Goal: Task Accomplishment & Management: Manage account settings

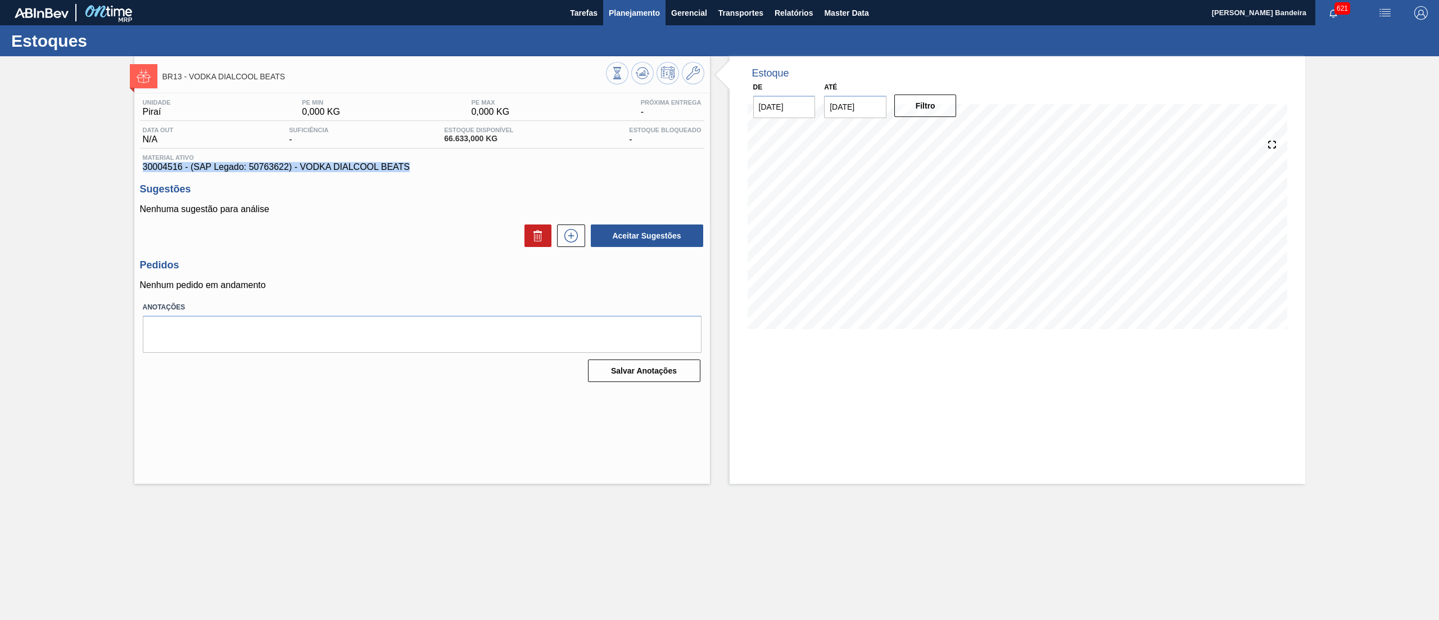
click at [637, 18] on span "Planejamento" at bounding box center [634, 12] width 51 height 13
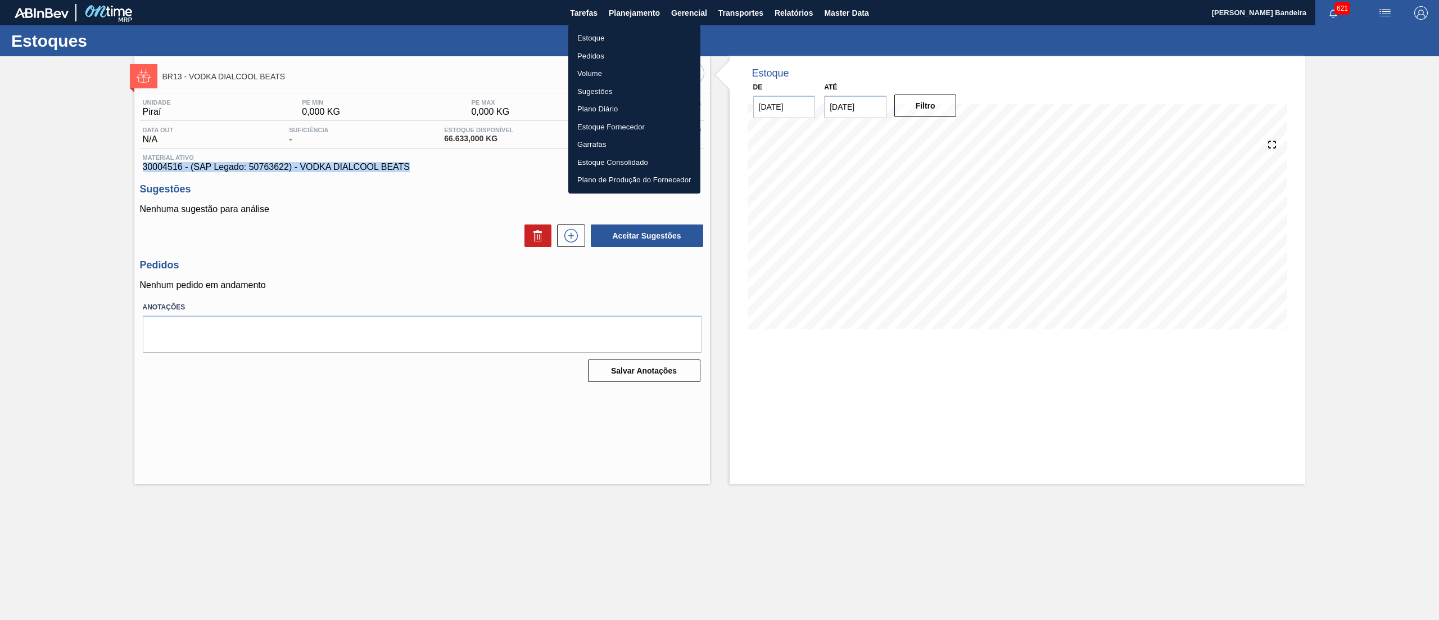
click at [637, 35] on li "Estoque" at bounding box center [634, 38] width 132 height 18
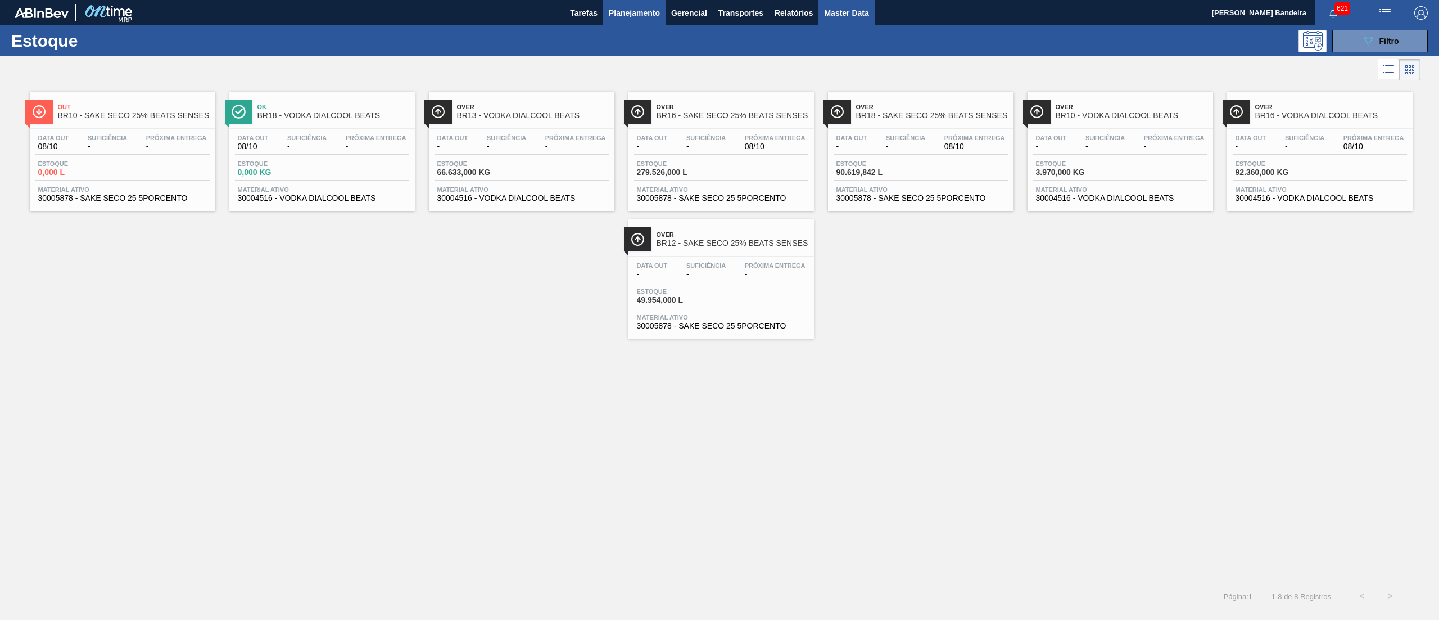
click at [835, 19] on span "Master Data" at bounding box center [846, 12] width 44 height 13
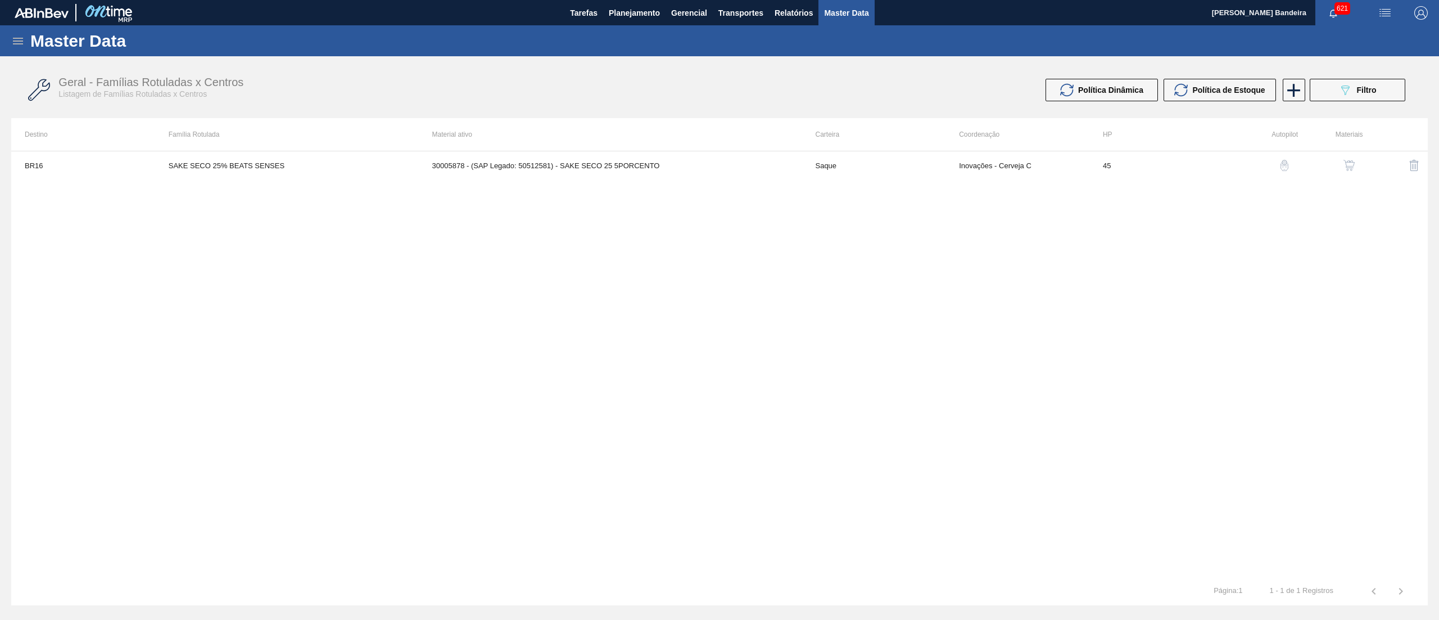
click at [16, 36] on icon at bounding box center [17, 40] width 13 height 13
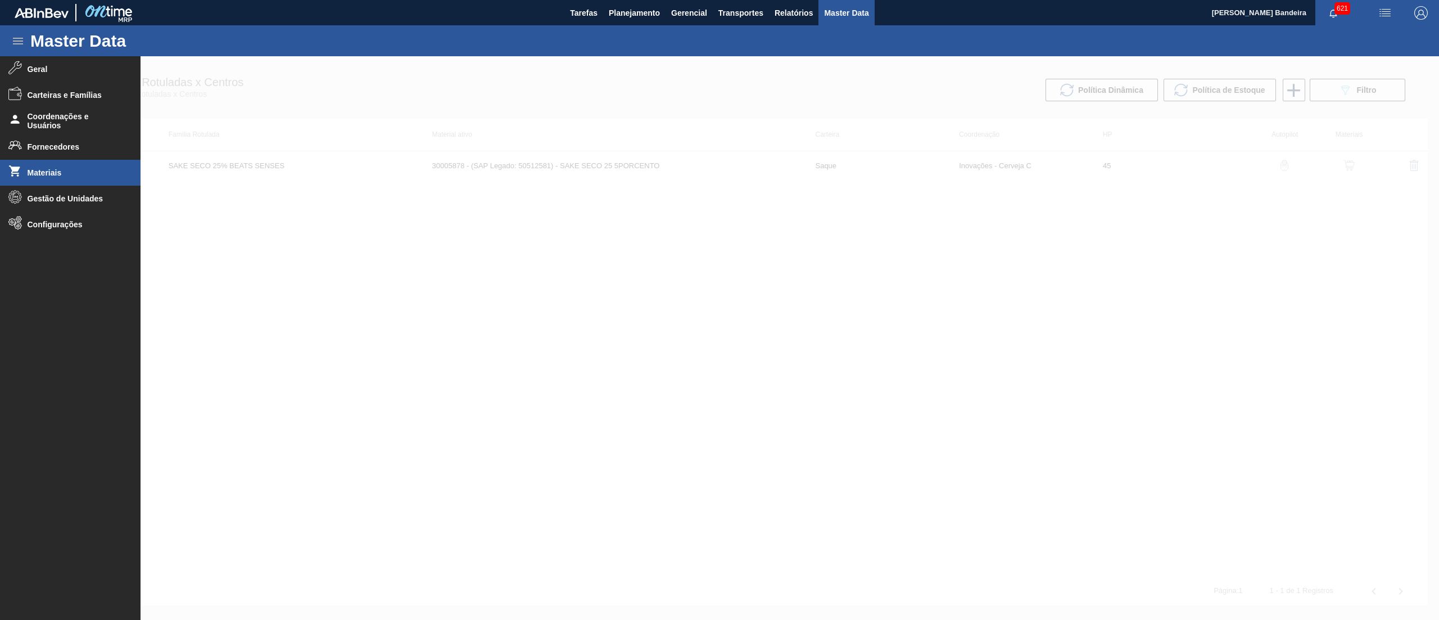
click at [53, 175] on span "Materiais" at bounding box center [74, 172] width 93 height 9
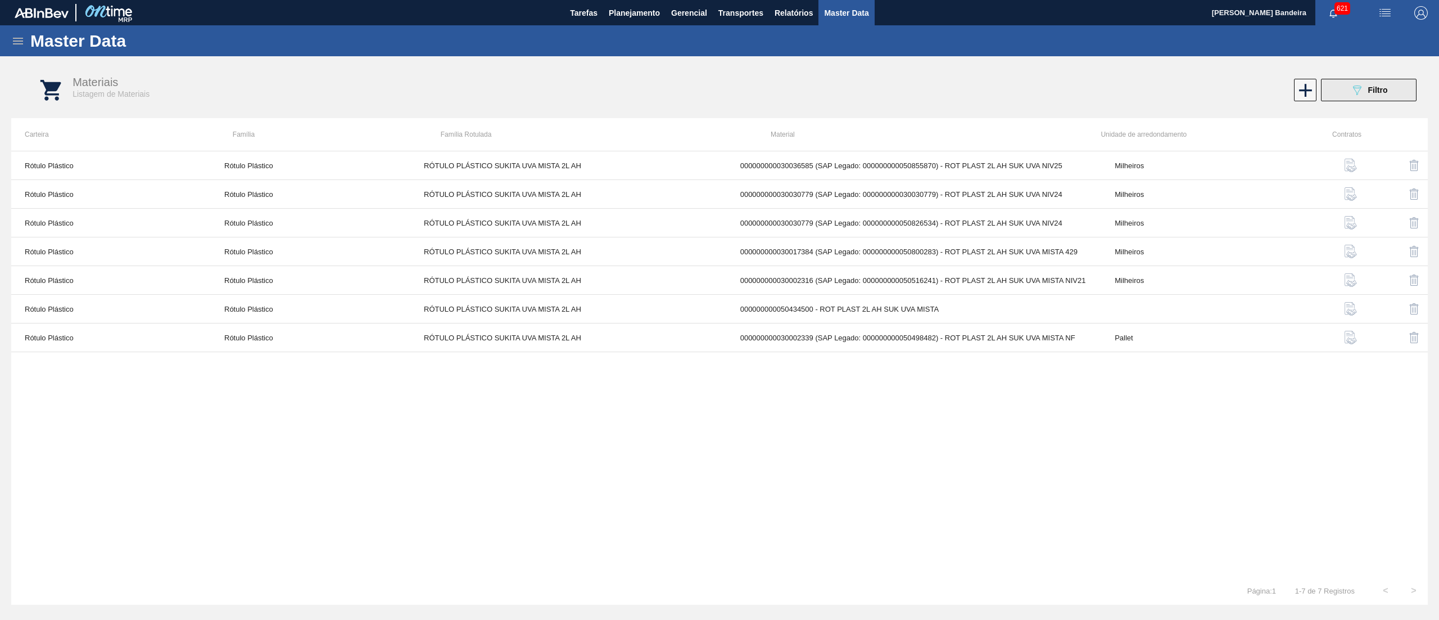
click at [1366, 84] on div "089F7B8B-B2A5-4AFE-B5C0-19BA573D28AC Filtro" at bounding box center [1369, 89] width 38 height 13
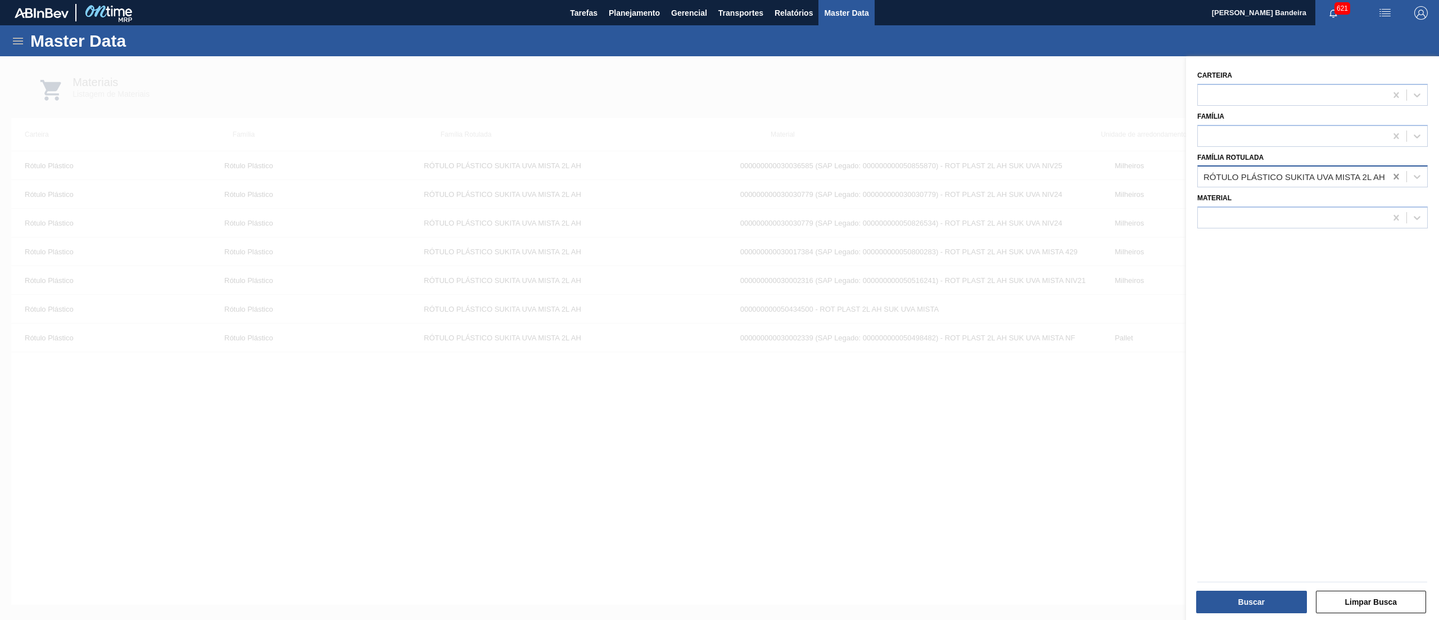
click at [1394, 179] on icon at bounding box center [1396, 176] width 11 height 11
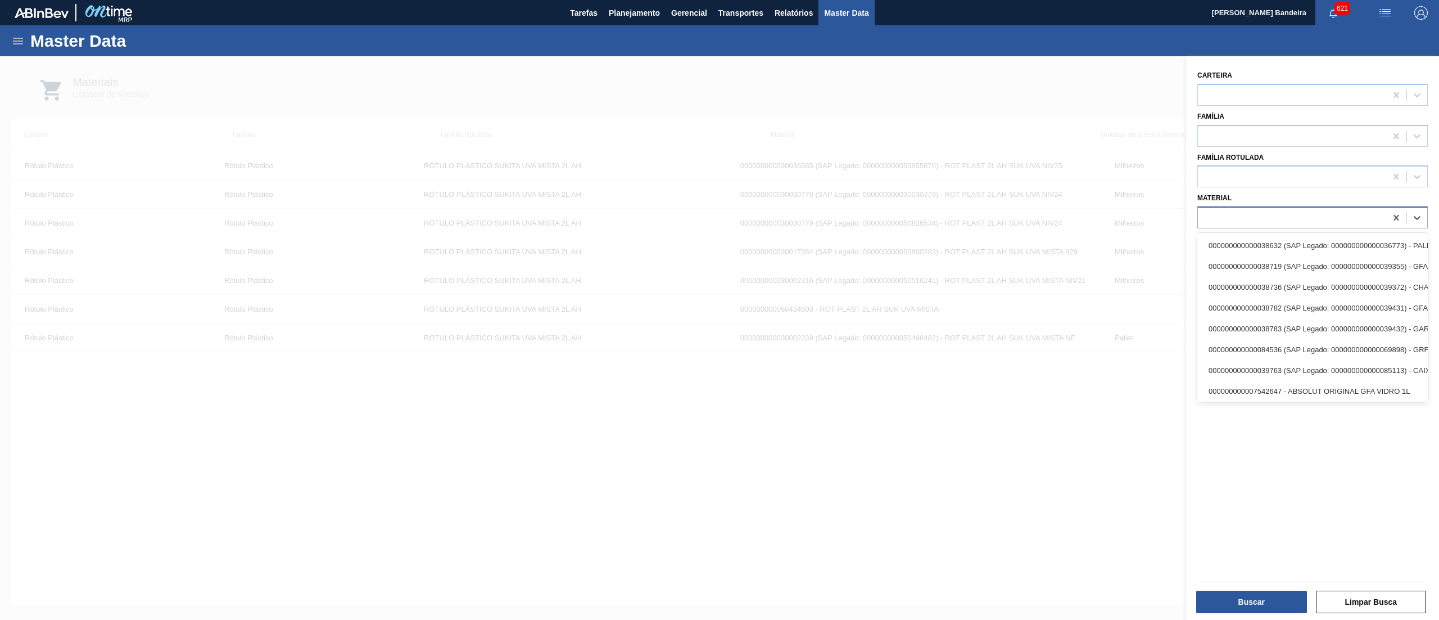
click at [1355, 210] on div at bounding box center [1292, 218] width 188 height 16
paste input "30034561"
type input "30034561"
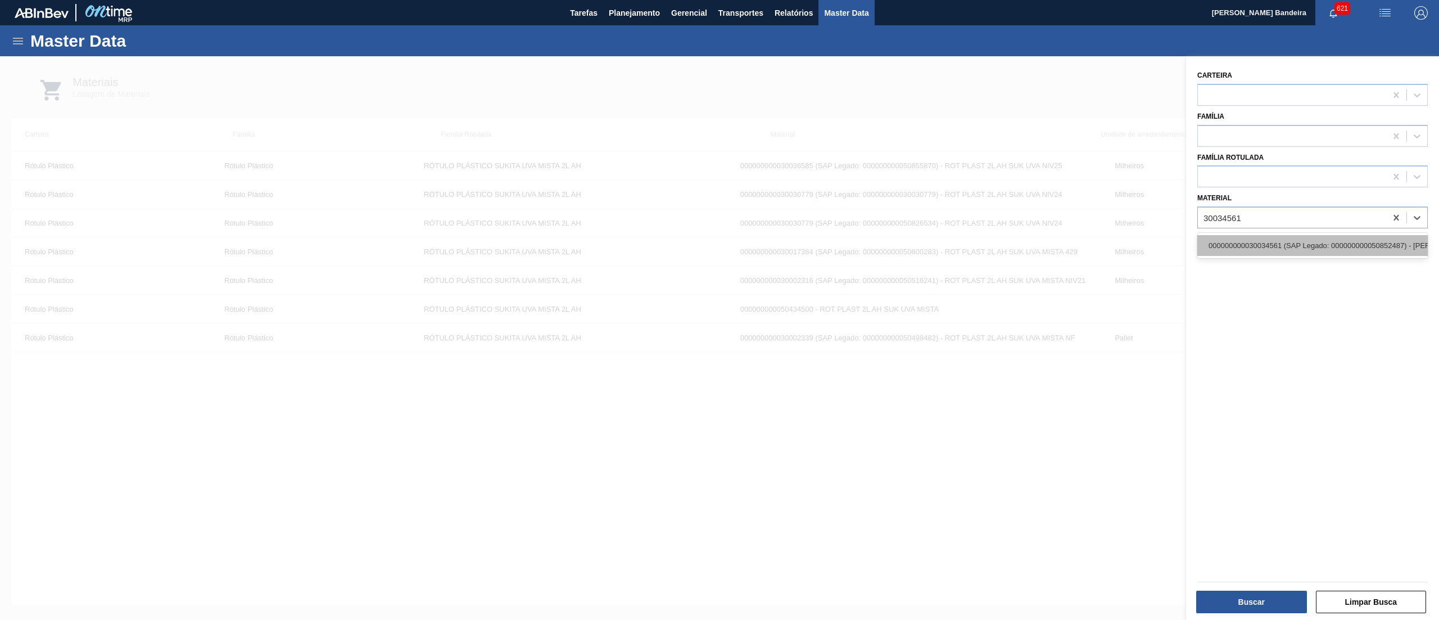
click at [1332, 239] on div "000000000030034561 (SAP Legado: 000000000050852487) - [PERSON_NAME] CONC PRESV …" at bounding box center [1312, 245] width 231 height 21
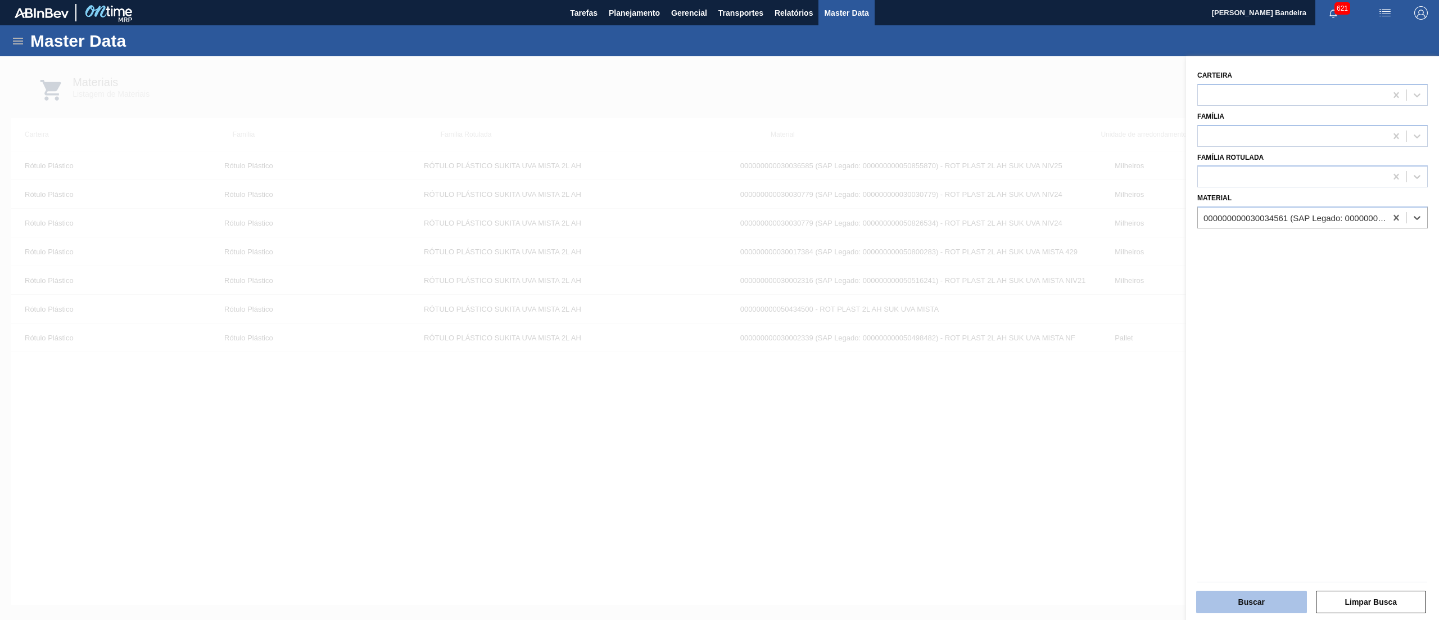
click at [1240, 599] on button "Buscar" at bounding box center [1251, 601] width 111 height 22
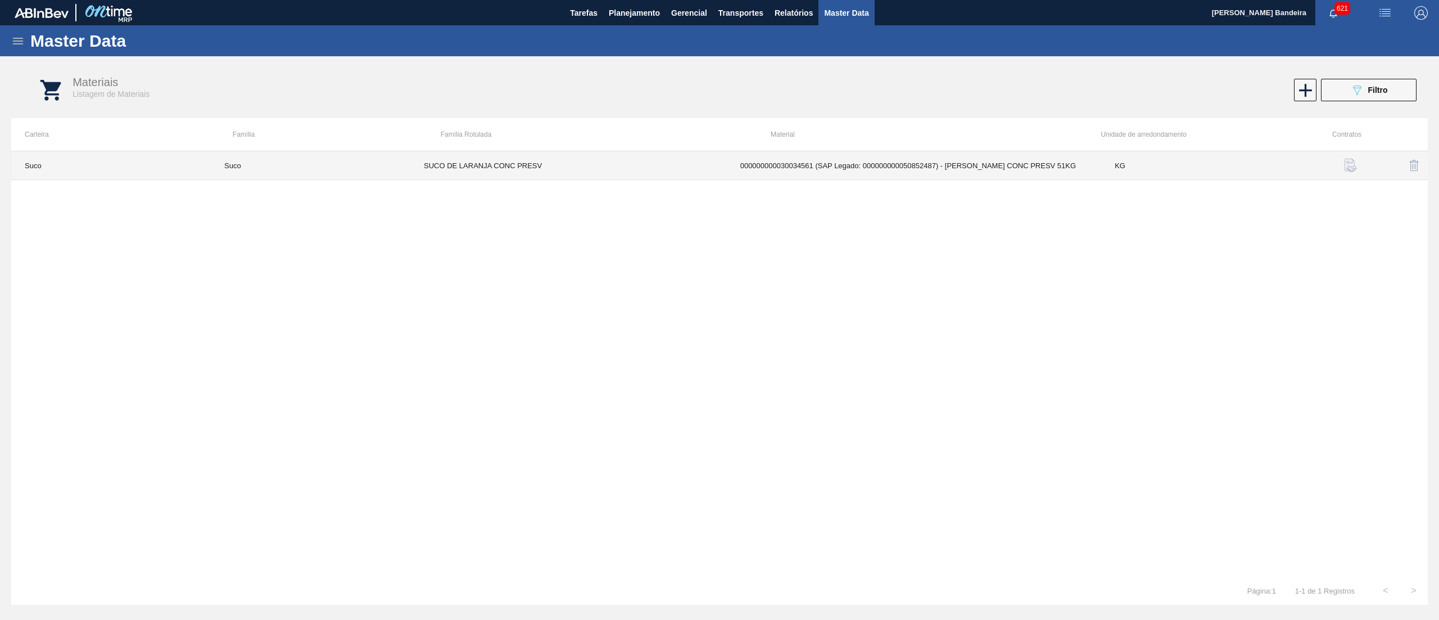
click at [767, 173] on td "000000000030034561 (SAP Legado: 000000000050852487) - [PERSON_NAME] CONC PRESV …" at bounding box center [914, 165] width 375 height 29
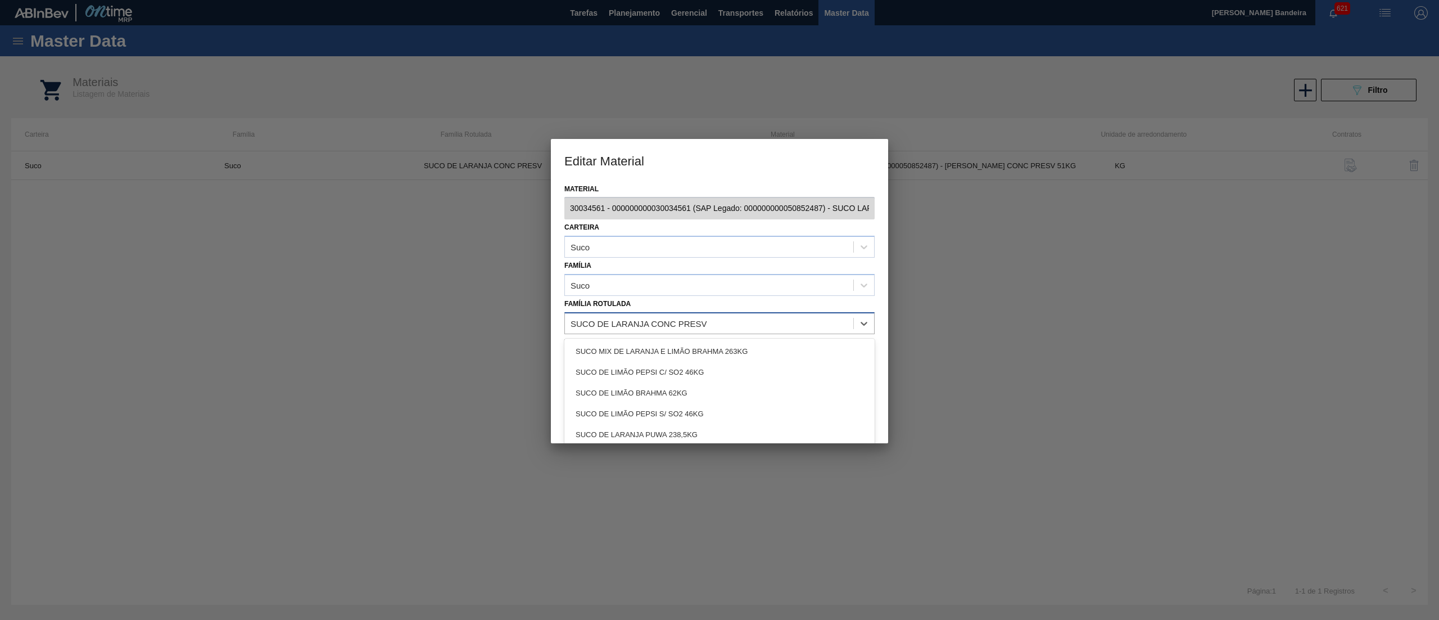
click at [720, 317] on div "SUCO DE LARANJA CONC PRESV" at bounding box center [709, 323] width 288 height 16
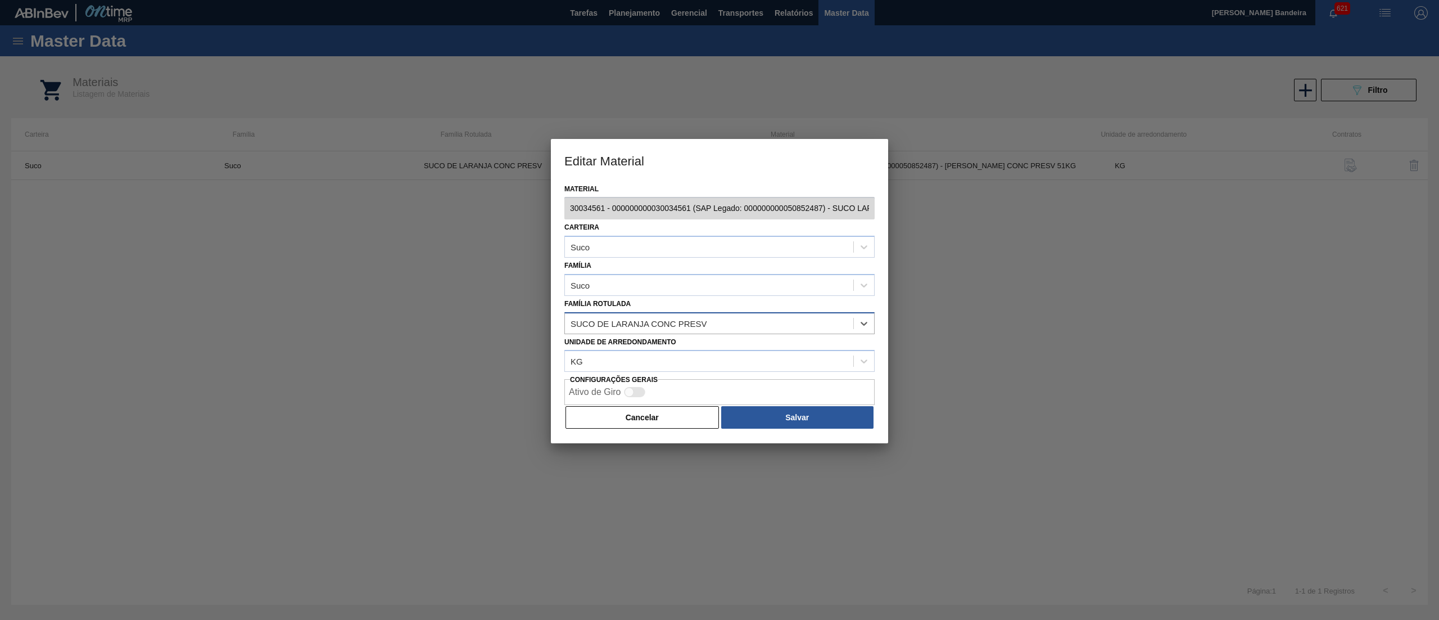
click at [842, 325] on div "SUCO DE LARANJA CONC PRESV" at bounding box center [709, 323] width 288 height 16
click at [832, 326] on div "SUCO DE LARANJA CONC PRESV" at bounding box center [709, 323] width 288 height 16
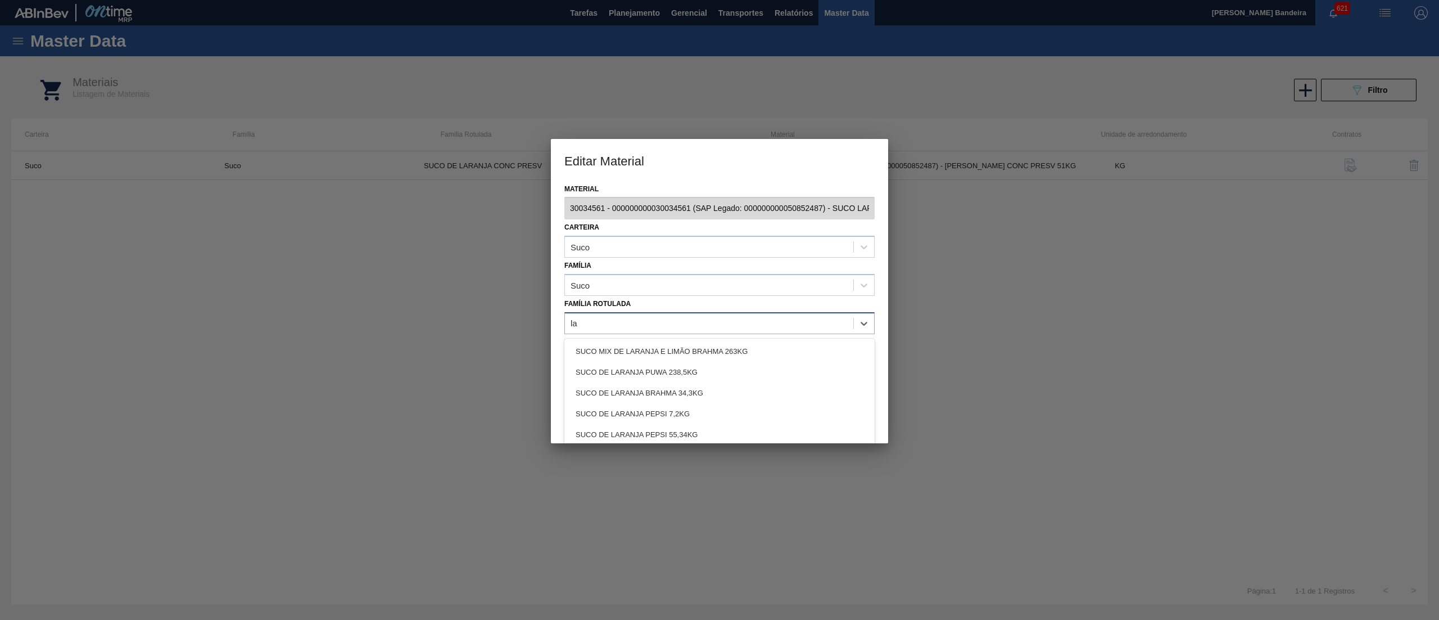
type Rotulada "l"
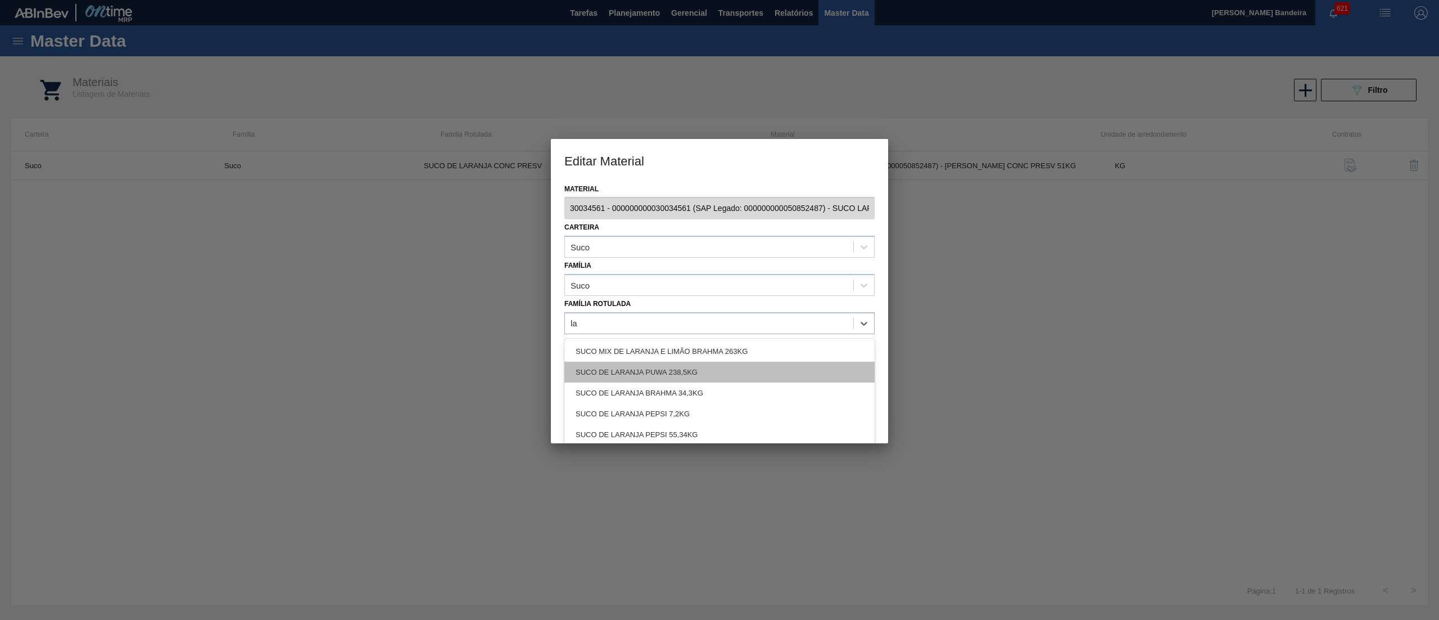
type Rotulada "l"
type Rotulada "63"
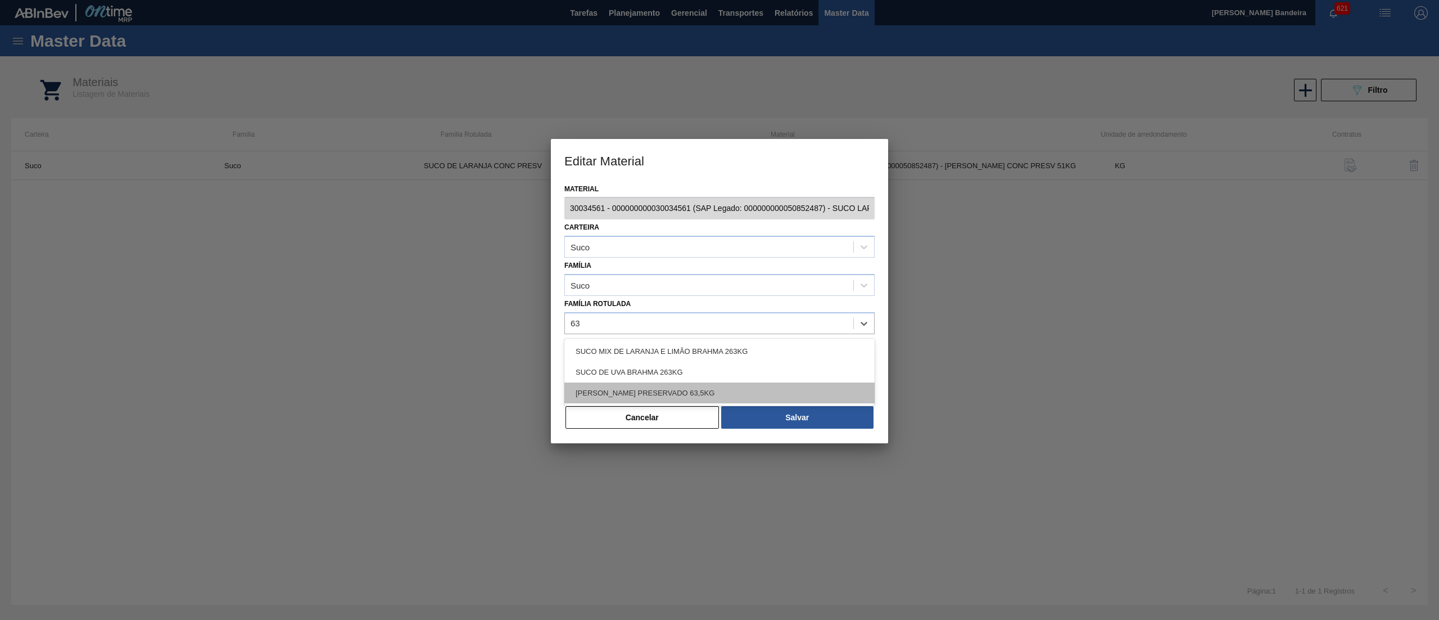
click at [763, 392] on div "[PERSON_NAME] PRESERVADO 63,5KG" at bounding box center [719, 392] width 310 height 21
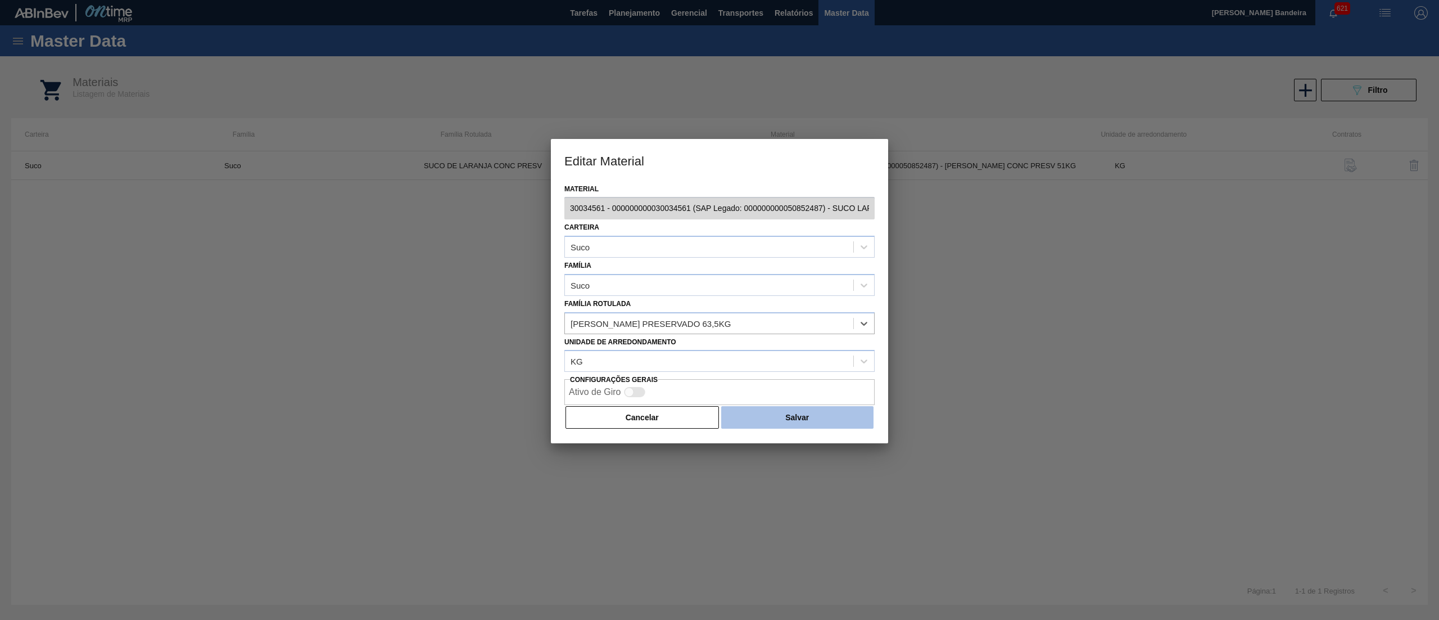
click at [772, 421] on button "Salvar" at bounding box center [797, 417] width 152 height 22
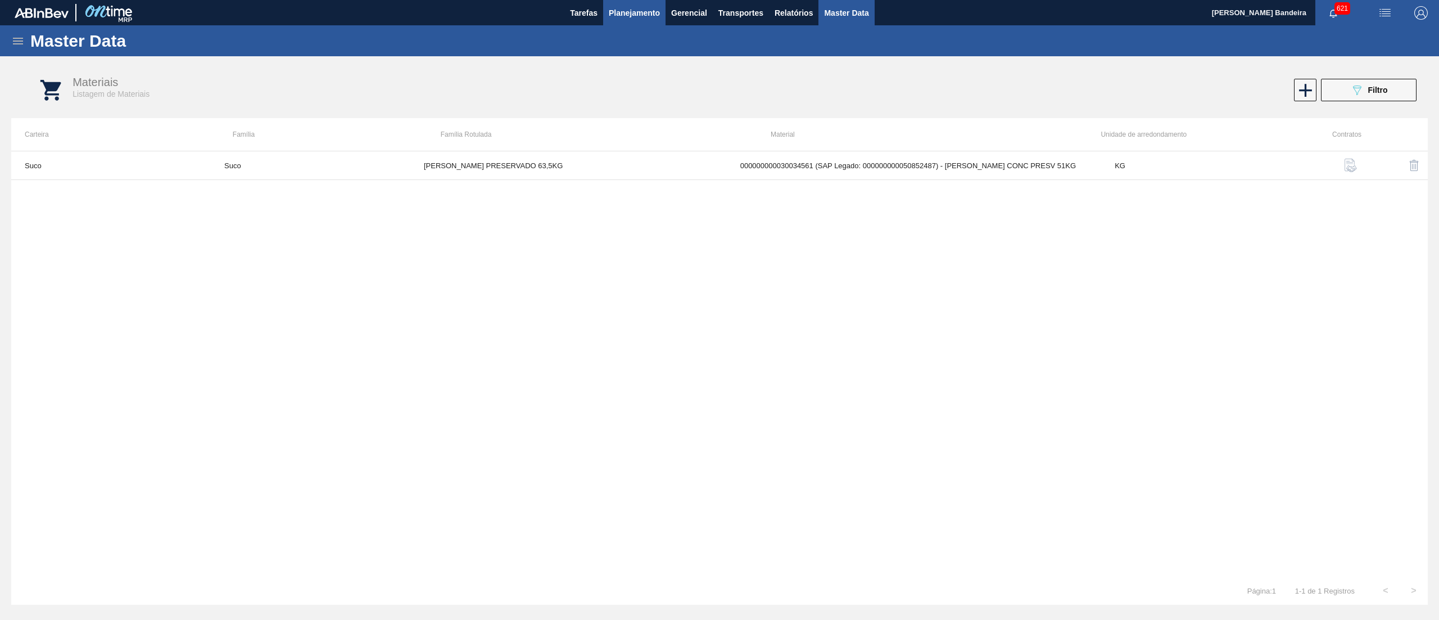
click at [641, 20] on button "Planejamento" at bounding box center [634, 12] width 62 height 25
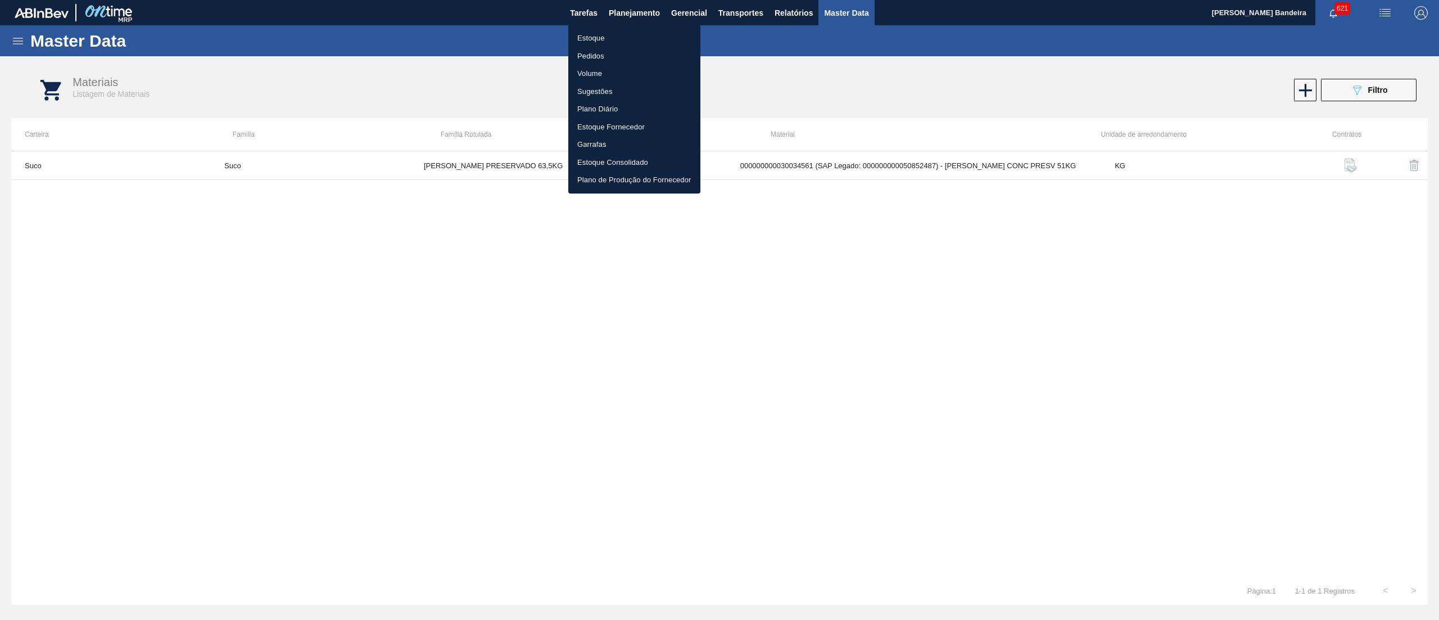
click at [639, 38] on li "Estoque" at bounding box center [634, 38] width 132 height 18
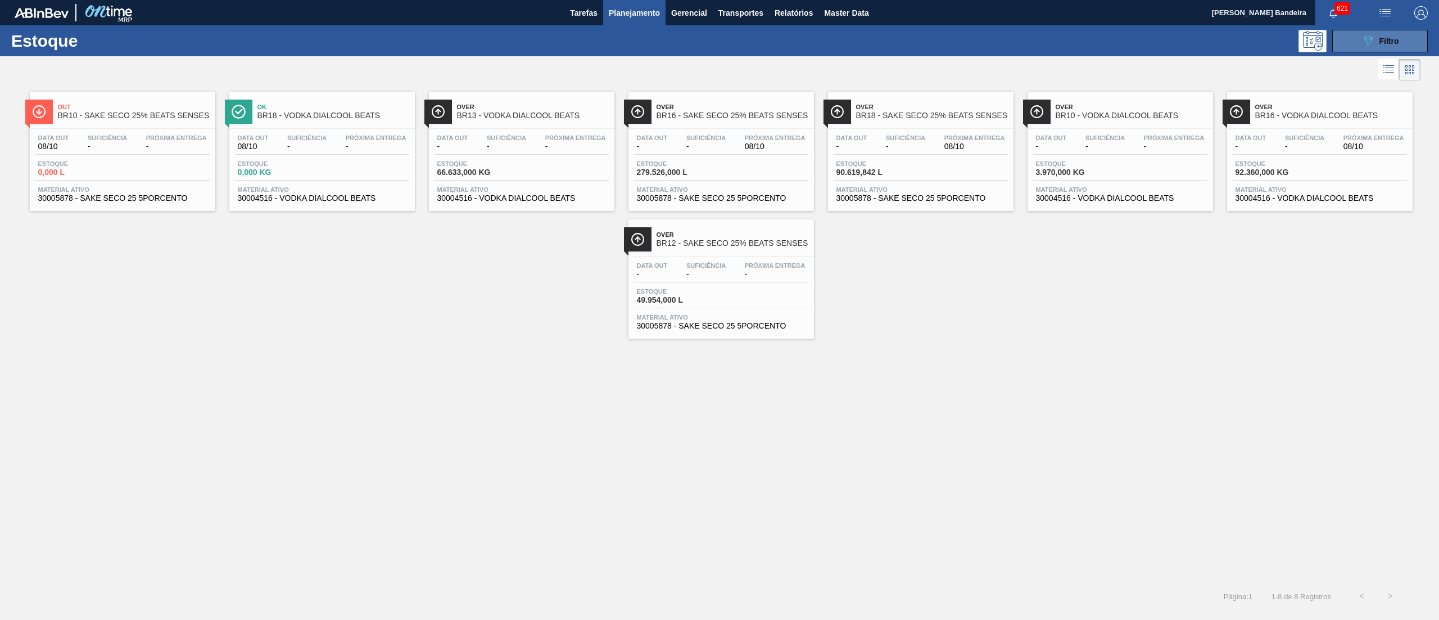
click at [1365, 34] on icon "089F7B8B-B2A5-4AFE-B5C0-19BA573D28AC" at bounding box center [1368, 40] width 13 height 13
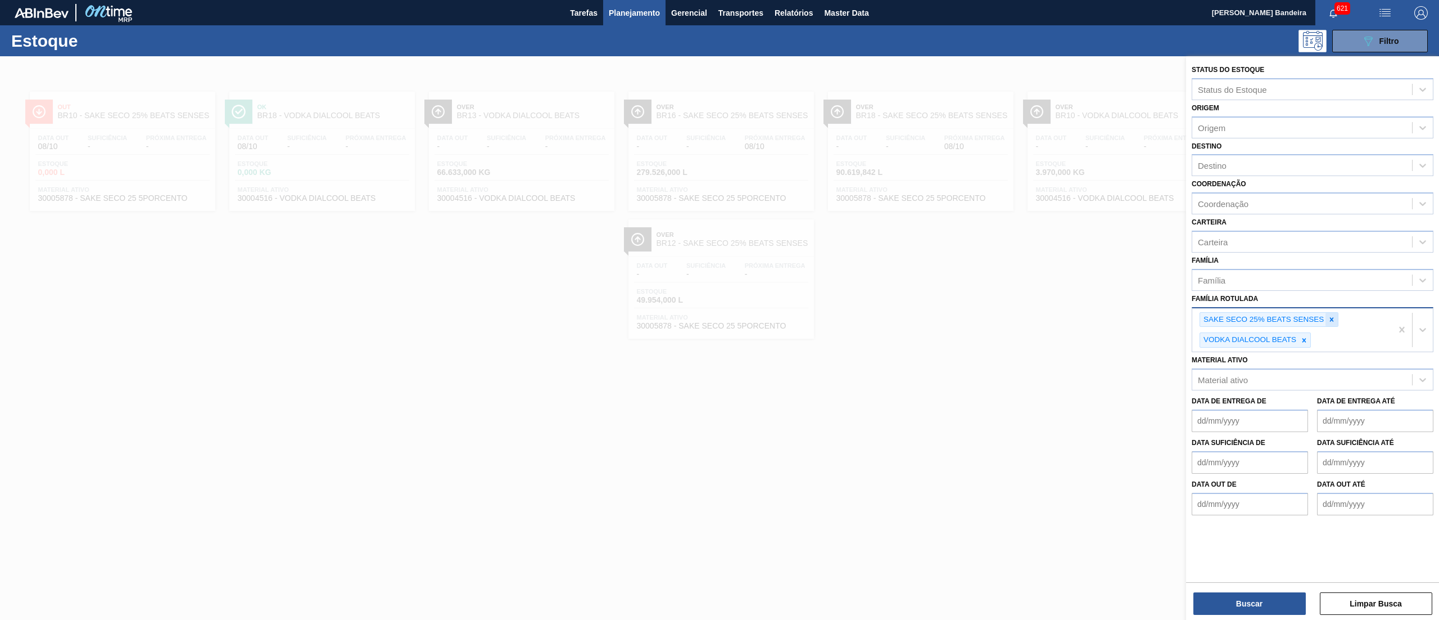
click at [1335, 317] on icon at bounding box center [1332, 319] width 8 height 8
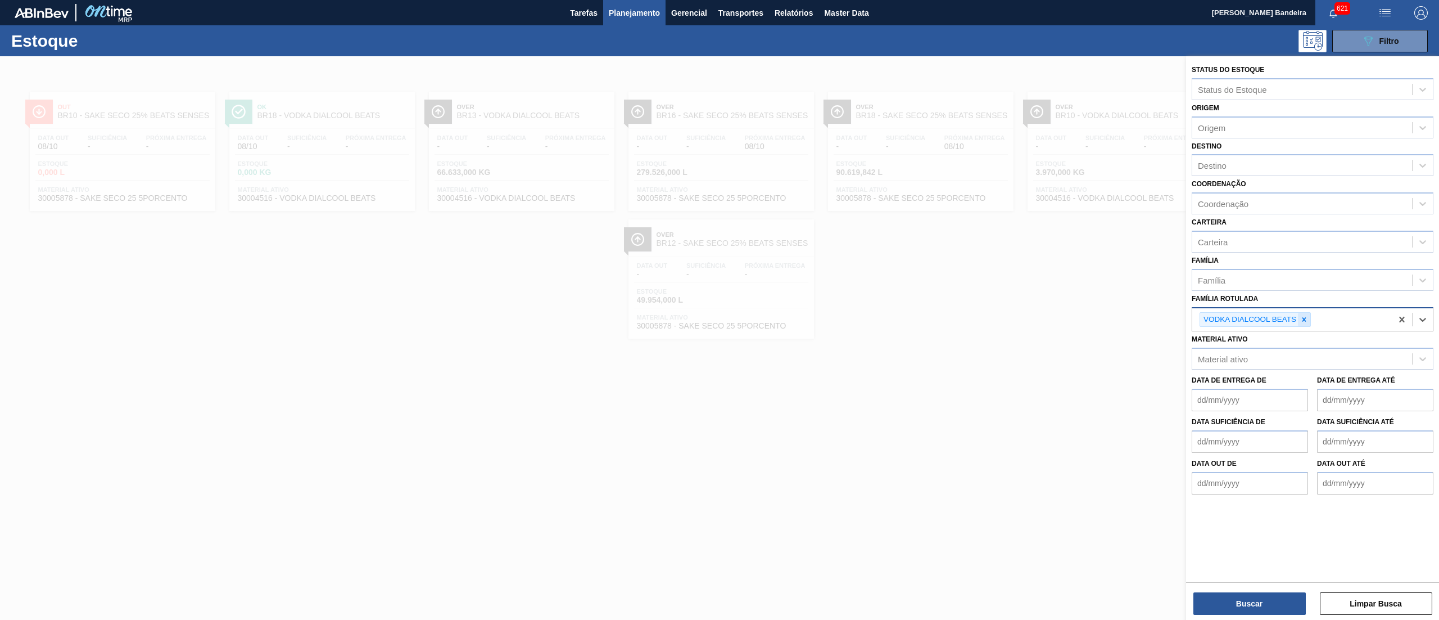
click at [1308, 317] on icon at bounding box center [1304, 319] width 8 height 8
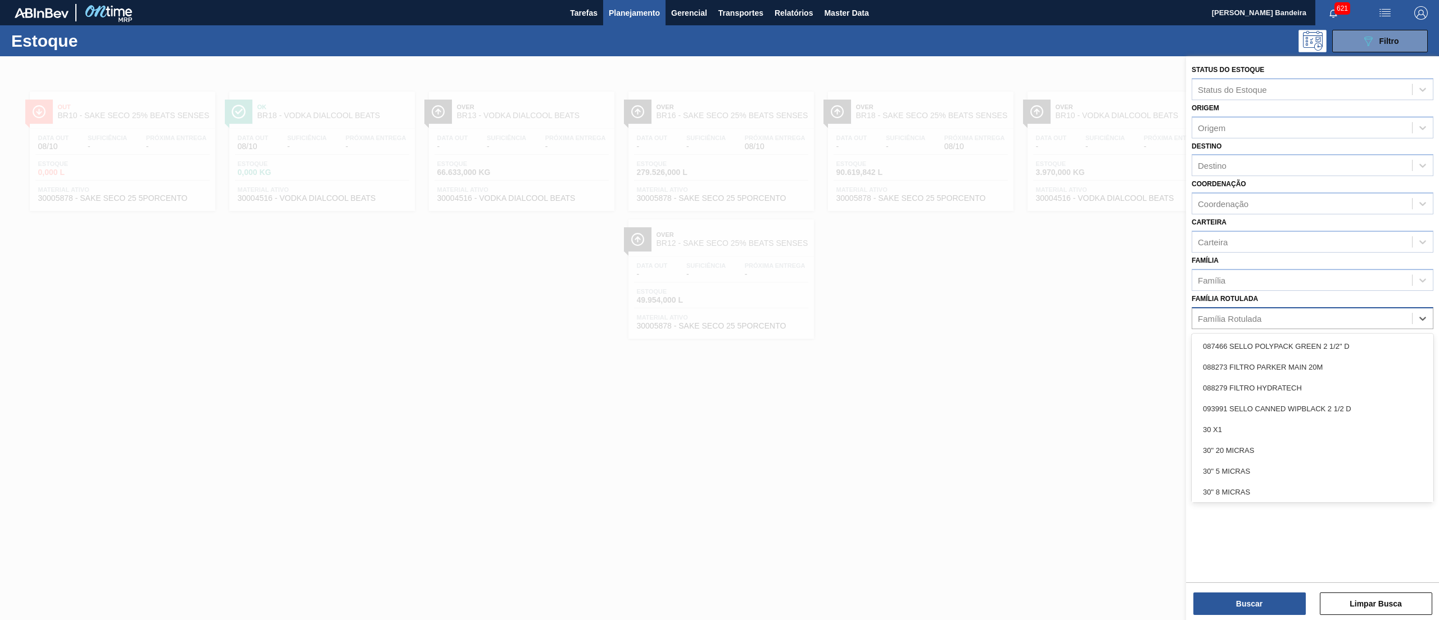
click at [1280, 322] on div "Família Rotulada" at bounding box center [1302, 318] width 220 height 16
type Rotulada "preser"
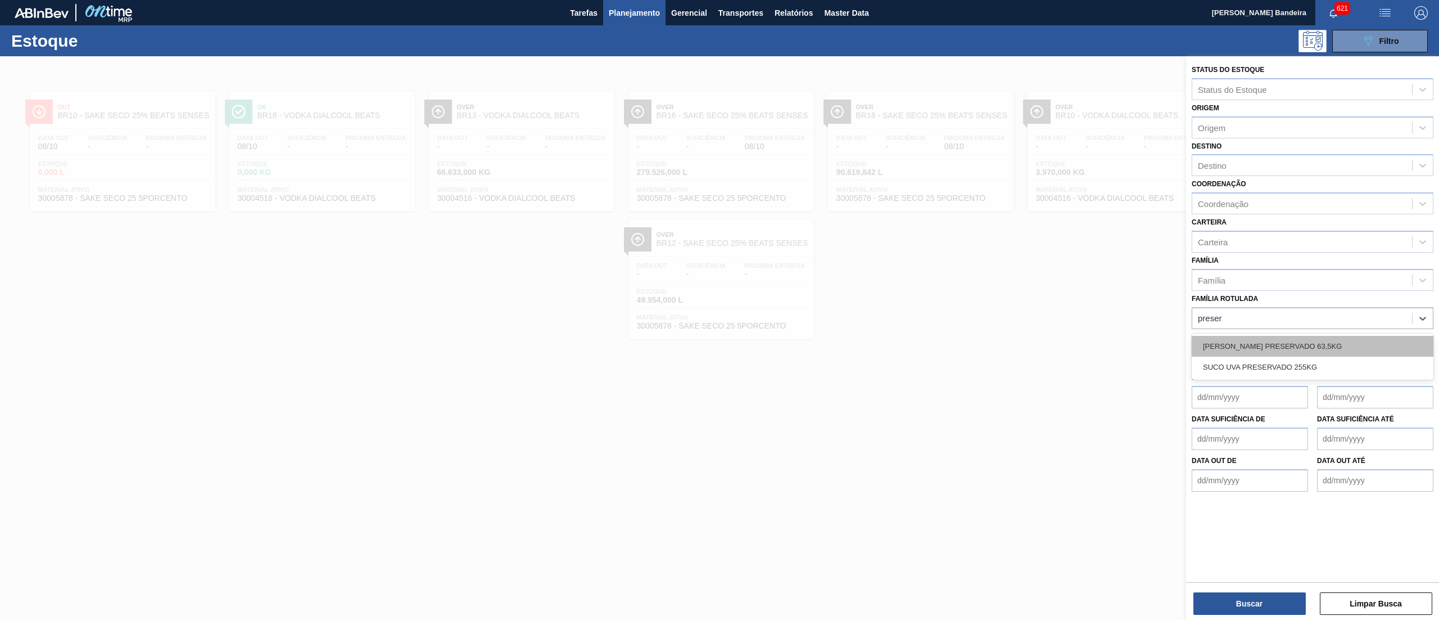
click at [1285, 350] on div "[PERSON_NAME] PRESERVADO 63,5KG" at bounding box center [1313, 346] width 242 height 21
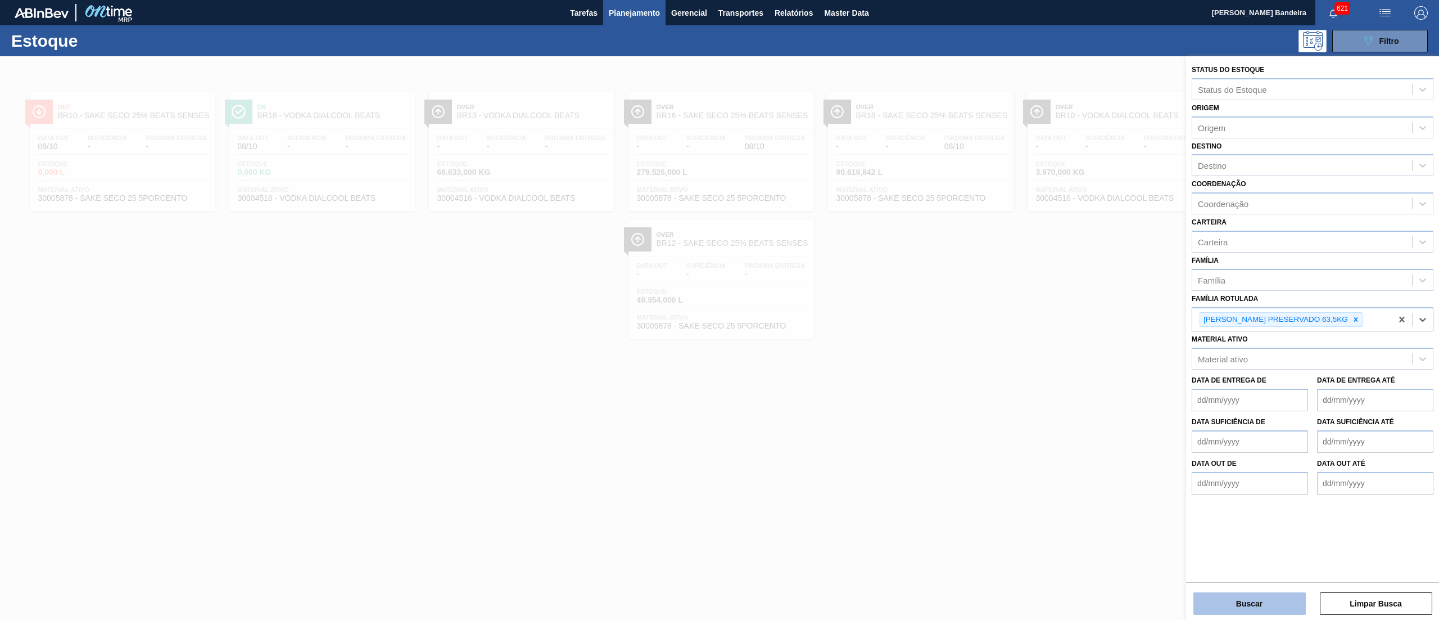
click at [1242, 595] on button "Buscar" at bounding box center [1250, 603] width 112 height 22
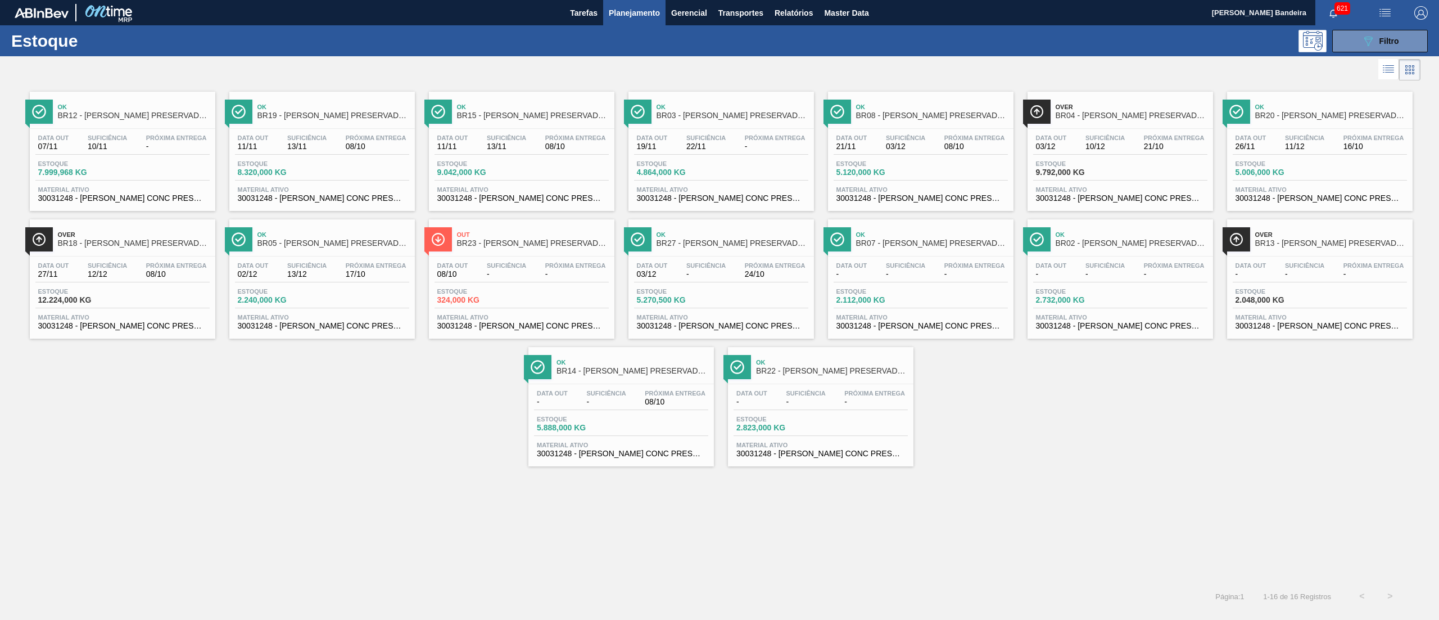
click at [727, 183] on div "Data [DATE] Suficiência 22/11 Próxima Entrega - Estoque 4.864,000 KG Material a…" at bounding box center [722, 167] width 186 height 76
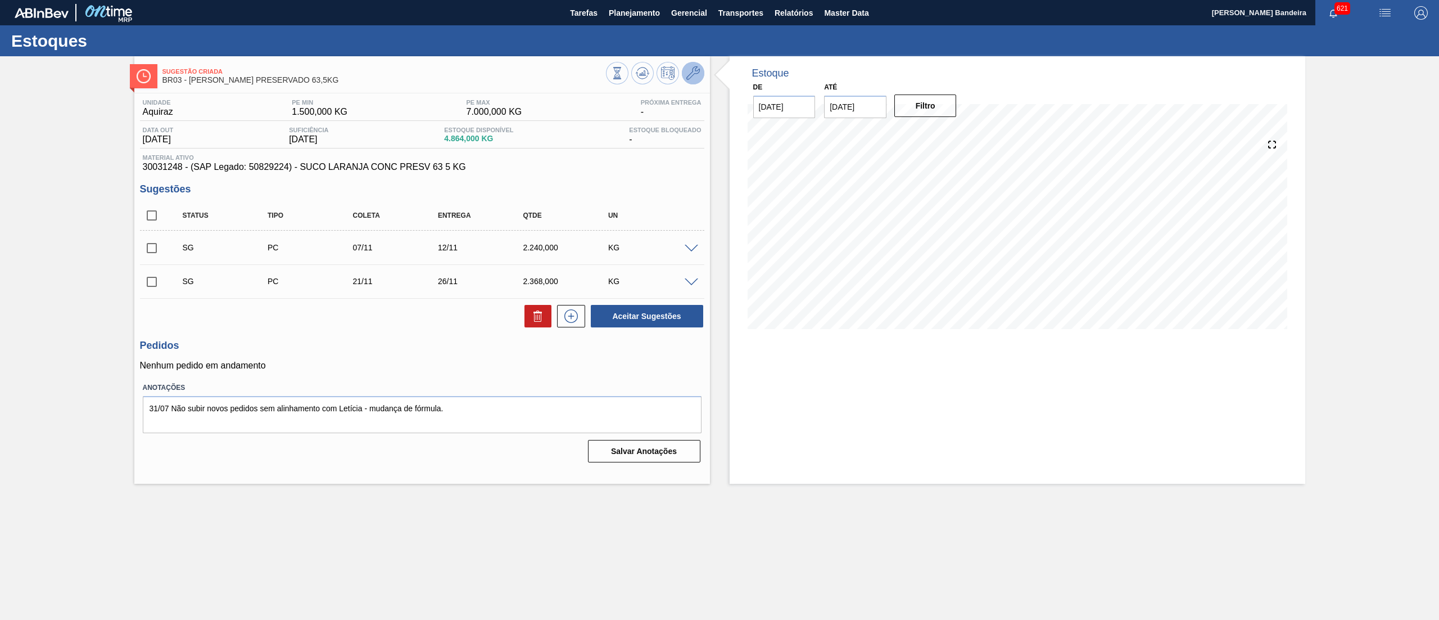
click at [693, 71] on icon at bounding box center [692, 72] width 13 height 13
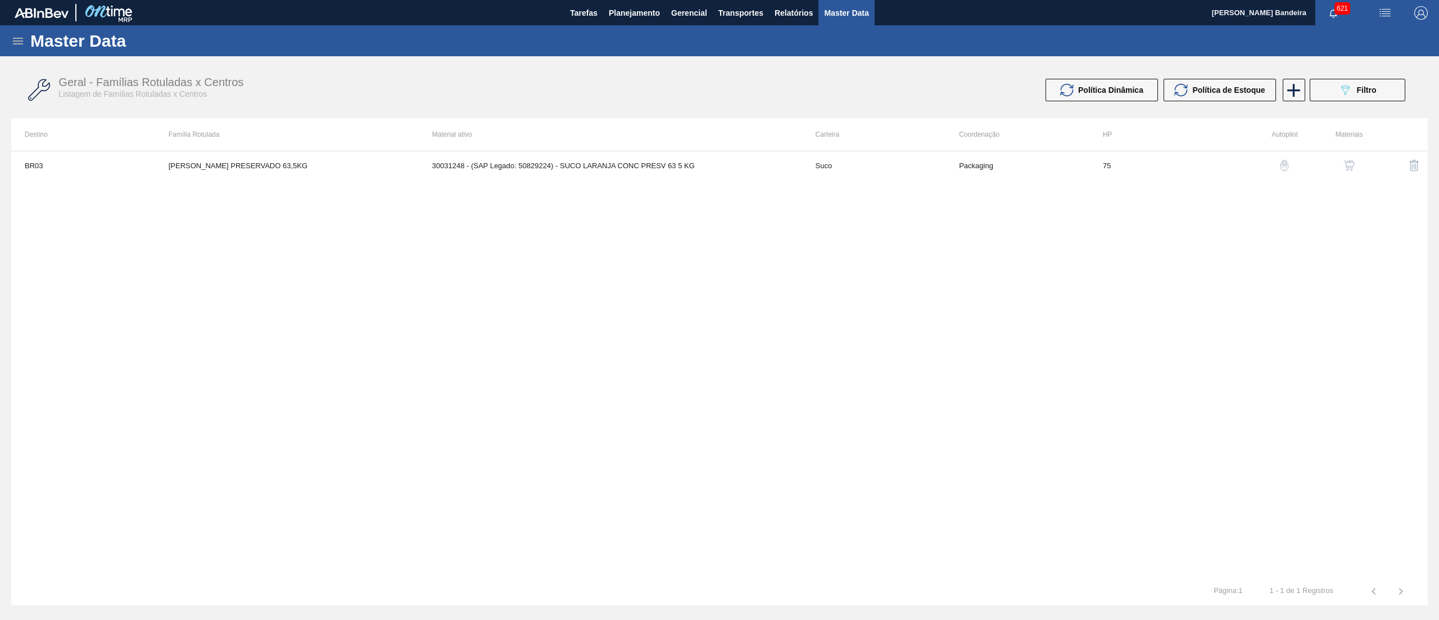
click at [1355, 163] on div "button" at bounding box center [1349, 165] width 13 height 11
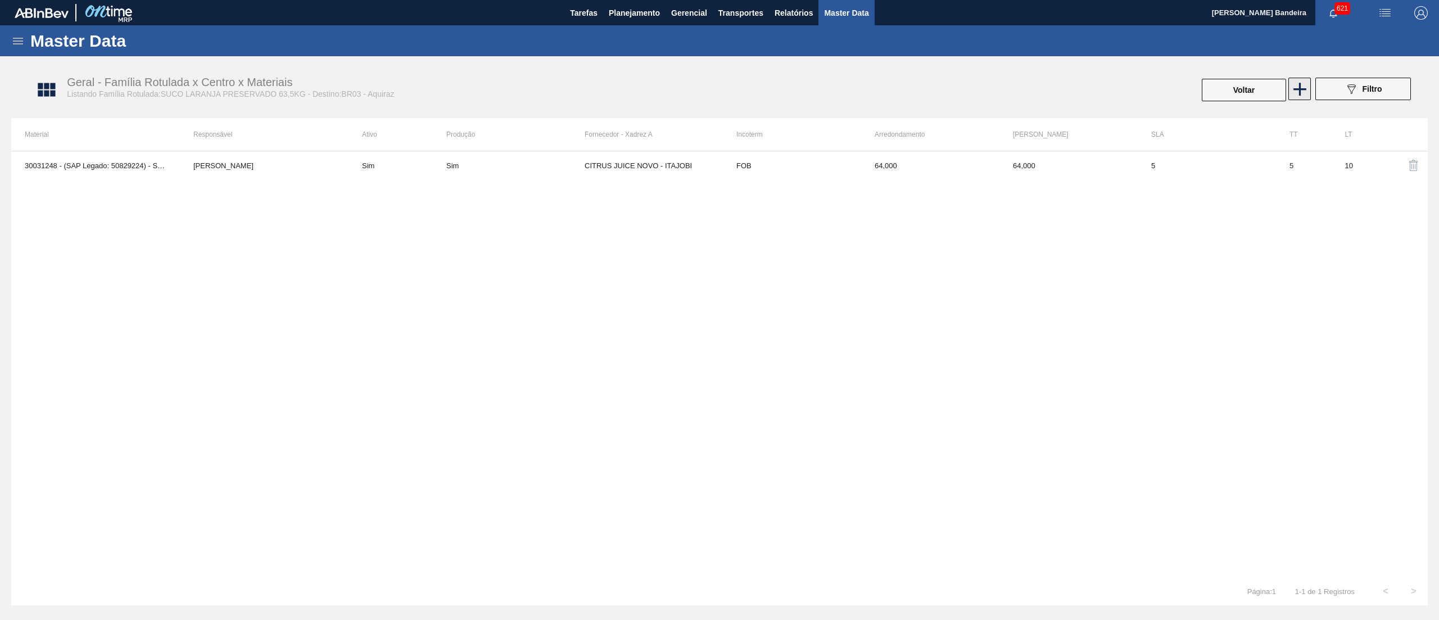
click at [1296, 98] on icon at bounding box center [1300, 89] width 22 height 22
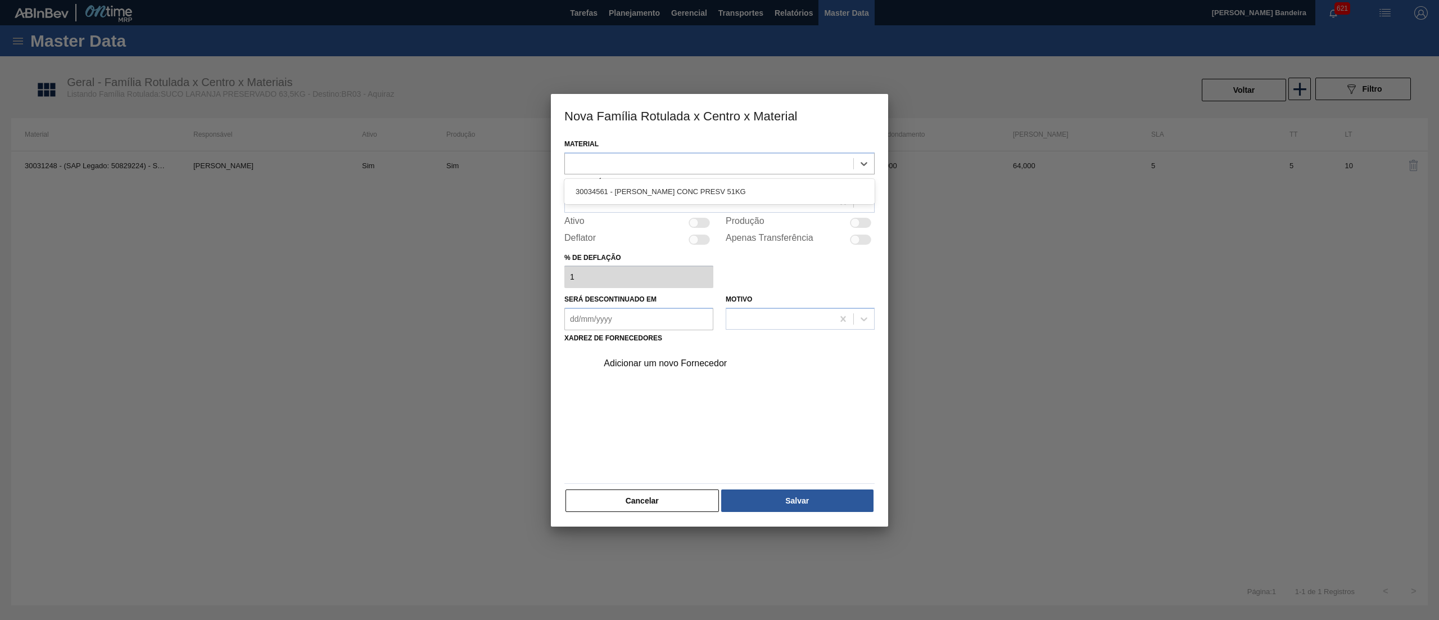
click at [724, 165] on div at bounding box center [709, 163] width 288 height 16
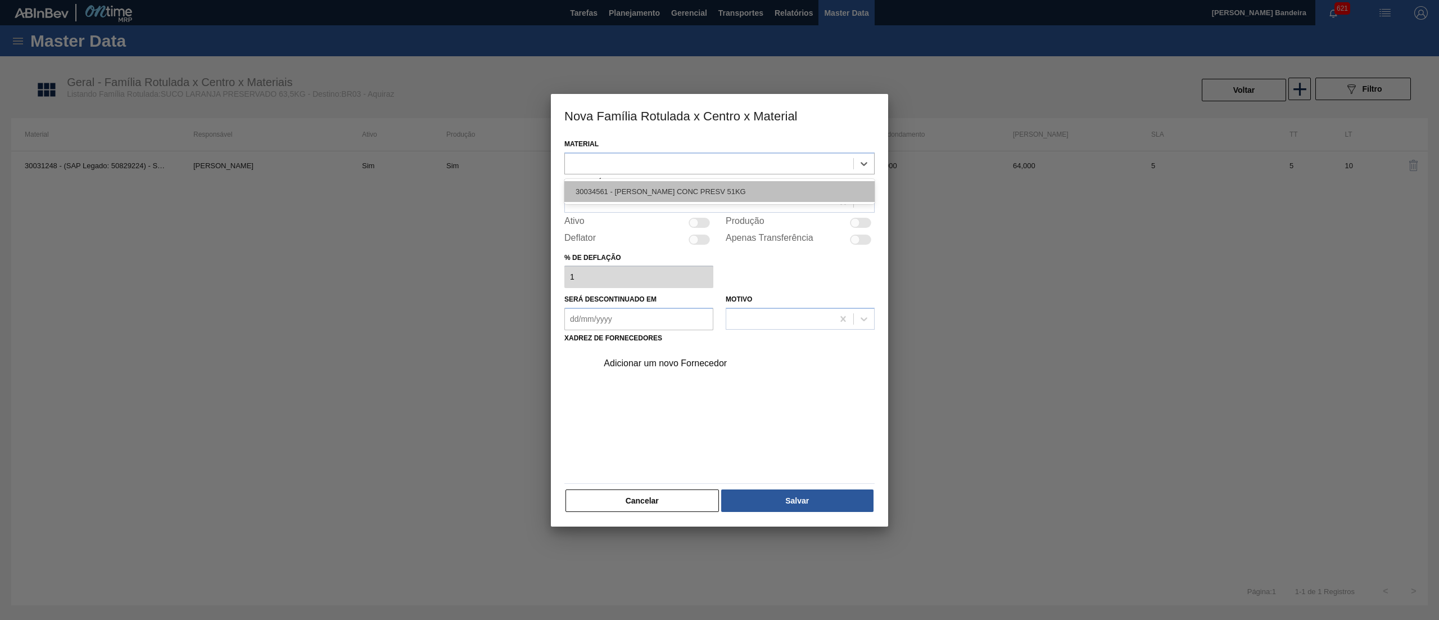
click at [731, 190] on div "30034561 - [PERSON_NAME] CONC PRESV 51KG" at bounding box center [719, 191] width 310 height 21
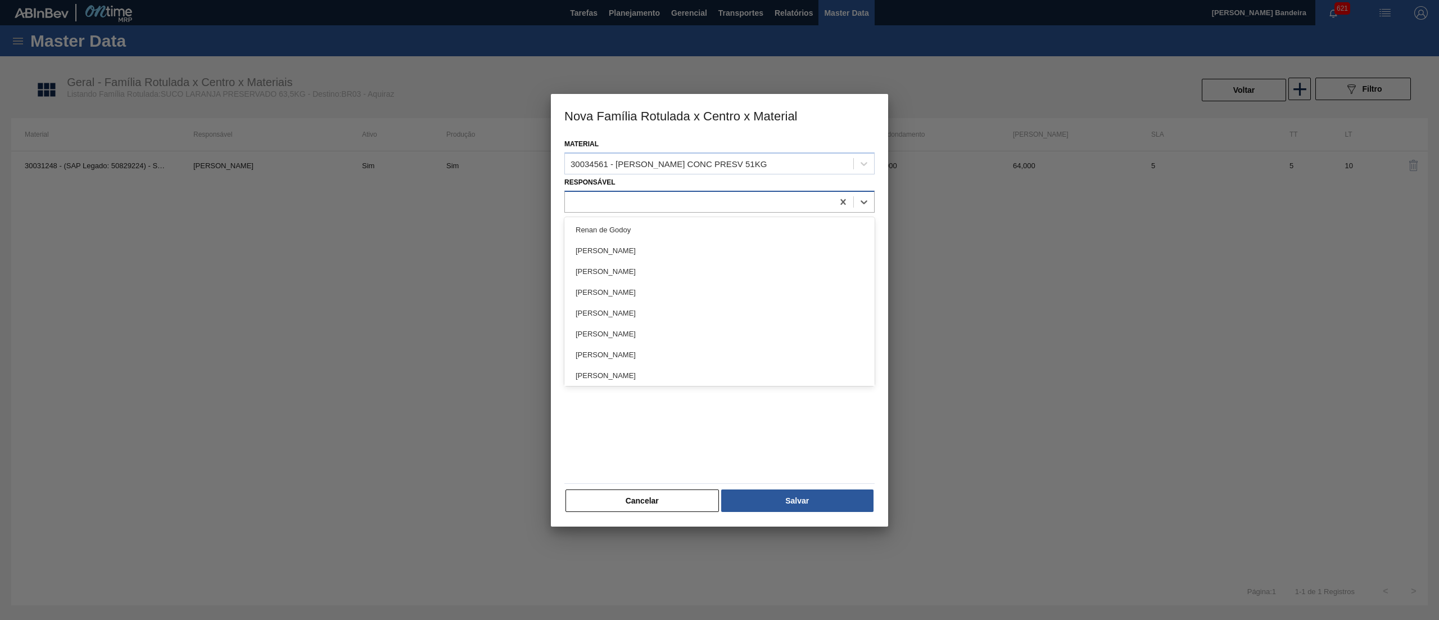
click at [671, 204] on div at bounding box center [699, 201] width 268 height 16
type input "[PERSON_NAME]"
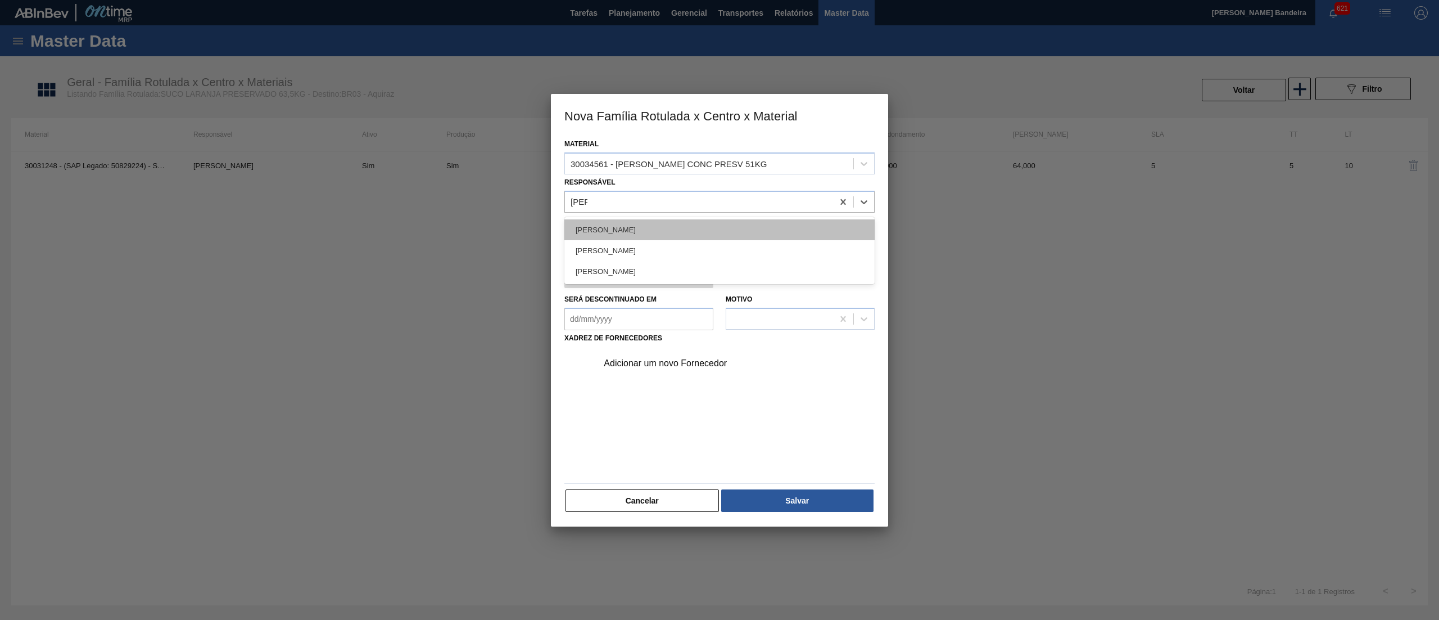
click at [690, 226] on div "[PERSON_NAME]" at bounding box center [719, 229] width 310 height 21
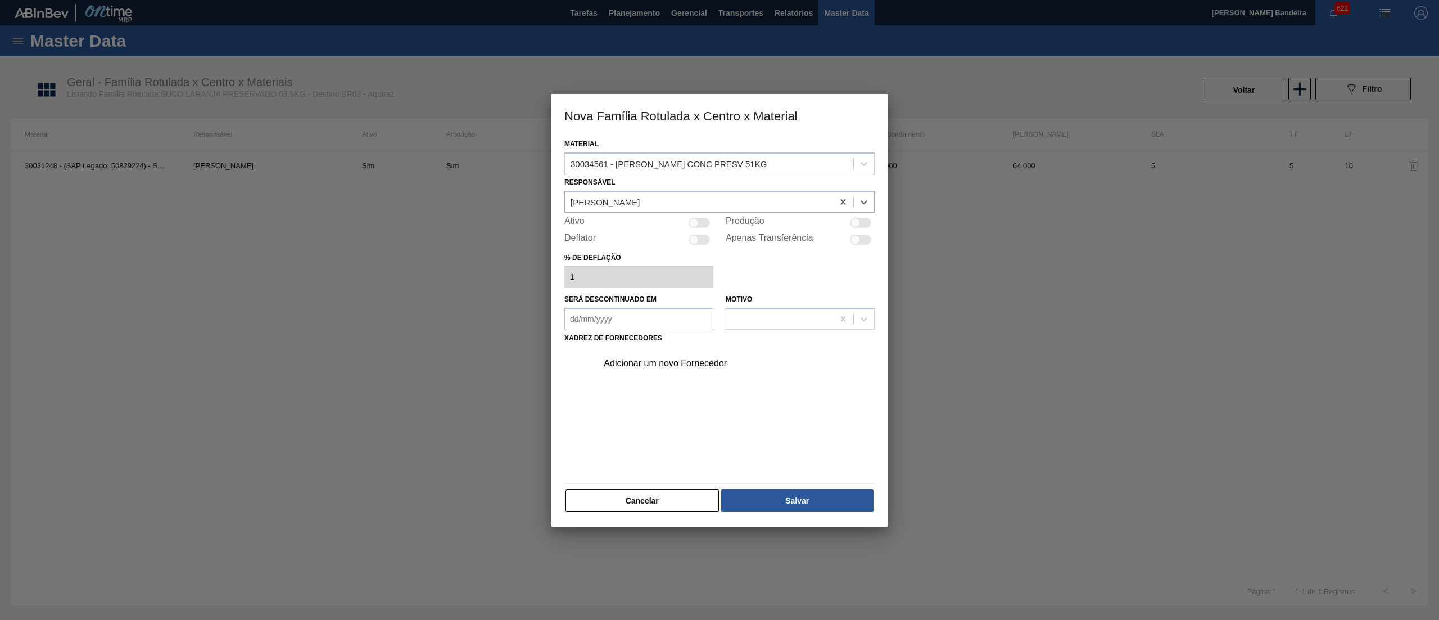
click at [858, 222] on div at bounding box center [856, 223] width 10 height 10
checkbox input "true"
click at [725, 359] on div "Adicionar um novo Fornecedor" at bounding box center [714, 363] width 220 height 10
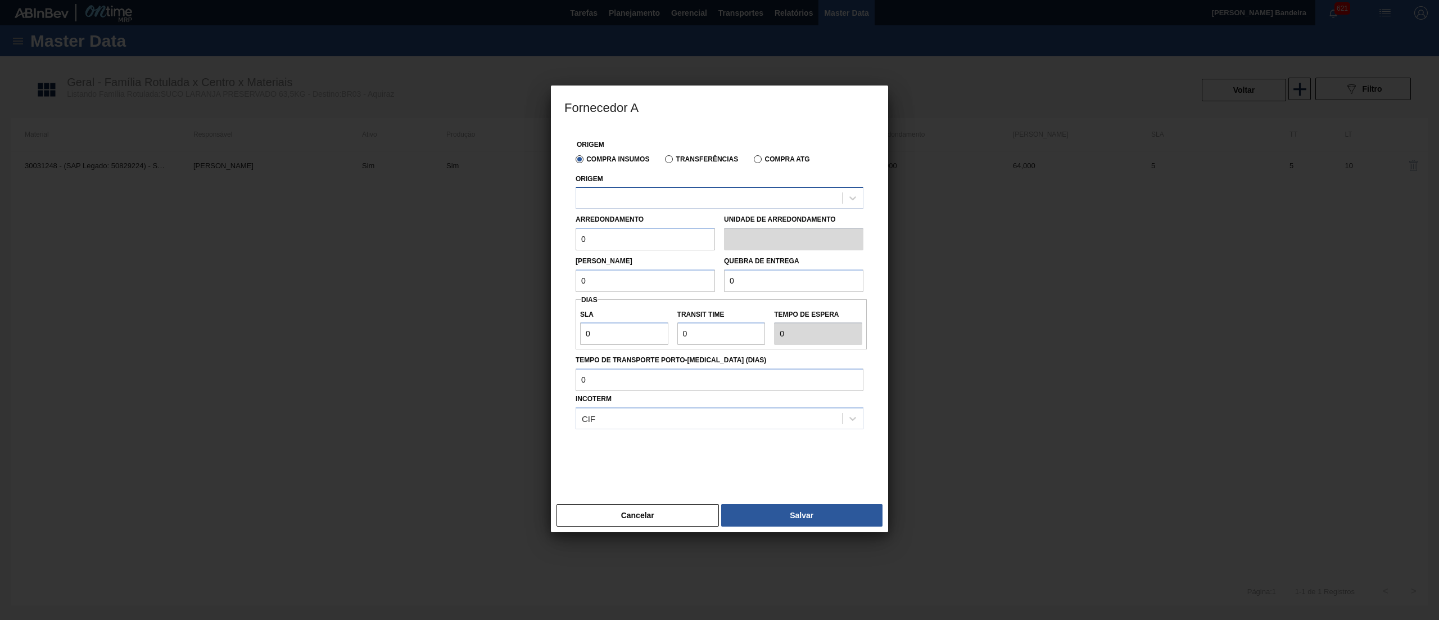
click at [671, 195] on div at bounding box center [709, 198] width 266 height 16
click at [668, 204] on div at bounding box center [709, 198] width 266 height 16
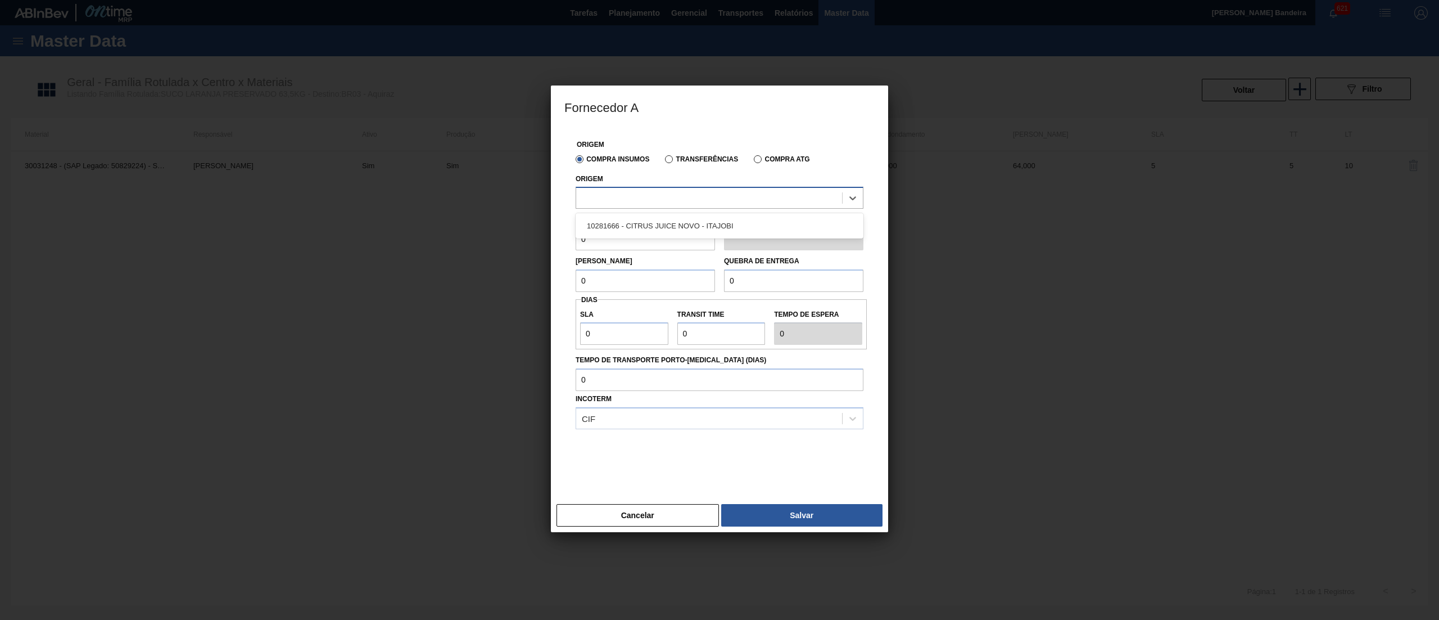
click at [668, 204] on div at bounding box center [709, 198] width 266 height 16
click at [671, 231] on div "10281666 - CITRUS JUICE NOVO - ITAJOBI" at bounding box center [720, 225] width 288 height 21
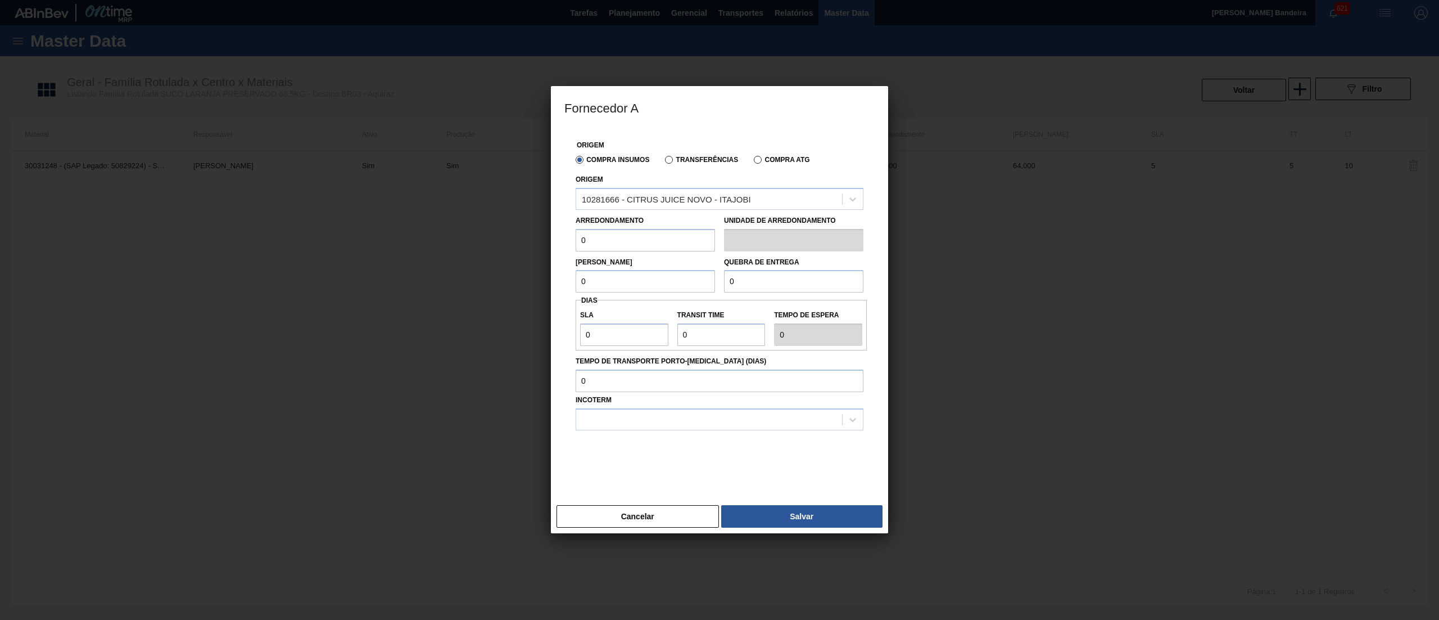
drag, startPoint x: 571, startPoint y: 245, endPoint x: 474, endPoint y: 249, distance: 96.8
click at [474, 249] on div "Fornecedor A Origem Compra Insumos Transferências Compra ATG Origem 10281666 - …" at bounding box center [719, 310] width 1439 height 620
drag, startPoint x: 594, startPoint y: 250, endPoint x: 503, endPoint y: 255, distance: 91.8
click at [503, 254] on div "Fornecedor A Origem Compra Insumos Transferências Compra ATG Origem 10281666 - …" at bounding box center [719, 310] width 1439 height 620
type input "51"
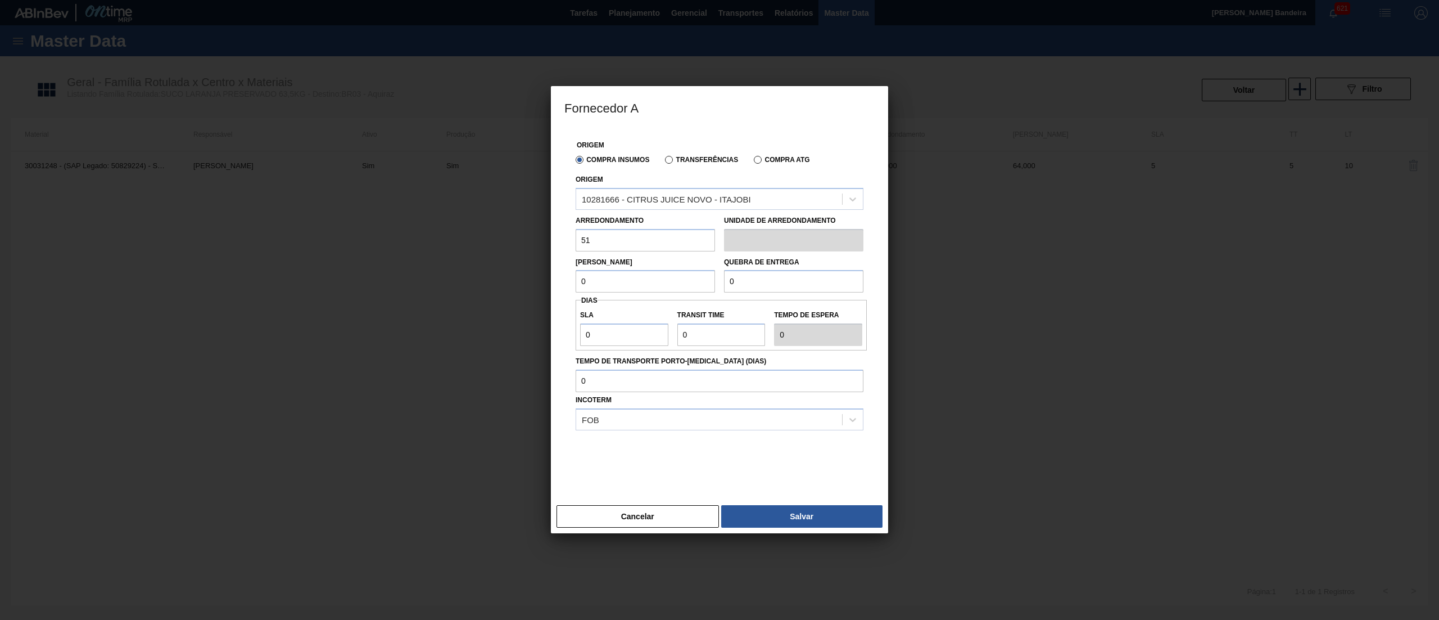
drag, startPoint x: 614, startPoint y: 282, endPoint x: 522, endPoint y: 282, distance: 92.8
click at [522, 282] on div "Fornecedor A Origem Compra Insumos Transferências Compra ATG Origem 10281666 - …" at bounding box center [719, 310] width 1439 height 620
paste input "51"
type input "51"
drag, startPoint x: 753, startPoint y: 280, endPoint x: 659, endPoint y: 281, distance: 94.5
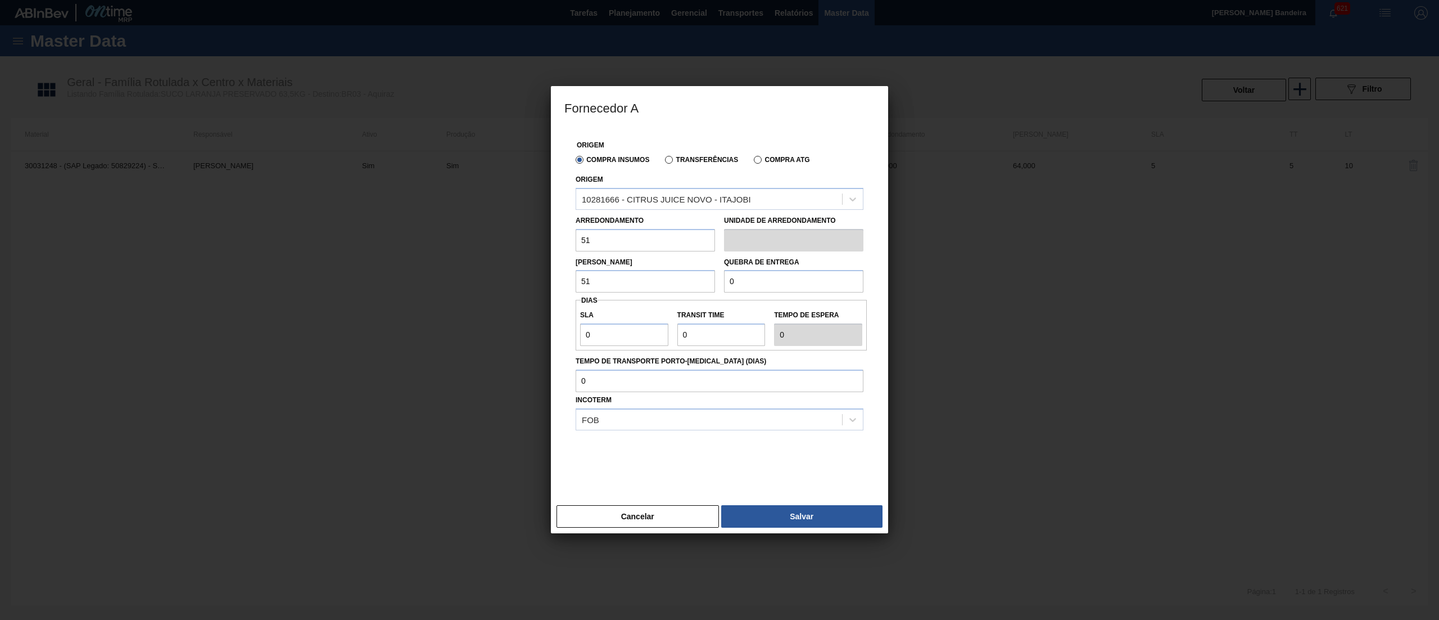
click at [659, 281] on div "[PERSON_NAME] 51 Quebra de entrega 0" at bounding box center [719, 272] width 297 height 42
type input "5.100"
click at [639, 290] on input "51" at bounding box center [645, 281] width 139 height 22
type input "510"
click at [777, 283] on input "5.100" at bounding box center [793, 281] width 139 height 22
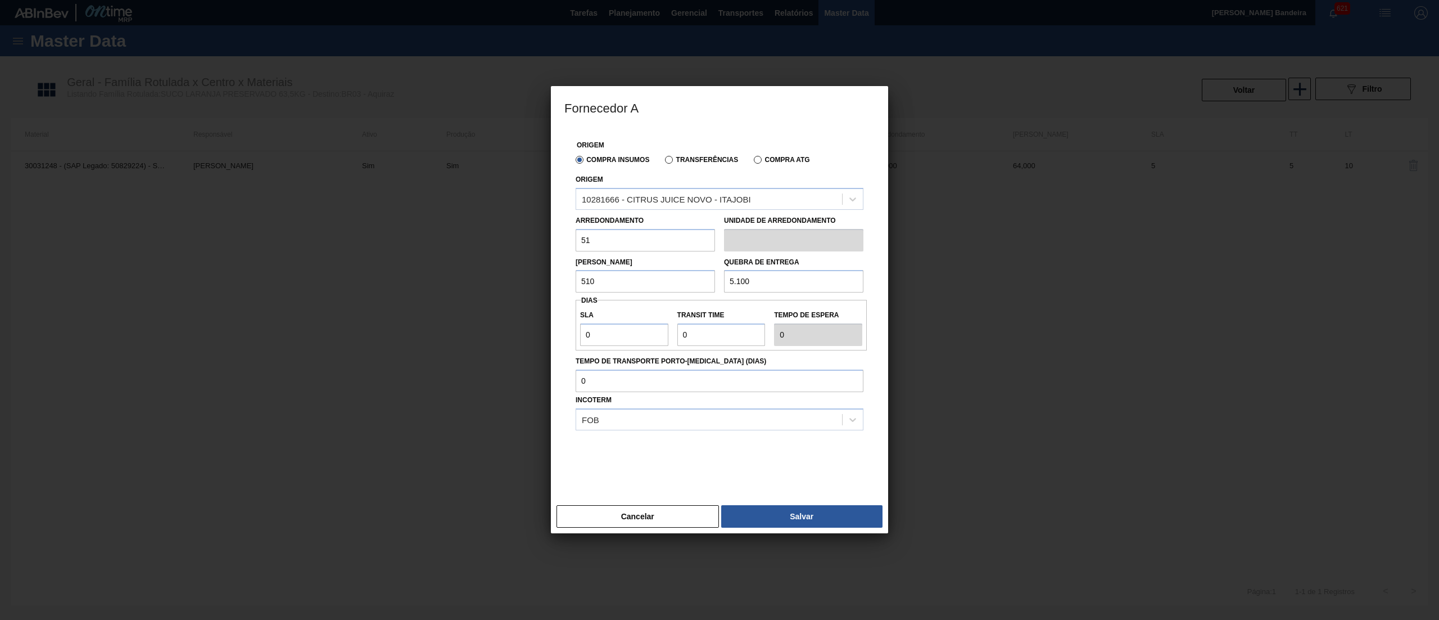
click at [760, 283] on input "5.100" at bounding box center [793, 281] width 139 height 22
type input "510"
click at [682, 275] on input "510" at bounding box center [645, 281] width 139 height 22
type input "51"
click at [792, 283] on input "510" at bounding box center [793, 281] width 139 height 22
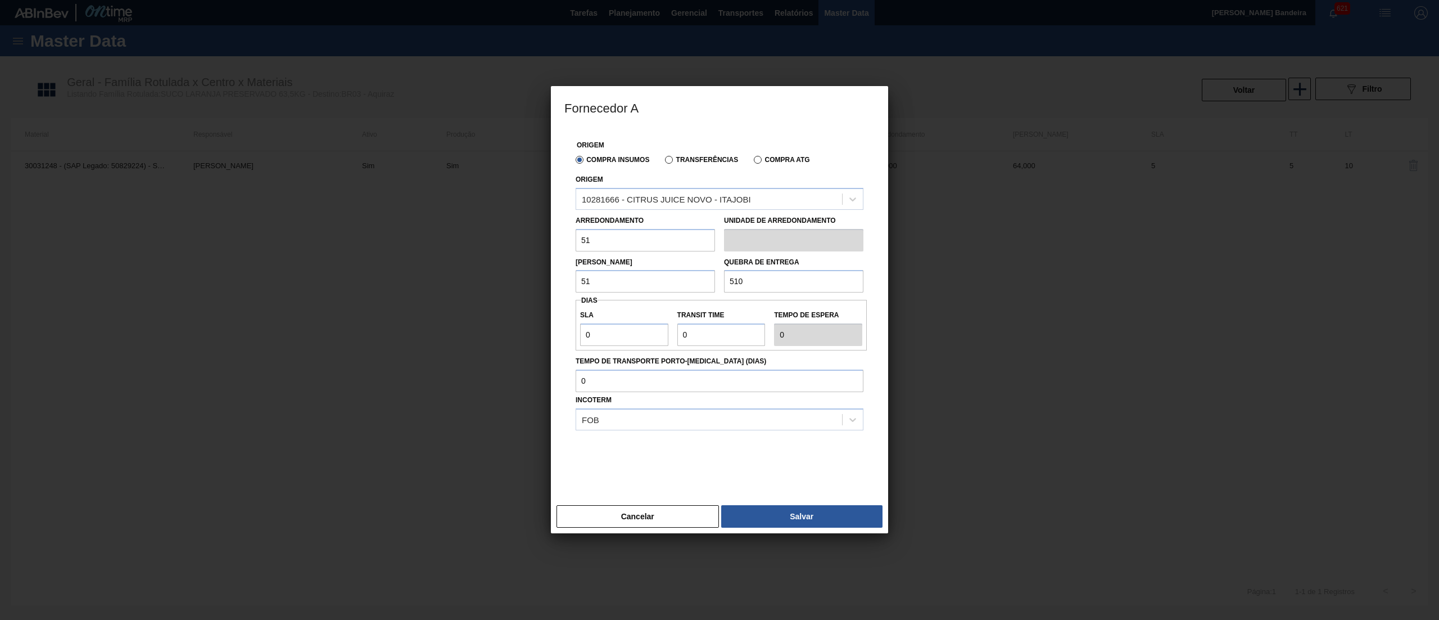
click at [792, 283] on input "510" at bounding box center [793, 281] width 139 height 22
drag, startPoint x: 792, startPoint y: 283, endPoint x: 662, endPoint y: 283, distance: 130.4
click at [662, 283] on div "Lote Mínimo 51 Quebra de entrega 510" at bounding box center [719, 272] width 297 height 42
type input "9.180"
drag, startPoint x: 628, startPoint y: 329, endPoint x: 462, endPoint y: 350, distance: 167.1
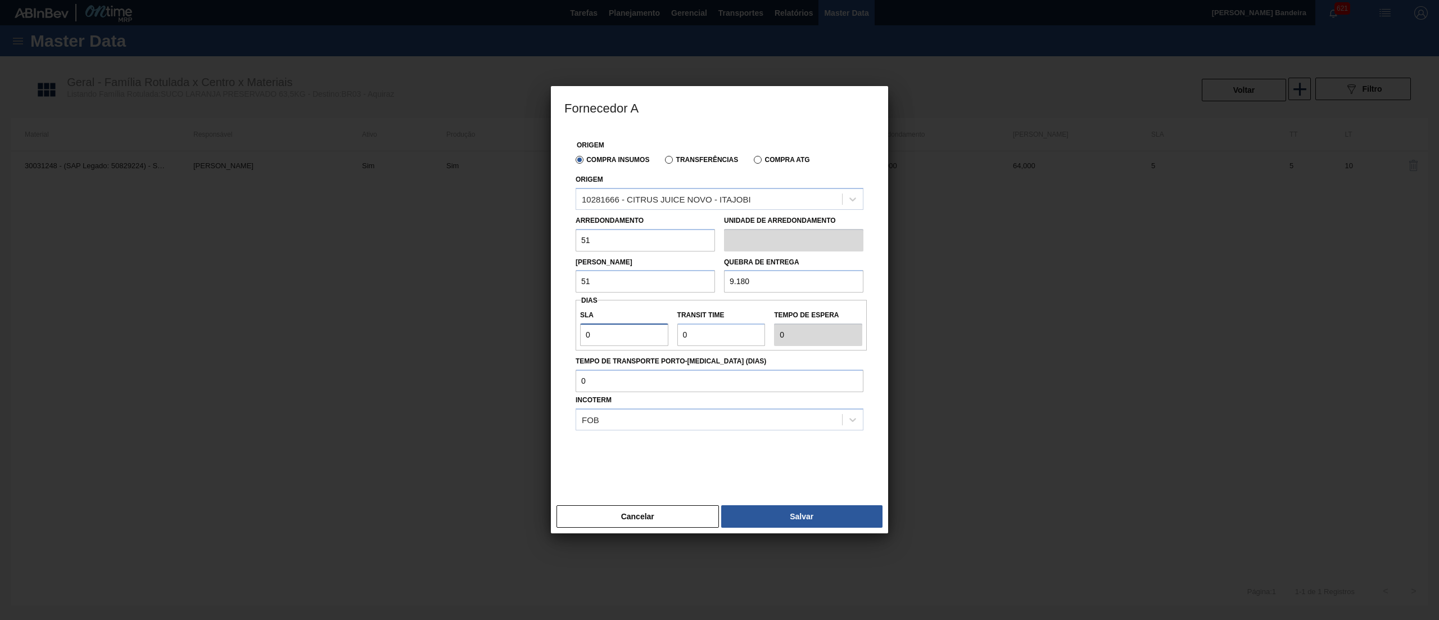
click at [462, 350] on div "Fornecedor A Origem Compra Insumos Transferências Compra ATG Origem 10281666 - …" at bounding box center [719, 310] width 1439 height 620
type input "1"
type input "10"
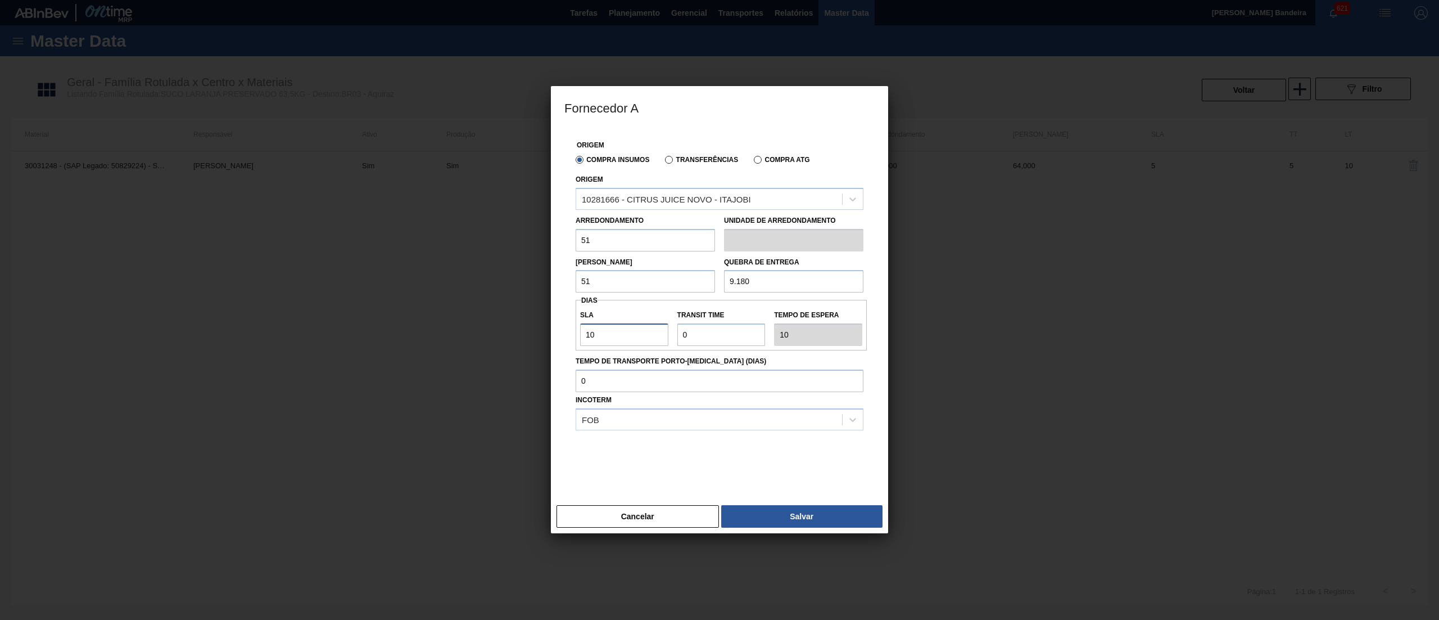
type input "10"
drag, startPoint x: 715, startPoint y: 340, endPoint x: 621, endPoint y: 340, distance: 93.9
click at [621, 340] on div "SLA 10 Transit Time Tempo de espera 10" at bounding box center [721, 325] width 291 height 42
type input "5"
type input "15"
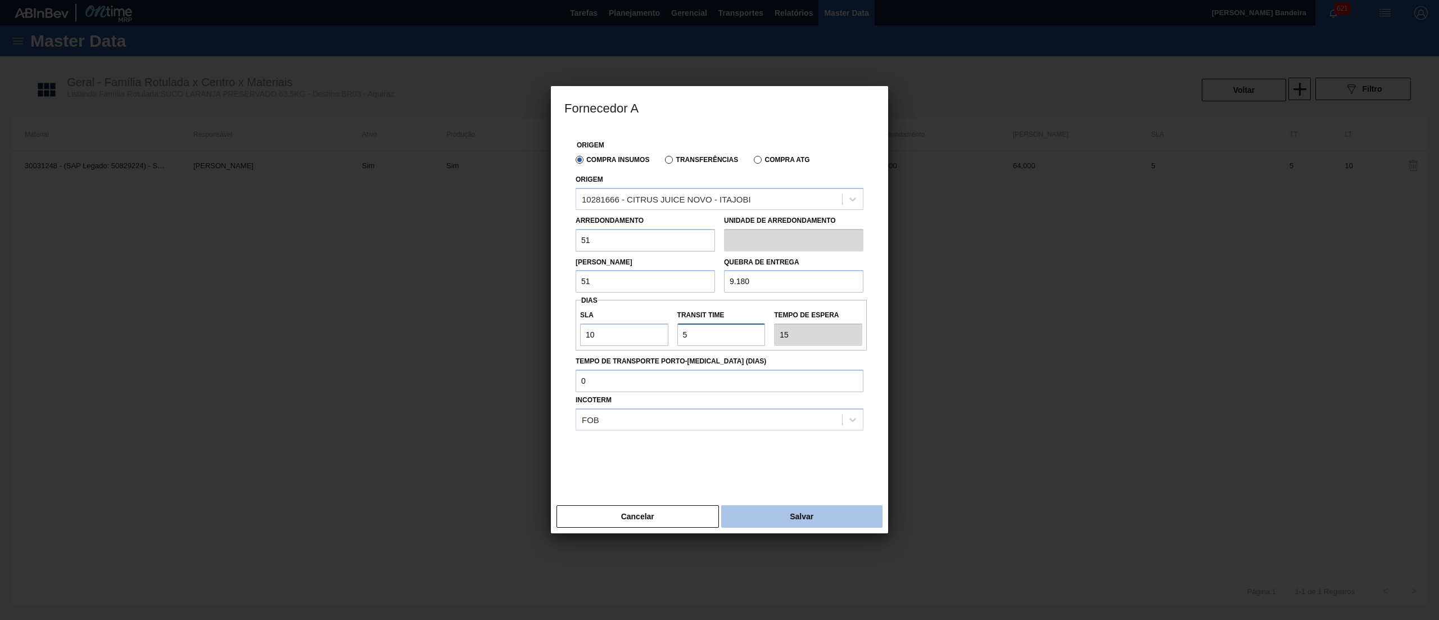
type input "5"
click at [792, 516] on button "Salvar" at bounding box center [801, 516] width 161 height 22
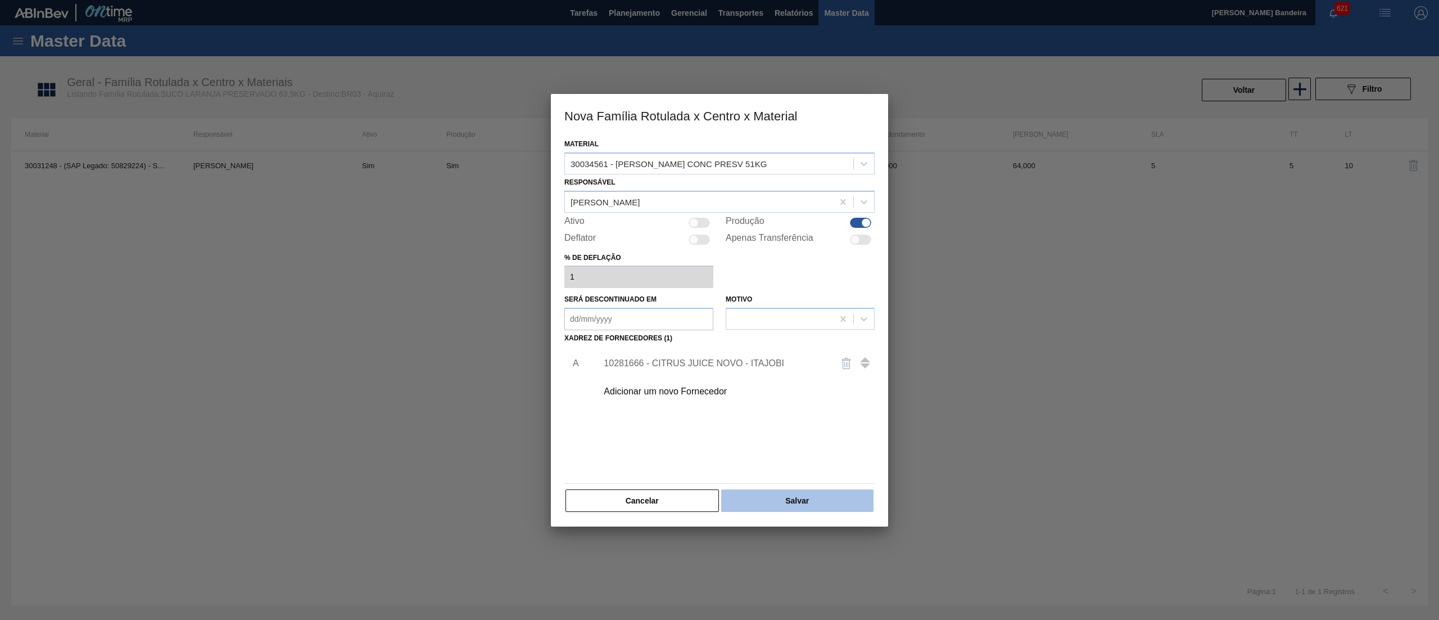
click at [816, 501] on button "Salvar" at bounding box center [797, 500] width 152 height 22
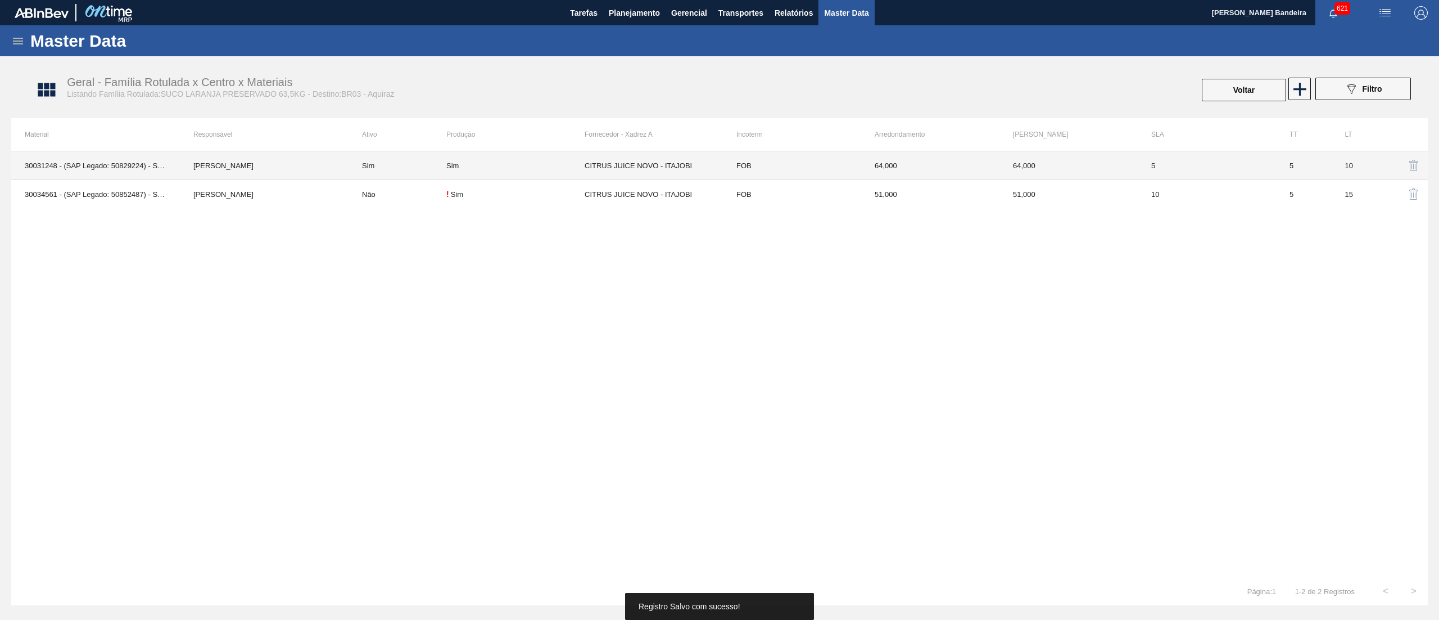
click at [511, 163] on div "Sim" at bounding box center [515, 165] width 138 height 8
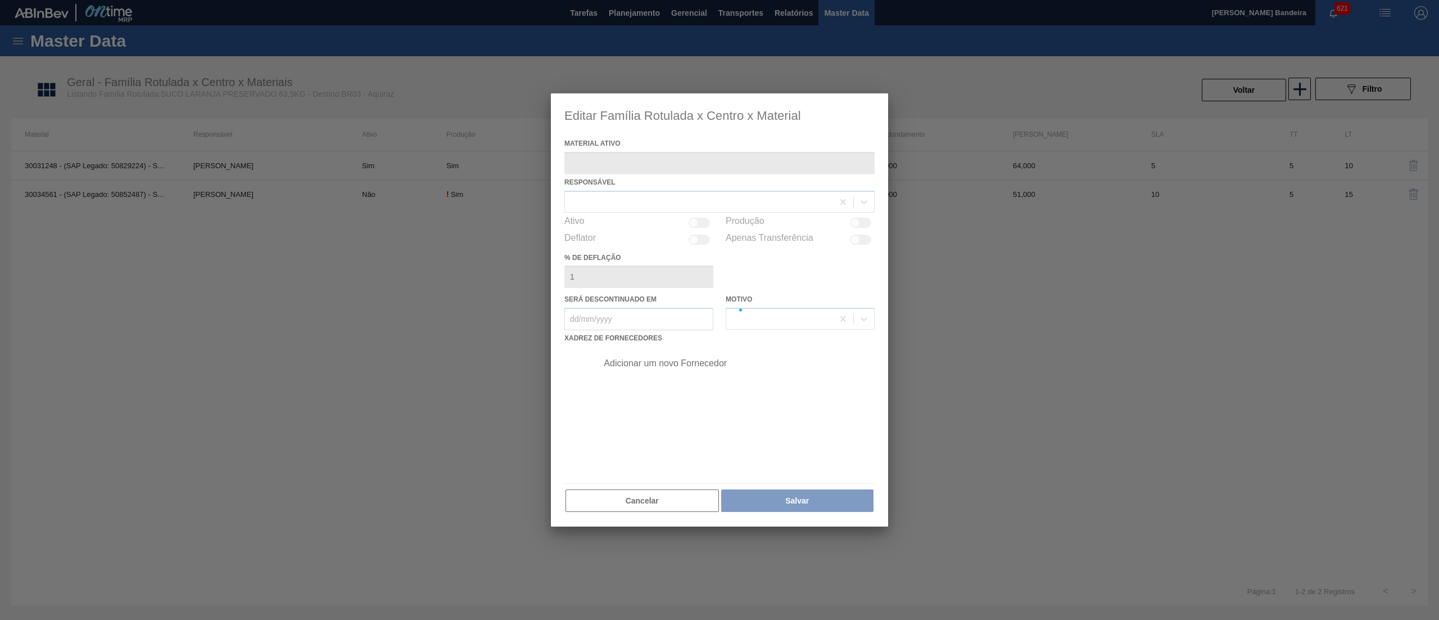
type ativo "30031248 - (SAP Legado: 50829224) - SUCO LARANJA CONC PRESV 63 5 KG"
checkbox input "true"
click at [698, 223] on div at bounding box center [719, 309] width 337 height 433
click at [691, 220] on div at bounding box center [719, 309] width 337 height 433
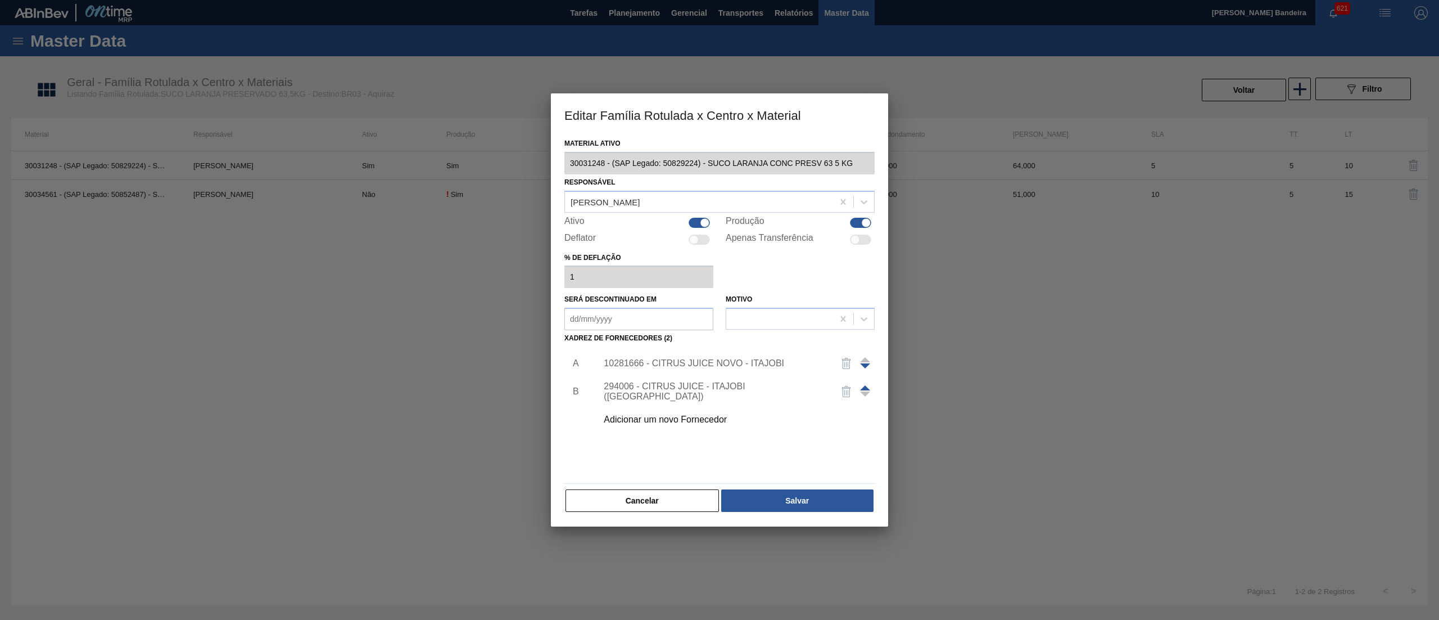
click at [702, 222] on div at bounding box center [705, 223] width 10 height 10
checkbox input "false"
click at [810, 501] on button "Salvar" at bounding box center [797, 500] width 152 height 22
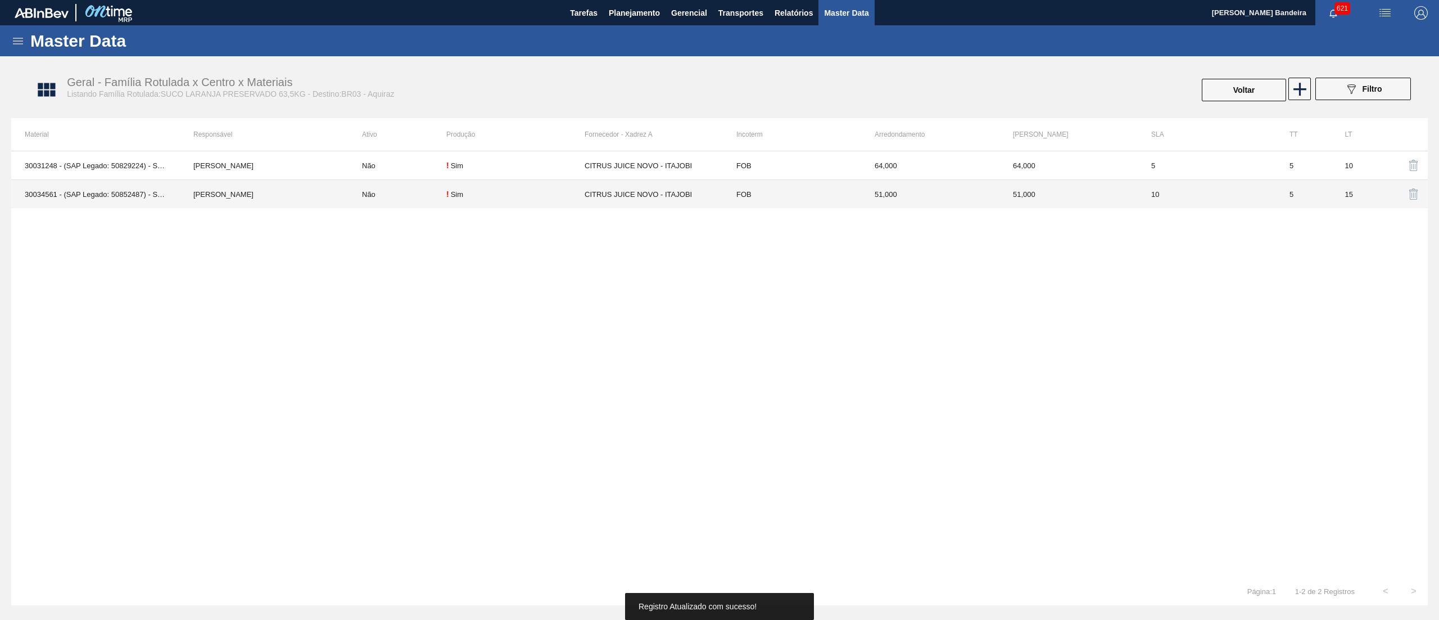
click at [783, 188] on td "FOB" at bounding box center [792, 194] width 138 height 29
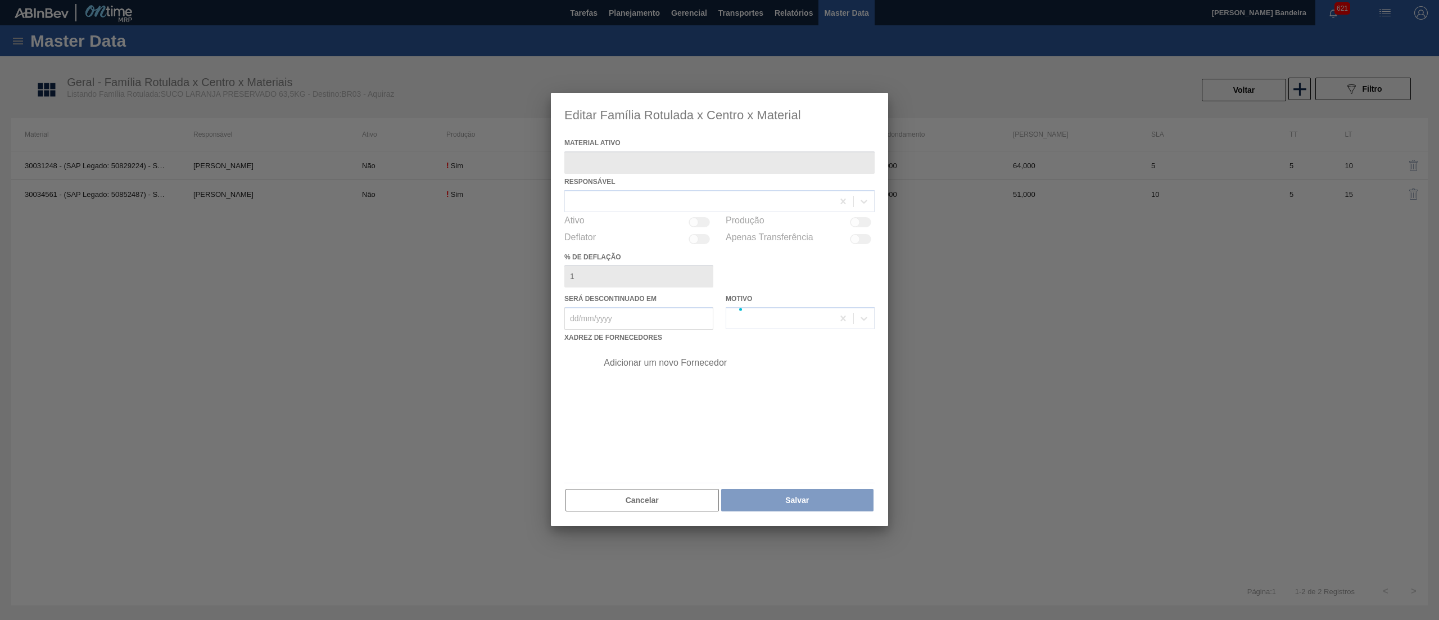
type ativo "30034561 - (SAP Legado: 50852487) - SUCO LARANJA CONC PRESV 51KG"
checkbox input "true"
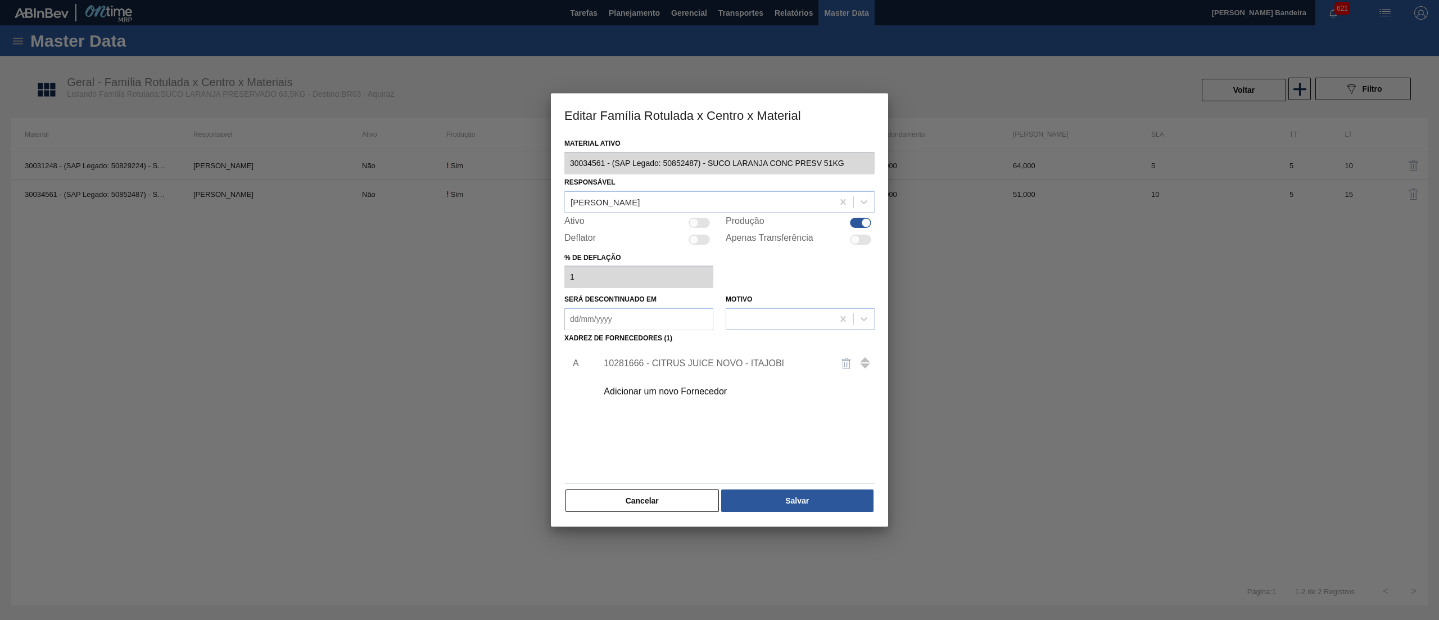
click at [699, 222] on div at bounding box center [699, 223] width 21 height 10
checkbox input "true"
click at [819, 510] on button "Salvar" at bounding box center [797, 500] width 152 height 22
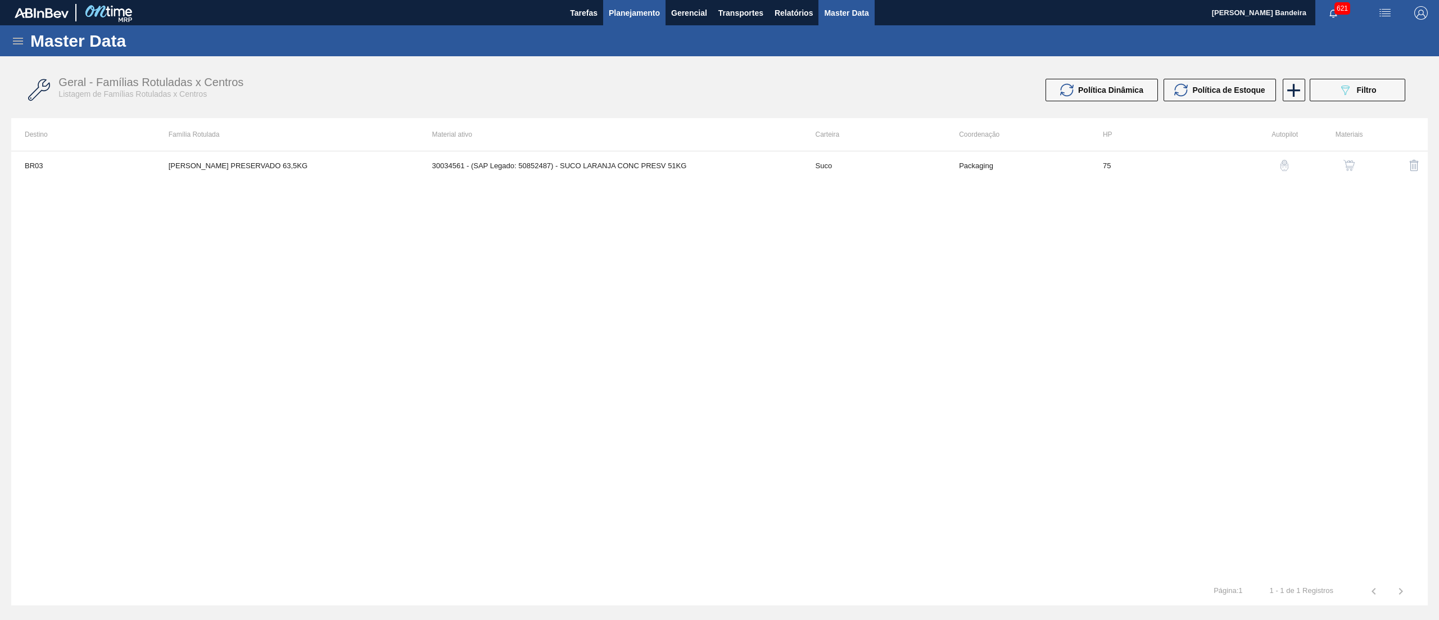
click at [635, 17] on span "Planejamento" at bounding box center [634, 12] width 51 height 13
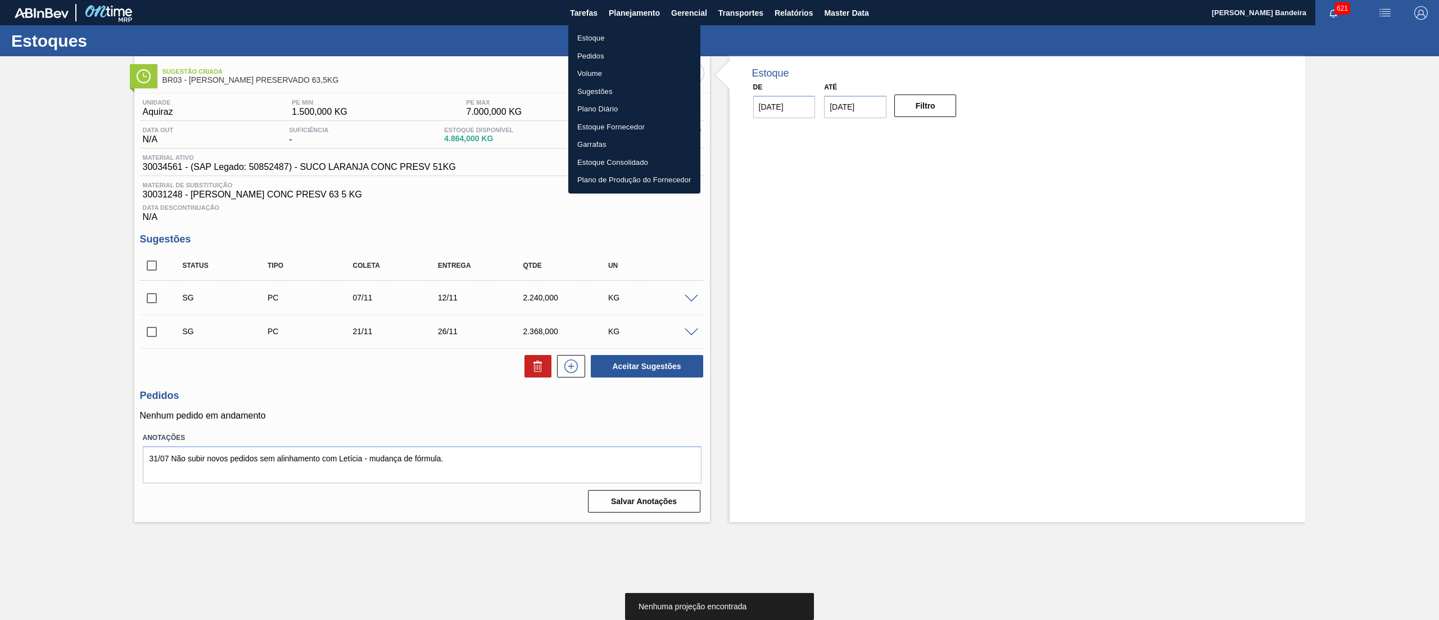
click at [150, 263] on div at bounding box center [719, 310] width 1439 height 620
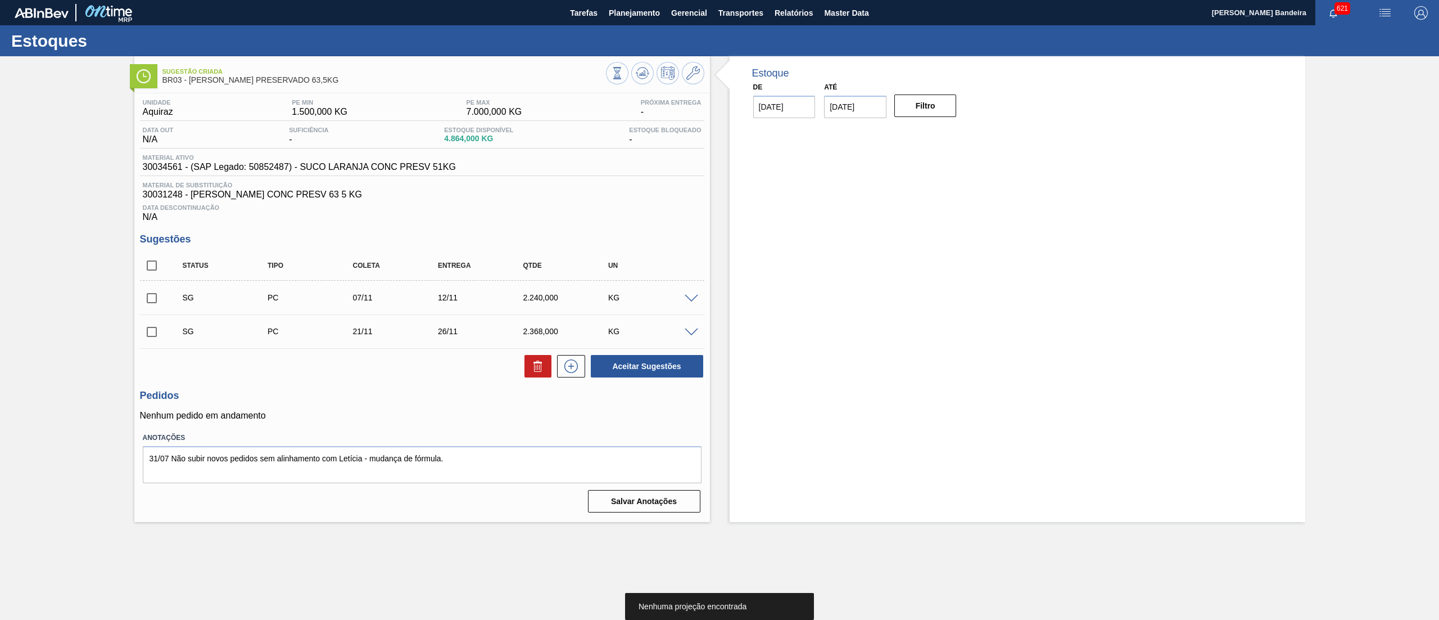
click at [150, 263] on input "checkbox" at bounding box center [152, 266] width 24 height 24
checkbox input "true"
click at [531, 373] on icon at bounding box center [537, 365] width 13 height 13
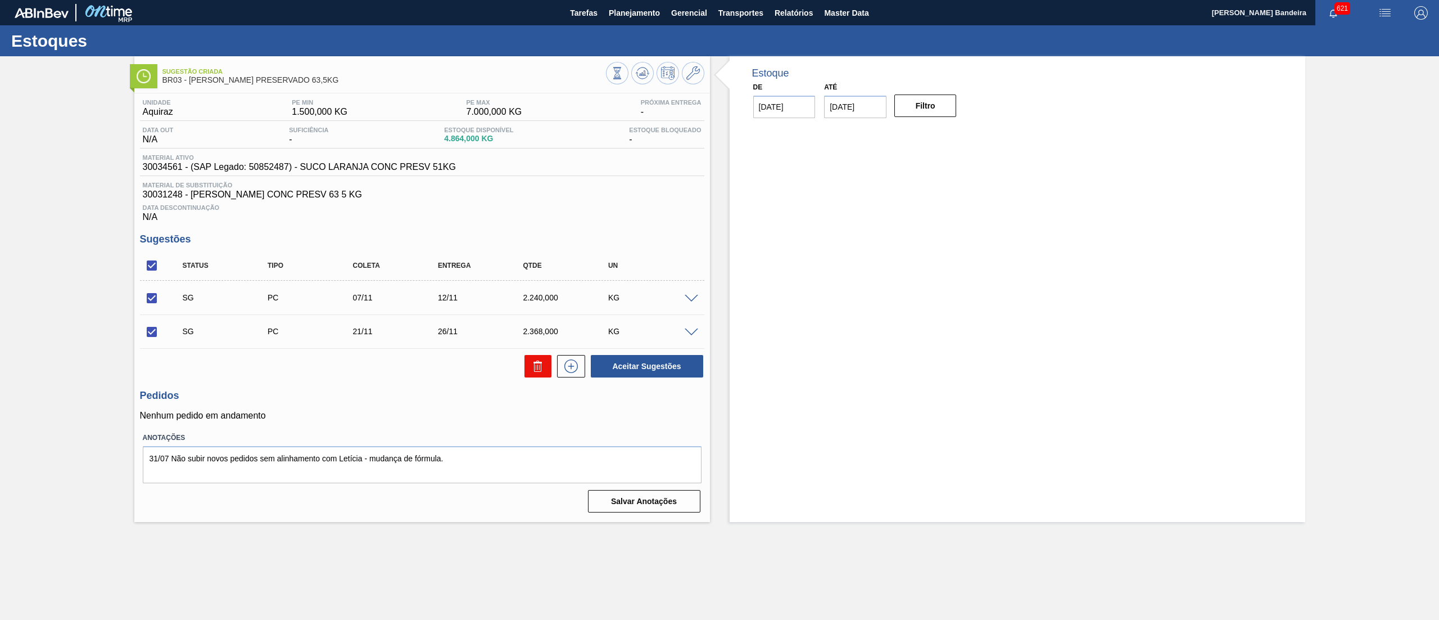
checkbox input "false"
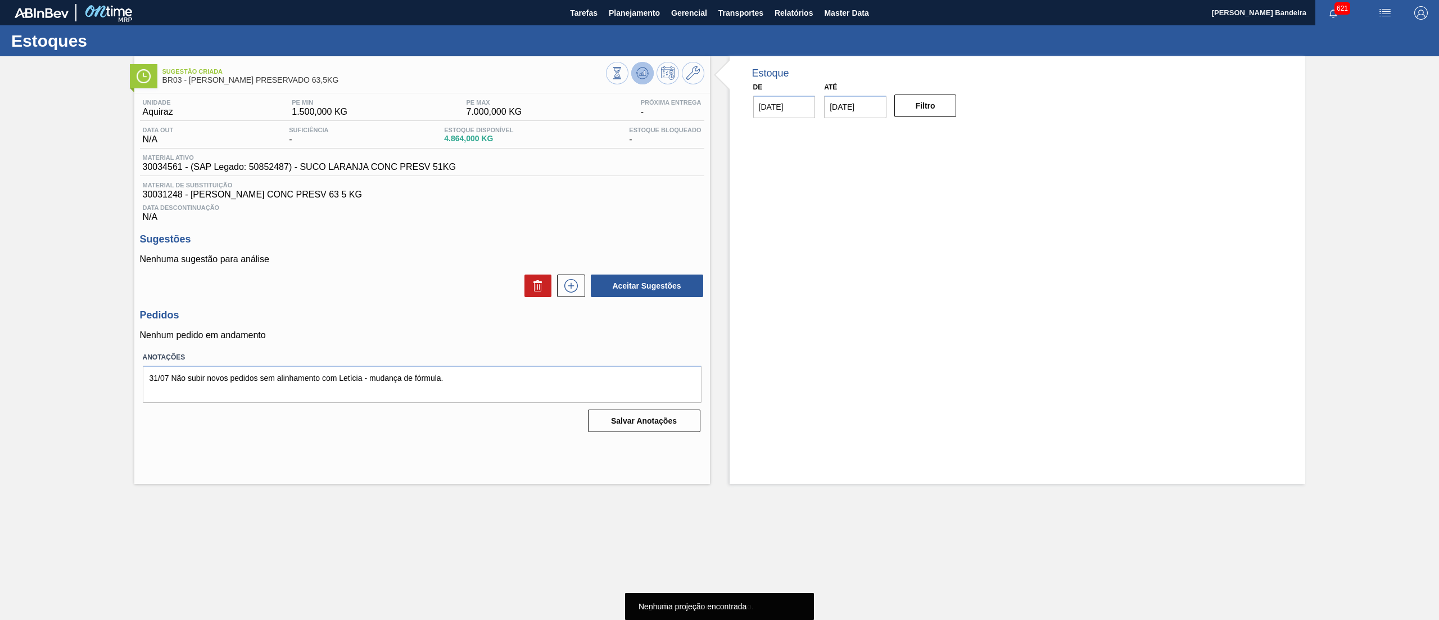
click at [635, 76] on button at bounding box center [642, 73] width 22 height 22
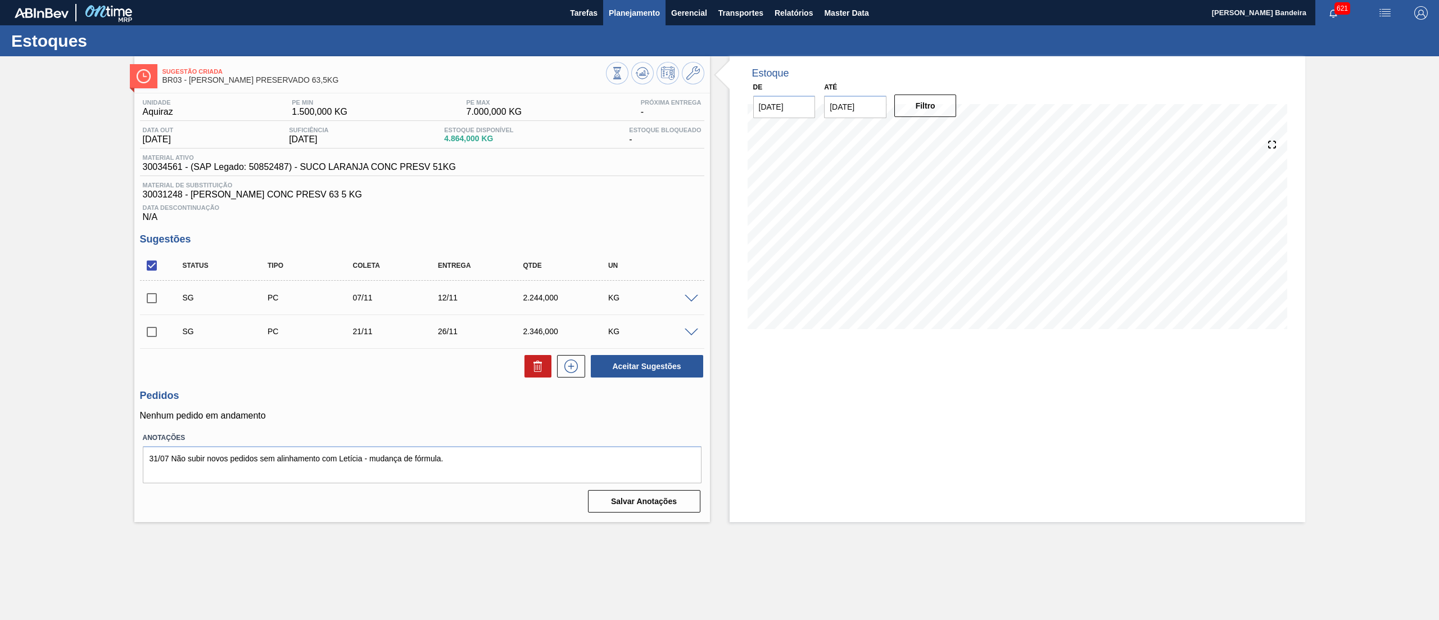
click at [639, 15] on span "Planejamento" at bounding box center [634, 12] width 51 height 13
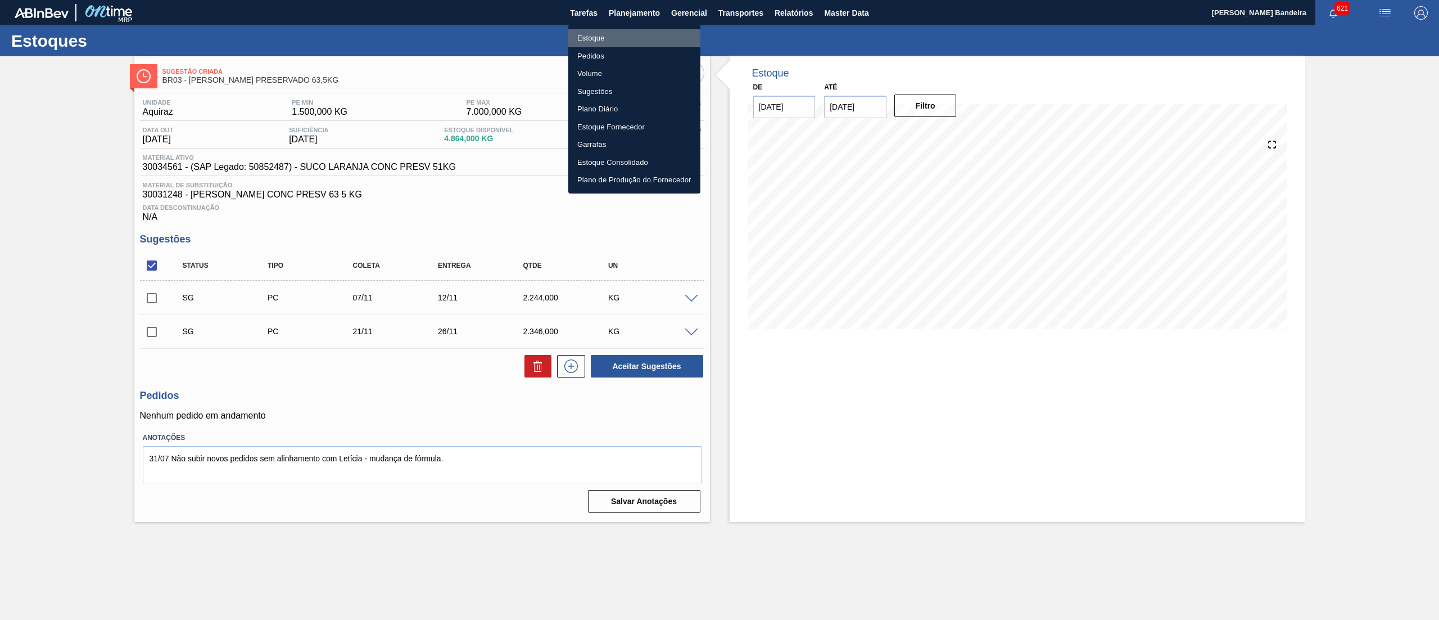
click at [621, 34] on li "Estoque" at bounding box center [634, 38] width 132 height 18
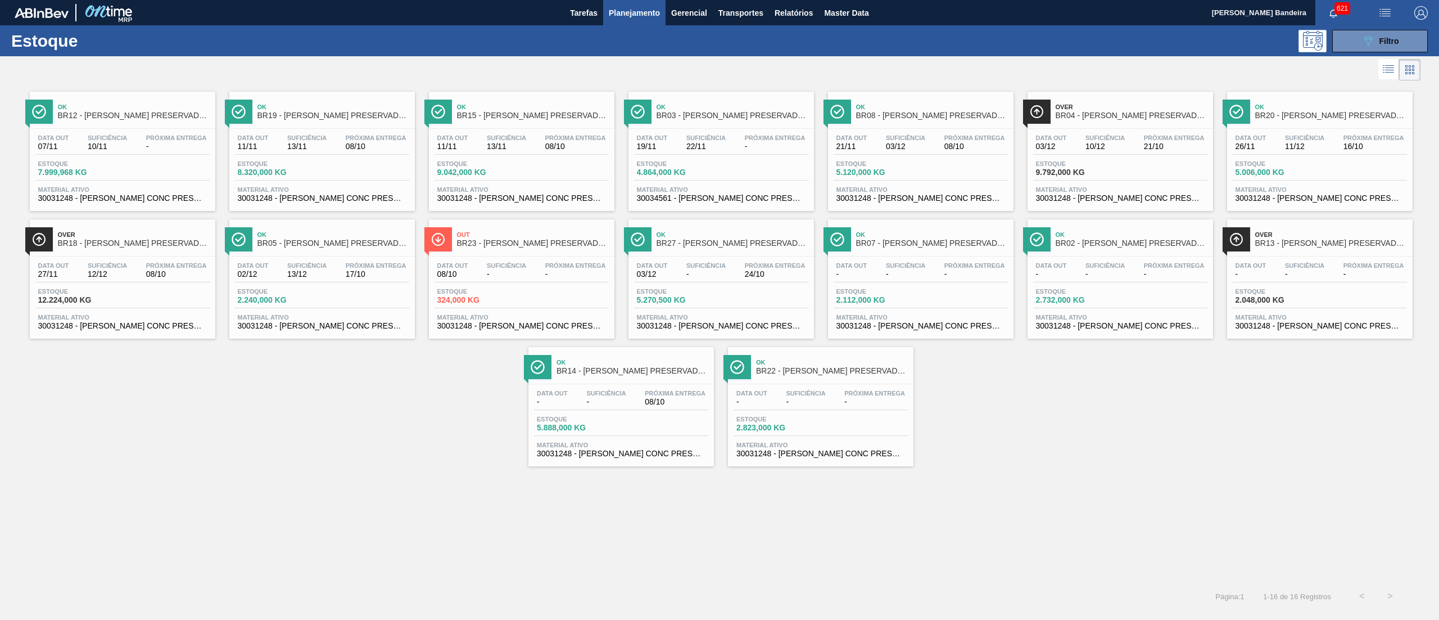
click at [1099, 196] on span "30031248 - [PERSON_NAME] CONC PRESV 63 5 KG" at bounding box center [1120, 198] width 169 height 8
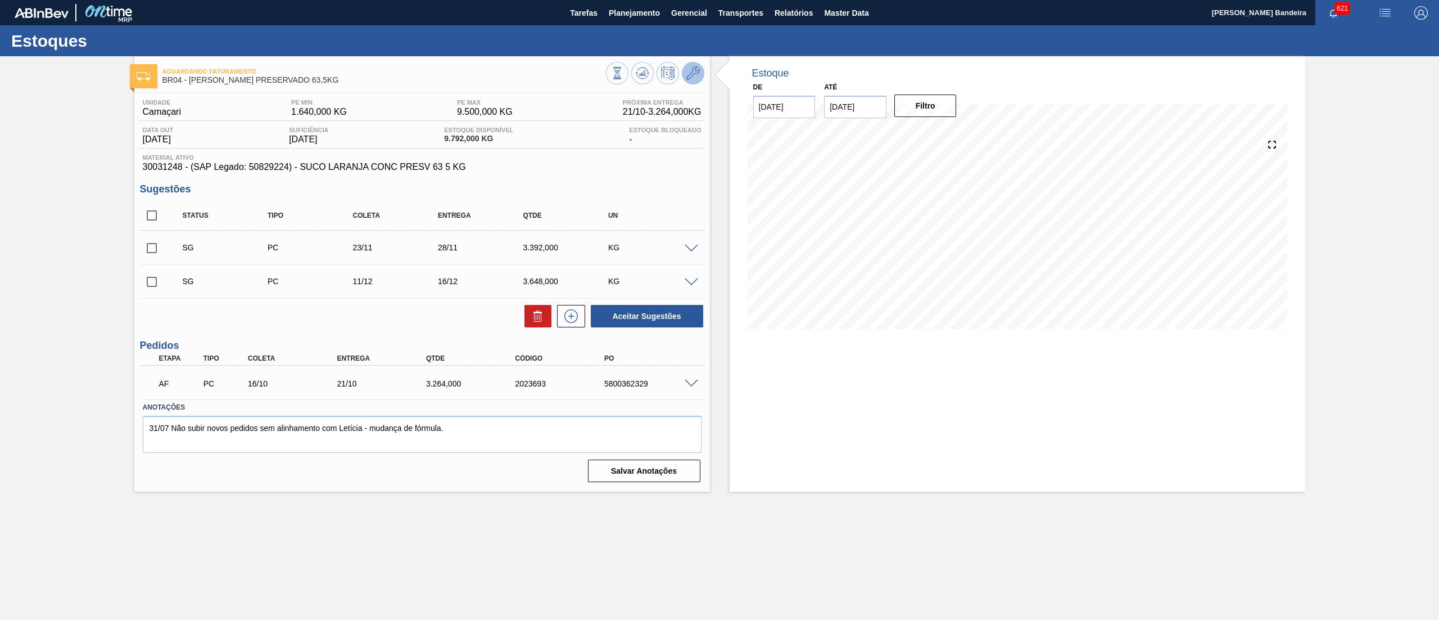
click at [698, 74] on icon at bounding box center [692, 72] width 13 height 13
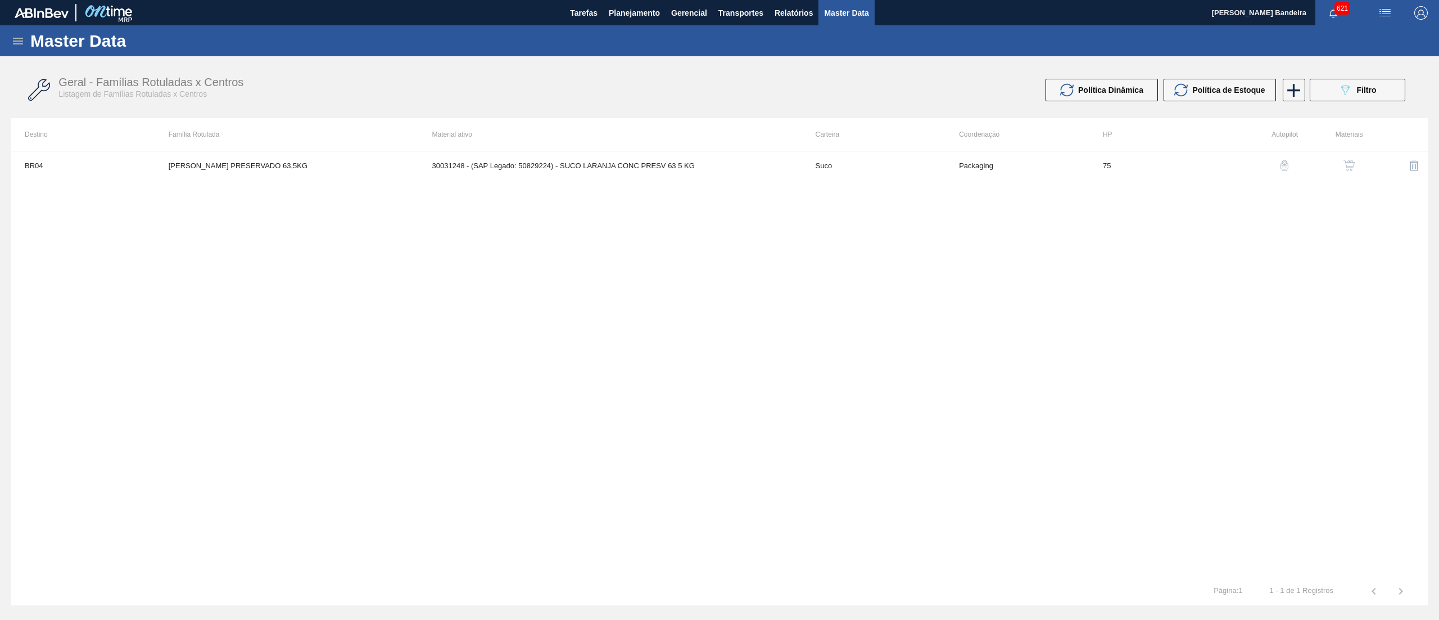
click at [1338, 173] on button "button" at bounding box center [1349, 165] width 27 height 27
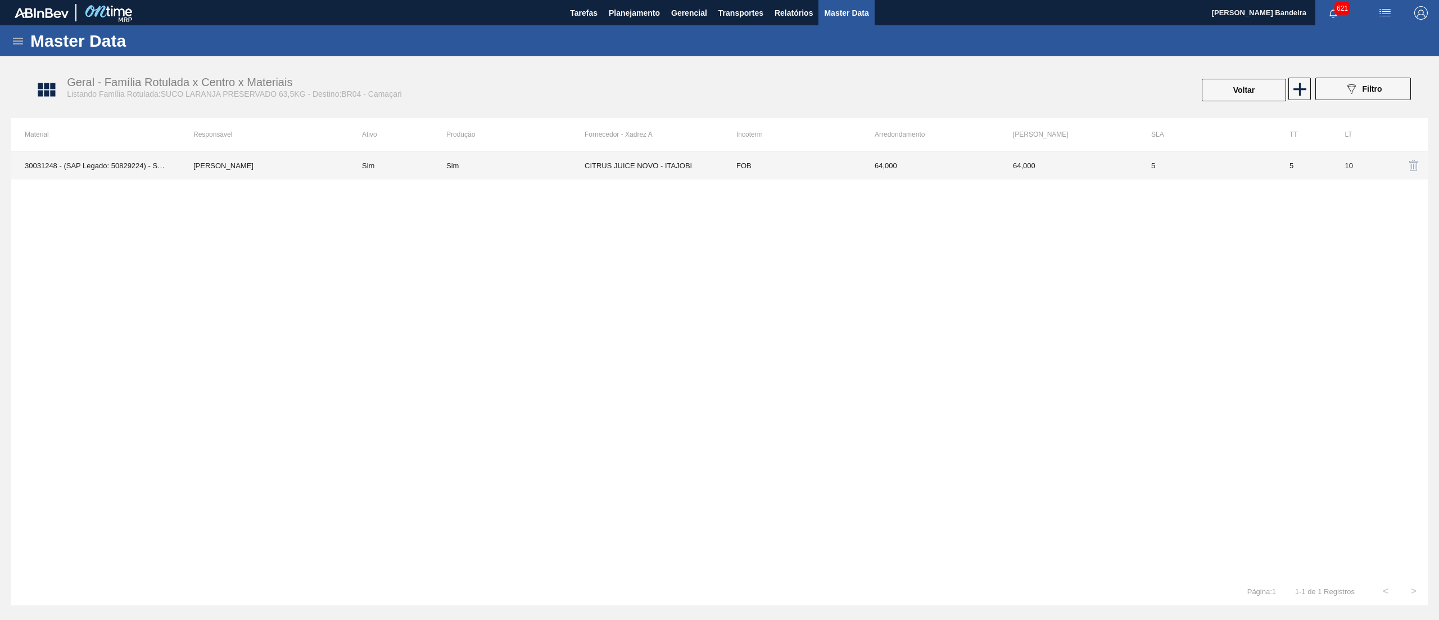
click at [662, 165] on td "CITRUS JUICE NOVO - ITAJOBI" at bounding box center [654, 165] width 138 height 28
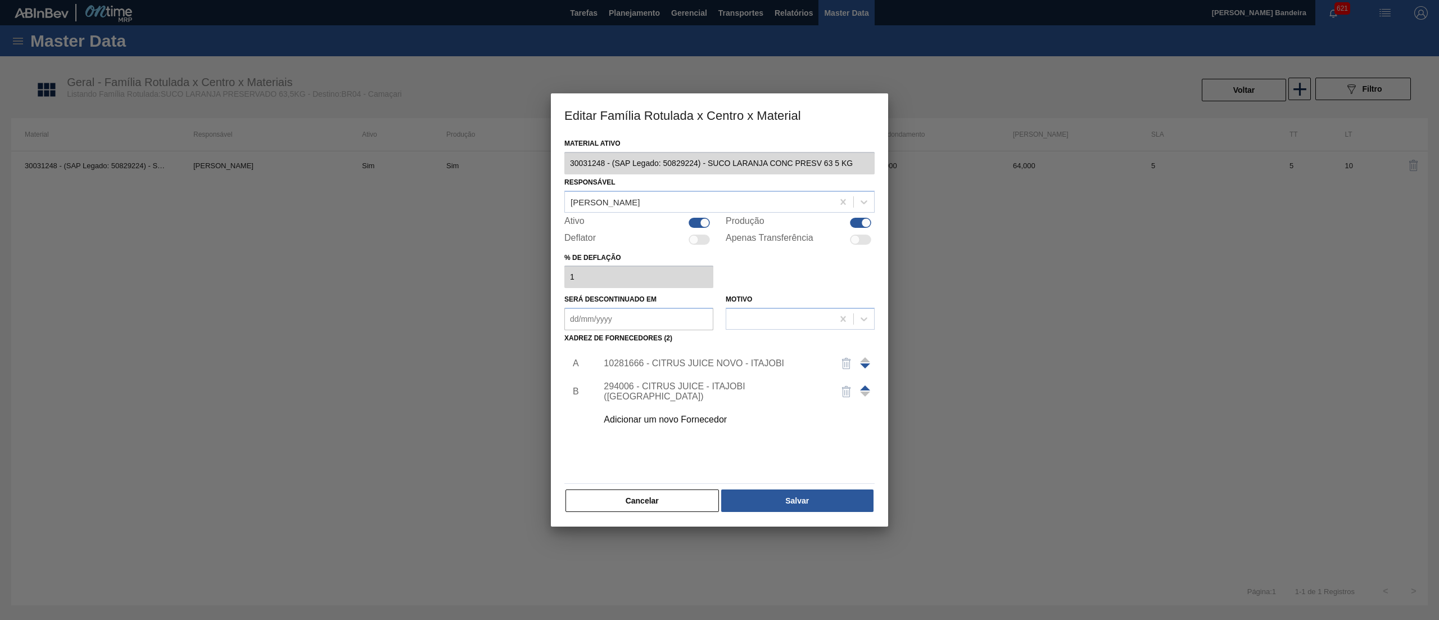
click at [691, 220] on div at bounding box center [699, 223] width 21 height 10
checkbox input "false"
click at [857, 510] on button "Salvar" at bounding box center [797, 500] width 152 height 22
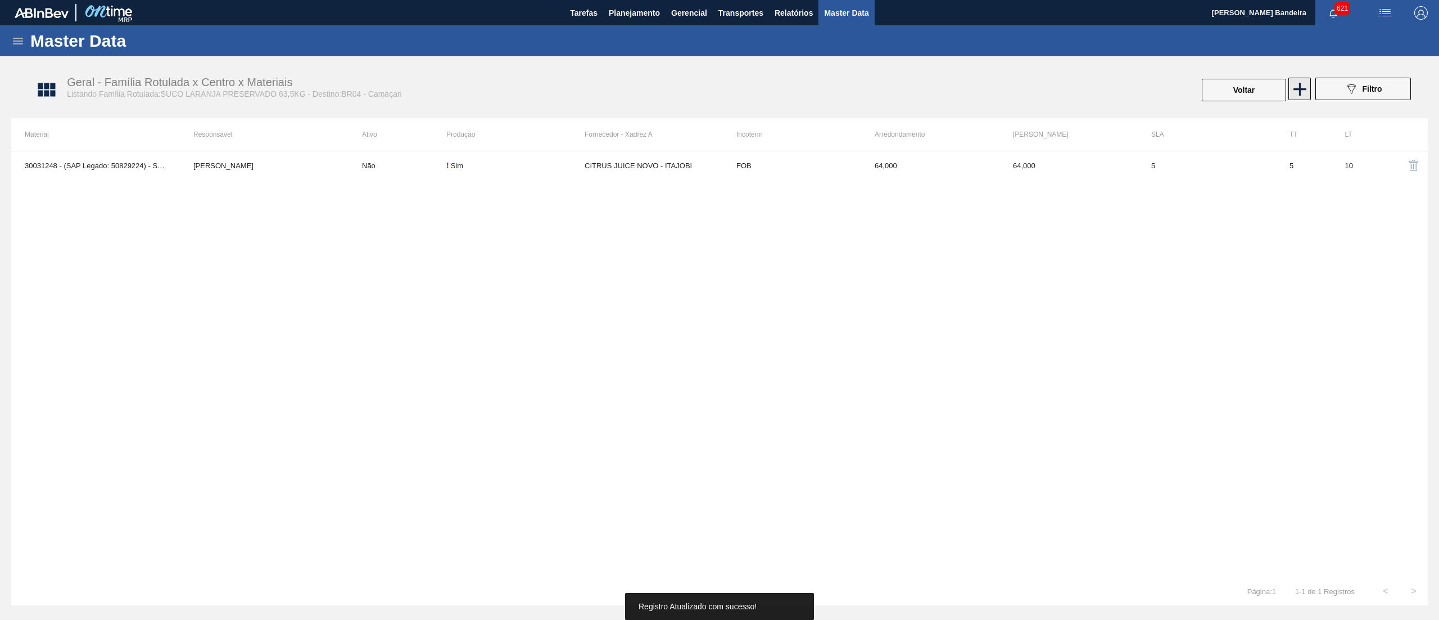
click at [1303, 90] on icon at bounding box center [1300, 89] width 22 height 22
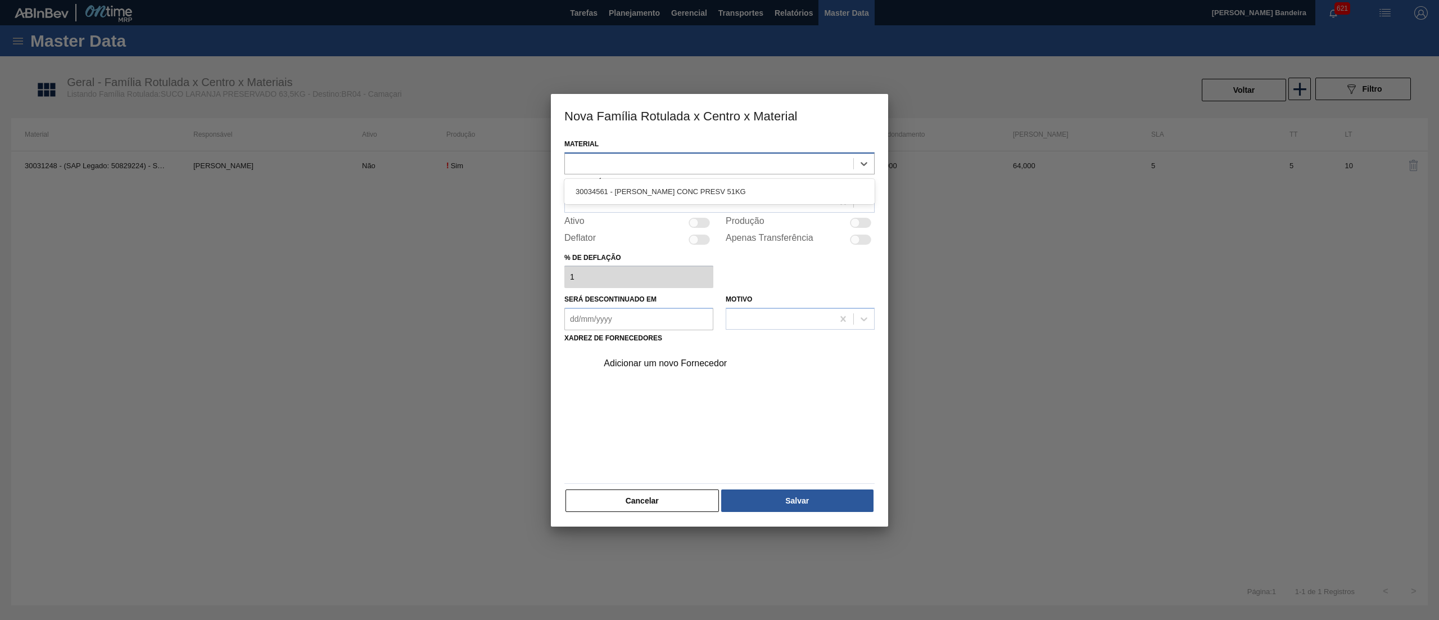
click at [659, 163] on div at bounding box center [709, 163] width 288 height 16
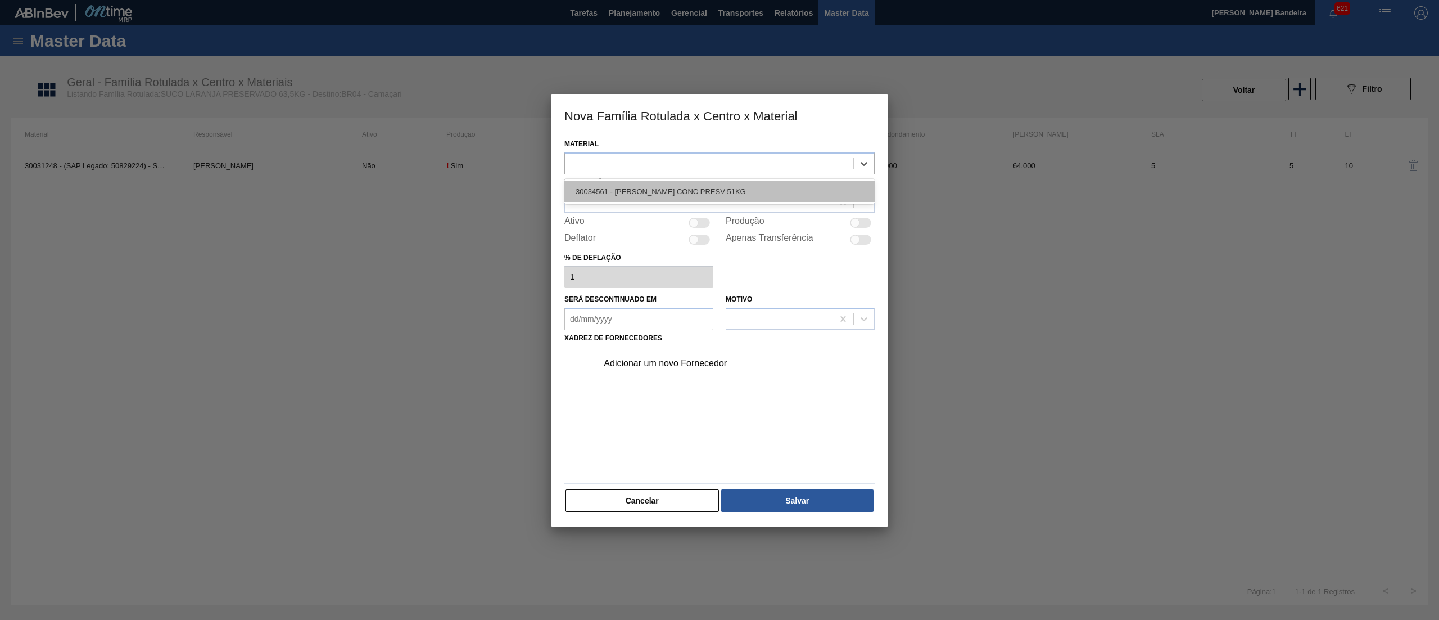
click at [671, 186] on div "30034561 - [PERSON_NAME] CONC PRESV 51KG" at bounding box center [719, 191] width 310 height 21
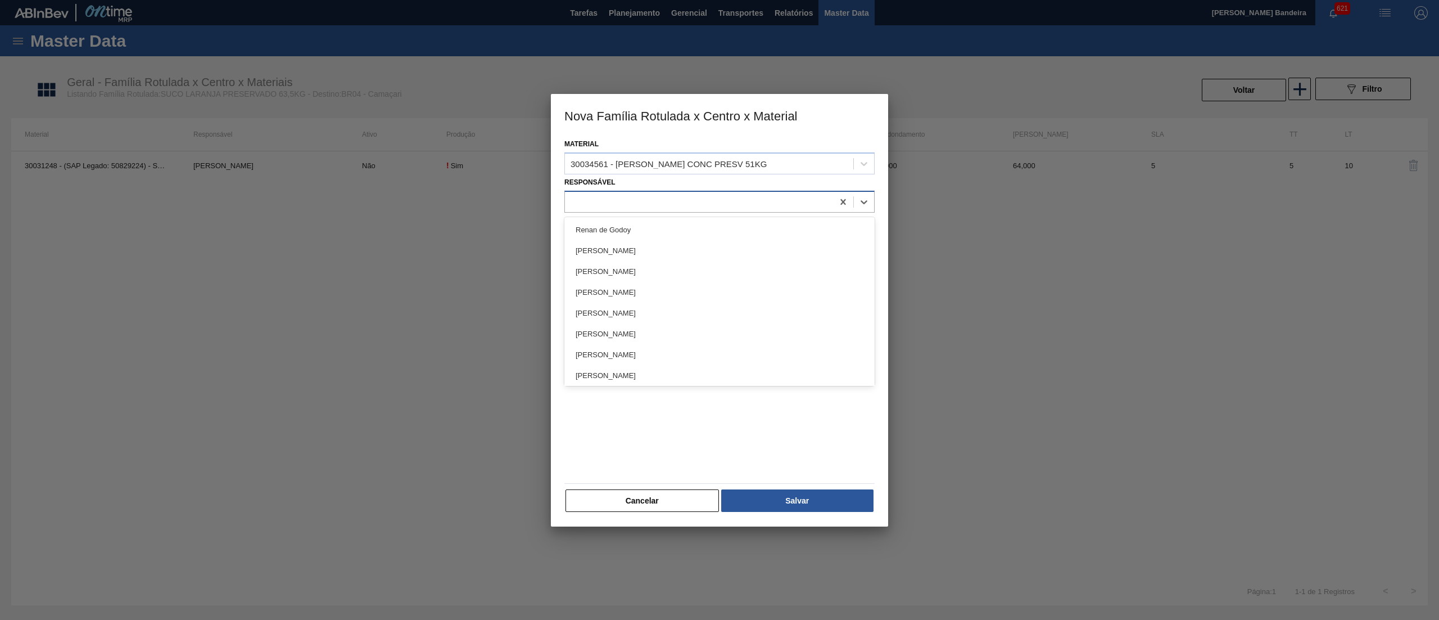
click at [652, 202] on div at bounding box center [699, 201] width 268 height 16
type input "[PERSON_NAME]"
click at [661, 229] on div "[PERSON_NAME]" at bounding box center [719, 229] width 310 height 21
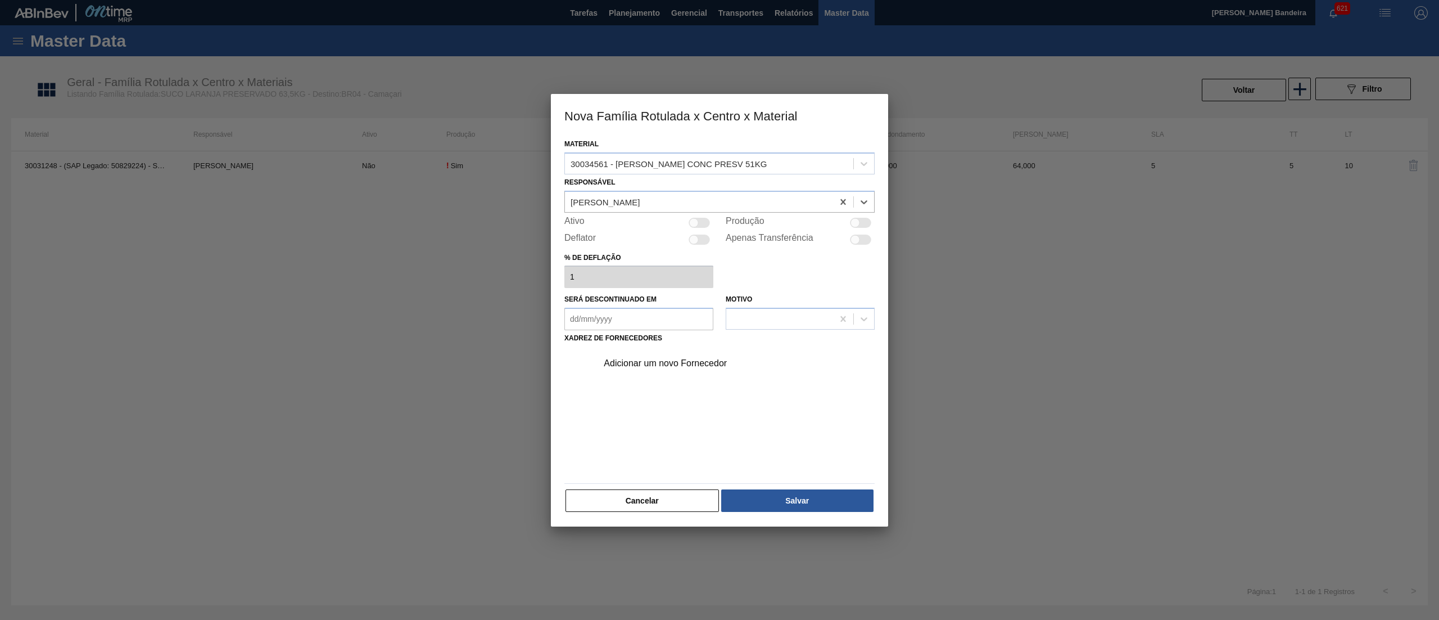
click at [692, 224] on div at bounding box center [694, 223] width 10 height 10
checkbox input "true"
click at [668, 364] on div "Adicionar um novo Fornecedor" at bounding box center [714, 363] width 220 height 10
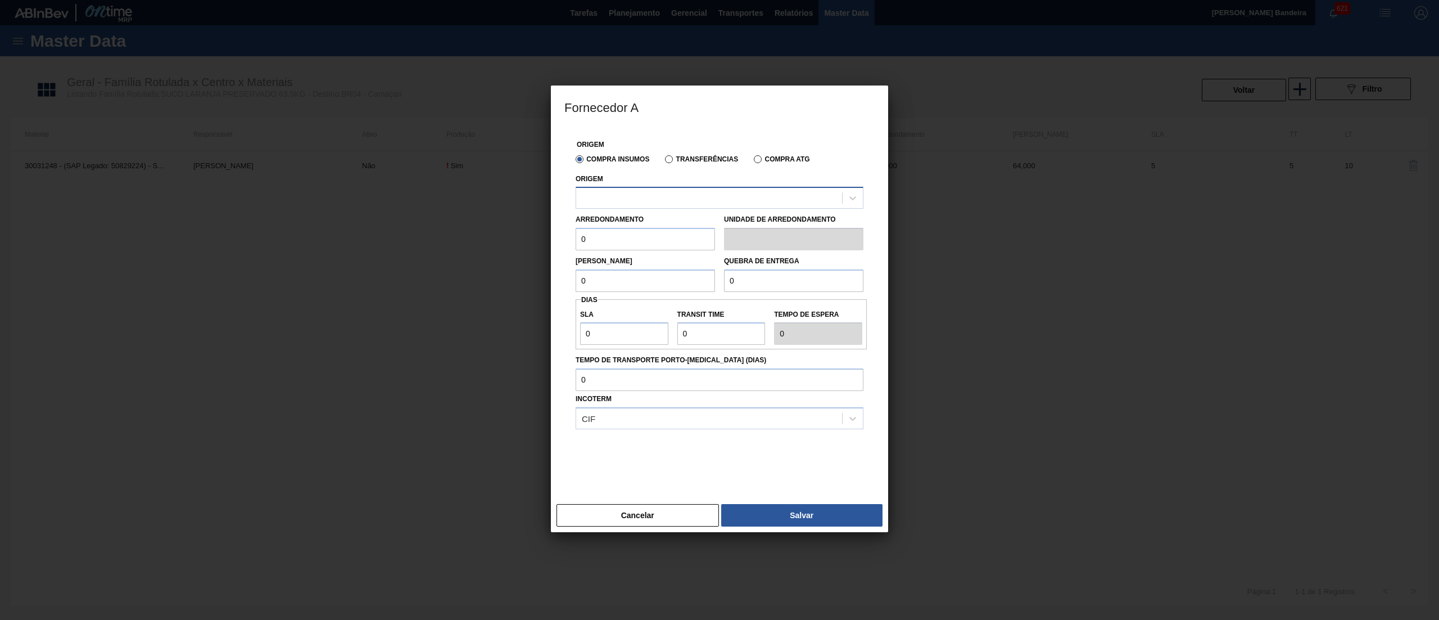
click at [662, 198] on div at bounding box center [709, 198] width 266 height 16
click at [655, 200] on div at bounding box center [709, 198] width 266 height 16
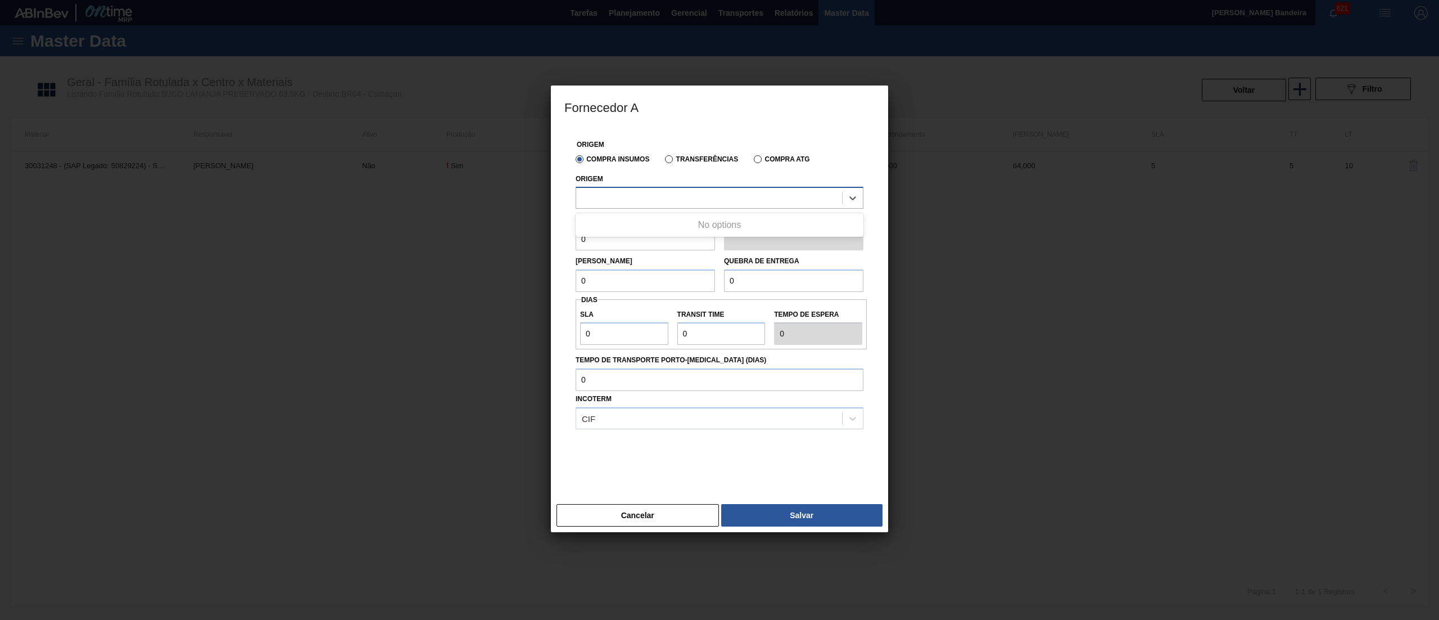
click at [655, 200] on div at bounding box center [709, 198] width 266 height 16
click at [666, 220] on div "10281666 - CITRUS JUICE NOVO - ITAJOBI" at bounding box center [720, 225] width 288 height 21
drag, startPoint x: 622, startPoint y: 242, endPoint x: 468, endPoint y: 269, distance: 155.9
click at [468, 269] on div "Fornecedor A Origem Compra Insumos Transferências Compra ATG Origem 10281666 - …" at bounding box center [719, 310] width 1439 height 620
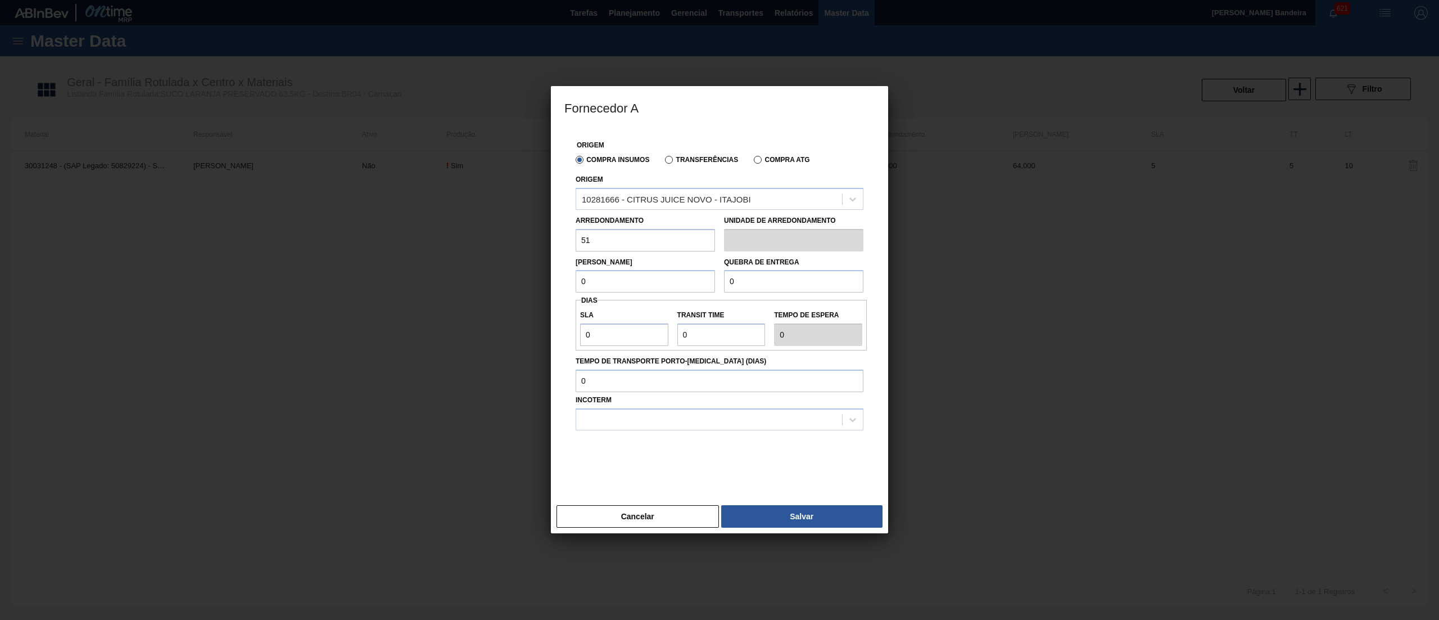
type input "51"
click at [537, 283] on div "Fornecedor A Origem Compra Insumos Transferências Compra ATG Origem 10281666 - …" at bounding box center [719, 310] width 1439 height 620
type input "51"
drag, startPoint x: 711, startPoint y: 290, endPoint x: 671, endPoint y: 293, distance: 39.5
click at [671, 293] on div "Origem Compra Insumos Transferências Compra ATG Origem 10281666 - CITRUS JUICE …" at bounding box center [719, 307] width 310 height 358
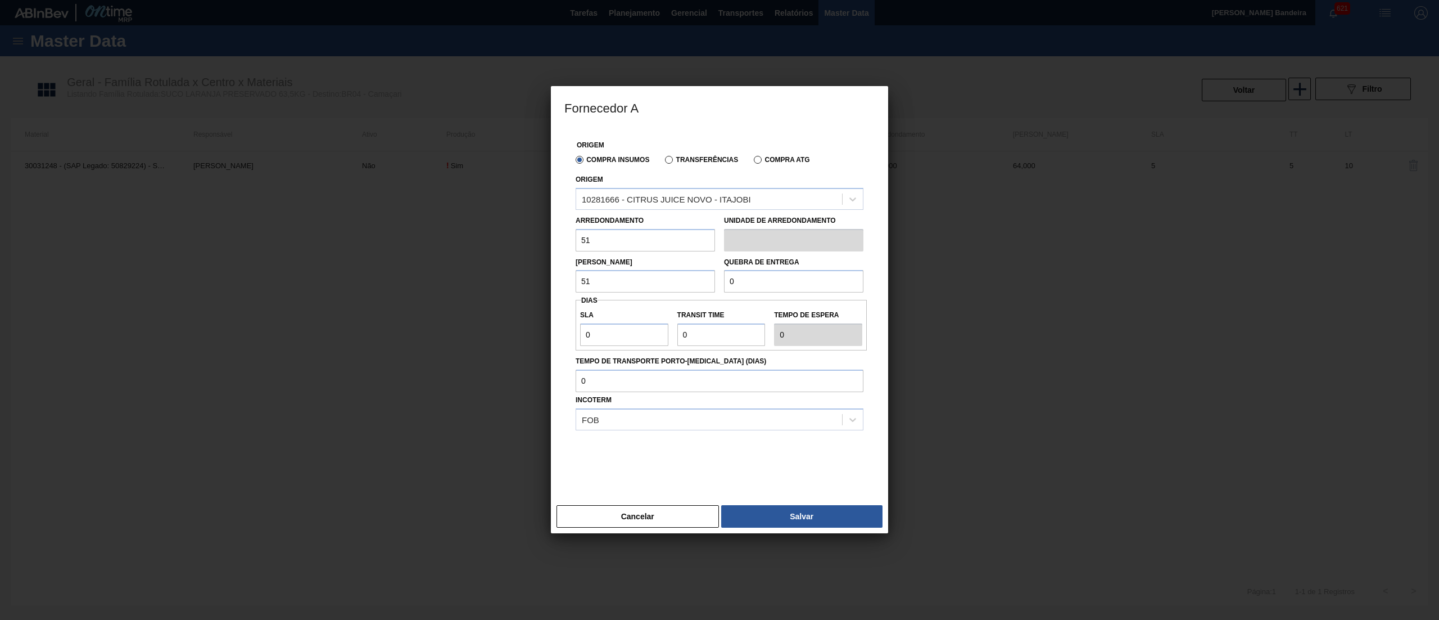
paste input "51"
type input "5"
type input "9.180"
drag, startPoint x: 608, startPoint y: 332, endPoint x: 495, endPoint y: 344, distance: 113.6
click at [495, 344] on div "Fornecedor A Origem Compra Insumos Transferências Compra ATG Origem 10281666 - …" at bounding box center [719, 310] width 1439 height 620
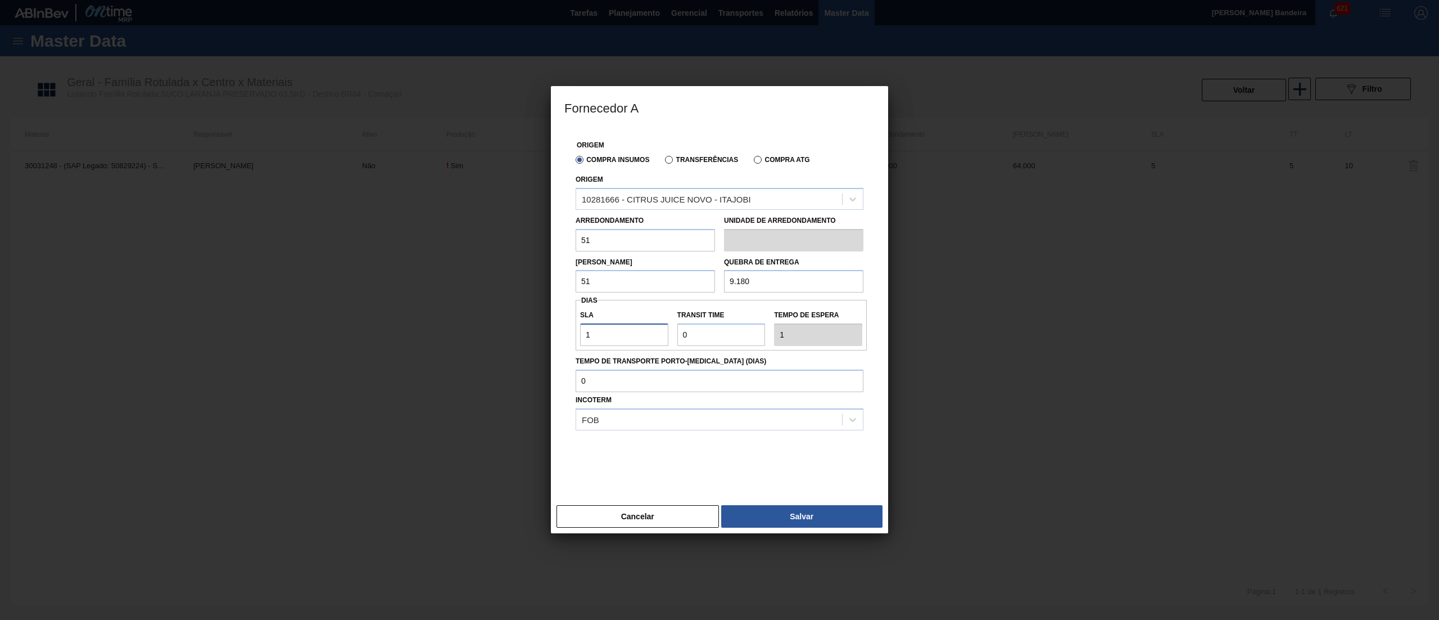
type input "1"
type input "10"
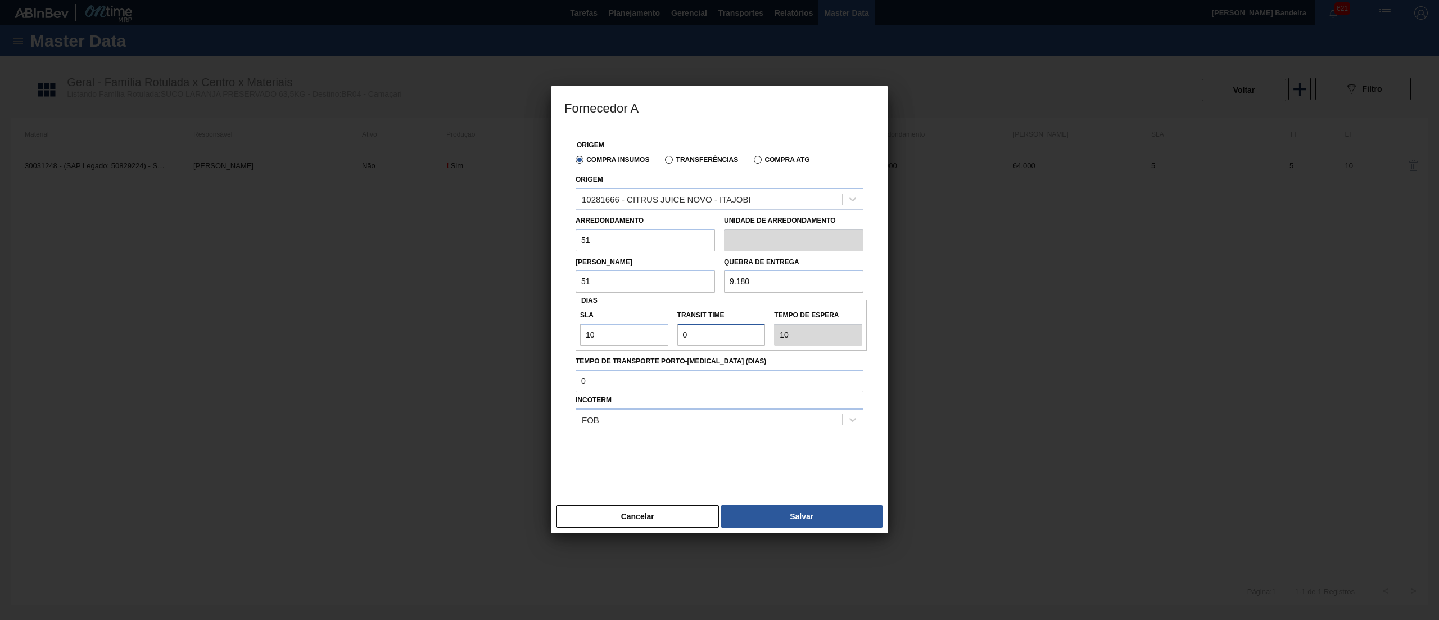
drag, startPoint x: 725, startPoint y: 341, endPoint x: 571, endPoint y: 352, distance: 153.9
click at [571, 352] on div "Origem Compra Insumos Transferências Compra ATG Origem 10281666 - CITRUS JUICE …" at bounding box center [719, 307] width 310 height 358
type input "5"
type input "15"
type input "5"
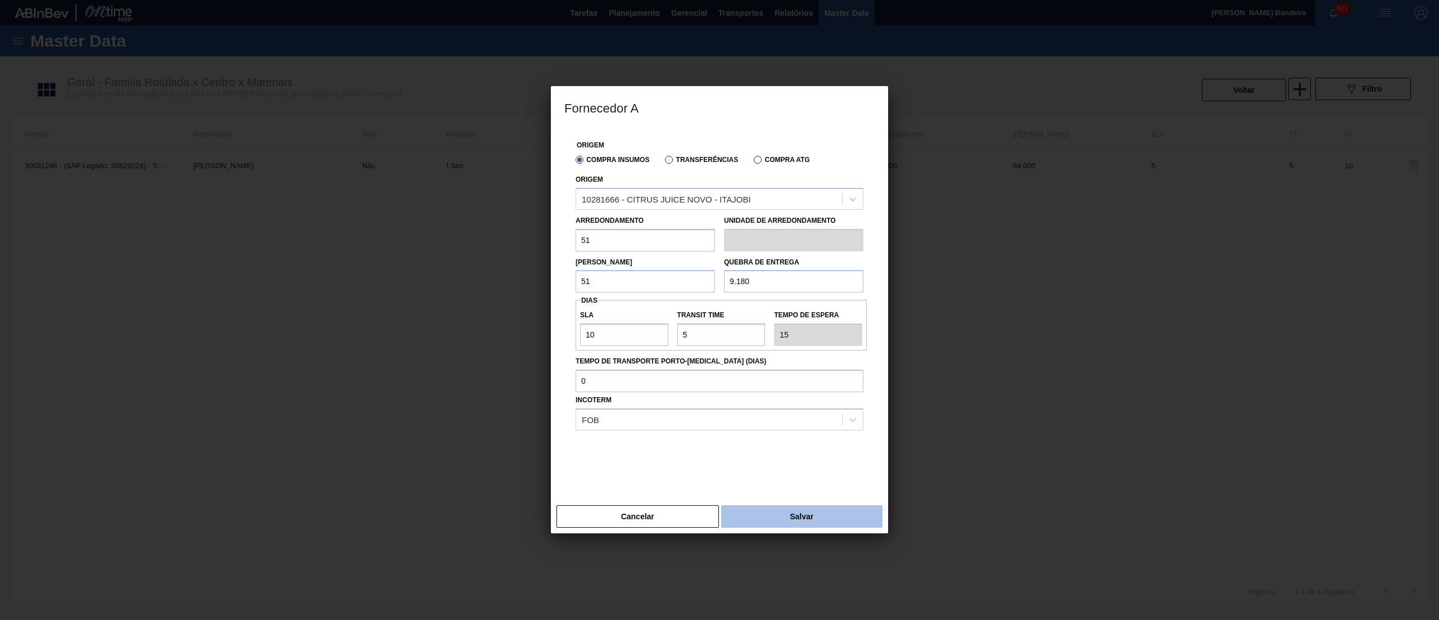
click at [779, 517] on button "Salvar" at bounding box center [801, 516] width 161 height 22
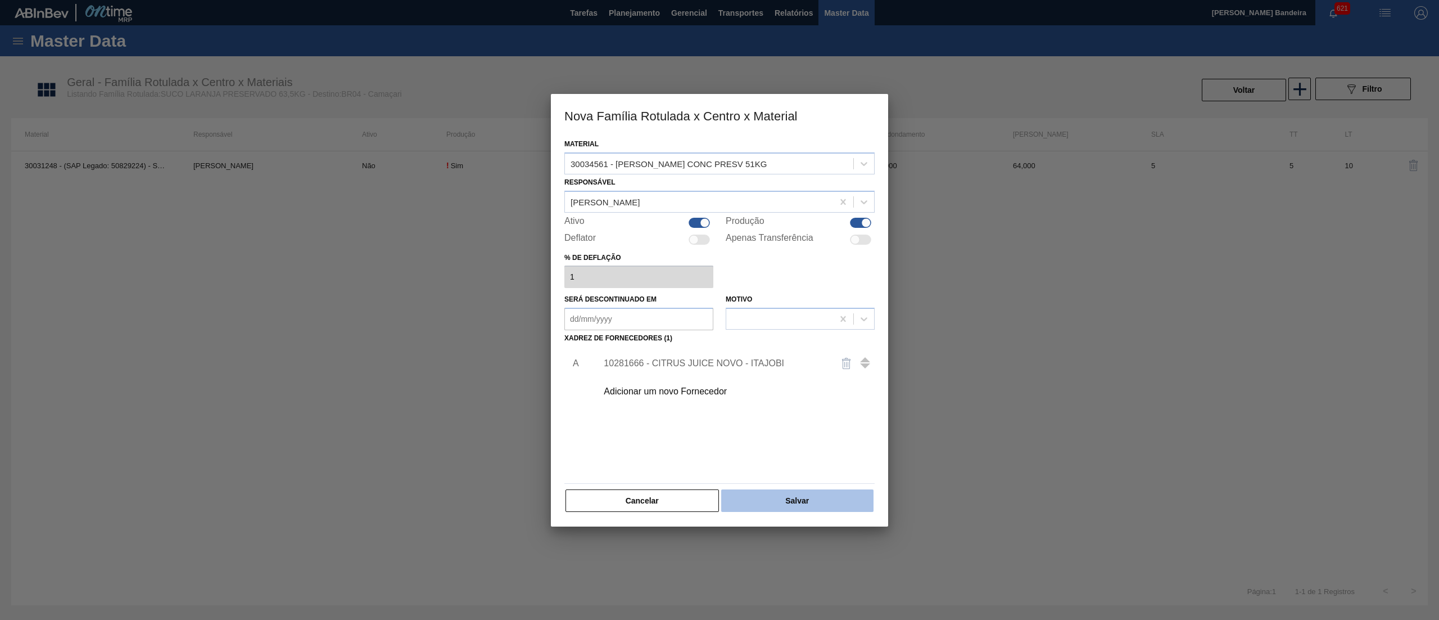
click at [797, 491] on button "Salvar" at bounding box center [797, 500] width 152 height 22
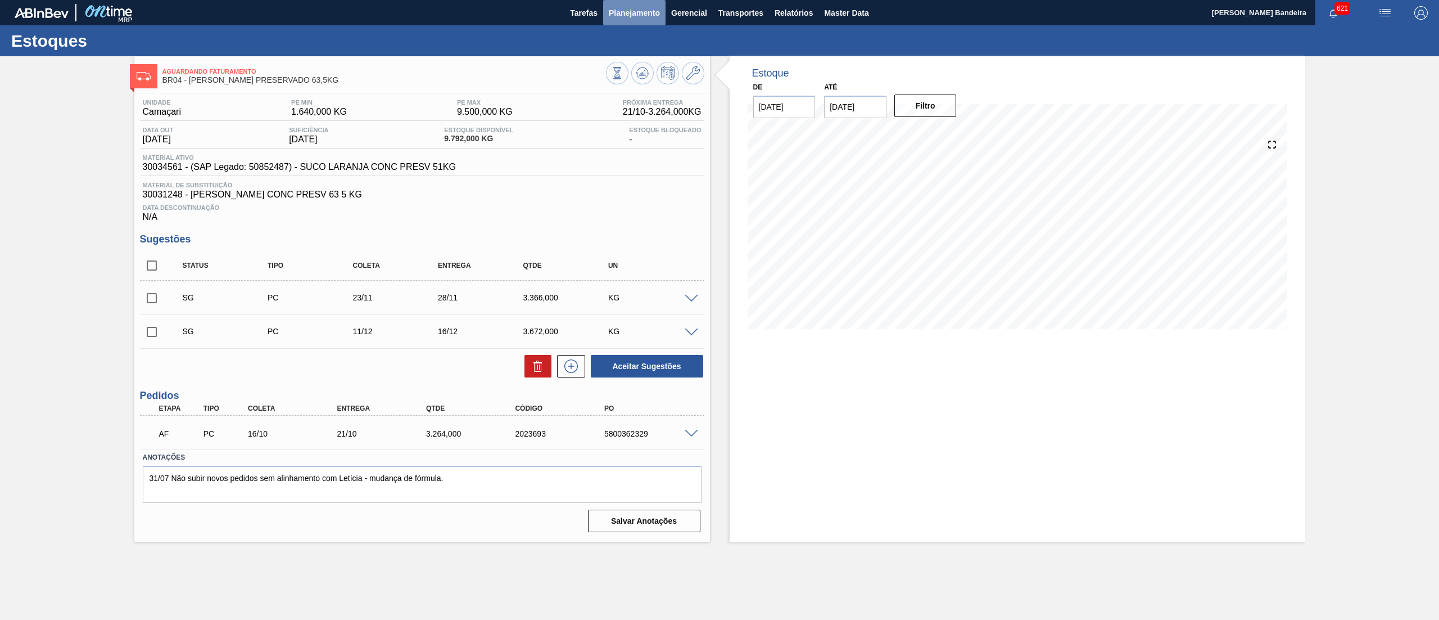
click at [641, 17] on span "Planejamento" at bounding box center [634, 12] width 51 height 13
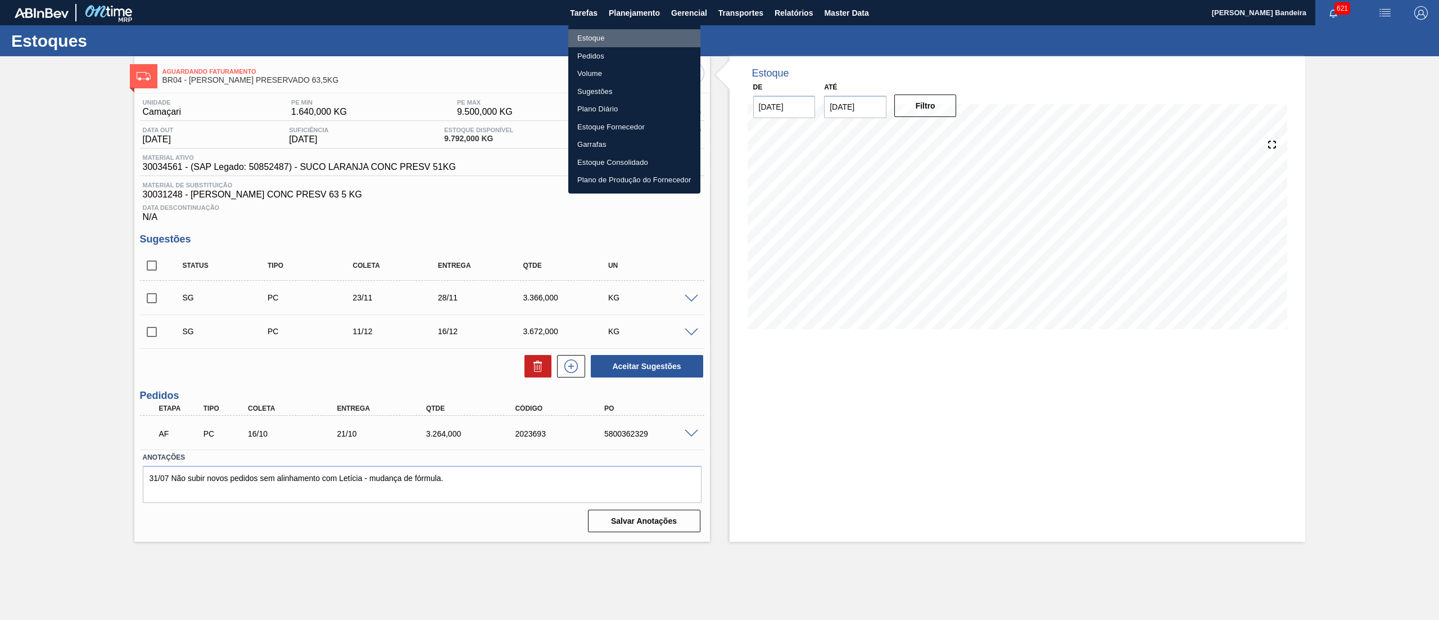
click at [612, 40] on li "Estoque" at bounding box center [634, 38] width 132 height 18
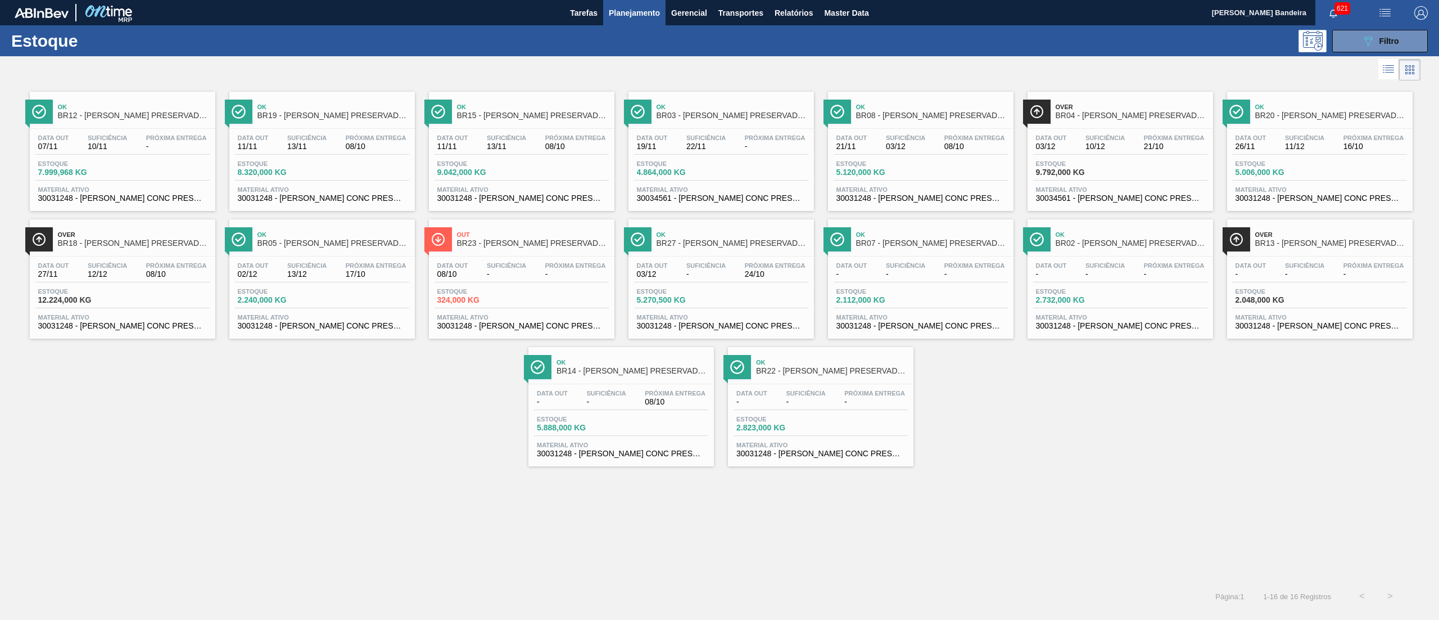
click at [570, 196] on span "30031248 - [PERSON_NAME] CONC PRESV 63 5 KG" at bounding box center [521, 198] width 169 height 8
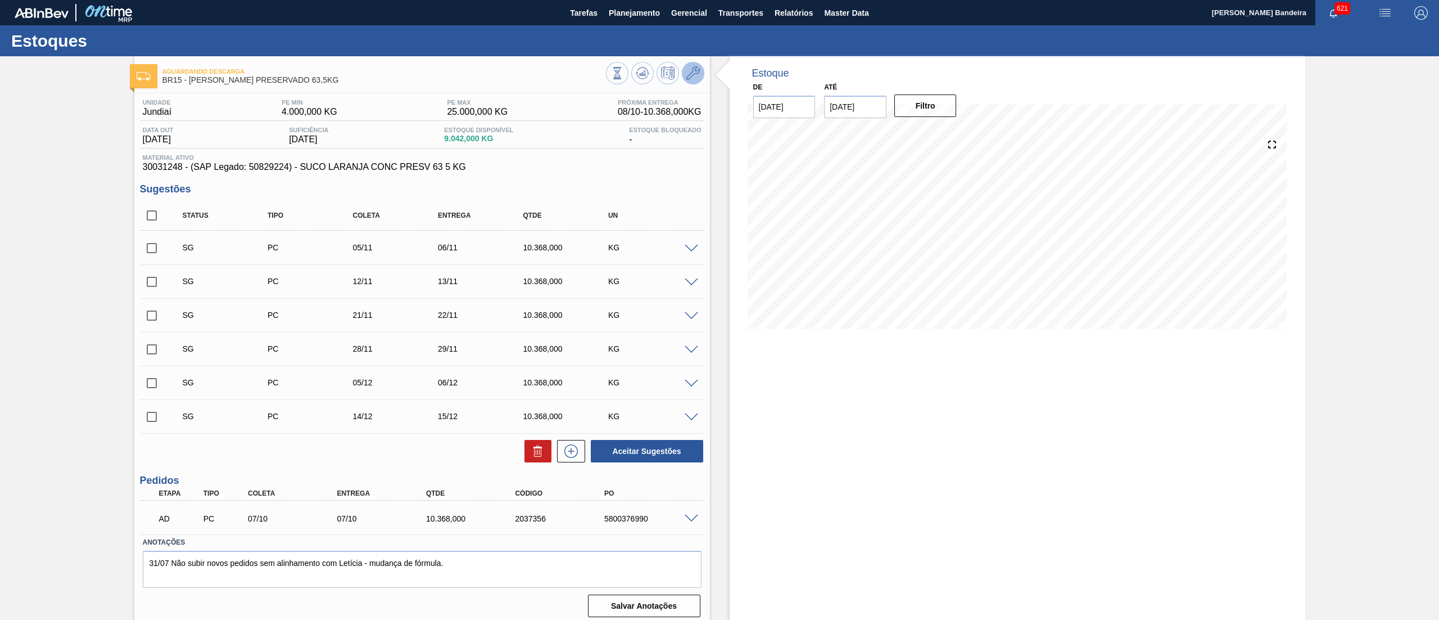
click at [692, 66] on icon at bounding box center [692, 72] width 13 height 13
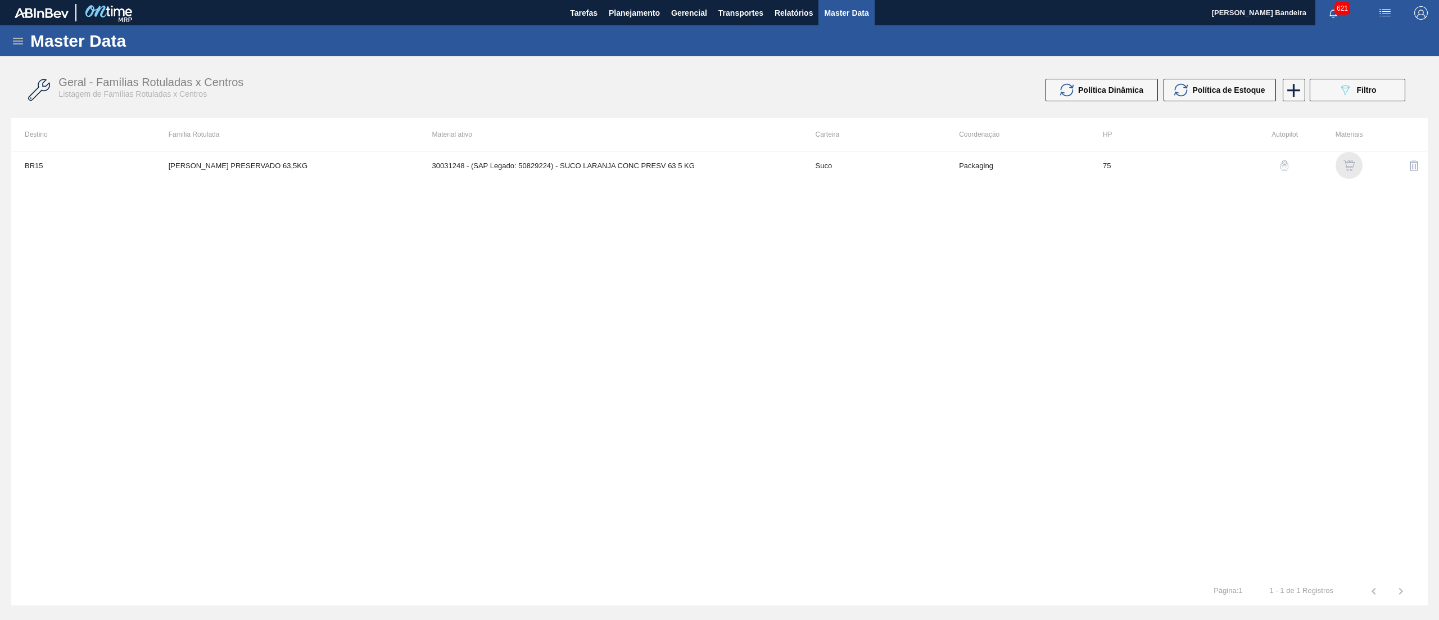
click at [1350, 160] on img "button" at bounding box center [1349, 165] width 11 height 11
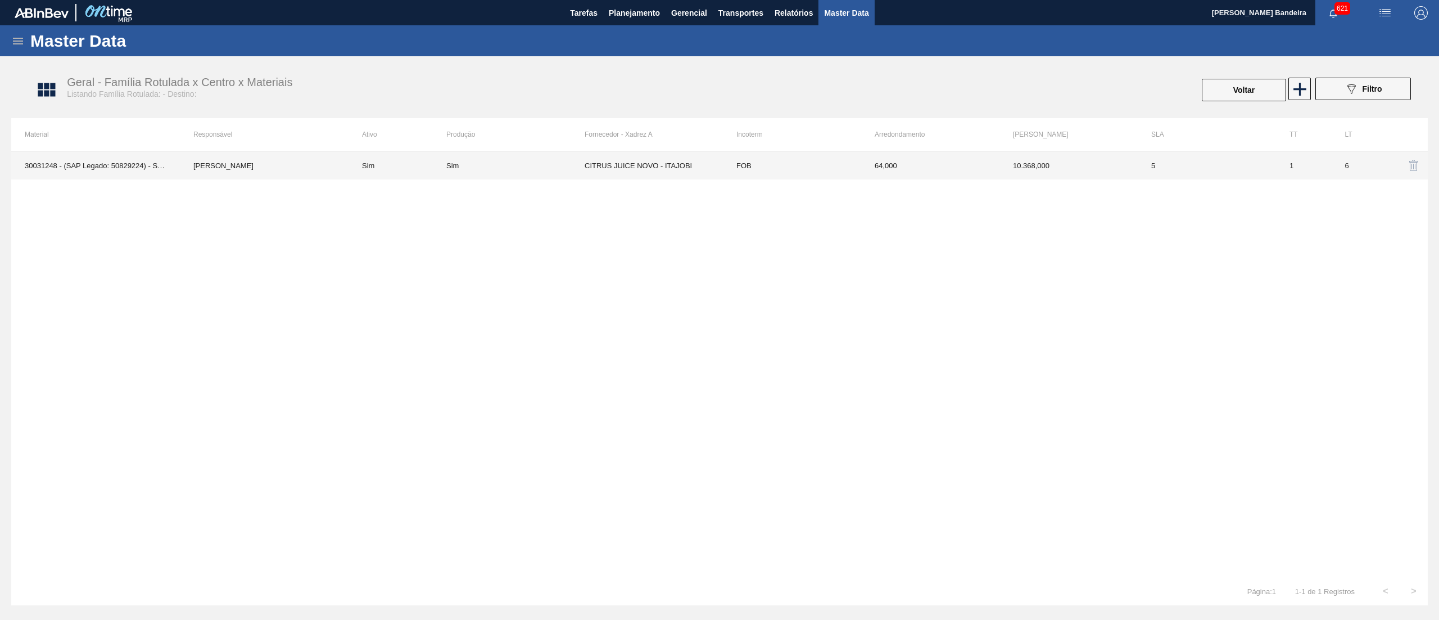
click at [725, 178] on td "FOB" at bounding box center [792, 165] width 138 height 28
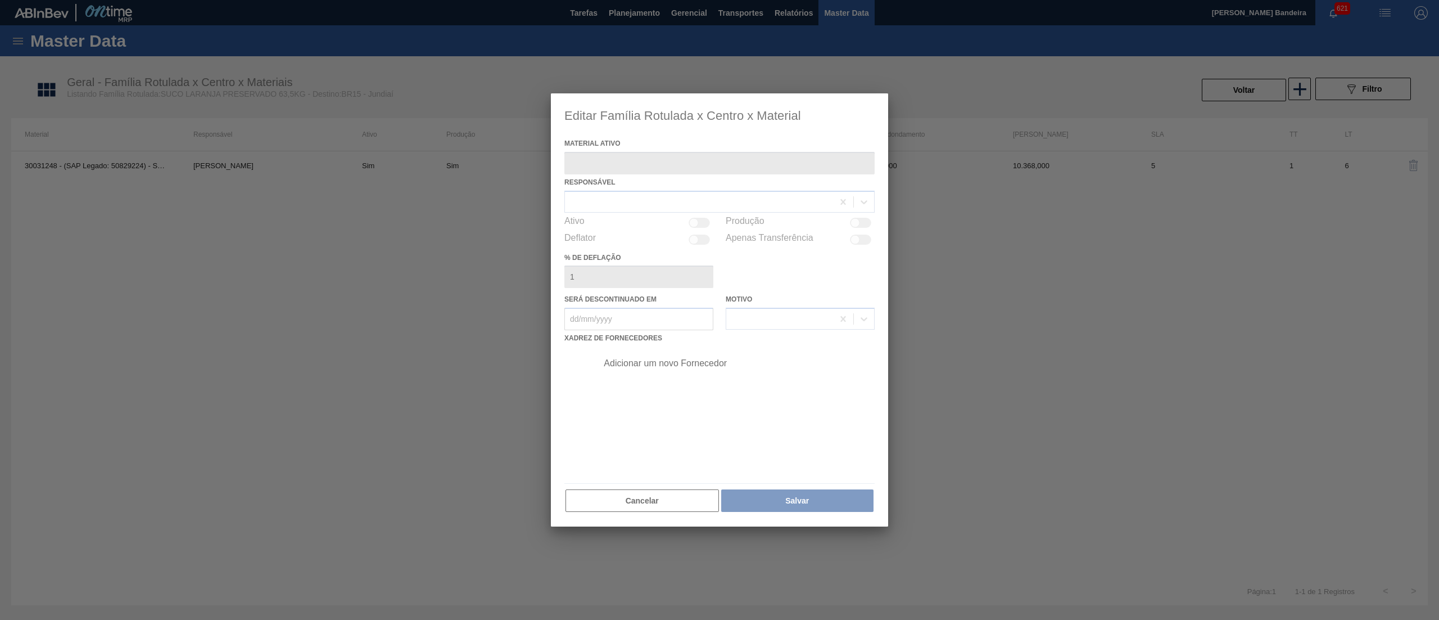
type ativo "30031248 - (SAP Legado: 50829224) - SUCO LARANJA CONC PRESV 63 5 KG"
checkbox input "true"
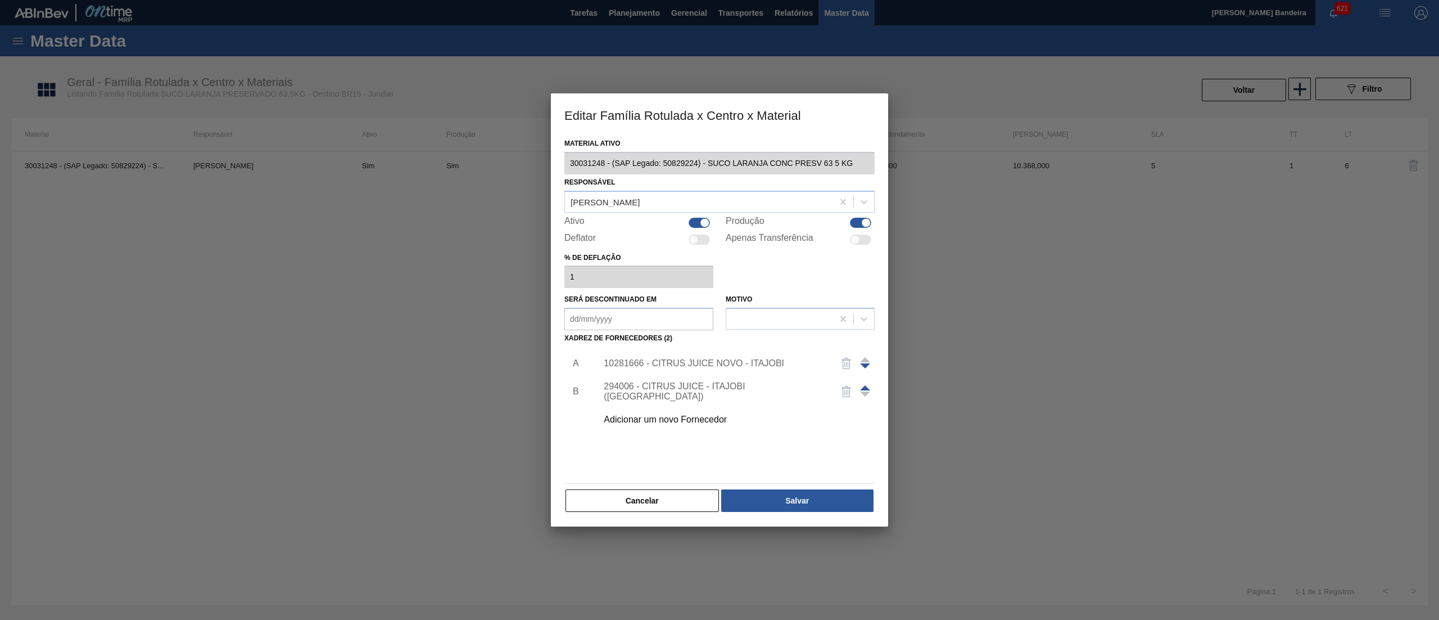
click at [686, 223] on div "Ativo" at bounding box center [638, 222] width 149 height 13
click at [695, 223] on div at bounding box center [699, 223] width 21 height 10
checkbox input "false"
click at [846, 490] on button "Salvar" at bounding box center [797, 500] width 152 height 22
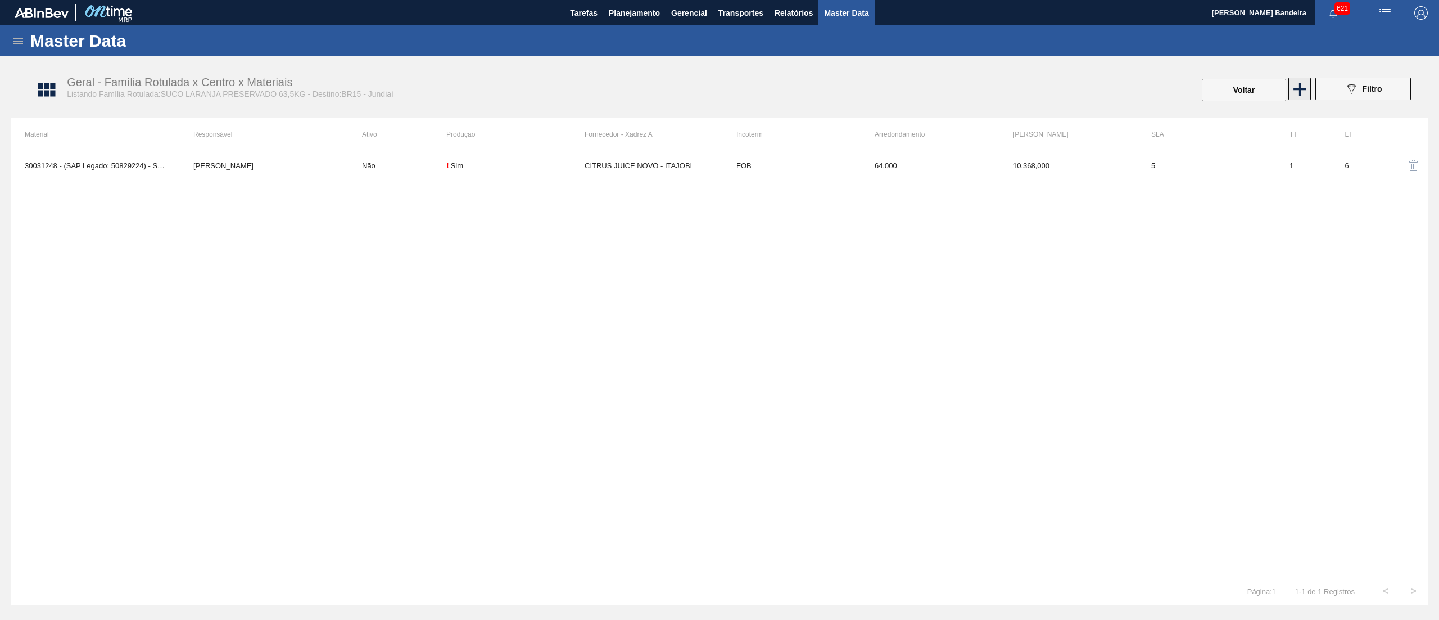
click at [1298, 87] on icon at bounding box center [1300, 89] width 22 height 22
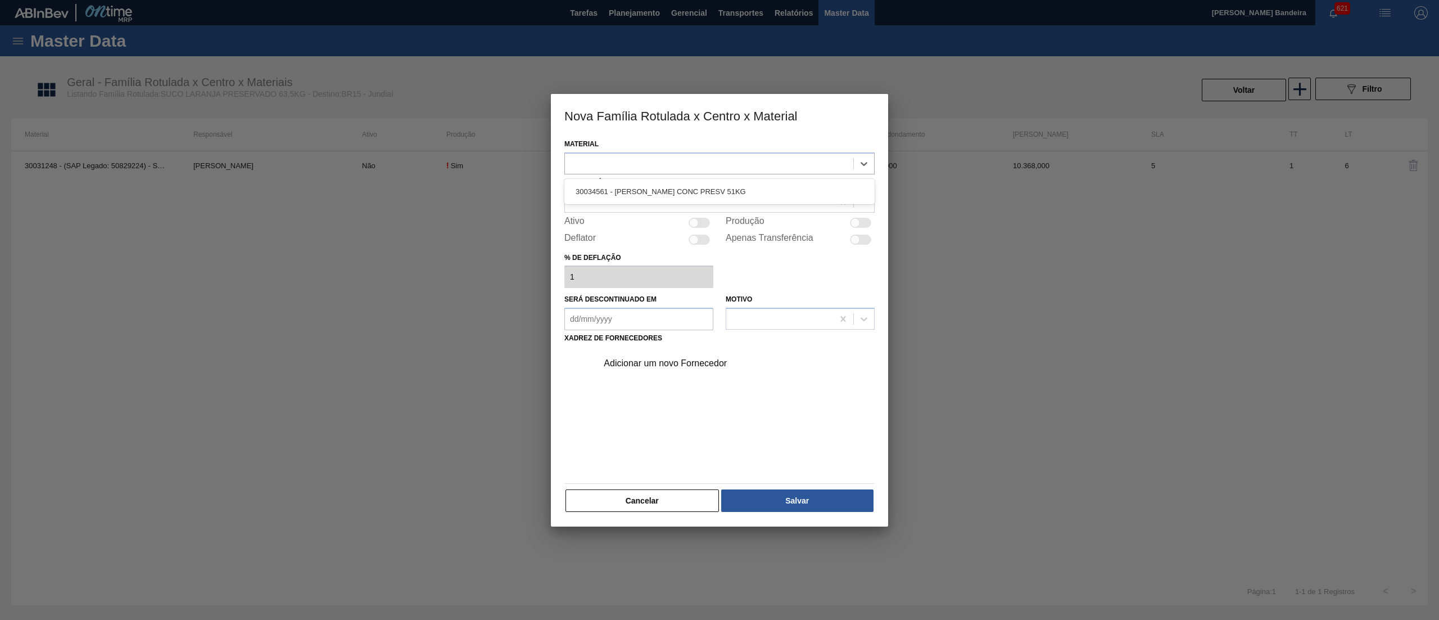
click at [749, 166] on div at bounding box center [709, 163] width 288 height 16
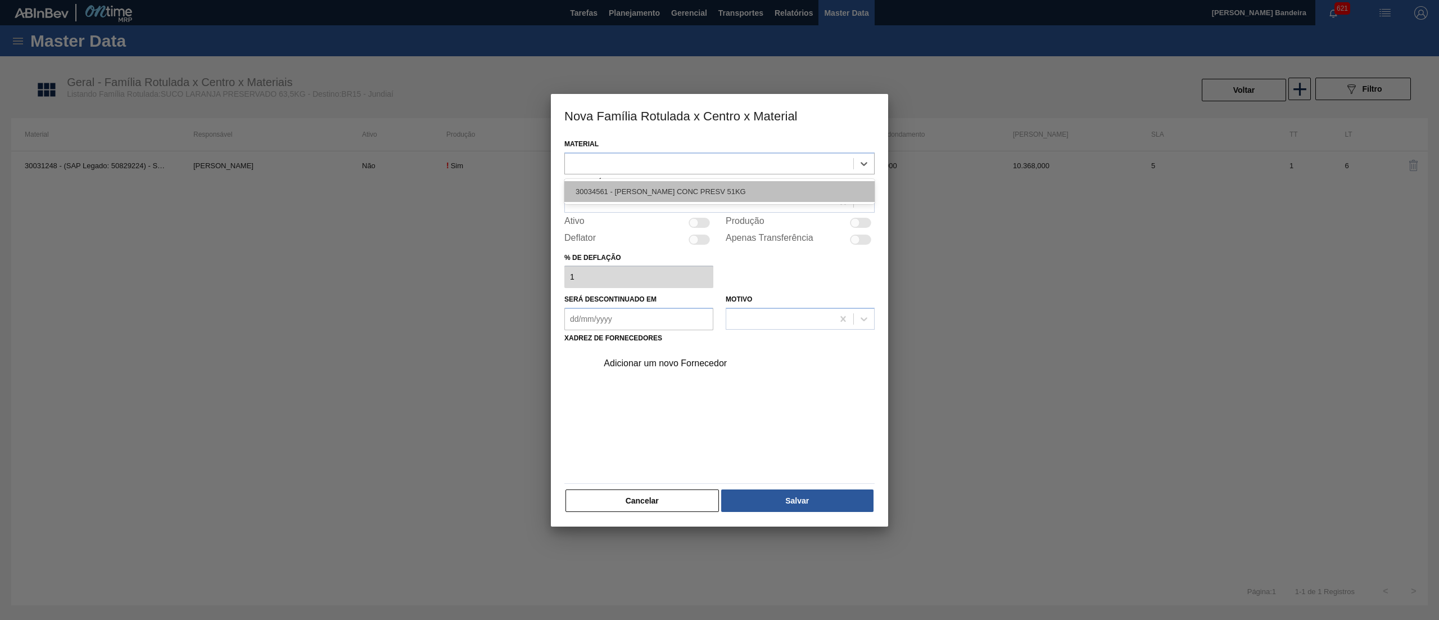
click at [749, 189] on div "30034561 - [PERSON_NAME] CONC PRESV 51KG" at bounding box center [719, 191] width 310 height 21
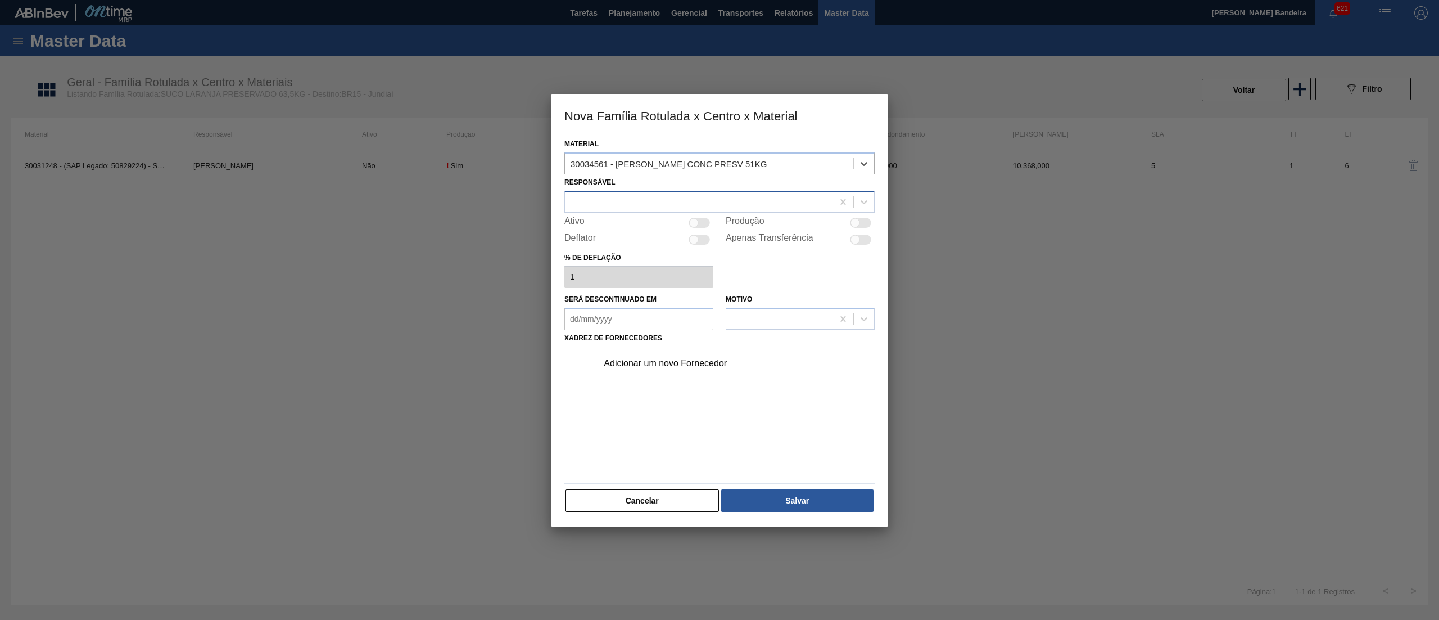
click at [691, 208] on div at bounding box center [699, 201] width 268 height 16
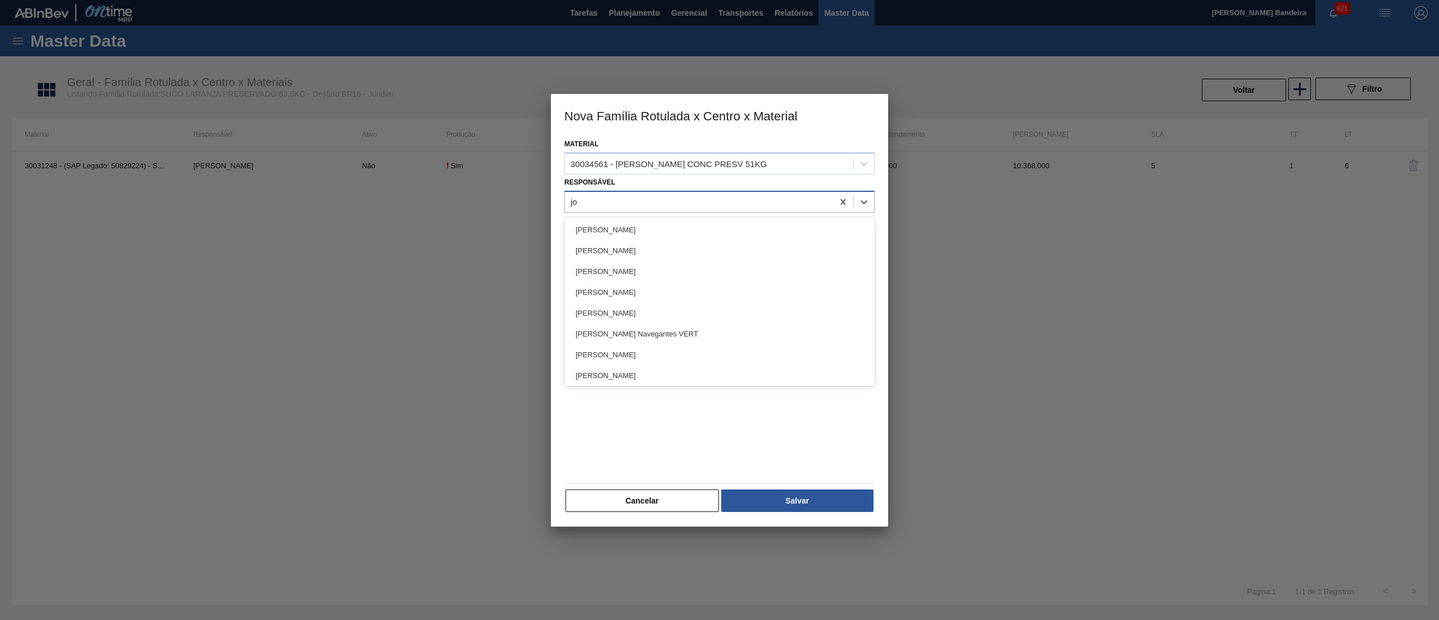
type input "[PERSON_NAME]"
click at [671, 224] on div "[PERSON_NAME]" at bounding box center [719, 229] width 310 height 21
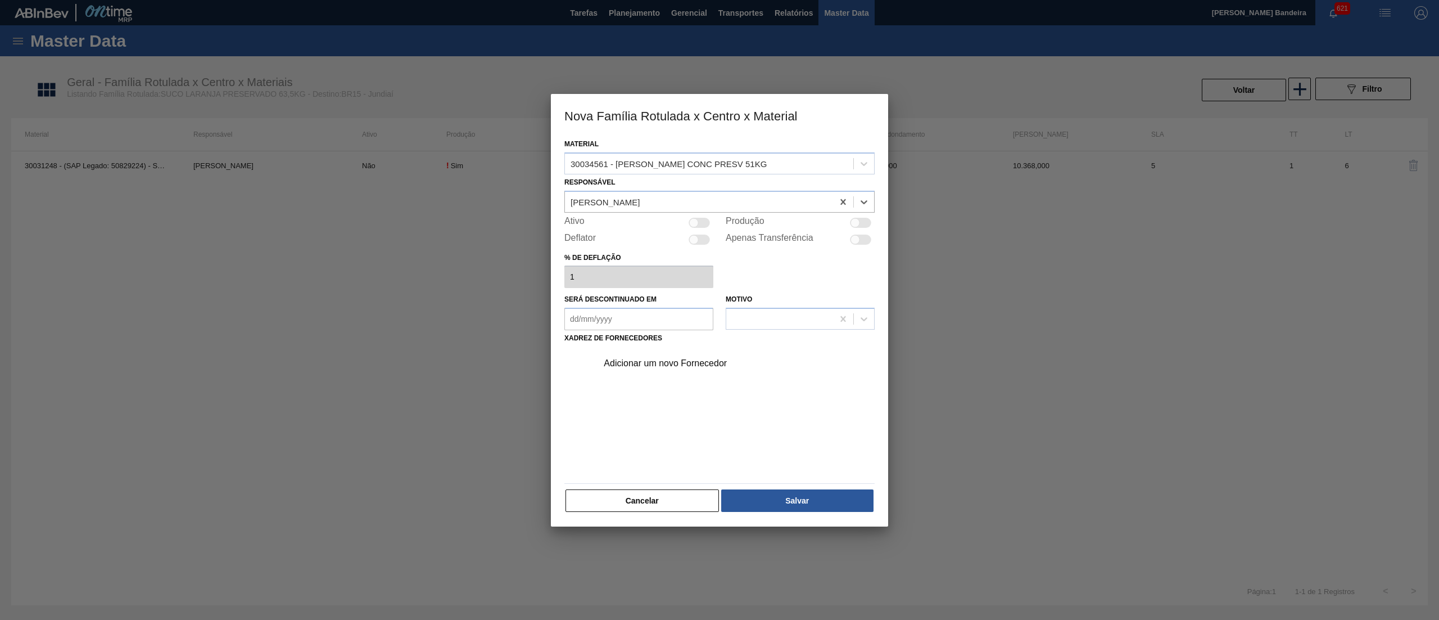
click at [693, 223] on div at bounding box center [694, 223] width 10 height 10
checkbox input "true"
click at [680, 369] on div "Adicionar um novo Fornecedor" at bounding box center [733, 363] width 284 height 28
click at [674, 361] on div "Adicionar um novo Fornecedor" at bounding box center [714, 363] width 220 height 10
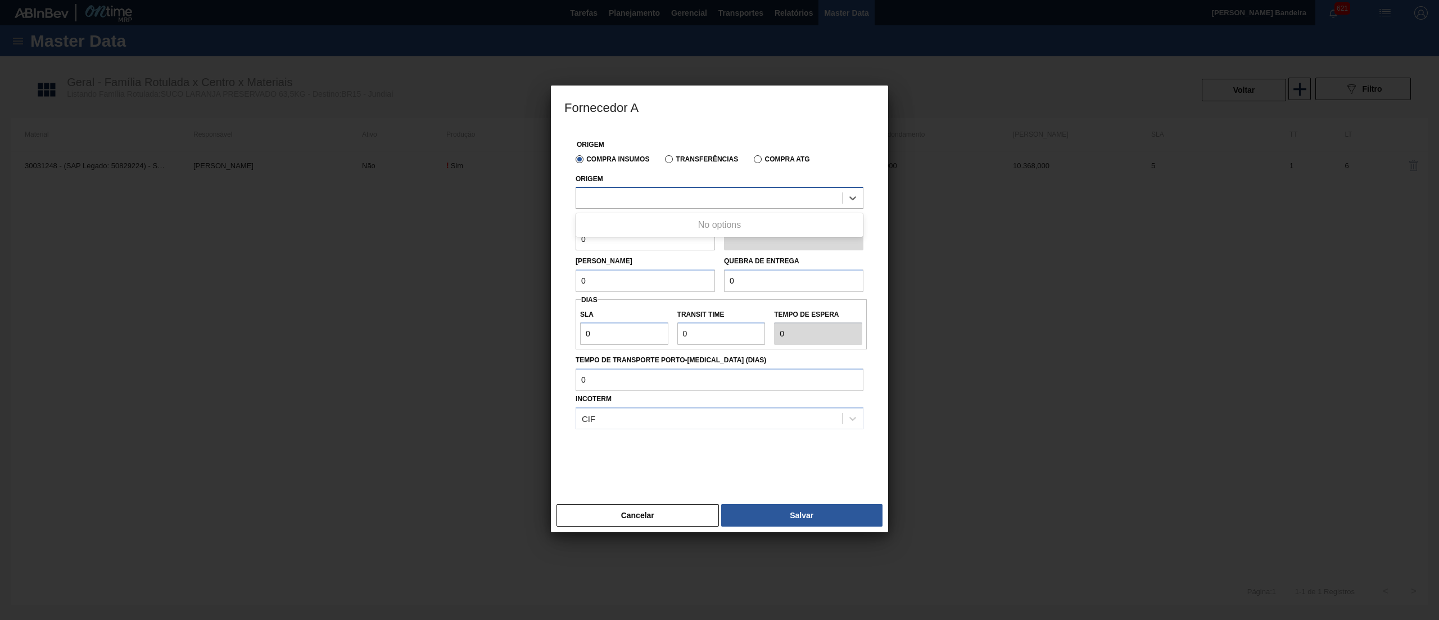
click at [636, 200] on div at bounding box center [709, 198] width 266 height 16
click at [644, 195] on div at bounding box center [709, 198] width 266 height 16
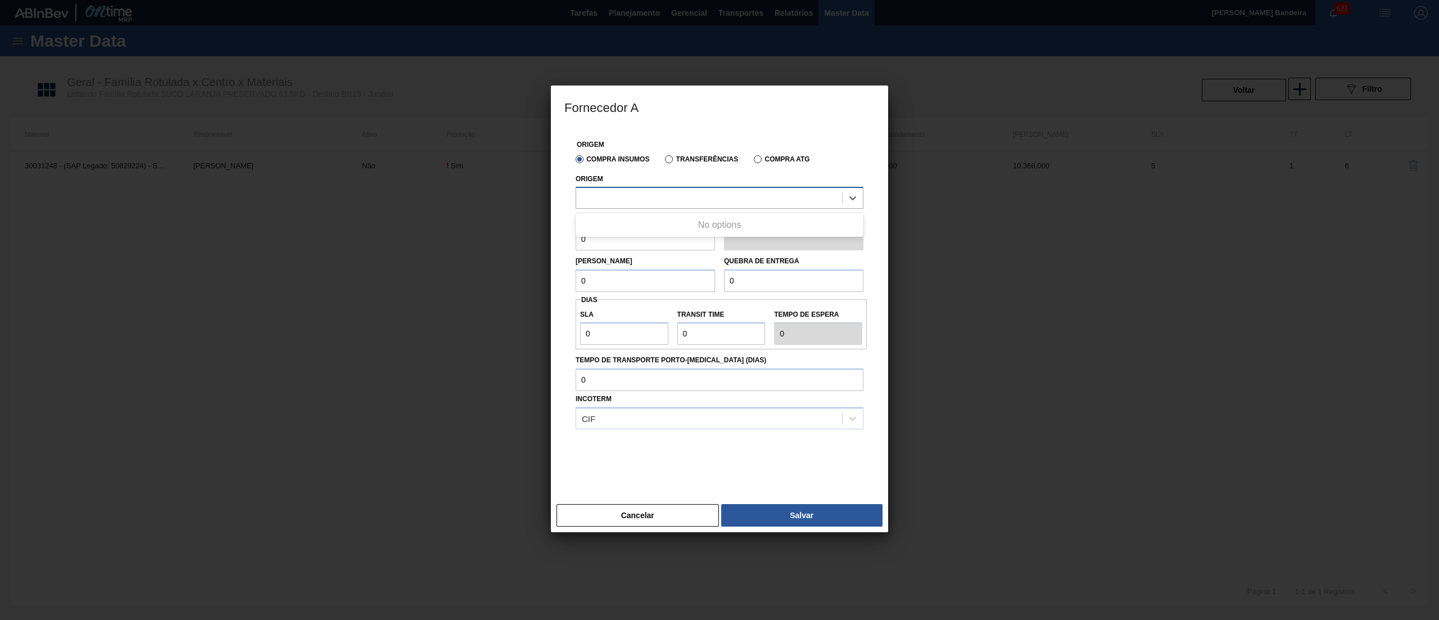
click at [644, 195] on div at bounding box center [709, 198] width 266 height 16
click at [639, 218] on div "10281666 - CITRUS JUICE NOVO - ITAJOBI" at bounding box center [720, 225] width 288 height 21
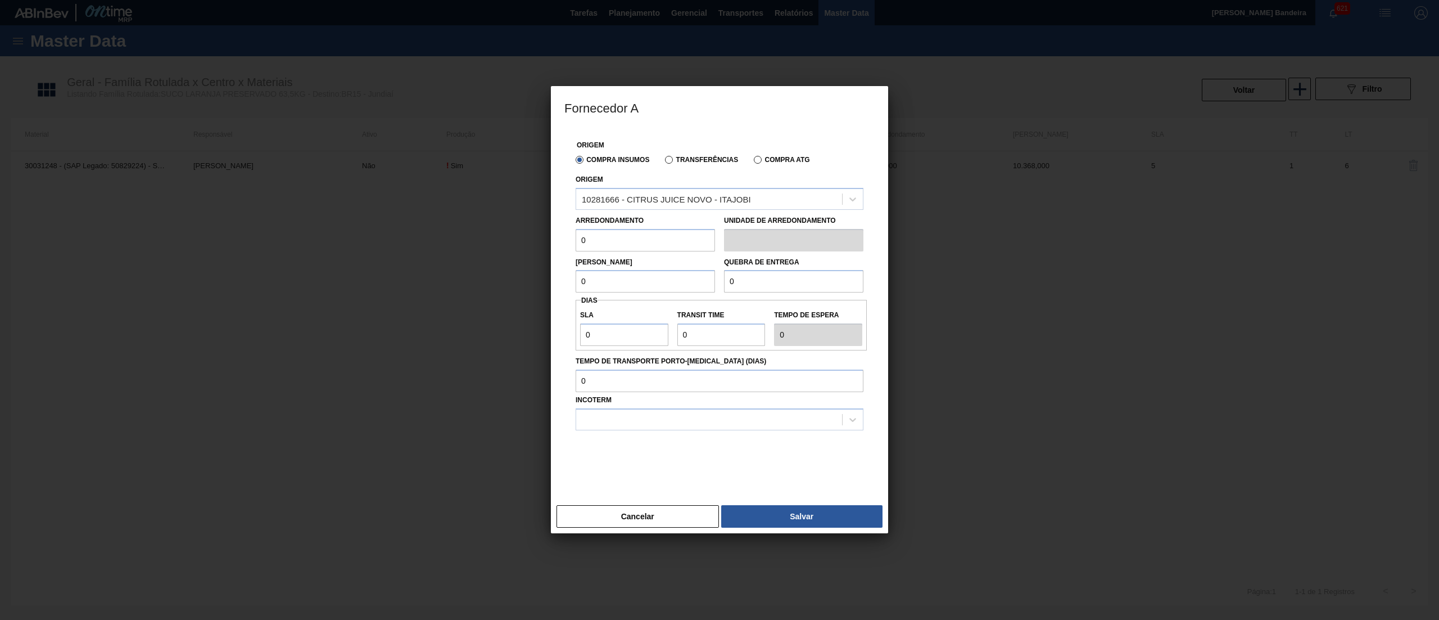
drag, startPoint x: 611, startPoint y: 242, endPoint x: 521, endPoint y: 252, distance: 90.5
click at [521, 252] on div "Fornecedor A Origem Compra Insumos Transferências Compra ATG Origem 10281666 - …" at bounding box center [719, 310] width 1439 height 620
type input "51"
drag, startPoint x: 583, startPoint y: 291, endPoint x: 509, endPoint y: 297, distance: 73.9
click at [509, 297] on div "Fornecedor A Origem Compra Insumos Transferências Compra ATG Origem 10281666 - …" at bounding box center [719, 310] width 1439 height 620
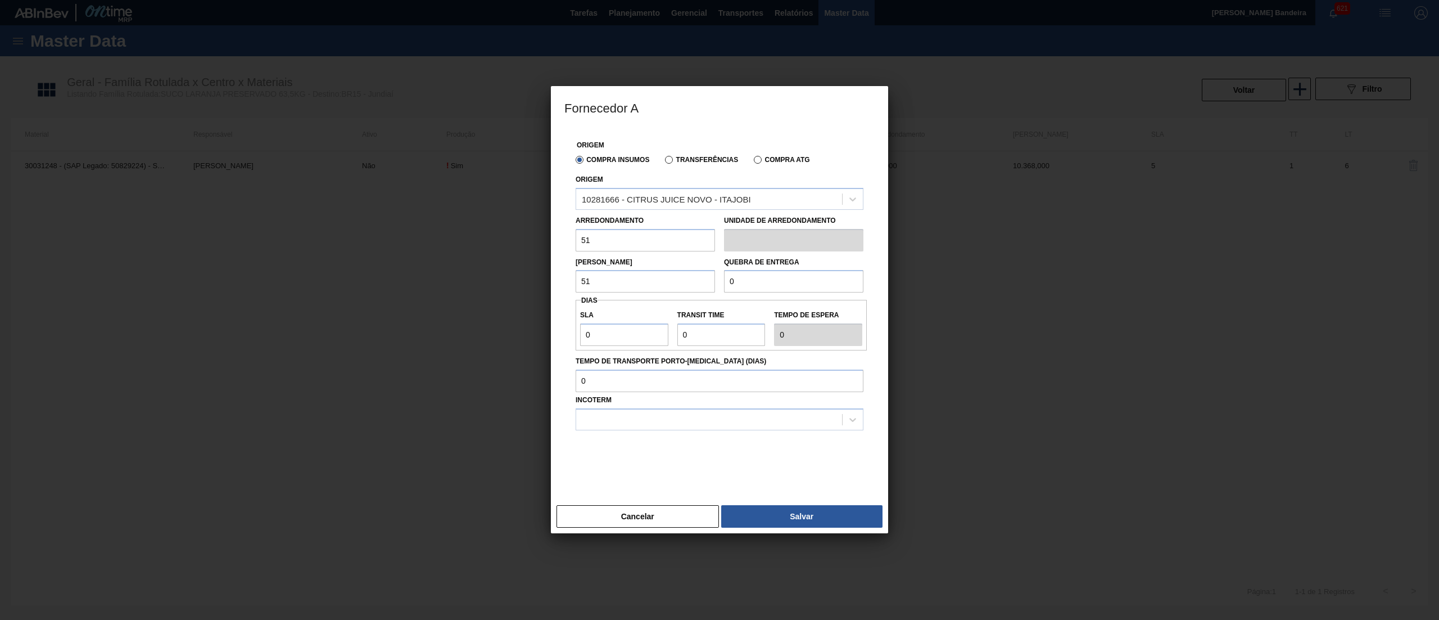
type input "51"
drag, startPoint x: 761, startPoint y: 291, endPoint x: 689, endPoint y: 291, distance: 72.0
click at [689, 291] on div "[PERSON_NAME] 51 Quebra de entrega 0" at bounding box center [719, 272] width 297 height 42
type input "9.180"
drag, startPoint x: 625, startPoint y: 332, endPoint x: 499, endPoint y: 351, distance: 127.3
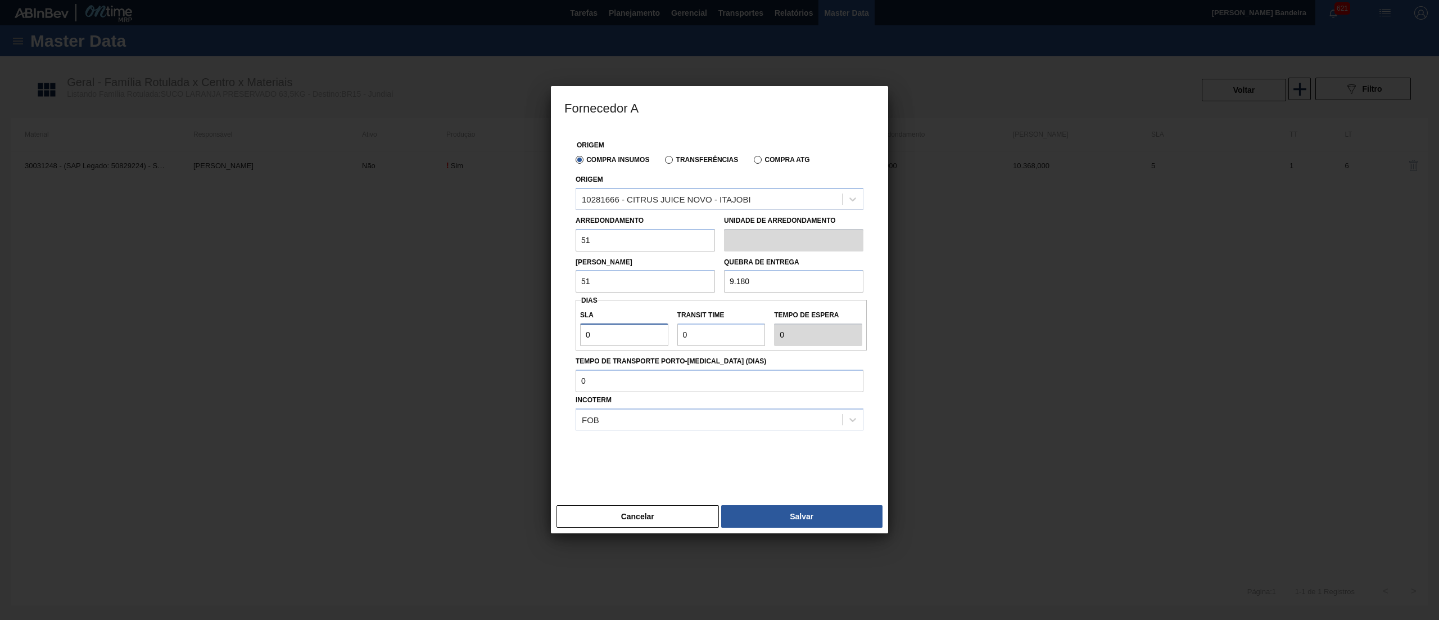
click at [499, 351] on div "Fornecedor A Origem Compra Insumos Transferências Compra ATG Origem 10281666 - …" at bounding box center [719, 310] width 1439 height 620
type input "1"
type input "10"
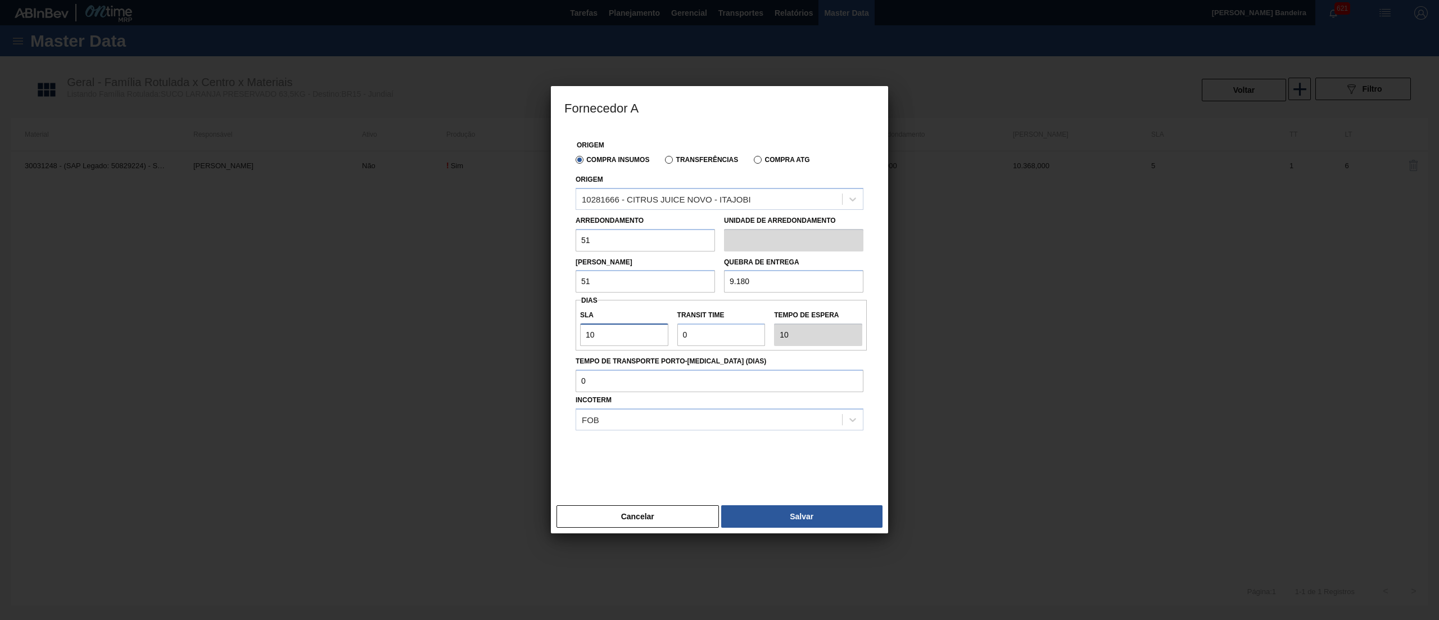
type input "10"
drag, startPoint x: 707, startPoint y: 339, endPoint x: 640, endPoint y: 337, distance: 67.5
click at [640, 337] on div "SLA 10 Transit Time Tempo de espera 10" at bounding box center [721, 325] width 291 height 42
type input "3"
type input "13"
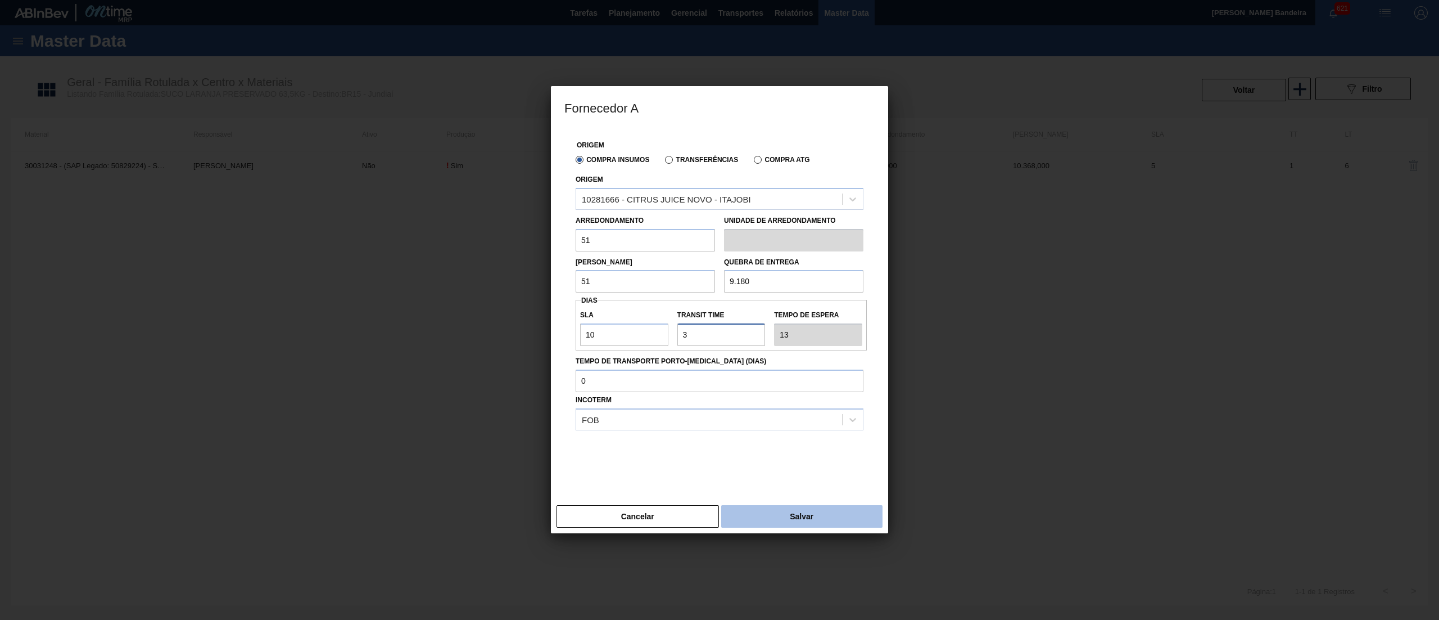
type input "3"
click at [833, 512] on button "Salvar" at bounding box center [801, 516] width 161 height 22
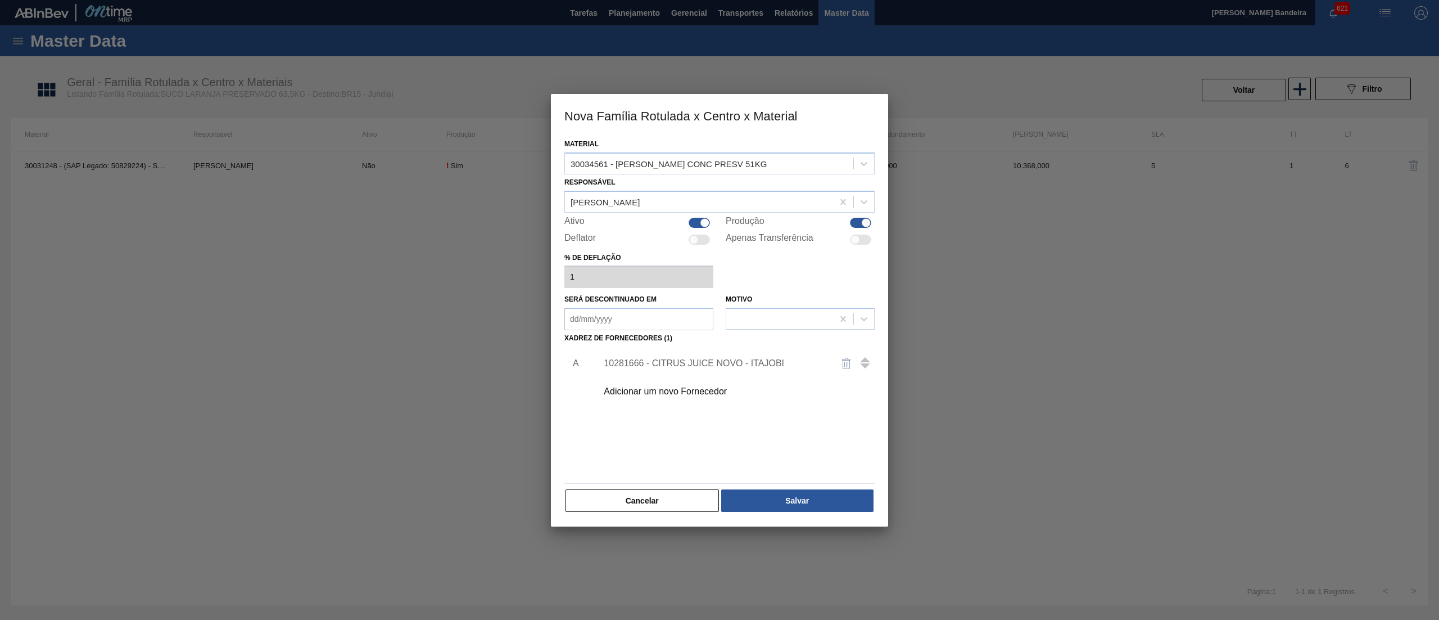
click at [861, 512] on div "Cancelar Salvar" at bounding box center [719, 500] width 310 height 25
click at [851, 503] on button "Salvar" at bounding box center [797, 500] width 152 height 22
click at [829, 495] on button "Salvar" at bounding box center [797, 500] width 152 height 22
click at [752, 490] on button "Salvar" at bounding box center [797, 500] width 152 height 22
click at [765, 496] on button "Salvar" at bounding box center [797, 500] width 152 height 22
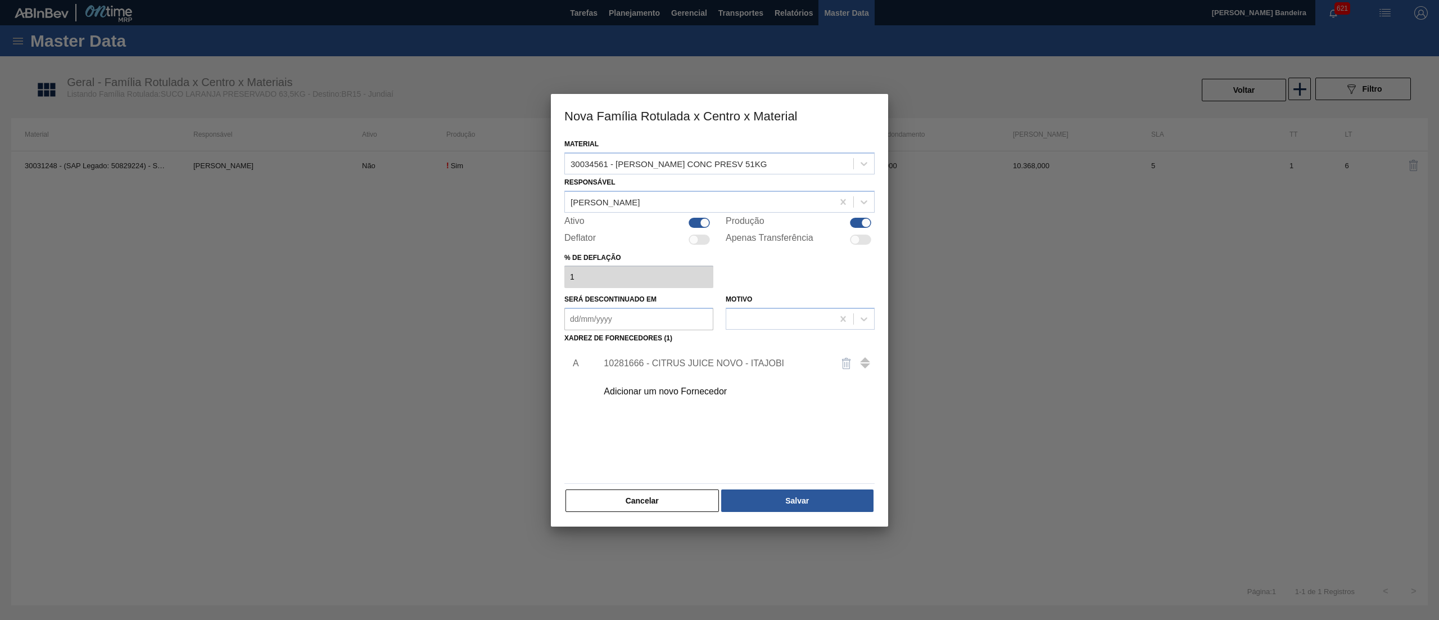
drag, startPoint x: 686, startPoint y: 222, endPoint x: 696, endPoint y: 222, distance: 9.6
click at [687, 222] on div "Ativo" at bounding box center [638, 222] width 149 height 13
click at [696, 222] on div at bounding box center [699, 223] width 21 height 10
checkbox input "false"
click at [799, 489] on button "Salvar" at bounding box center [797, 500] width 152 height 22
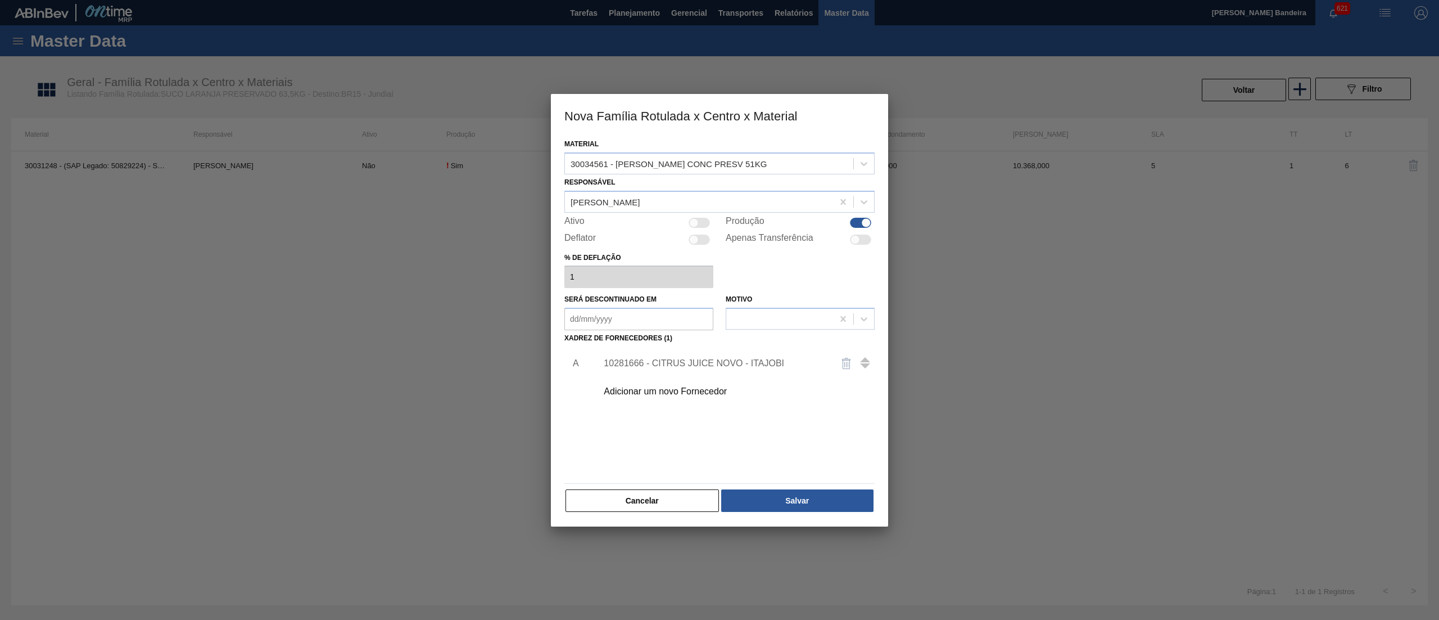
click at [856, 222] on div at bounding box center [860, 223] width 21 height 10
checkbox input "false"
click at [799, 508] on button "Salvar" at bounding box center [797, 500] width 152 height 22
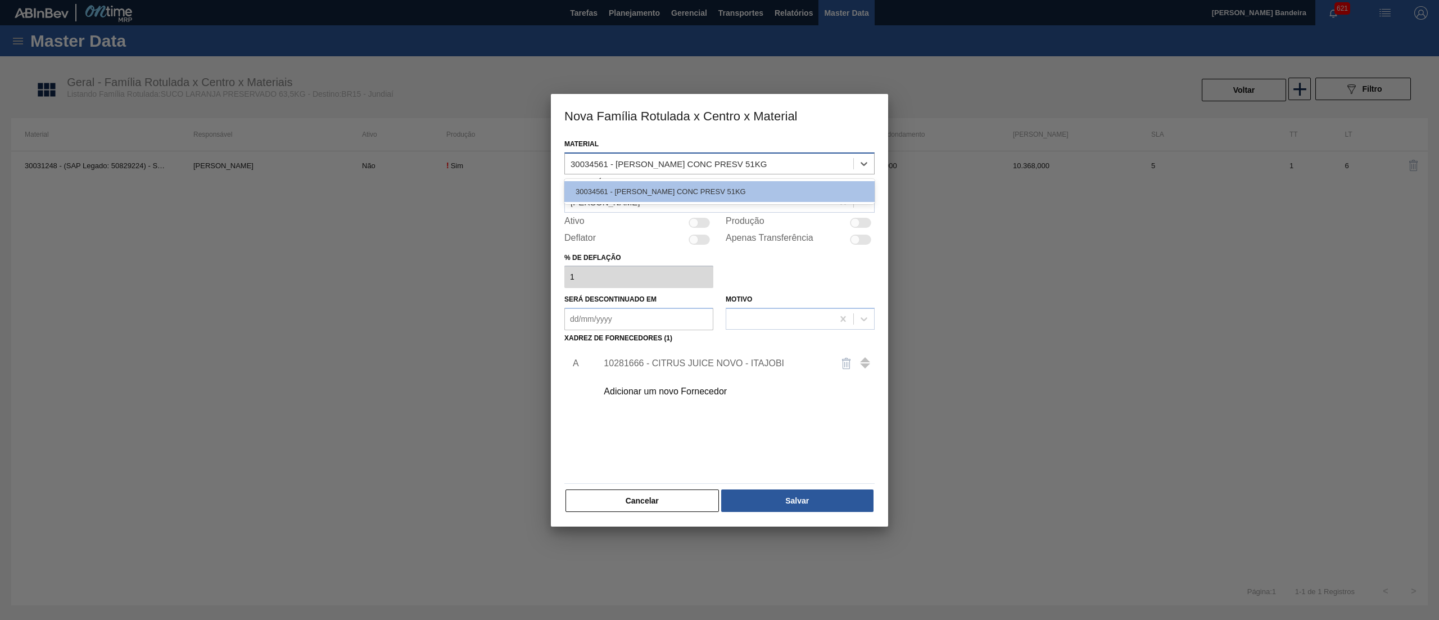
click at [754, 161] on div "30034561 - [PERSON_NAME] CONC PRESV 51KG" at bounding box center [669, 164] width 196 height 10
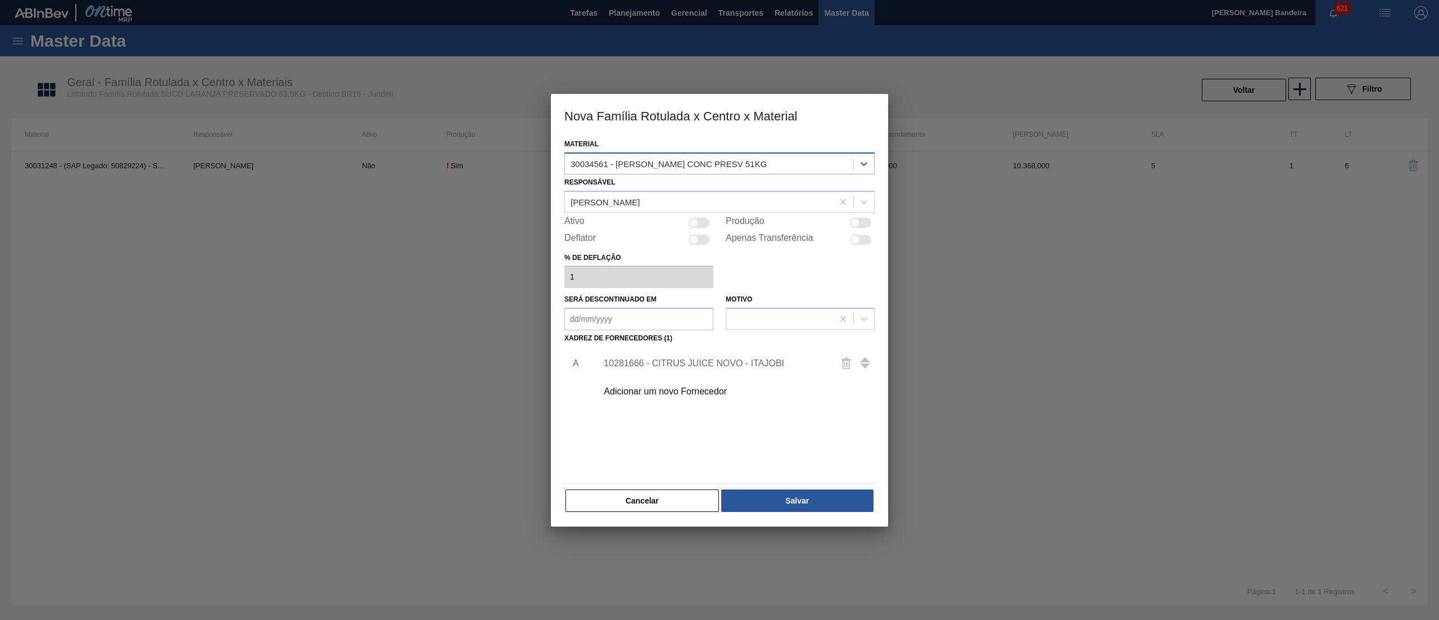
click at [754, 161] on div "30034561 - [PERSON_NAME] CONC PRESV 51KG" at bounding box center [669, 164] width 196 height 10
click at [804, 498] on button "Salvar" at bounding box center [797, 500] width 152 height 22
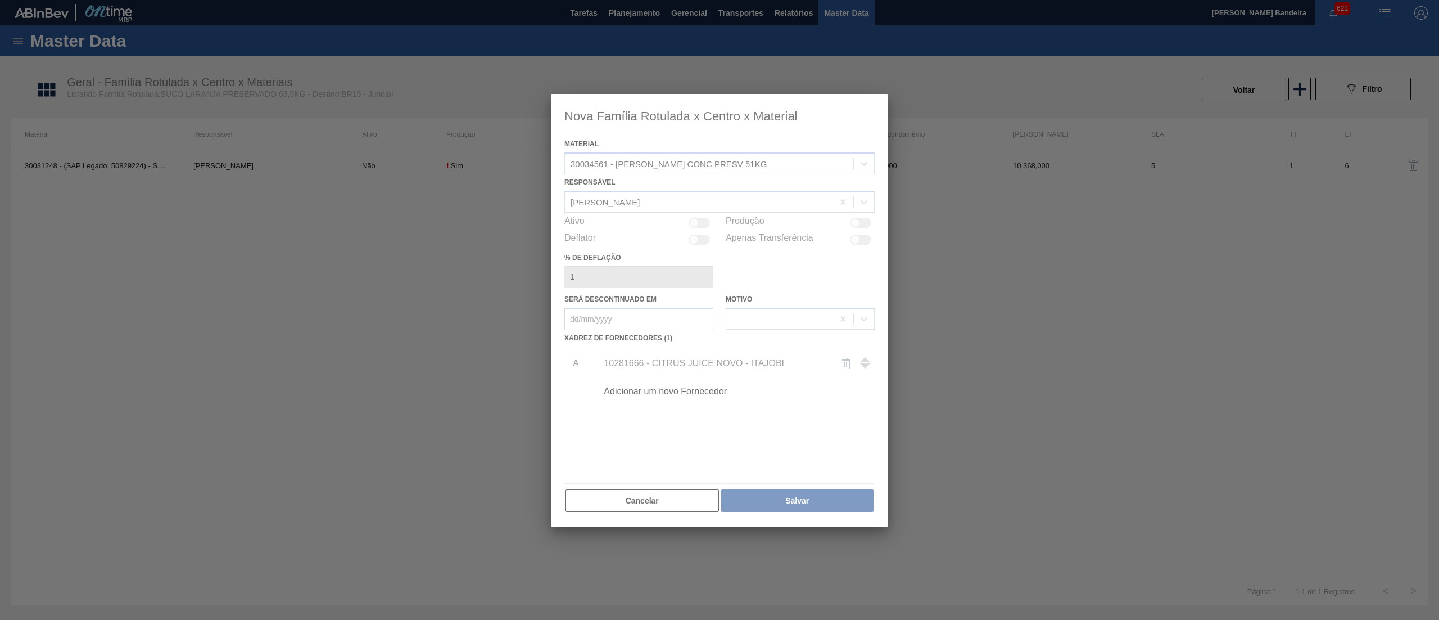
click at [666, 505] on div at bounding box center [719, 310] width 337 height 432
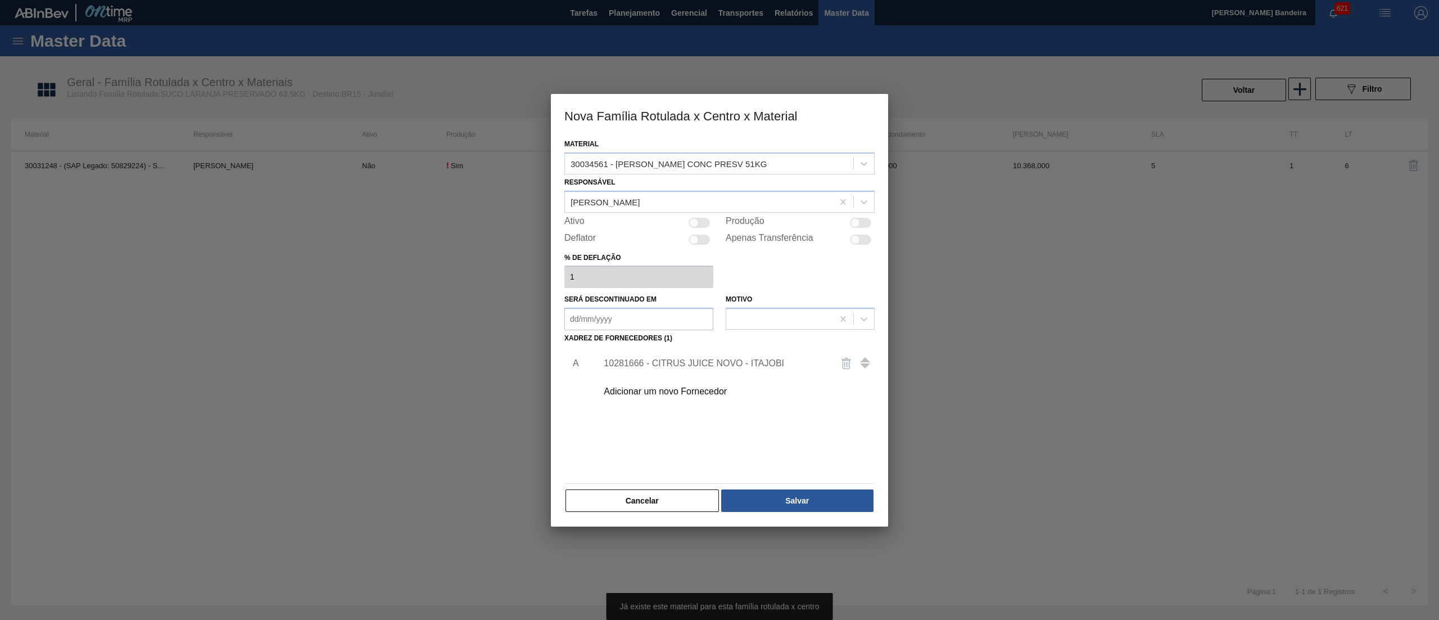
click at [666, 505] on button "Cancelar" at bounding box center [642, 500] width 153 height 22
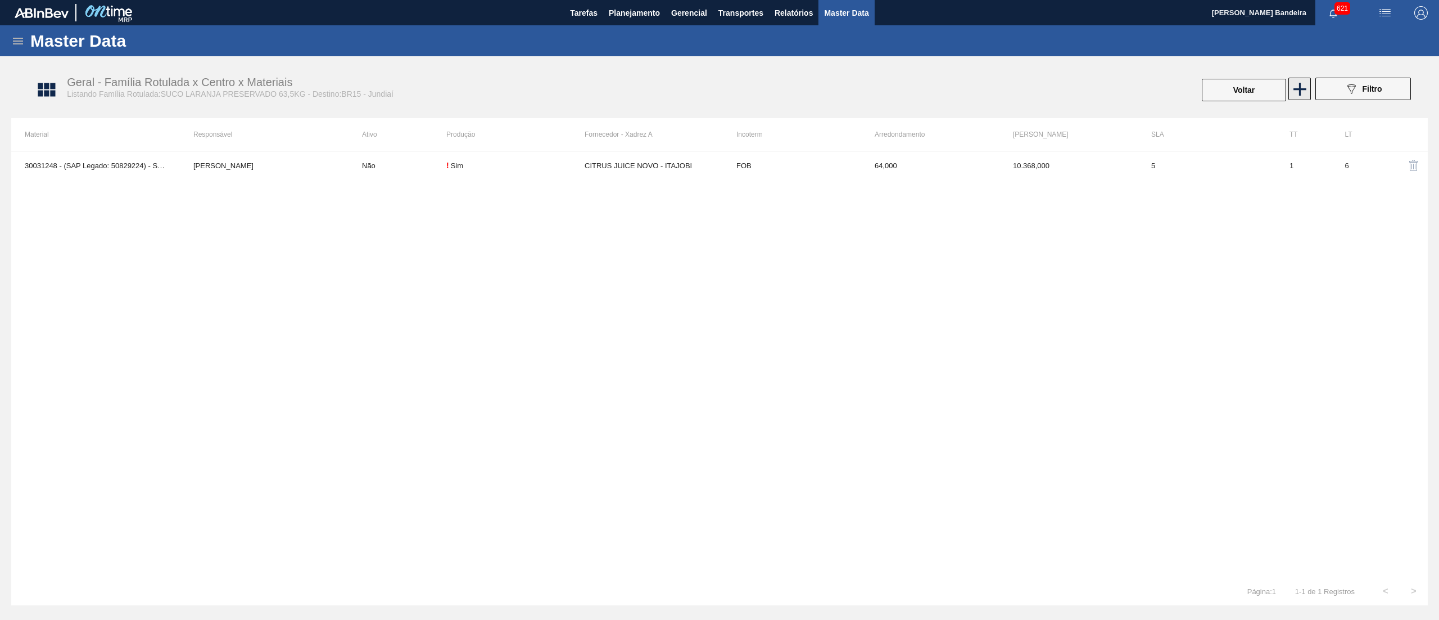
click at [1298, 96] on icon at bounding box center [1300, 89] width 22 height 22
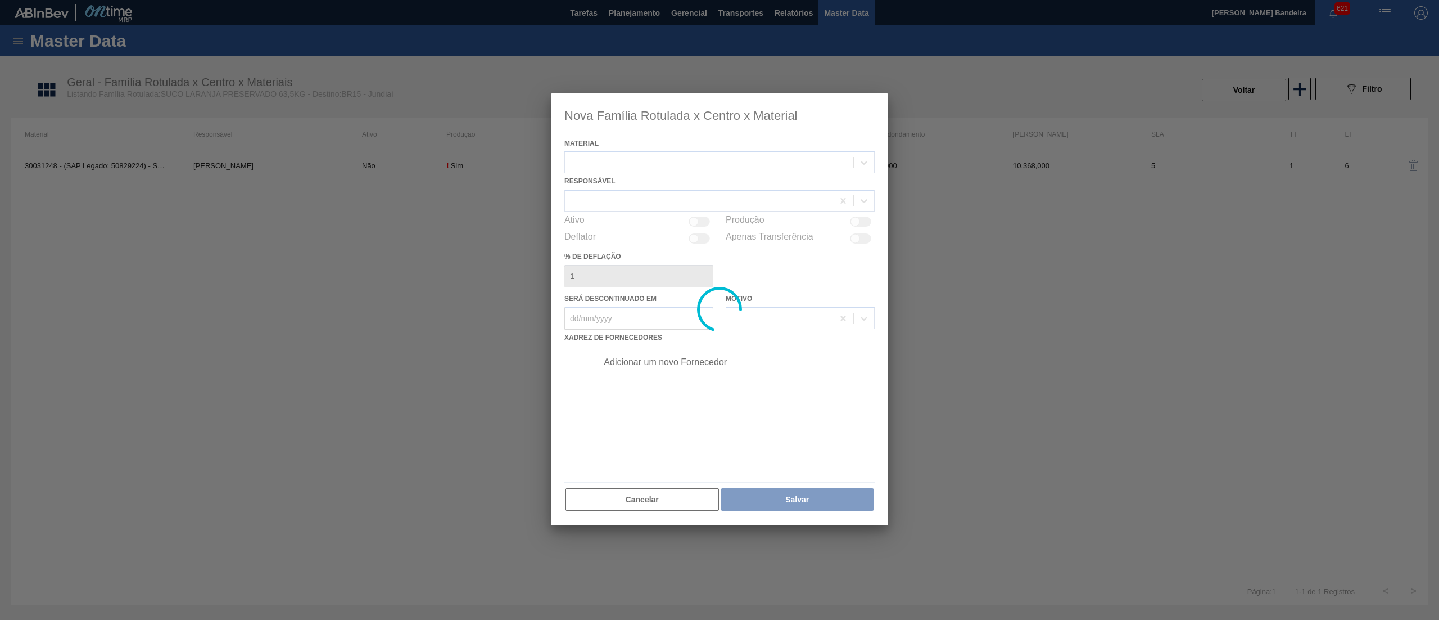
click at [727, 169] on div at bounding box center [719, 309] width 337 height 432
click at [716, 164] on div at bounding box center [719, 309] width 337 height 432
click at [716, 164] on div at bounding box center [719, 310] width 337 height 432
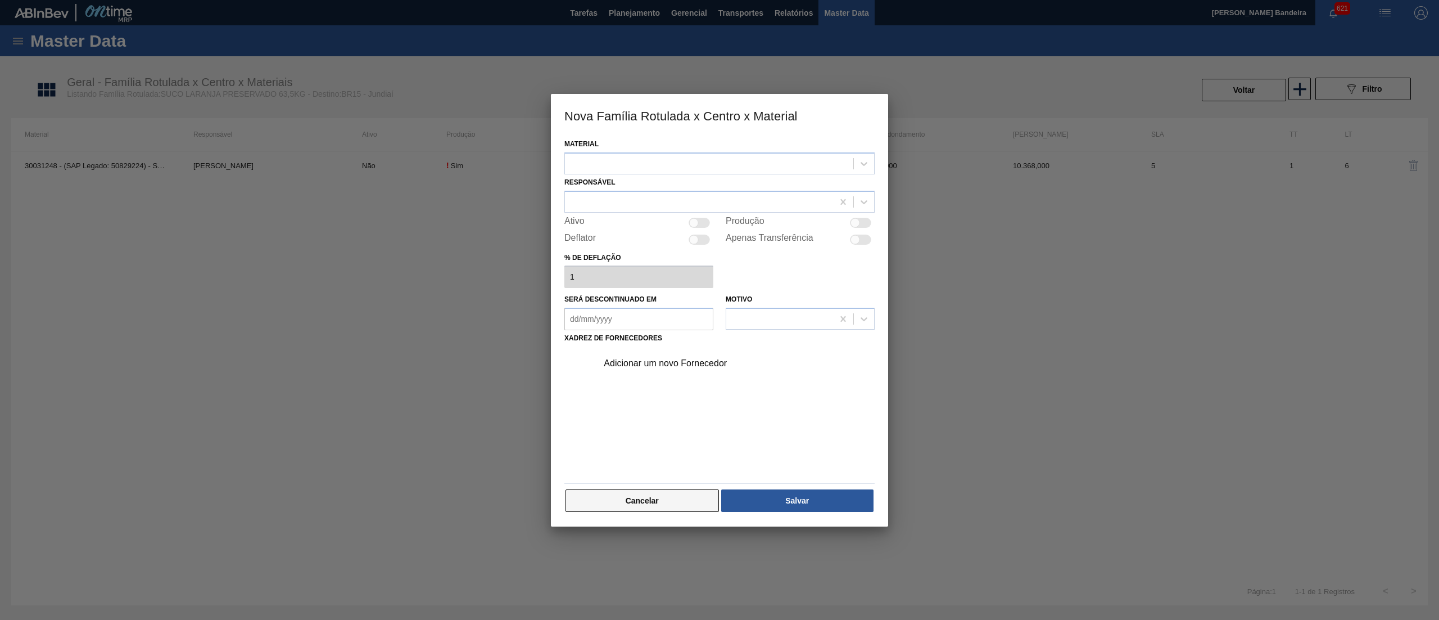
click at [682, 500] on button "Cancelar" at bounding box center [642, 500] width 153 height 22
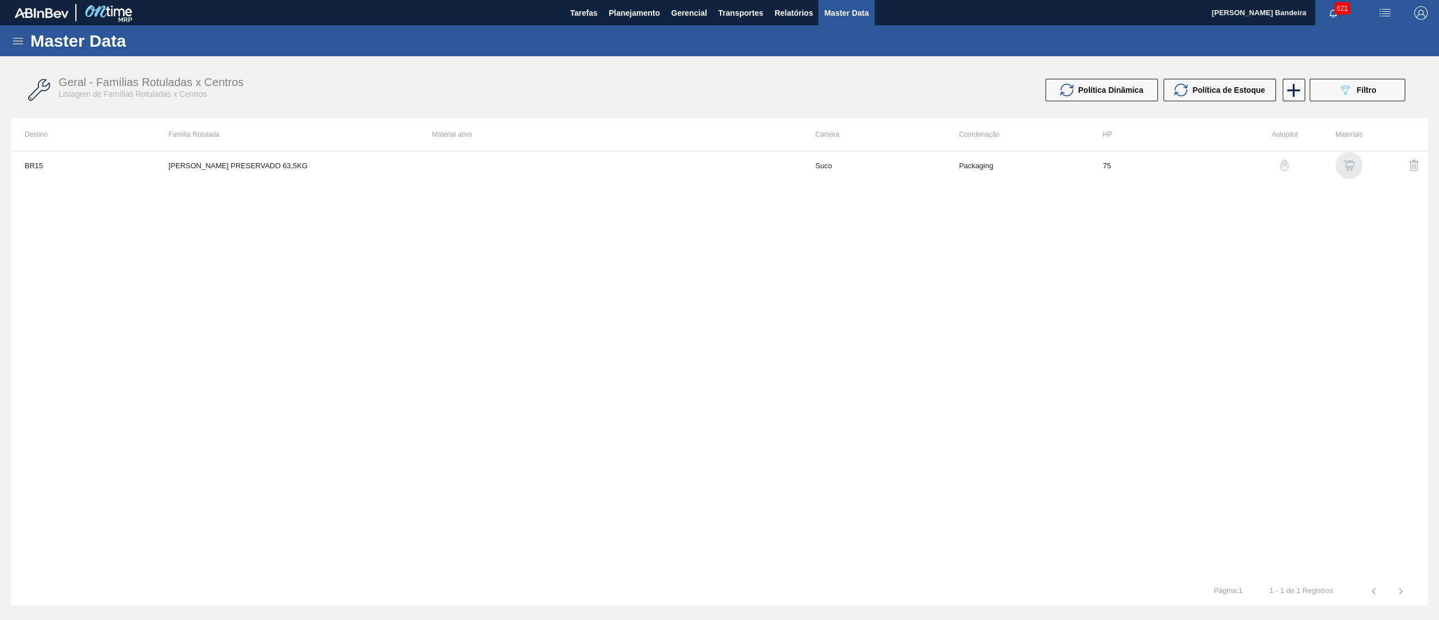
click at [1352, 164] on img "button" at bounding box center [1349, 165] width 11 height 11
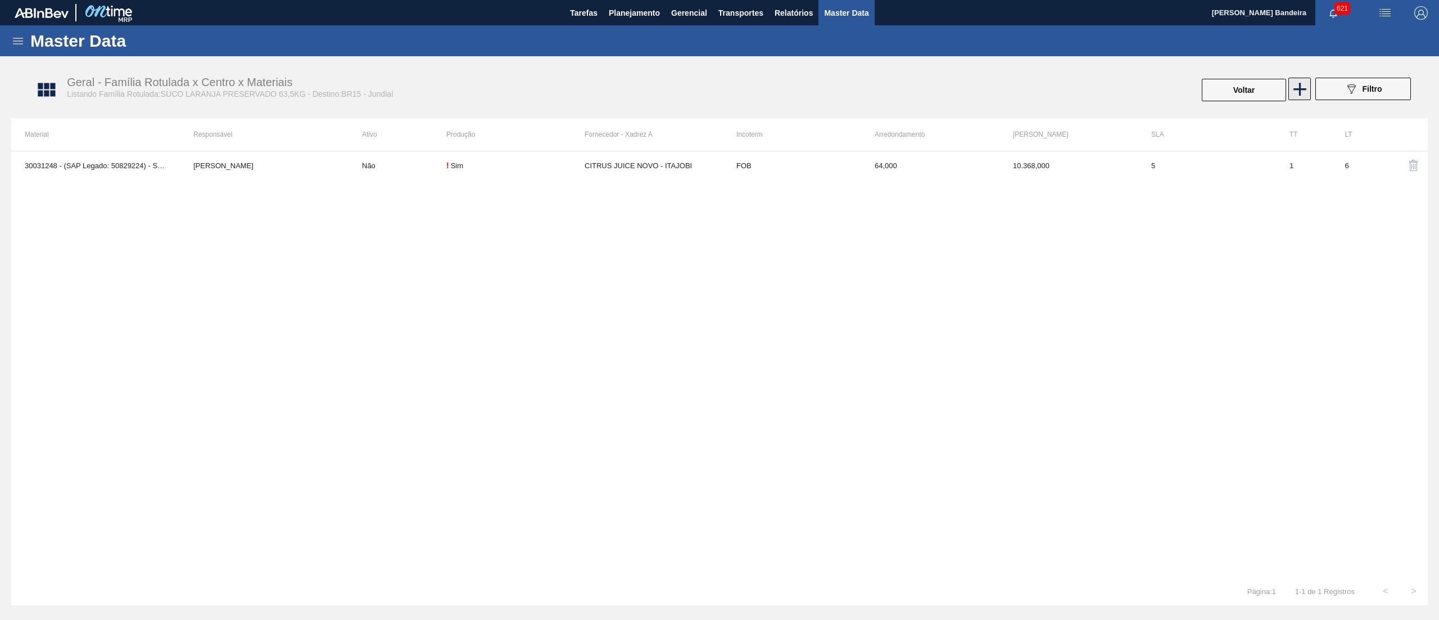
click at [1304, 89] on icon at bounding box center [1300, 89] width 13 height 13
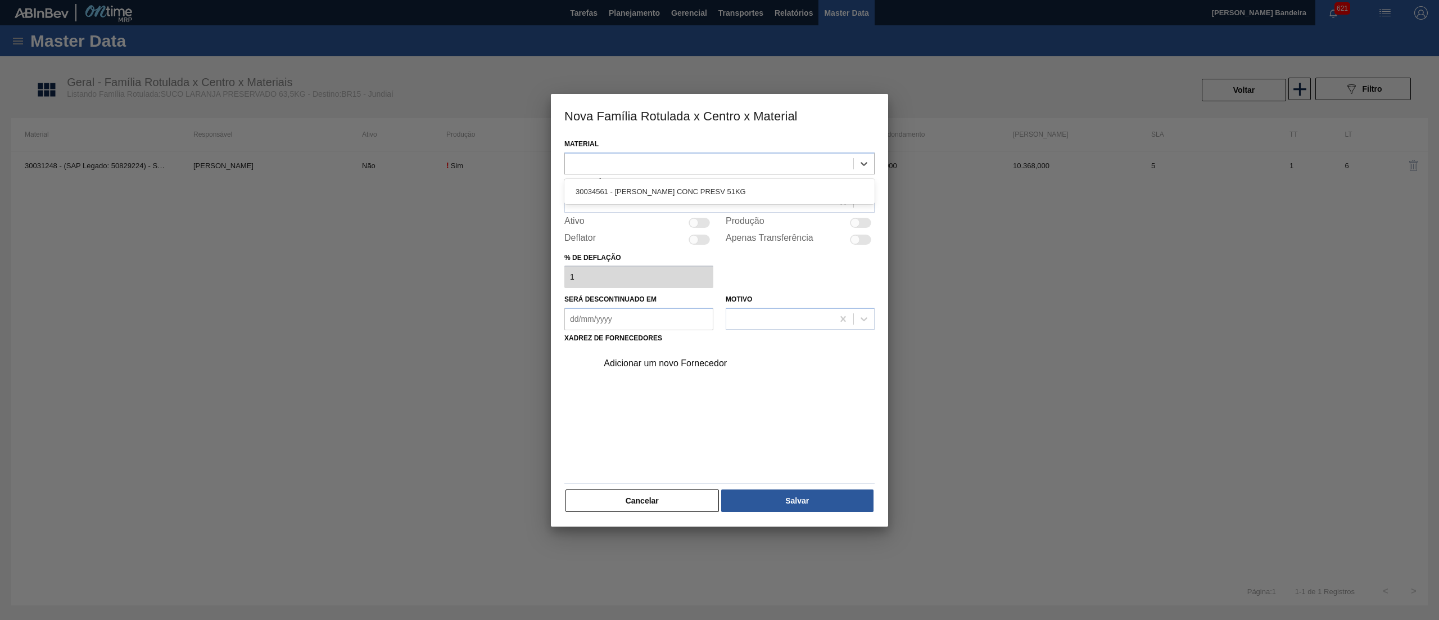
click at [774, 165] on div at bounding box center [709, 163] width 288 height 16
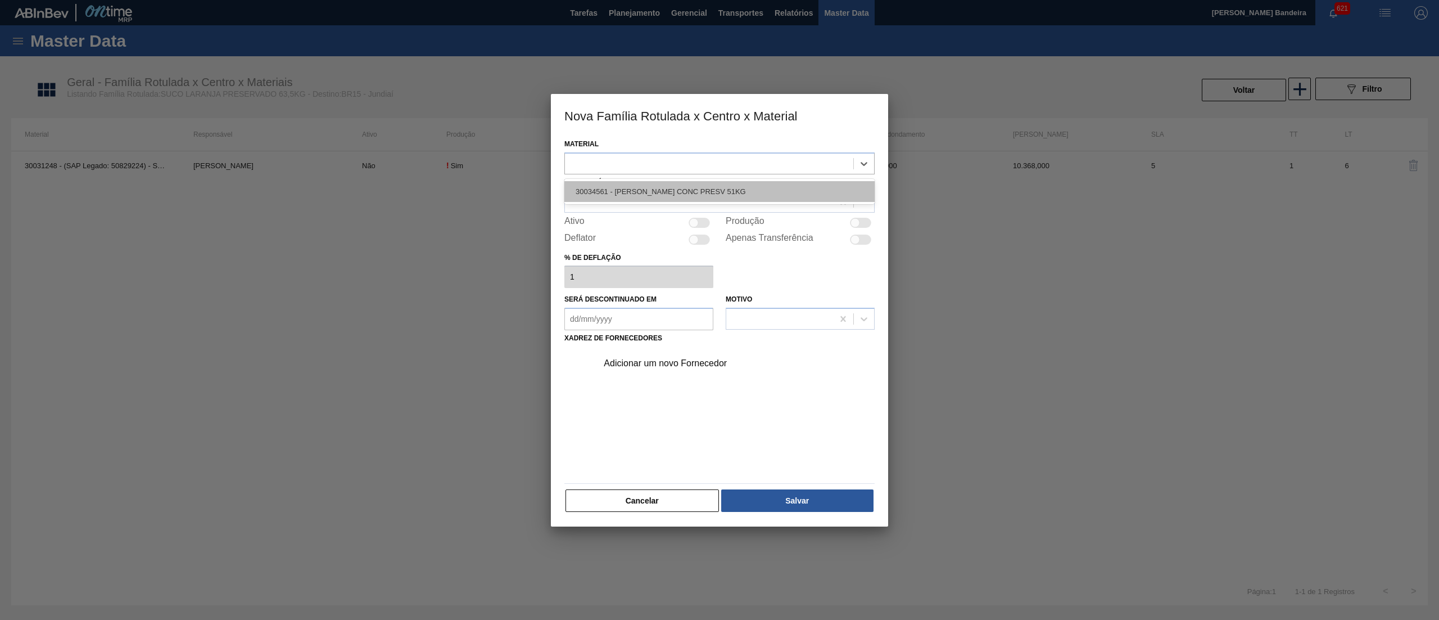
click at [758, 190] on div "30034561 - [PERSON_NAME] CONC PRESV 51KG" at bounding box center [719, 191] width 310 height 21
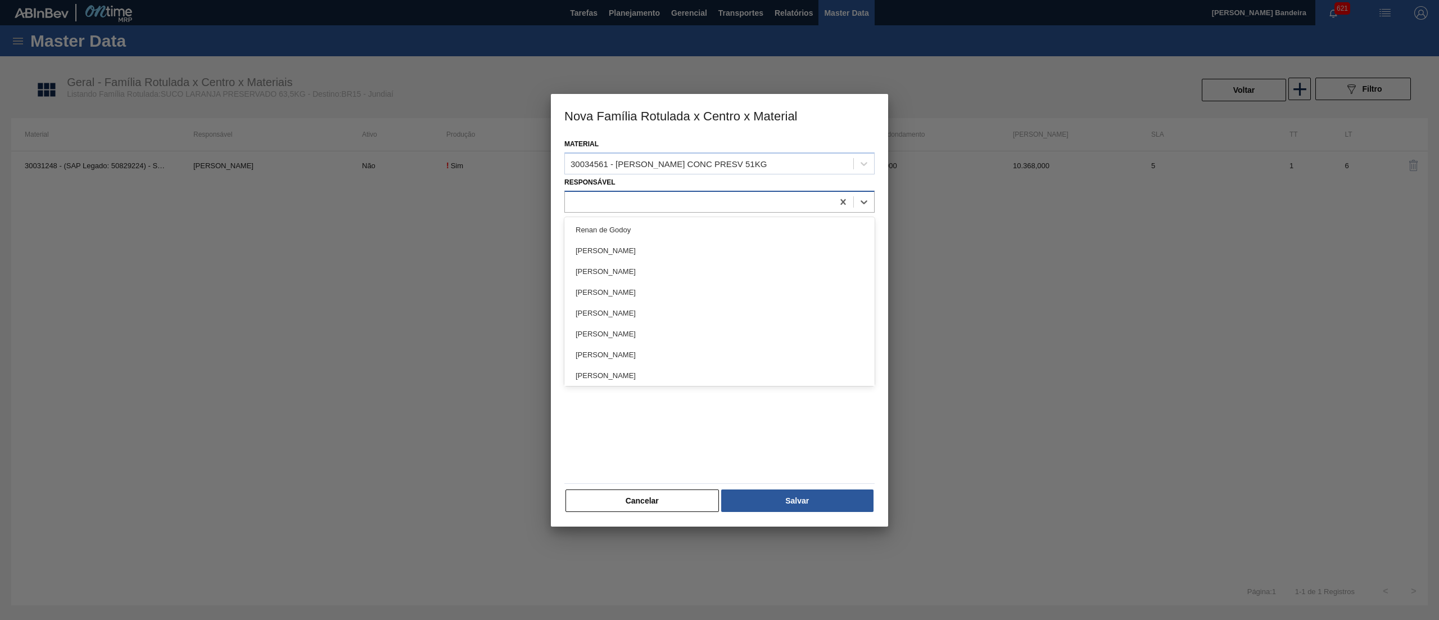
click at [707, 199] on div at bounding box center [699, 201] width 268 height 16
type input "[PERSON_NAME]"
click at [692, 222] on div "[PERSON_NAME]" at bounding box center [719, 229] width 310 height 21
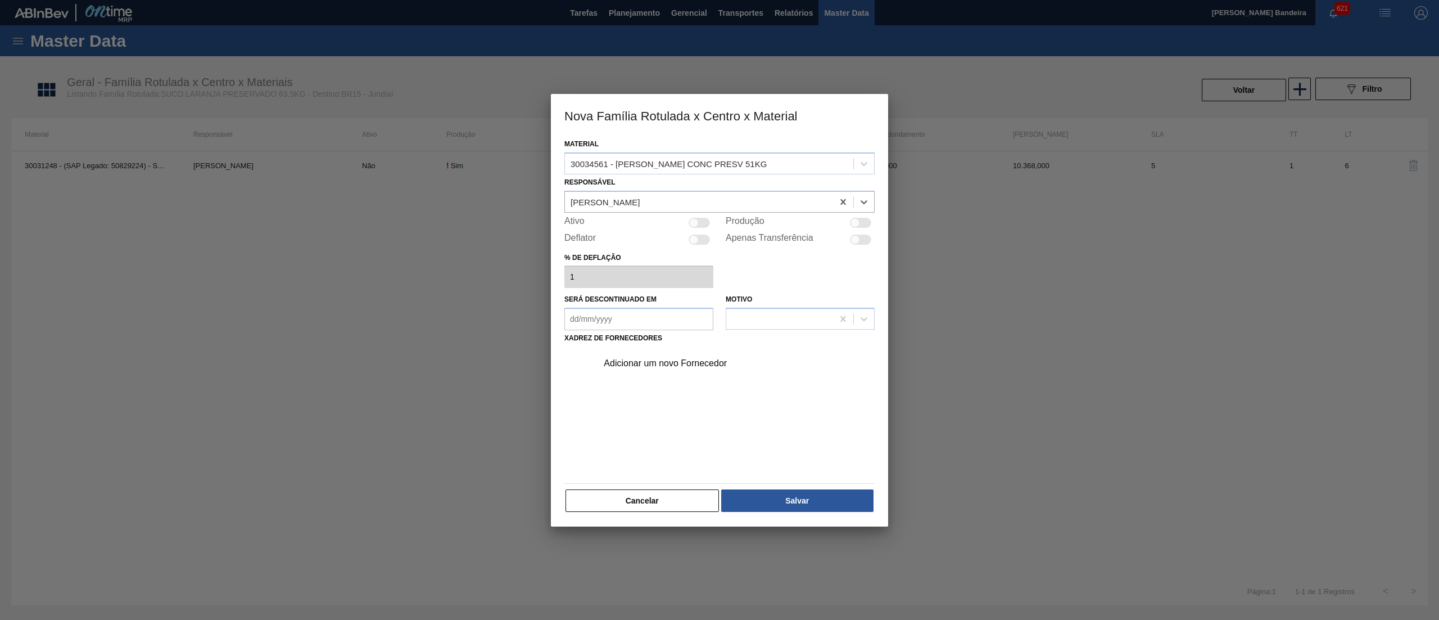
click at [700, 223] on div at bounding box center [699, 223] width 21 height 10
checkbox input "true"
click at [654, 370] on div "Adicionar um novo Fornecedor" at bounding box center [733, 363] width 284 height 28
click at [653, 368] on div "Adicionar um novo Fornecedor" at bounding box center [733, 363] width 284 height 28
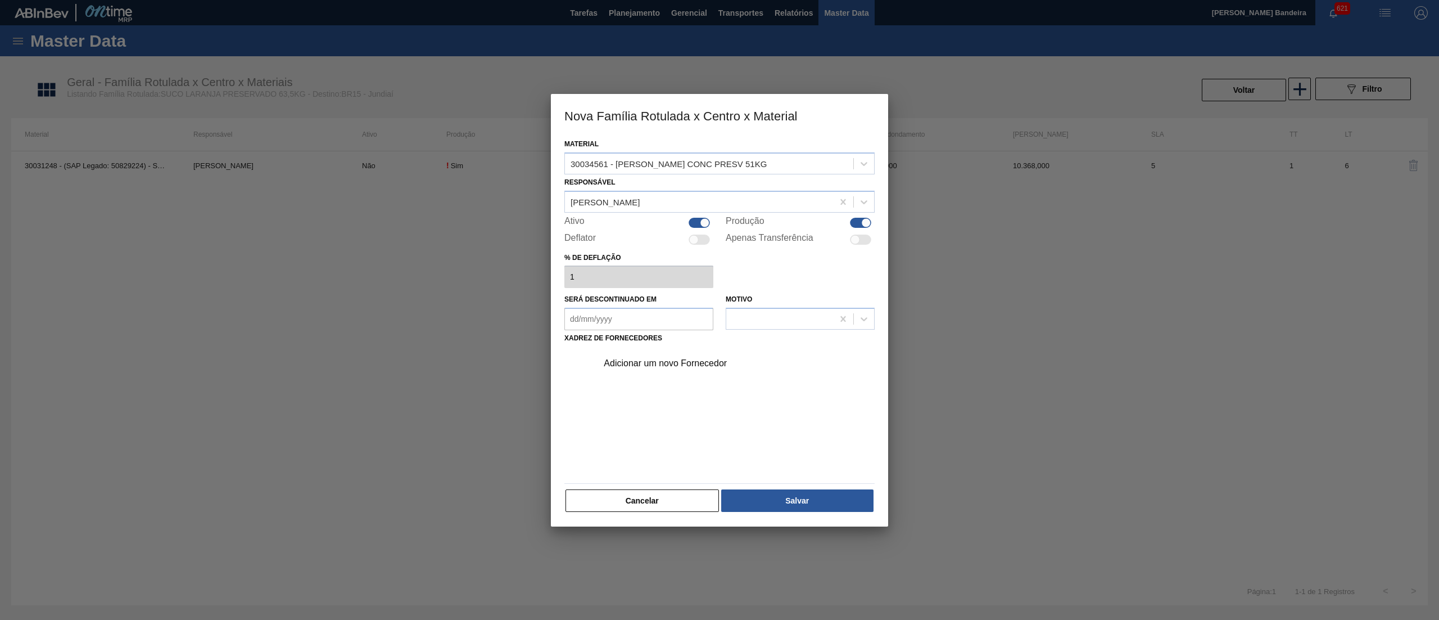
click at [665, 365] on div "Adicionar um novo Fornecedor" at bounding box center [714, 363] width 220 height 10
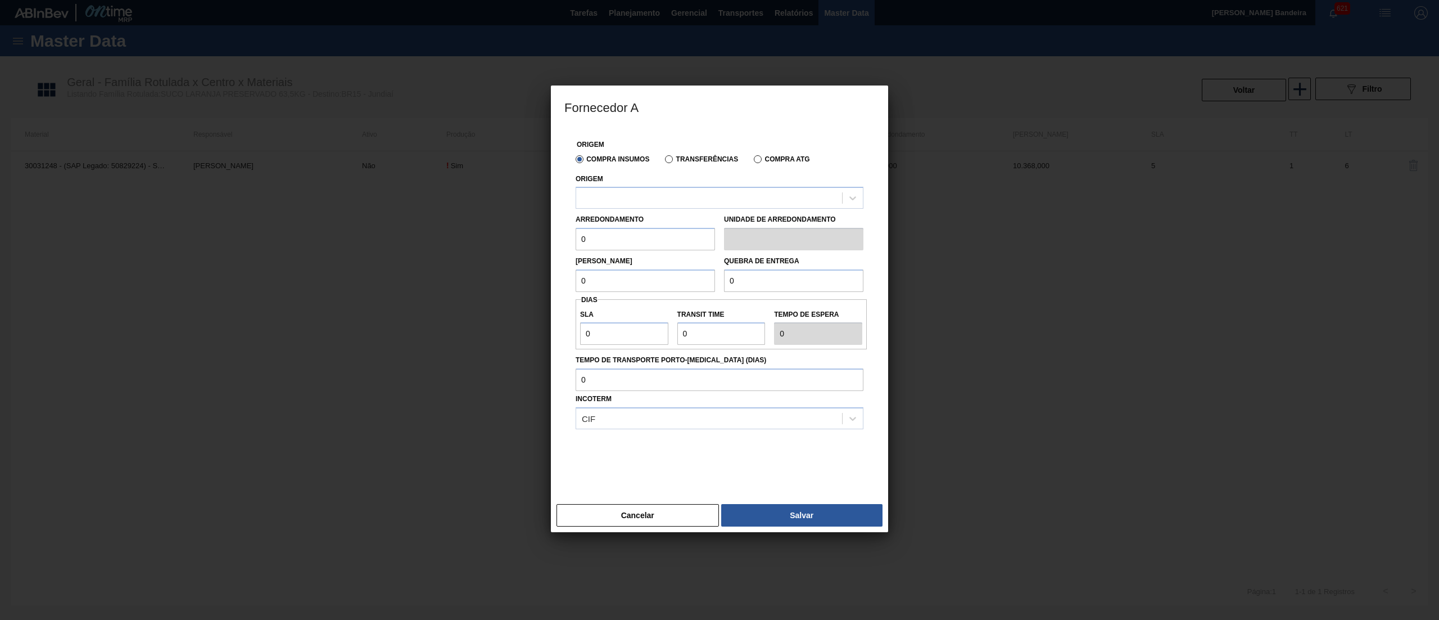
click at [635, 213] on div "Arredondamento 0" at bounding box center [645, 230] width 139 height 39
click at [633, 200] on div at bounding box center [709, 198] width 266 height 16
click at [635, 220] on div "10281666 - CITRUS JUICE NOVO - ITAJOBI" at bounding box center [720, 225] width 288 height 21
drag, startPoint x: 622, startPoint y: 247, endPoint x: 543, endPoint y: 241, distance: 79.5
click at [543, 241] on div "Fornecedor A Origem Compra Insumos Transferências Compra ATG Origem 10281666 - …" at bounding box center [719, 310] width 1439 height 620
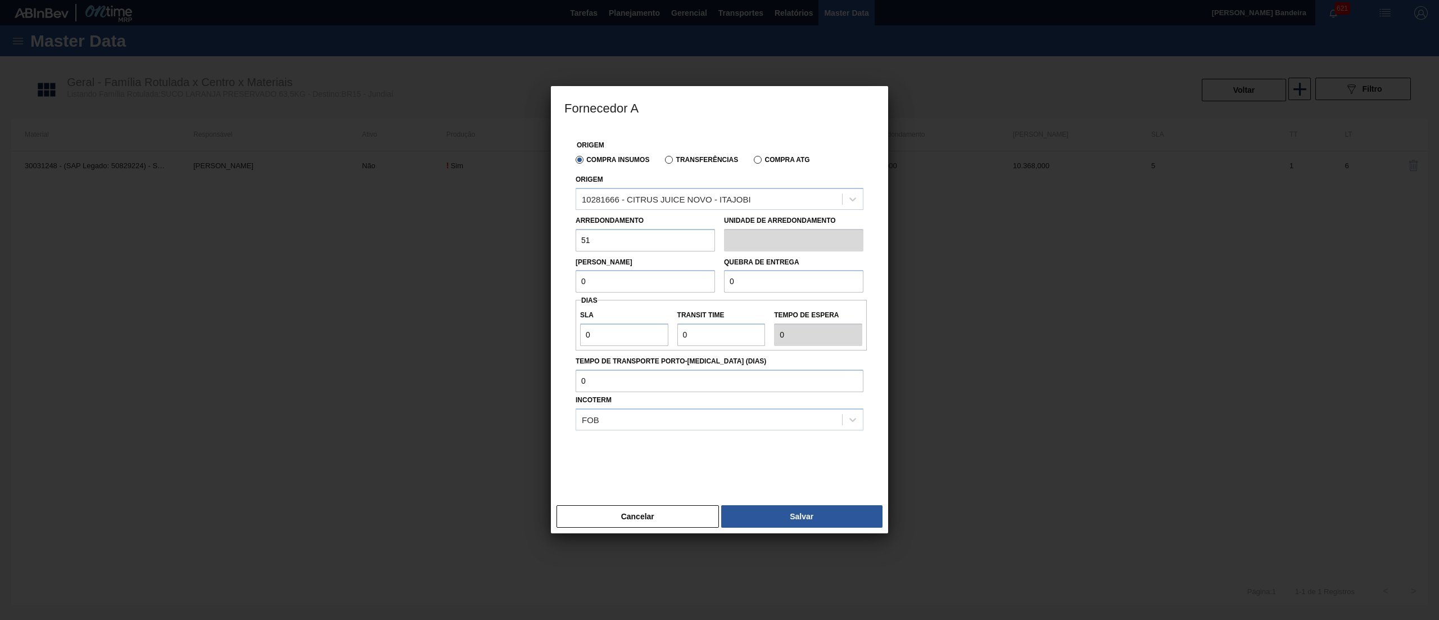
type input "51"
drag, startPoint x: 537, startPoint y: 290, endPoint x: 490, endPoint y: 296, distance: 47.6
click at [490, 296] on div "Fornecedor A Origem Compra Insumos Transferências Compra ATG Origem 10281666 - …" at bounding box center [719, 310] width 1439 height 620
type input "51"
drag, startPoint x: 745, startPoint y: 280, endPoint x: 621, endPoint y: 278, distance: 124.8
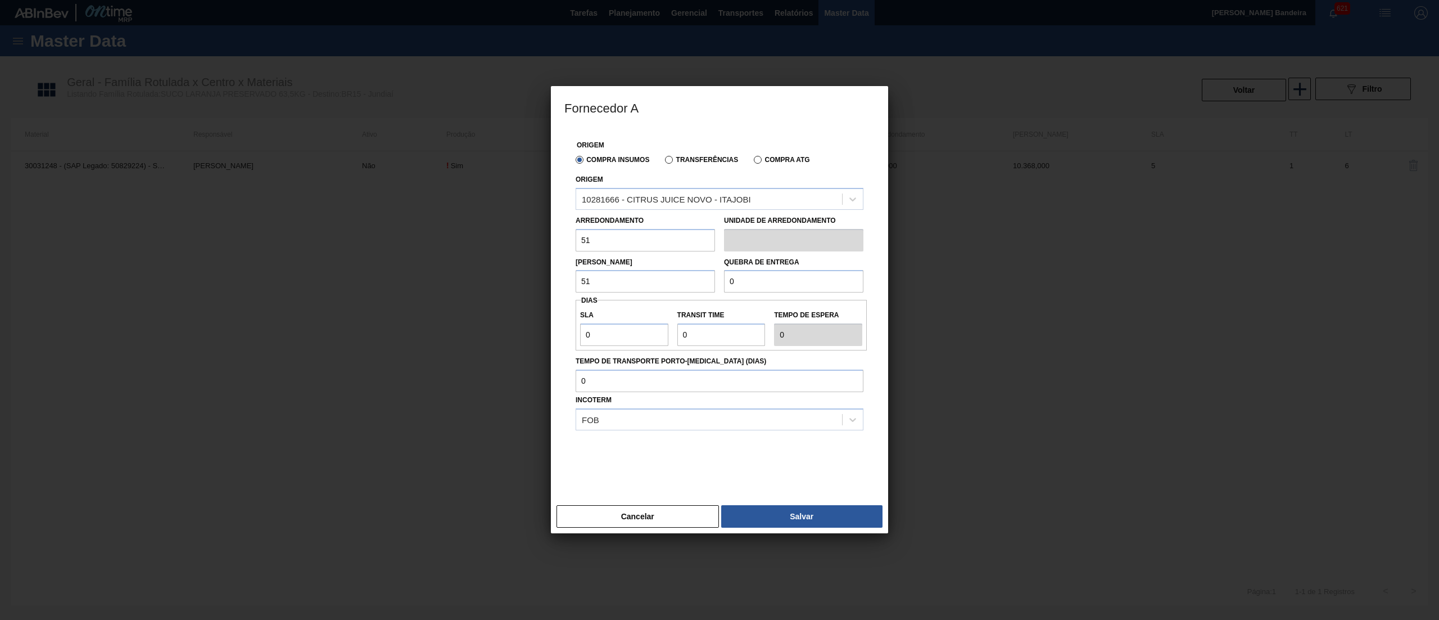
click at [621, 278] on div "[PERSON_NAME] 51 Quebra de entrega 0" at bounding box center [719, 272] width 297 height 42
type input "8"
drag, startPoint x: 765, startPoint y: 278, endPoint x: 652, endPoint y: 283, distance: 112.6
click at [652, 283] on div "Lote Mínimo 51 Quebra de entrega 8" at bounding box center [719, 272] width 297 height 42
type input "9.180"
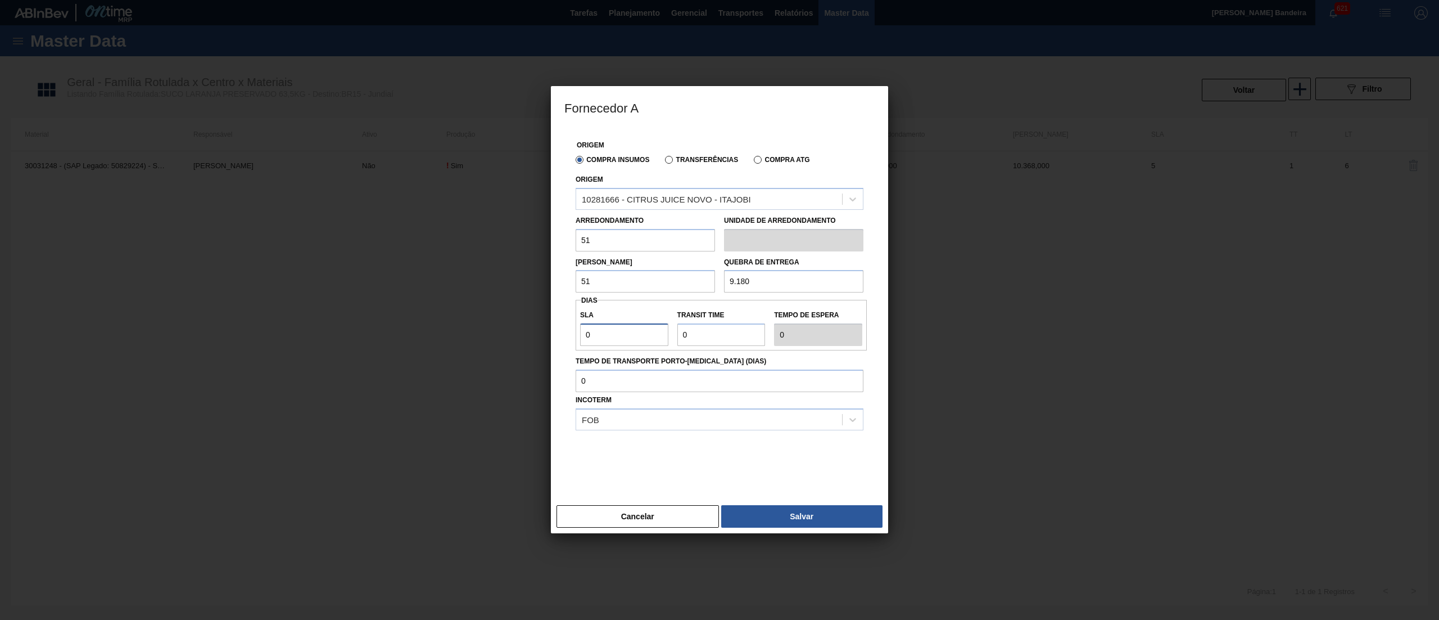
drag, startPoint x: 617, startPoint y: 335, endPoint x: 504, endPoint y: 335, distance: 112.4
click at [505, 335] on div "Fornecedor A Origem Compra Insumos Transferências Compra ATG Origem 10281666 - …" at bounding box center [719, 310] width 1439 height 620
type input "1"
type input "10"
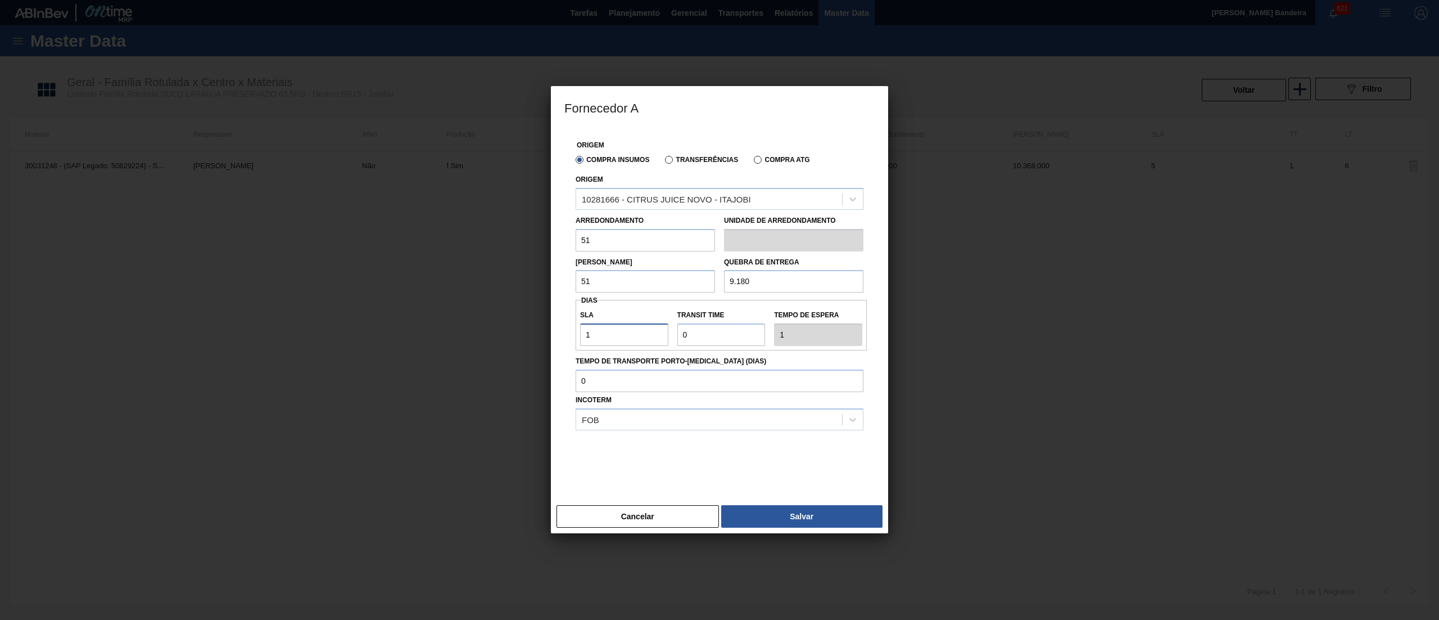
type input "10"
drag, startPoint x: 626, startPoint y: 336, endPoint x: 614, endPoint y: 336, distance: 12.4
click at [614, 336] on div "SLA 10 Transit Time Tempo de espera 10" at bounding box center [721, 325] width 291 height 42
type input "2"
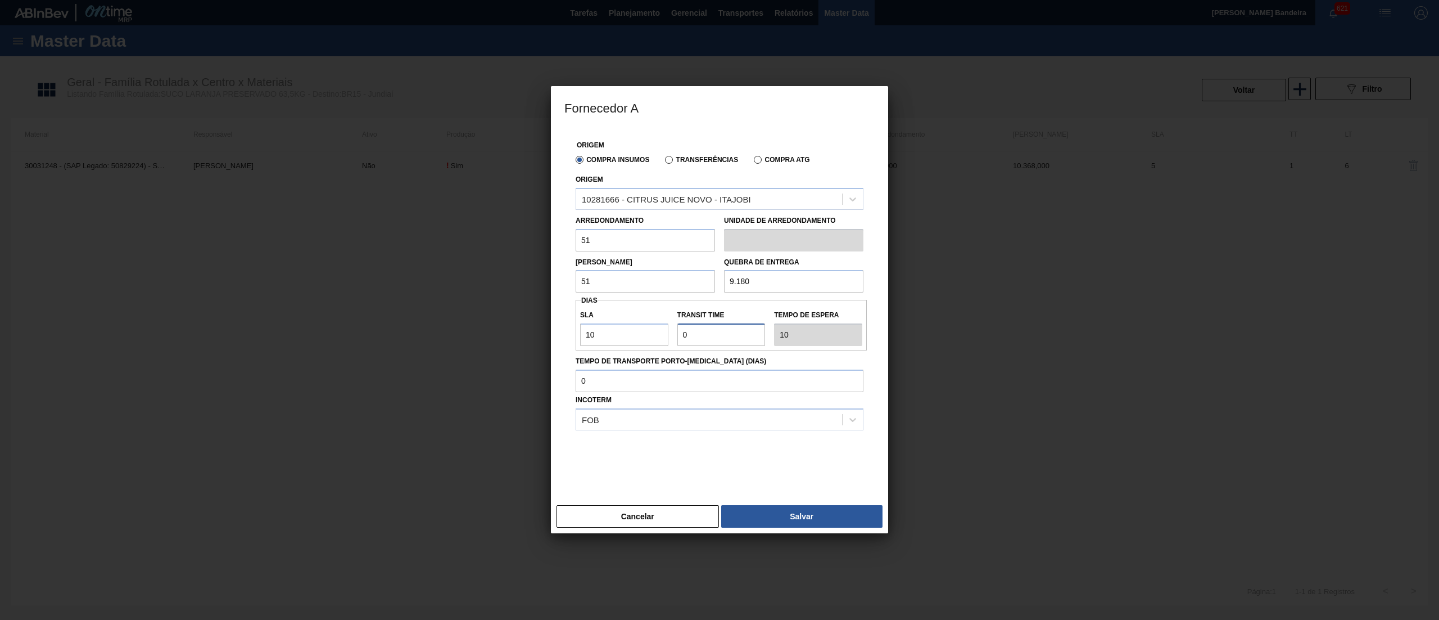
type input "12"
type input "2"
click at [785, 521] on button "Salvar" at bounding box center [801, 516] width 161 height 22
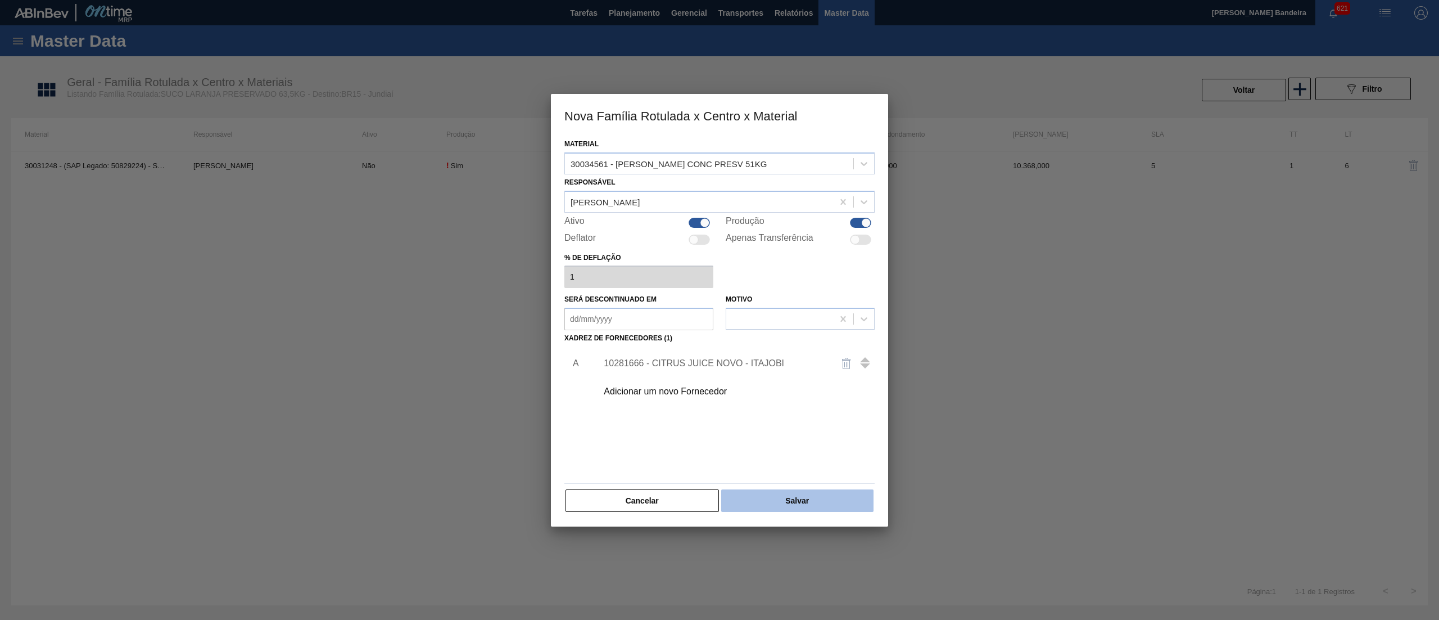
click at [792, 507] on button "Salvar" at bounding box center [797, 500] width 152 height 22
click at [686, 499] on button "Cancelar" at bounding box center [642, 500] width 153 height 22
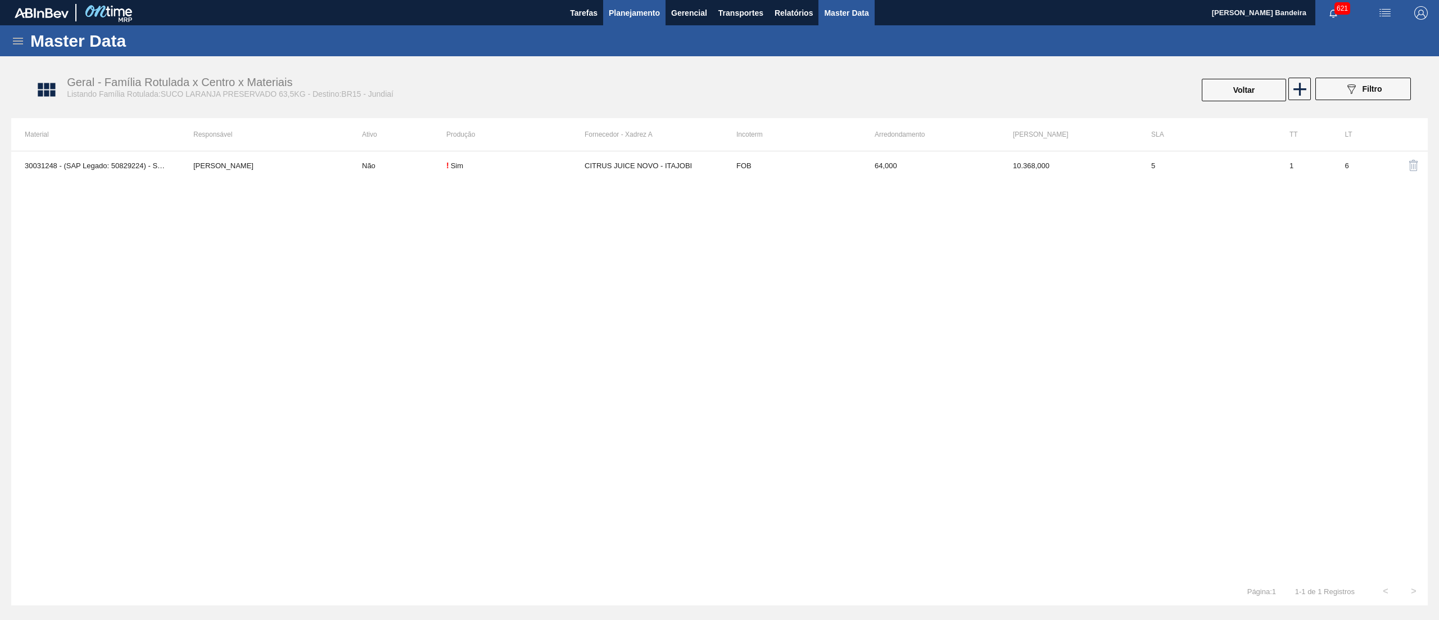
click at [641, 20] on button "Planejamento" at bounding box center [634, 12] width 62 height 25
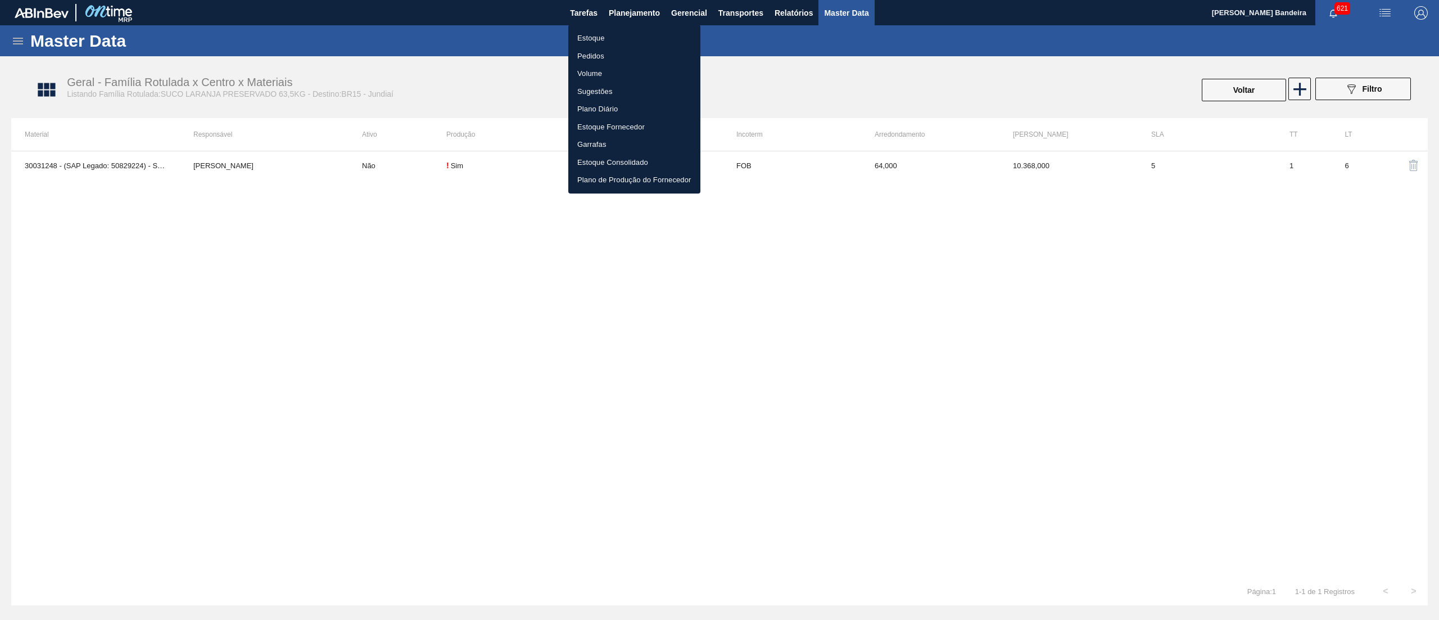
click at [625, 29] on li "Estoque" at bounding box center [634, 38] width 132 height 18
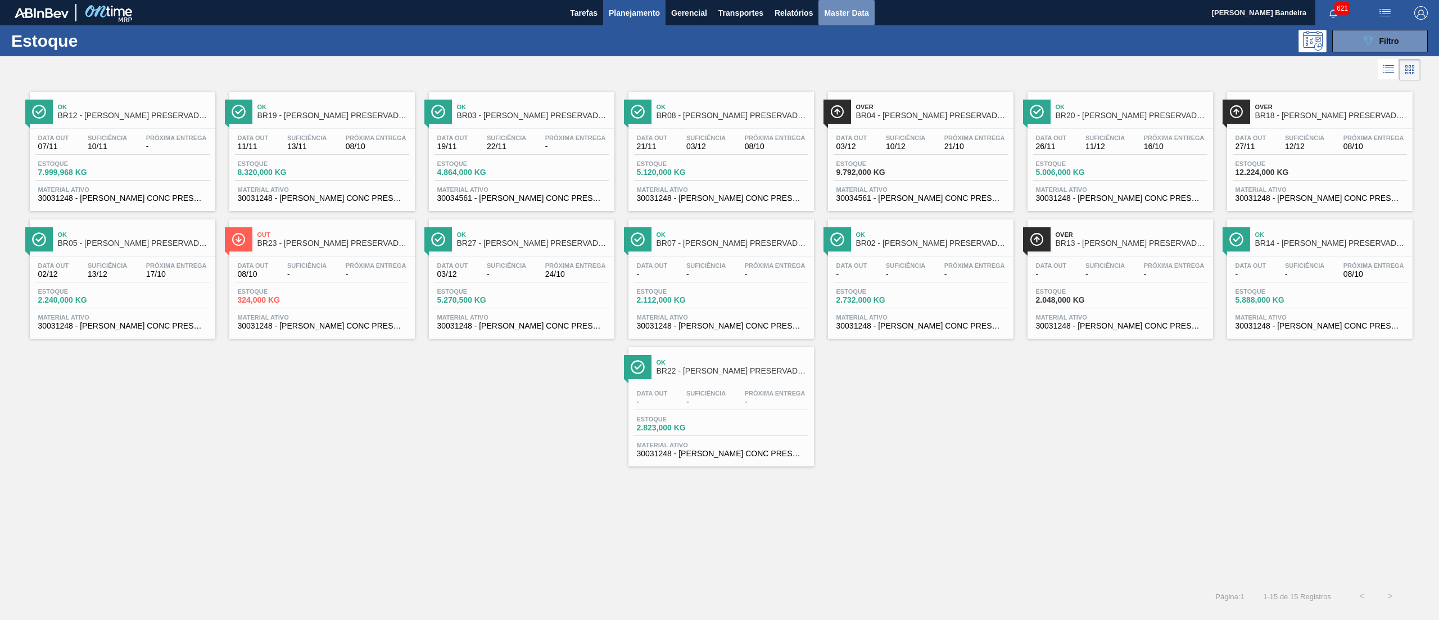
click at [857, 13] on span "Master Data" at bounding box center [846, 12] width 44 height 13
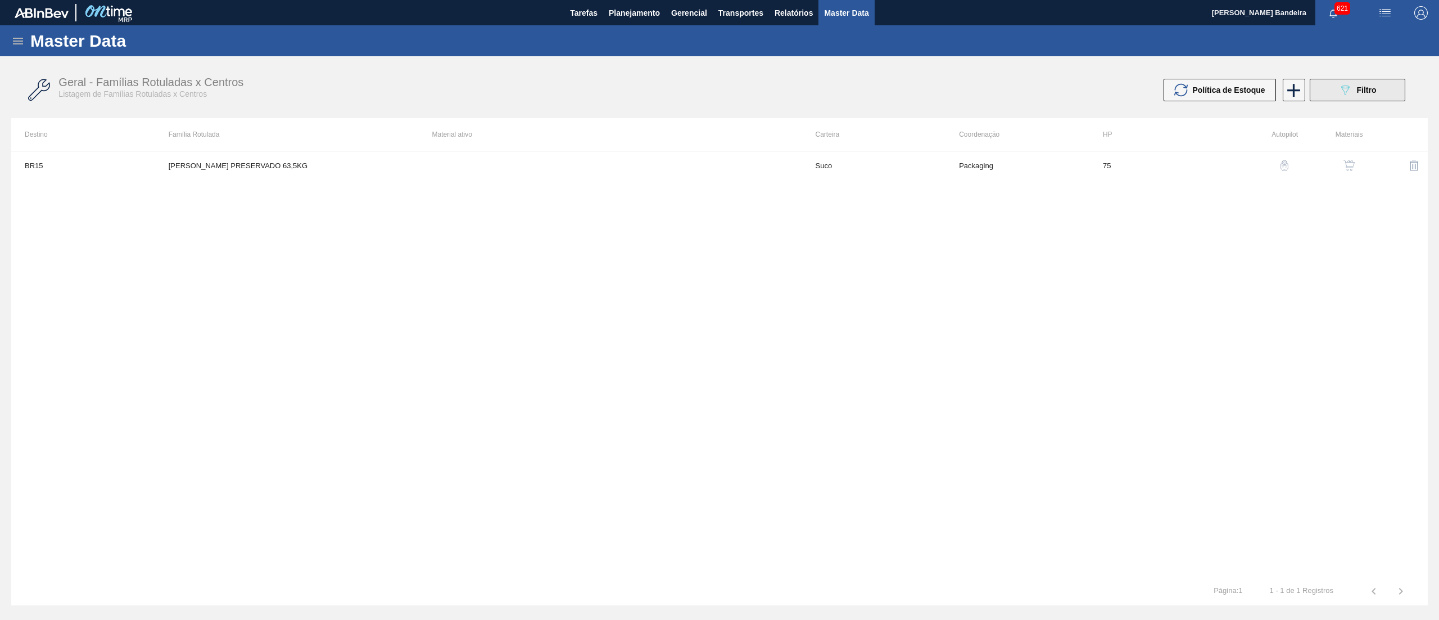
click at [1366, 92] on span "Filtro" at bounding box center [1367, 89] width 20 height 9
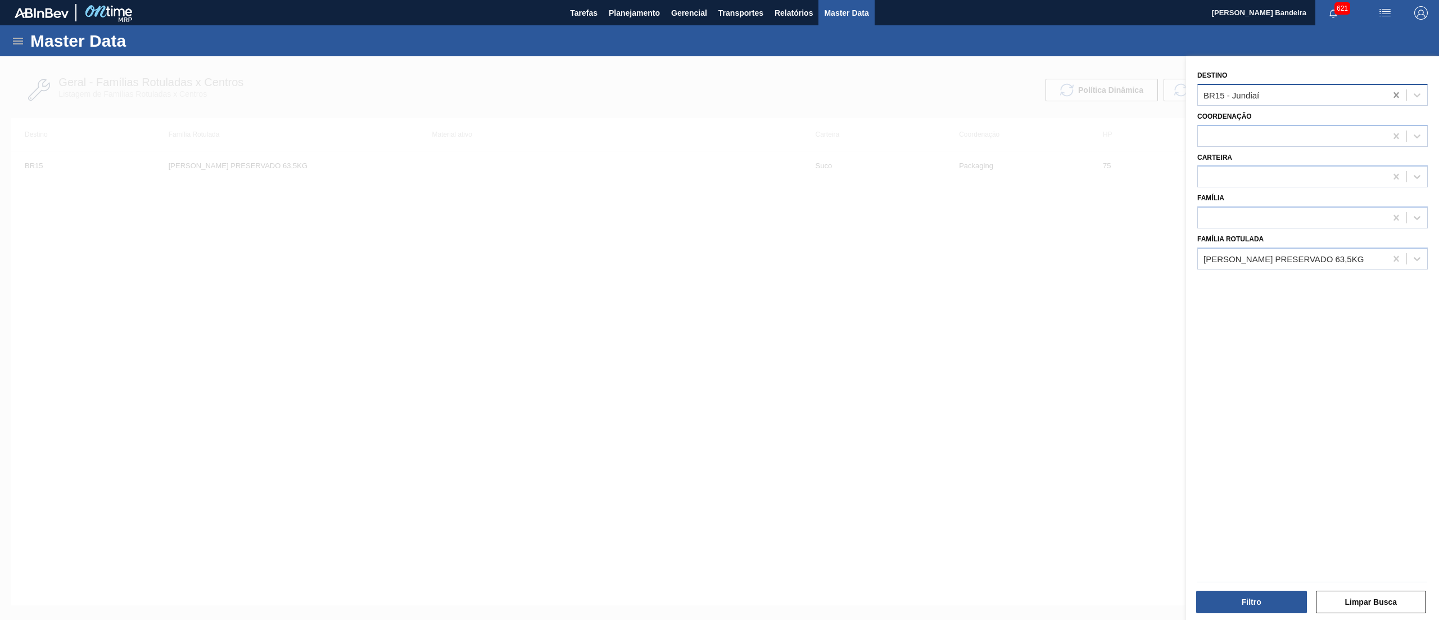
click at [1392, 94] on icon at bounding box center [1396, 94] width 11 height 11
click at [1296, 596] on button "Filtro" at bounding box center [1251, 601] width 111 height 22
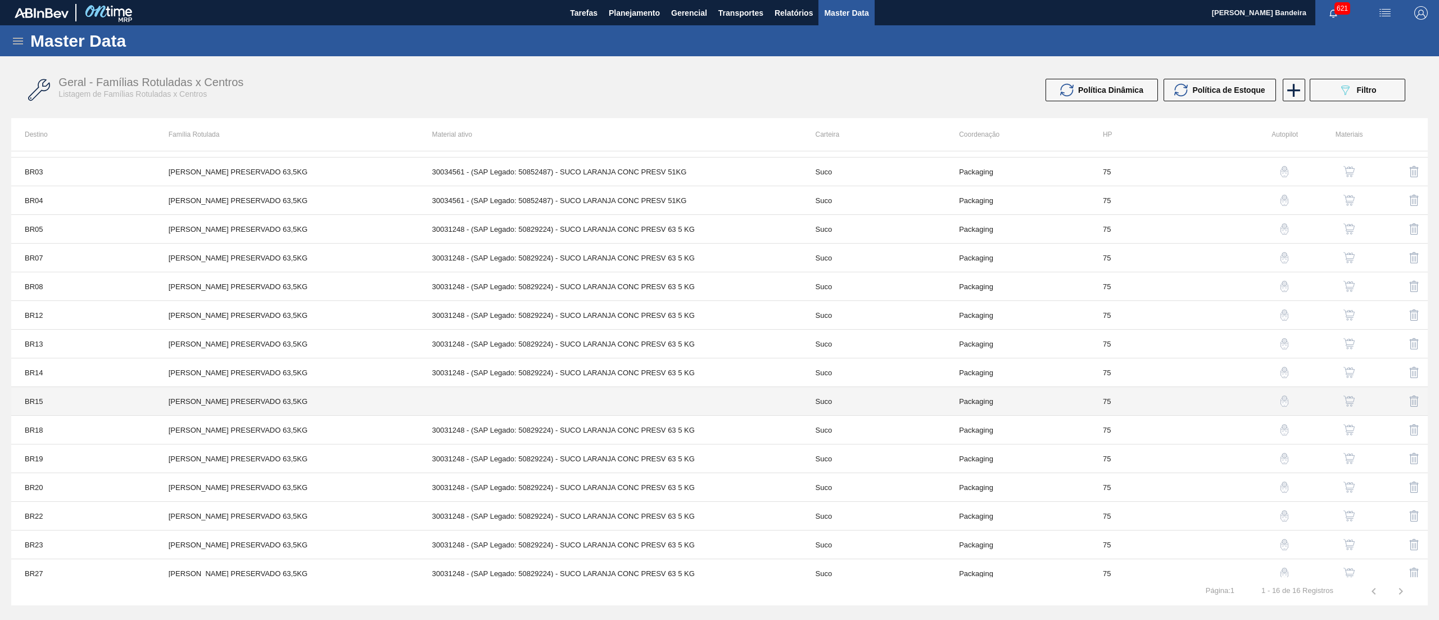
scroll to position [35, 0]
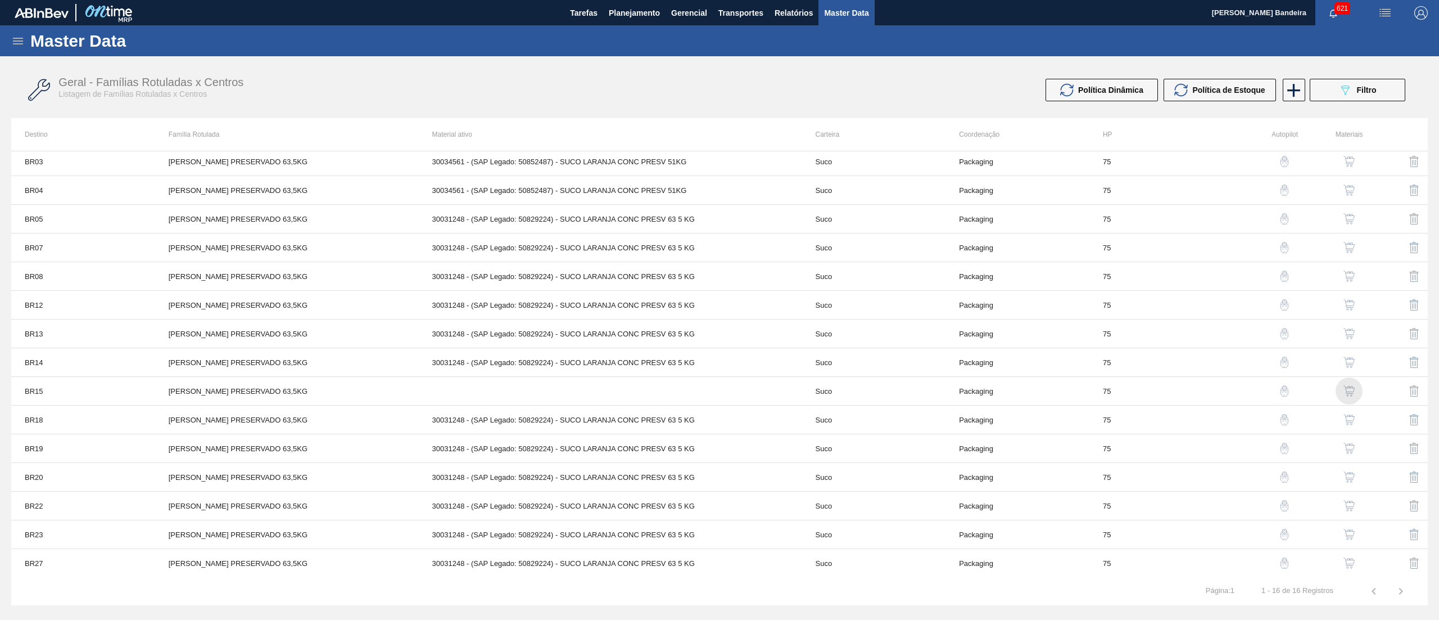
click at [1348, 388] on img "button" at bounding box center [1349, 390] width 11 height 11
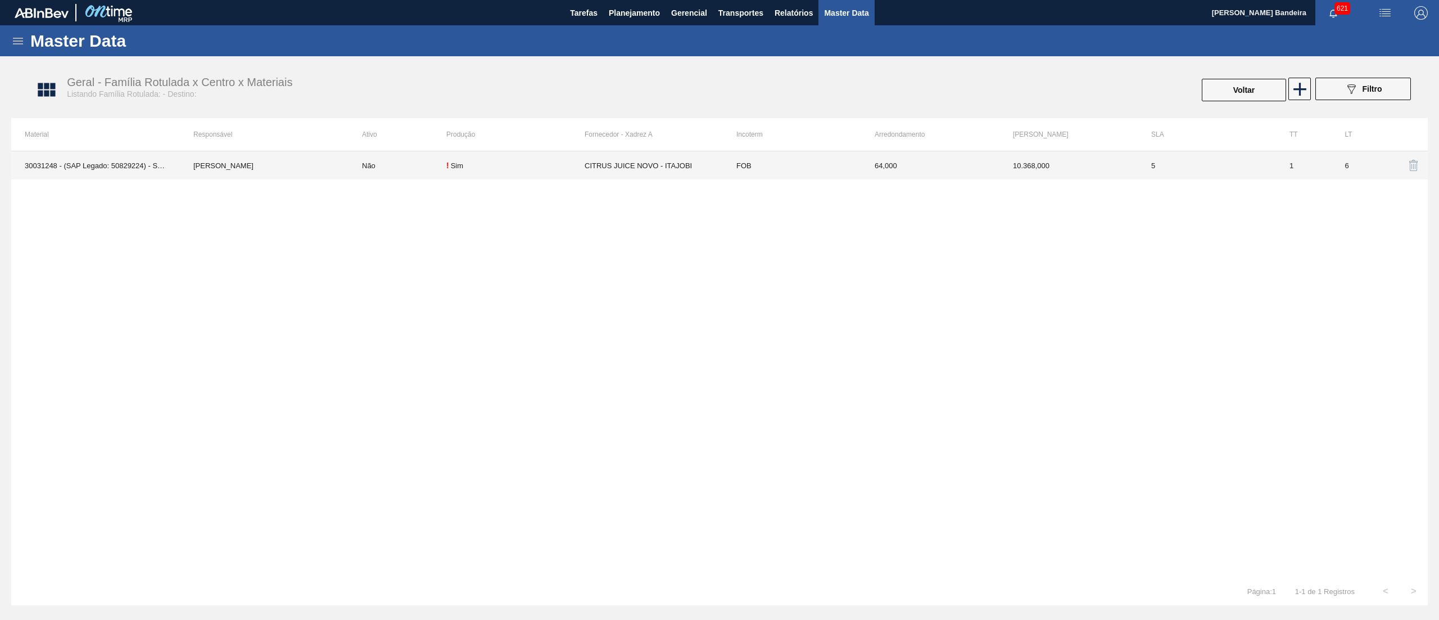
click at [828, 160] on td "FOB" at bounding box center [792, 165] width 138 height 28
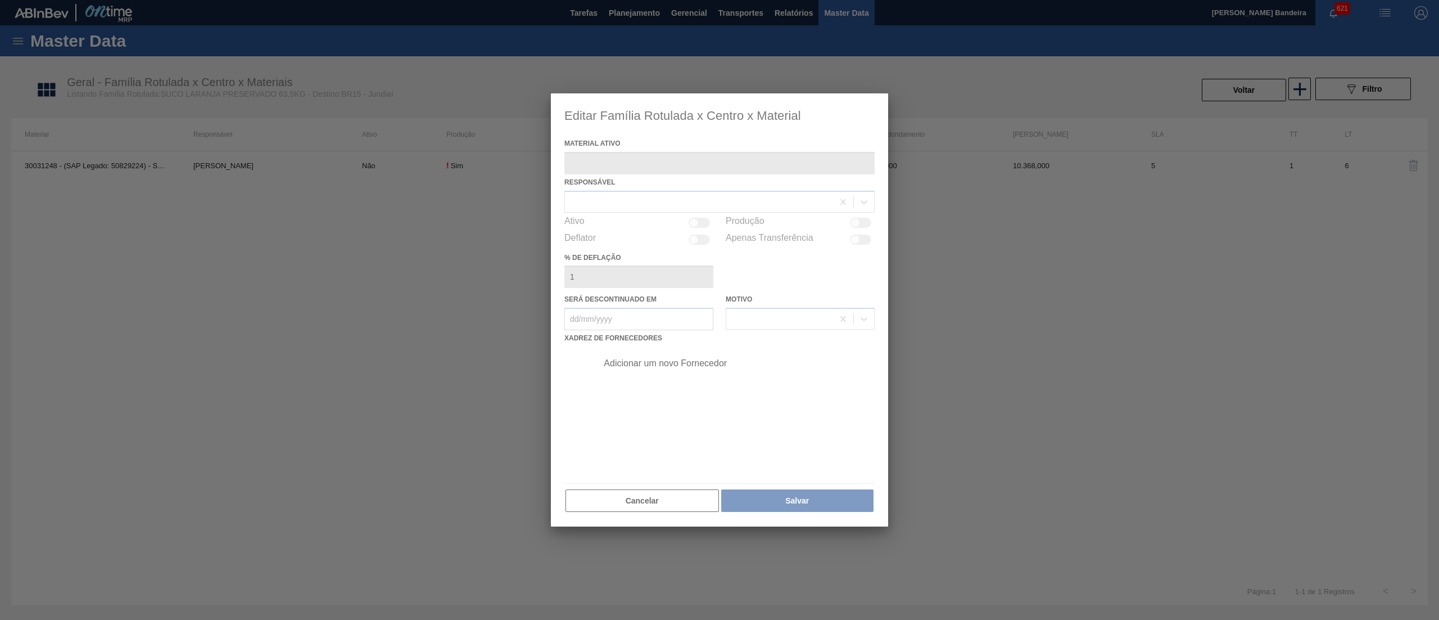
type ativo "30031248 - (SAP Legado: 50829224) - SUCO LARANJA CONC PRESV 63 5 KG"
checkbox input "true"
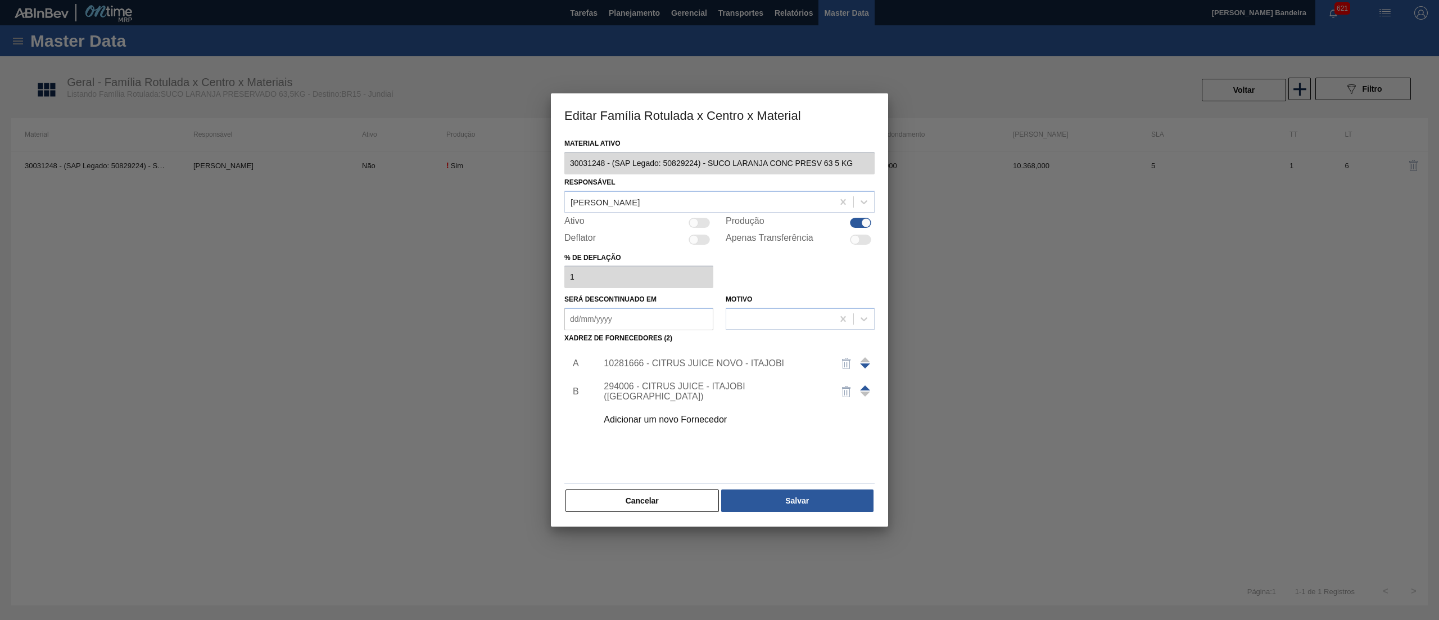
click at [700, 225] on div at bounding box center [699, 223] width 21 height 10
checkbox input "true"
click at [792, 499] on button "Salvar" at bounding box center [797, 500] width 152 height 22
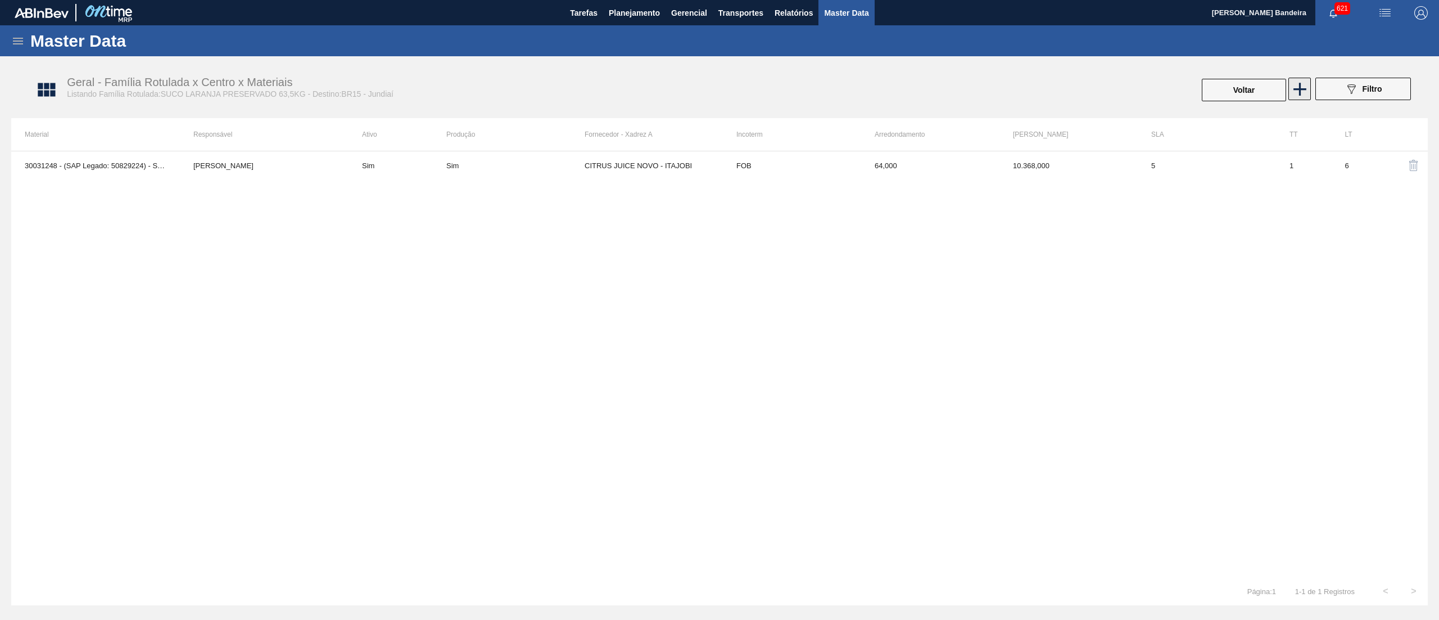
click at [1302, 94] on icon at bounding box center [1300, 89] width 22 height 22
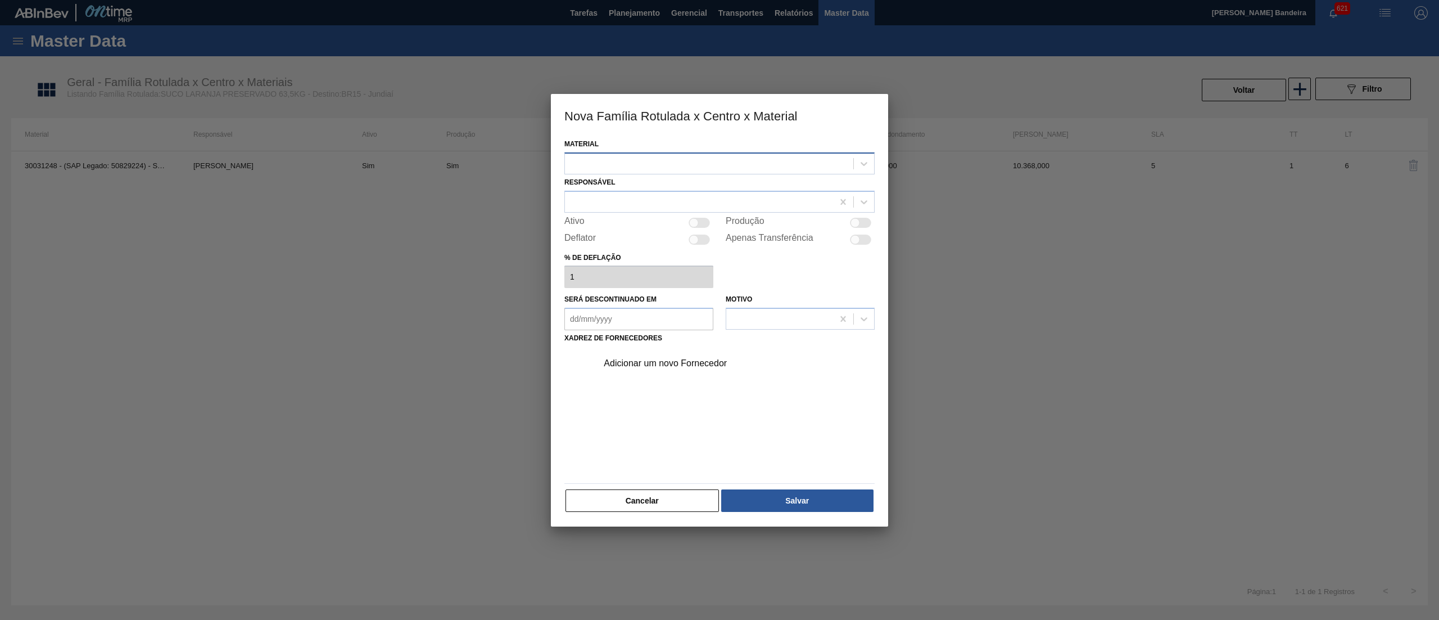
click at [722, 159] on div at bounding box center [709, 163] width 288 height 16
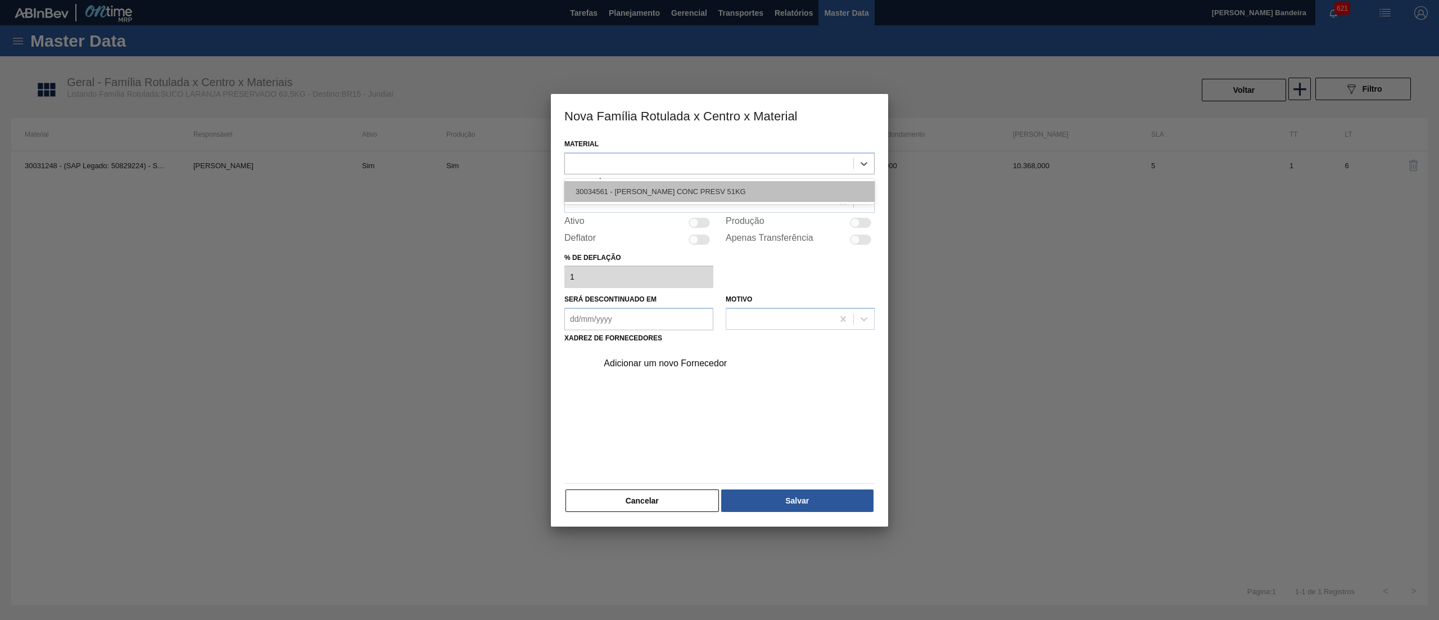
click at [731, 184] on div "30034561 - [PERSON_NAME] CONC PRESV 51KG" at bounding box center [719, 191] width 310 height 21
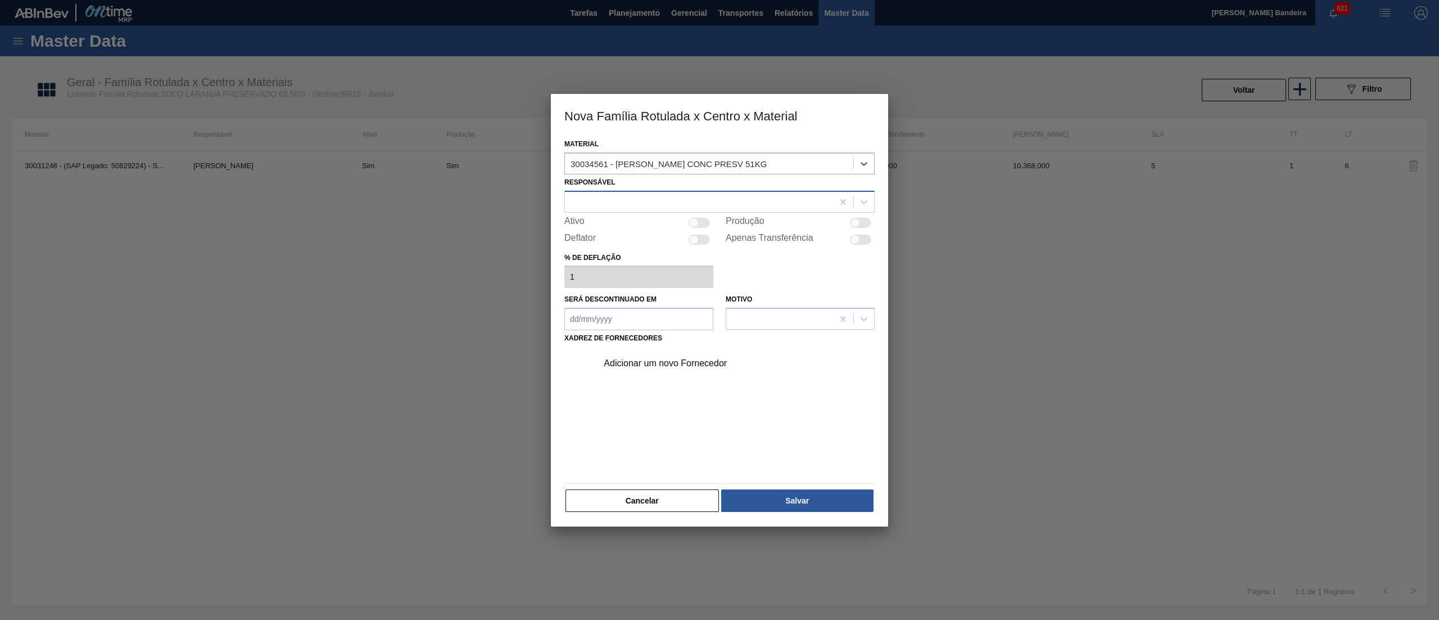
click at [693, 196] on div at bounding box center [699, 201] width 268 height 16
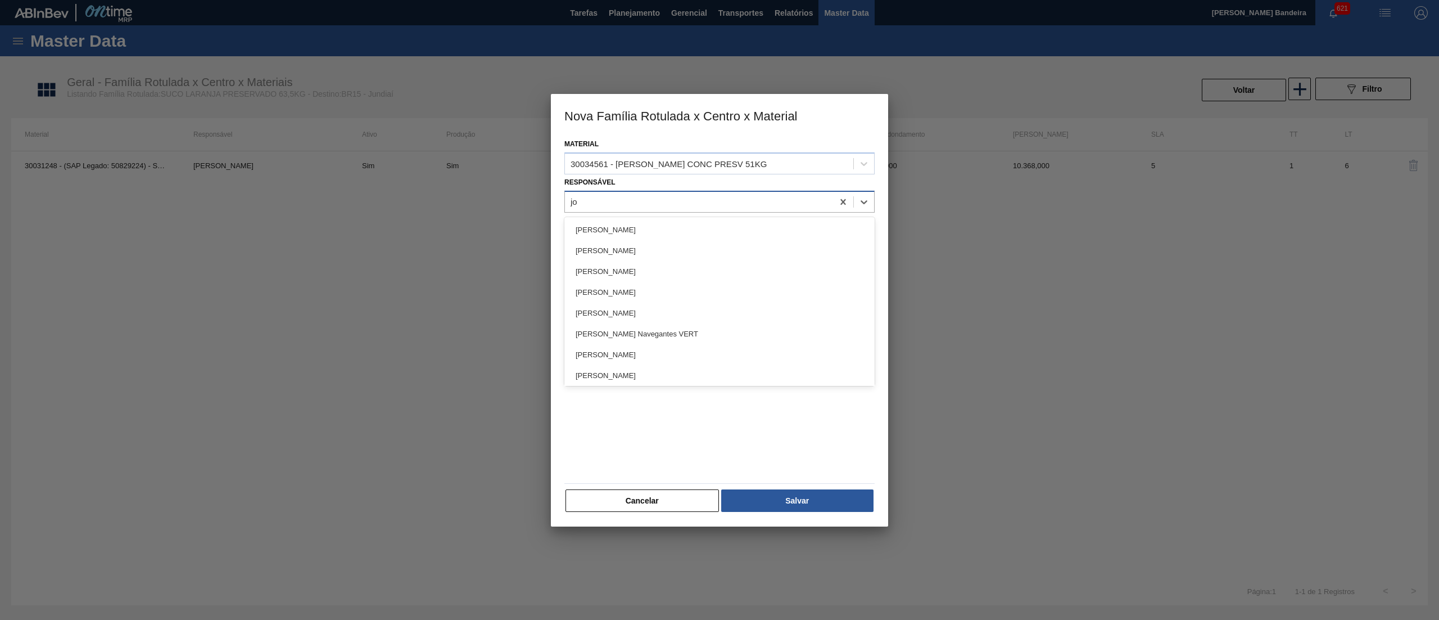
type input "[PERSON_NAME]"
click at [698, 225] on div "[PERSON_NAME]" at bounding box center [719, 229] width 310 height 21
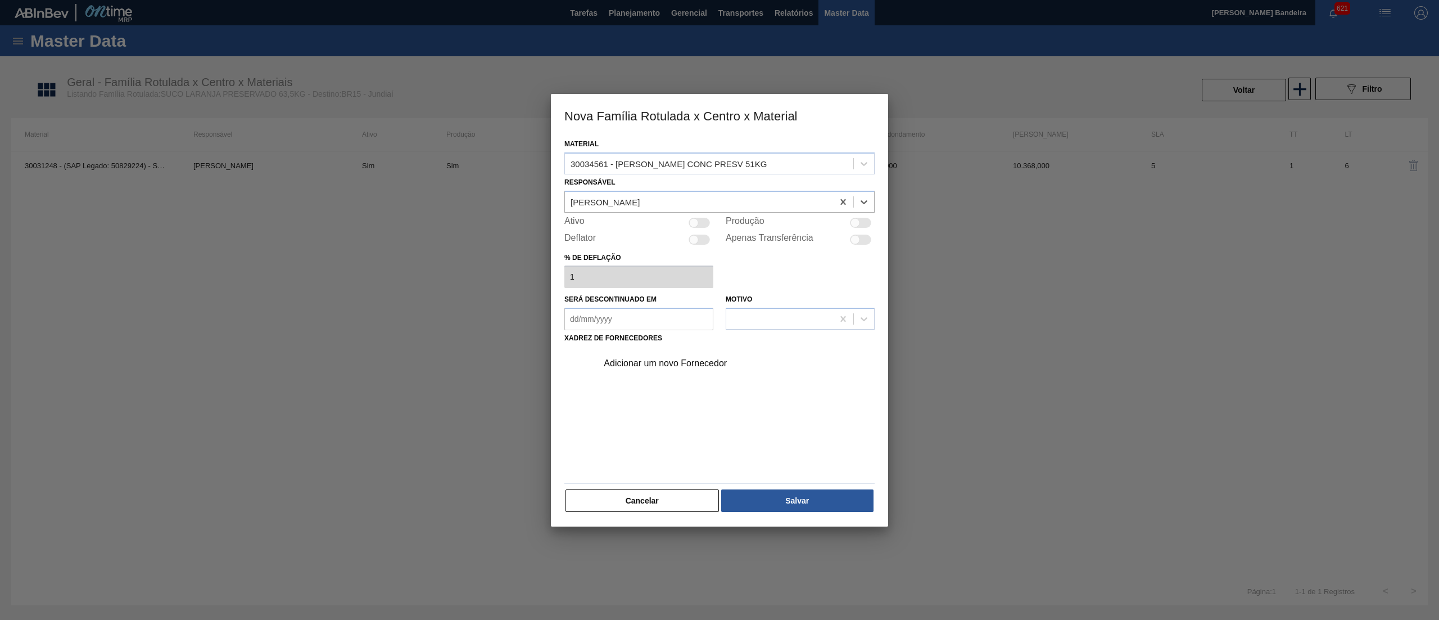
click at [856, 219] on div at bounding box center [856, 223] width 10 height 10
checkbox input "true"
click at [666, 356] on div "Adicionar um novo Fornecedor" at bounding box center [733, 363] width 284 height 28
click at [675, 364] on div "Adicionar um novo Fornecedor" at bounding box center [714, 363] width 220 height 10
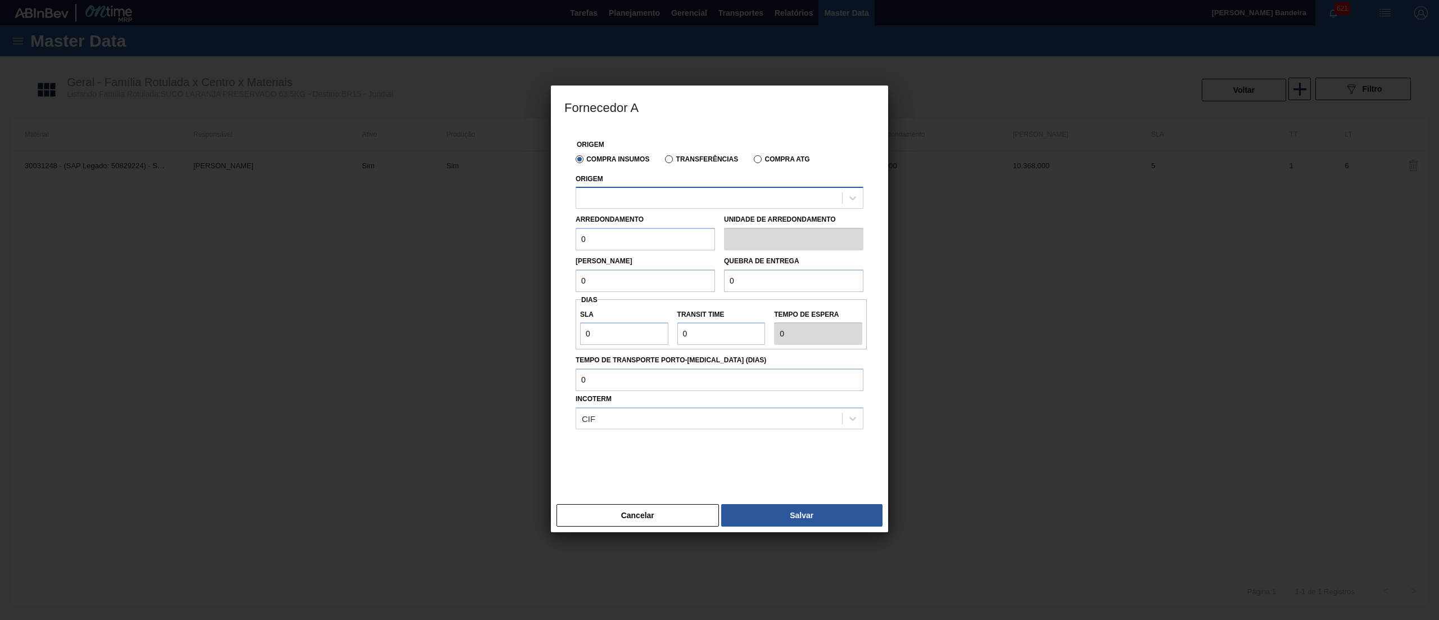
click at [663, 196] on div at bounding box center [709, 198] width 266 height 16
click at [671, 235] on div "10281666 - CITRUS JUICE NOVO - ITAJOBI" at bounding box center [720, 225] width 288 height 21
click at [515, 256] on div "Fornecedor A Origem Compra Insumos Transferências Compra ATG Origem 10281666 - …" at bounding box center [719, 310] width 1439 height 620
type input "51"
drag, startPoint x: 623, startPoint y: 282, endPoint x: 519, endPoint y: 297, distance: 105.0
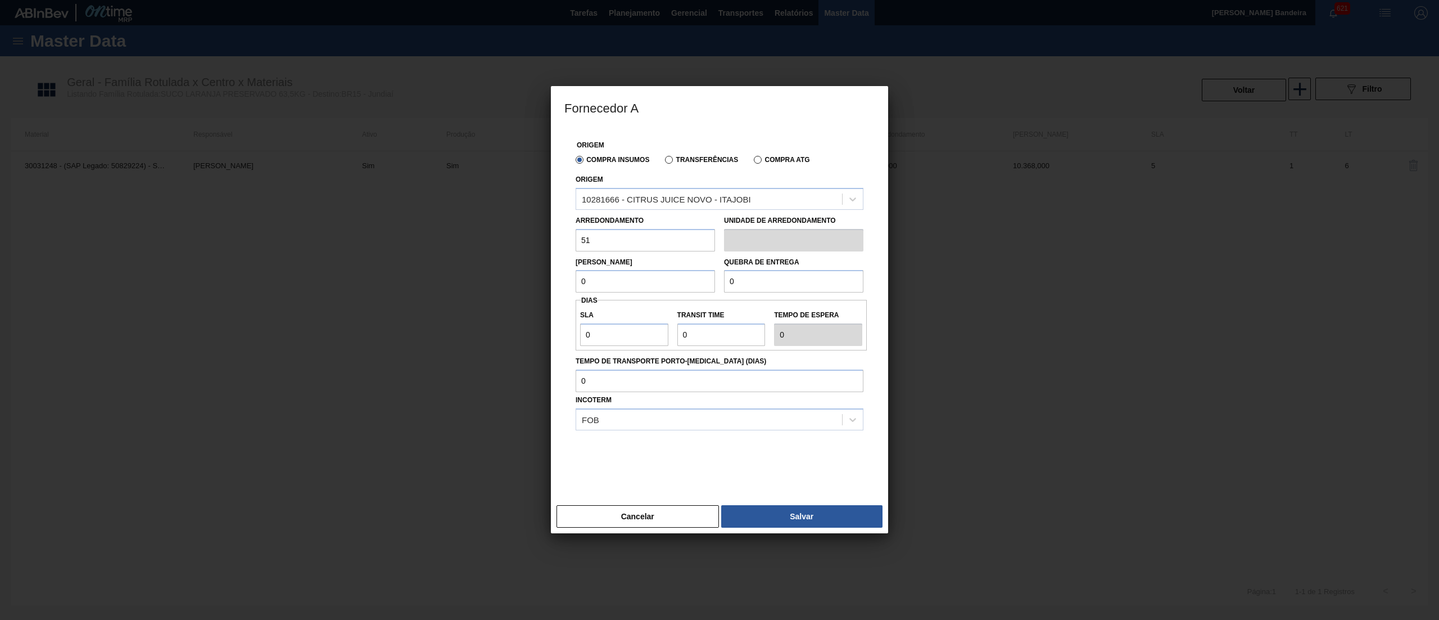
click at [519, 297] on div "Fornecedor A Origem Compra Insumos Transferências Compra ATG Origem 10281666 - …" at bounding box center [719, 310] width 1439 height 620
type input "51"
drag, startPoint x: 761, startPoint y: 280, endPoint x: 627, endPoint y: 287, distance: 134.0
click at [627, 287] on div "[PERSON_NAME] 51 Quebra de entrega 0" at bounding box center [719, 272] width 297 height 42
type input "9.180"
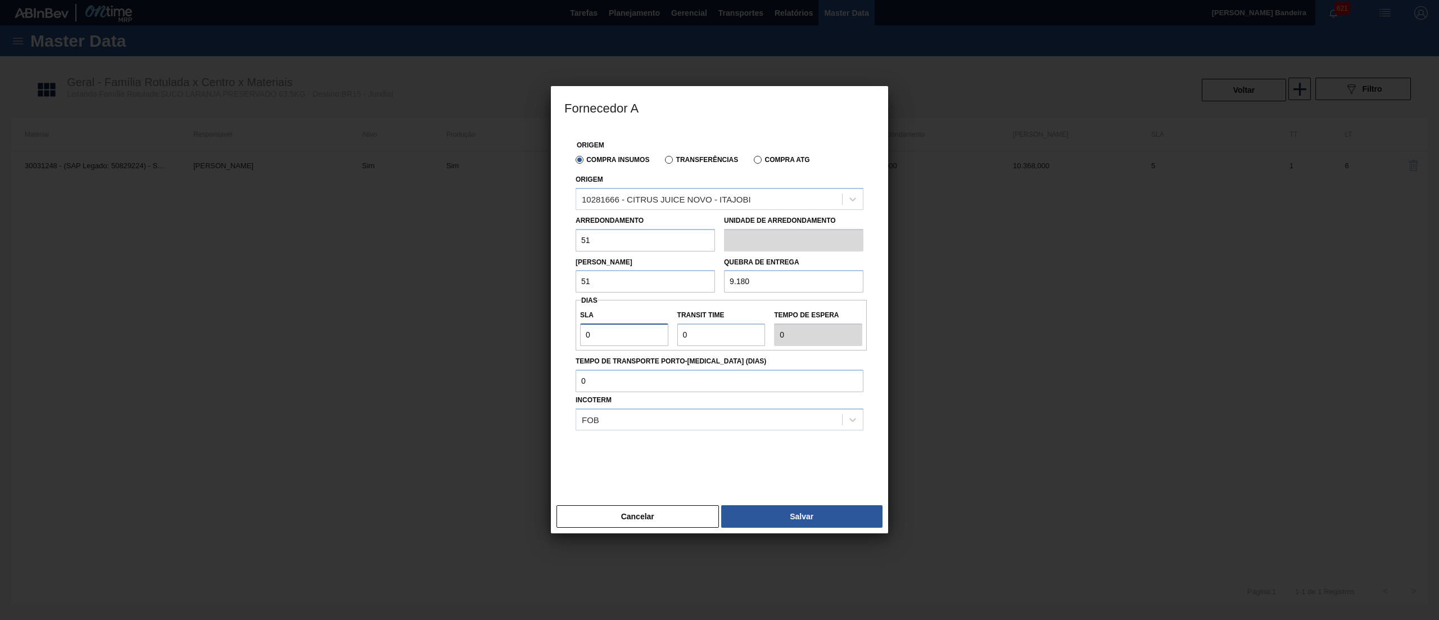
drag, startPoint x: 624, startPoint y: 334, endPoint x: 500, endPoint y: 341, distance: 124.4
click at [500, 341] on div "Fornecedor A Origem Compra Insumos Transferências Compra ATG Origem 10281666 - …" at bounding box center [719, 310] width 1439 height 620
type input "1"
type input "10"
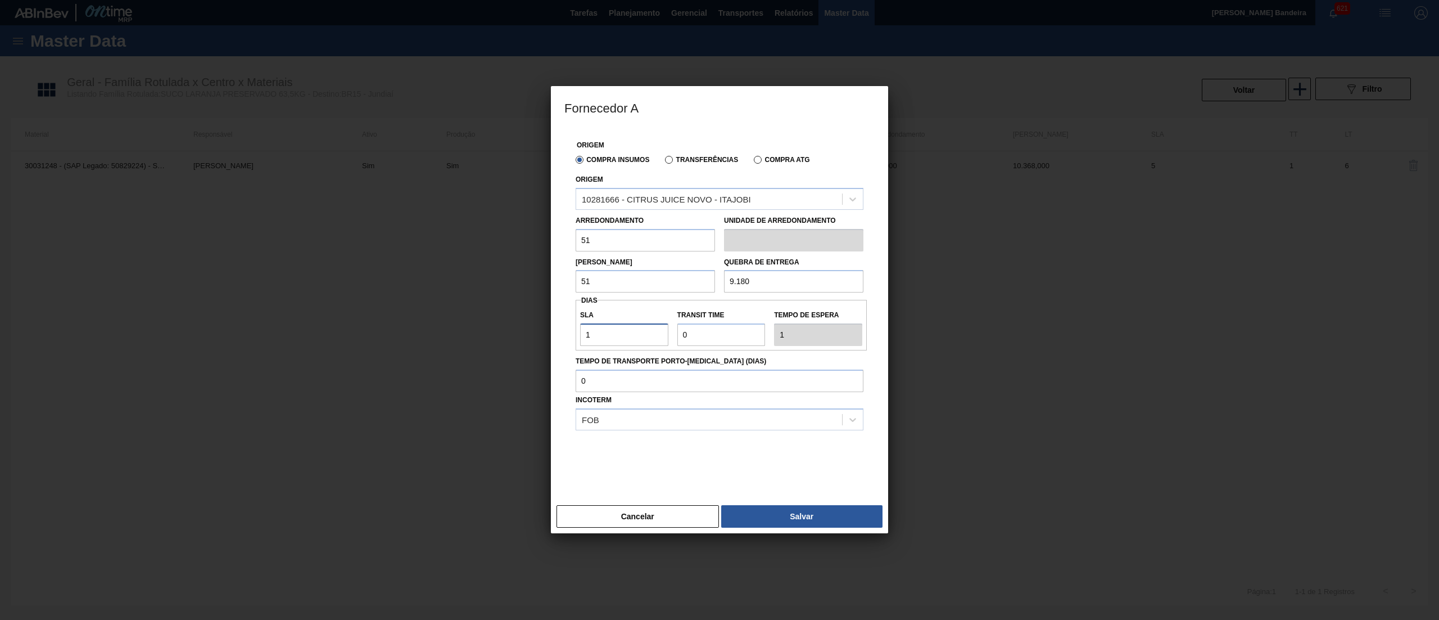
type input "10"
drag, startPoint x: 693, startPoint y: 331, endPoint x: 584, endPoint y: 334, distance: 109.7
click at [584, 334] on div "SLA 10 Transit Time Tempo de espera 10" at bounding box center [721, 325] width 291 height 42
type input "2"
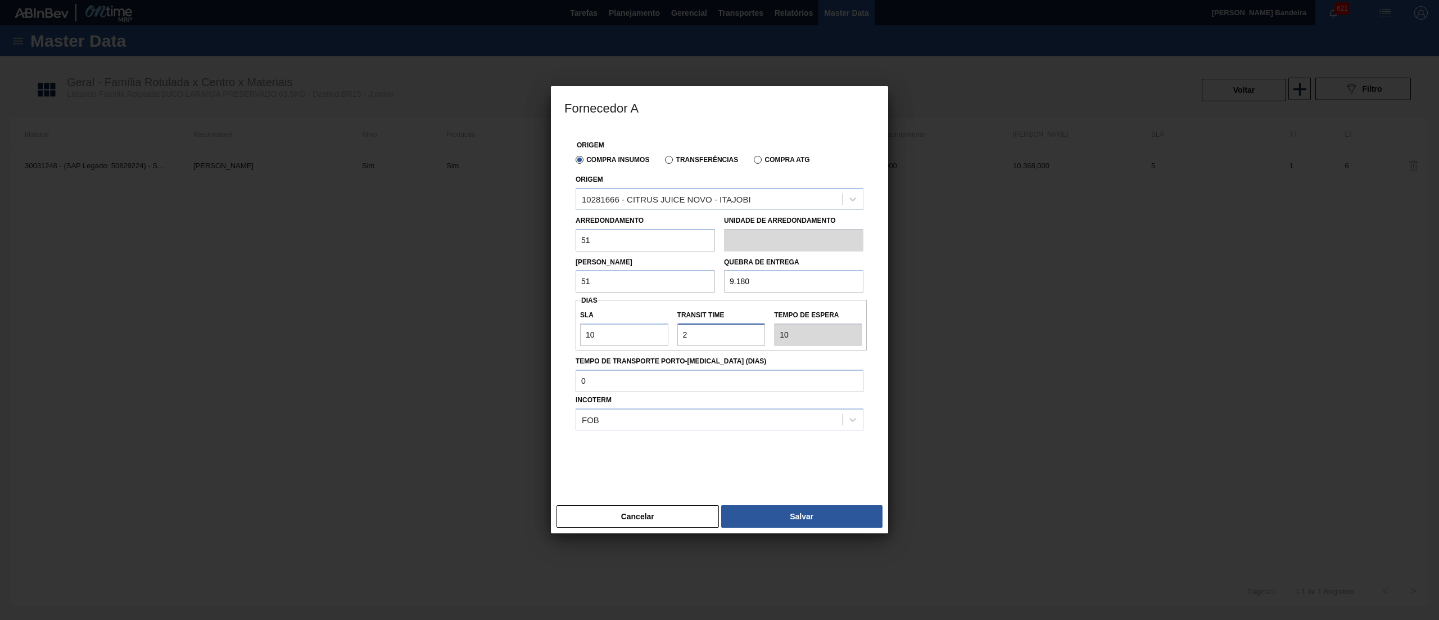
type input "12"
type input "2"
click at [678, 468] on div at bounding box center [720, 458] width 288 height 56
click at [776, 519] on button "Salvar" at bounding box center [801, 516] width 161 height 22
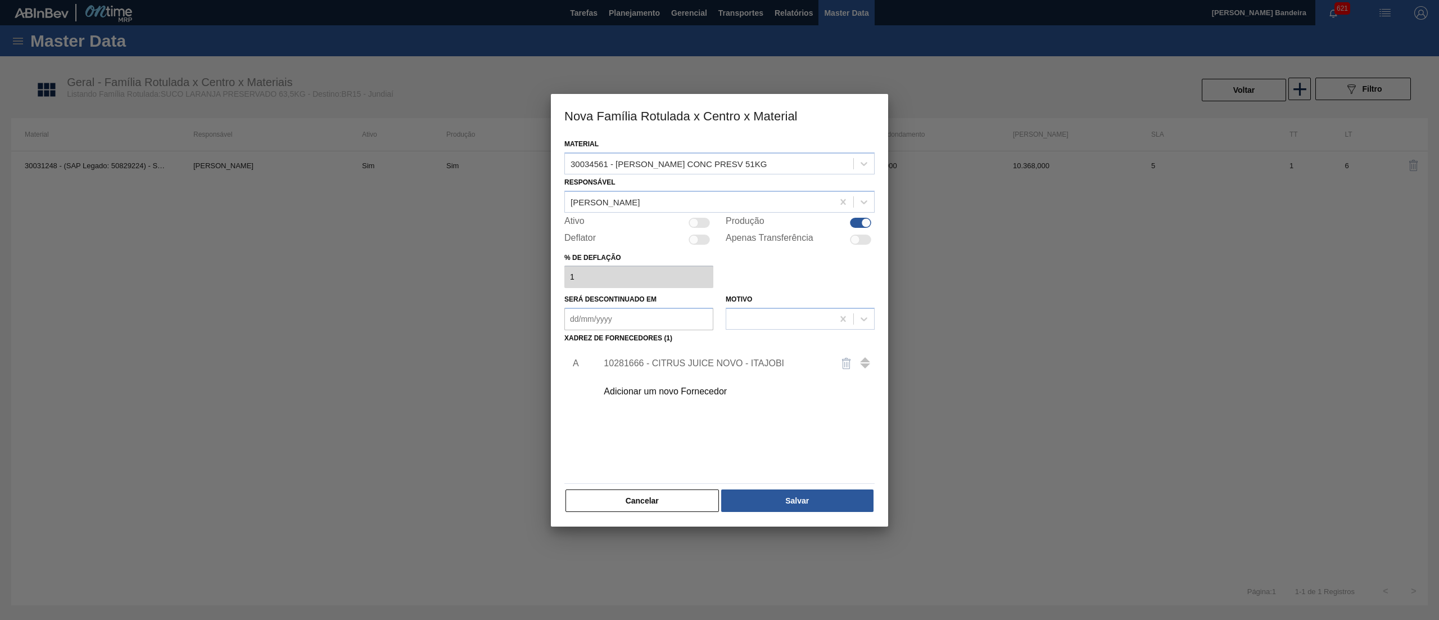
click at [718, 361] on div "10281666 - CITRUS JUICE NOVO - ITAJOBI" at bounding box center [714, 363] width 220 height 10
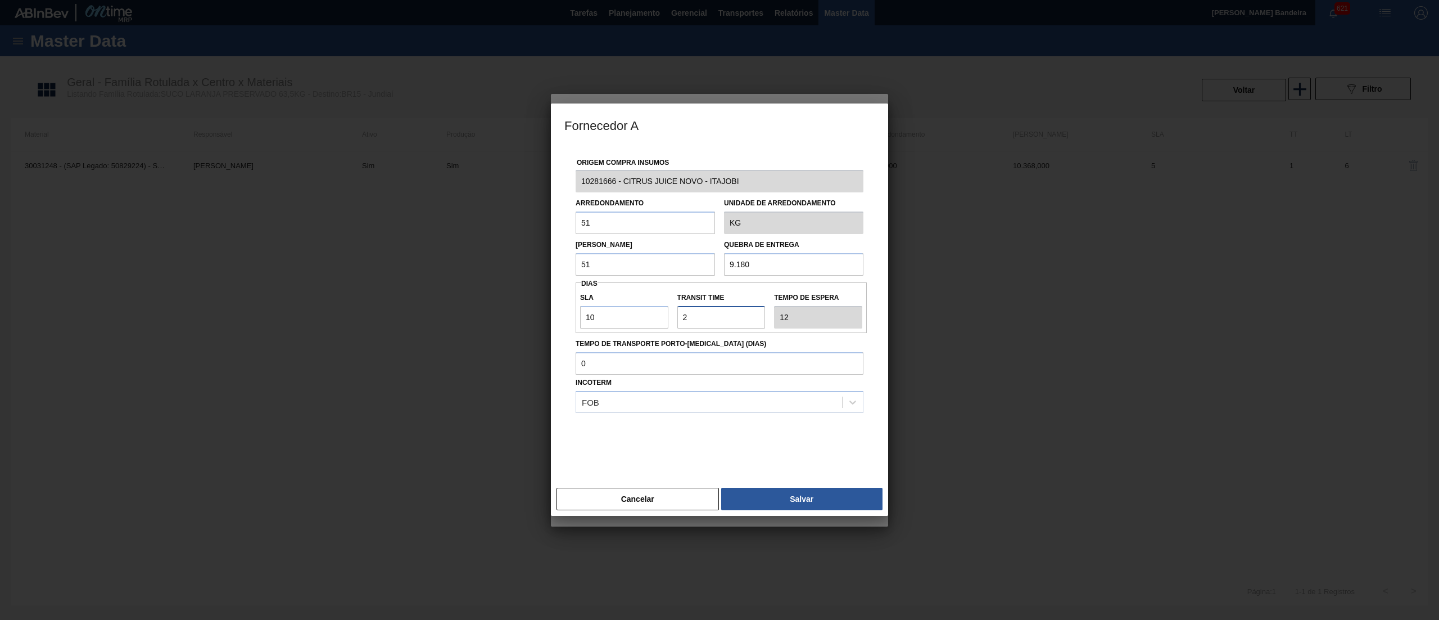
drag, startPoint x: 704, startPoint y: 312, endPoint x: 614, endPoint y: 313, distance: 89.4
click at [614, 313] on div "SLA 10 Transit Time Tempo de espera 12" at bounding box center [721, 308] width 291 height 42
type input "1"
type input "11"
type input "1"
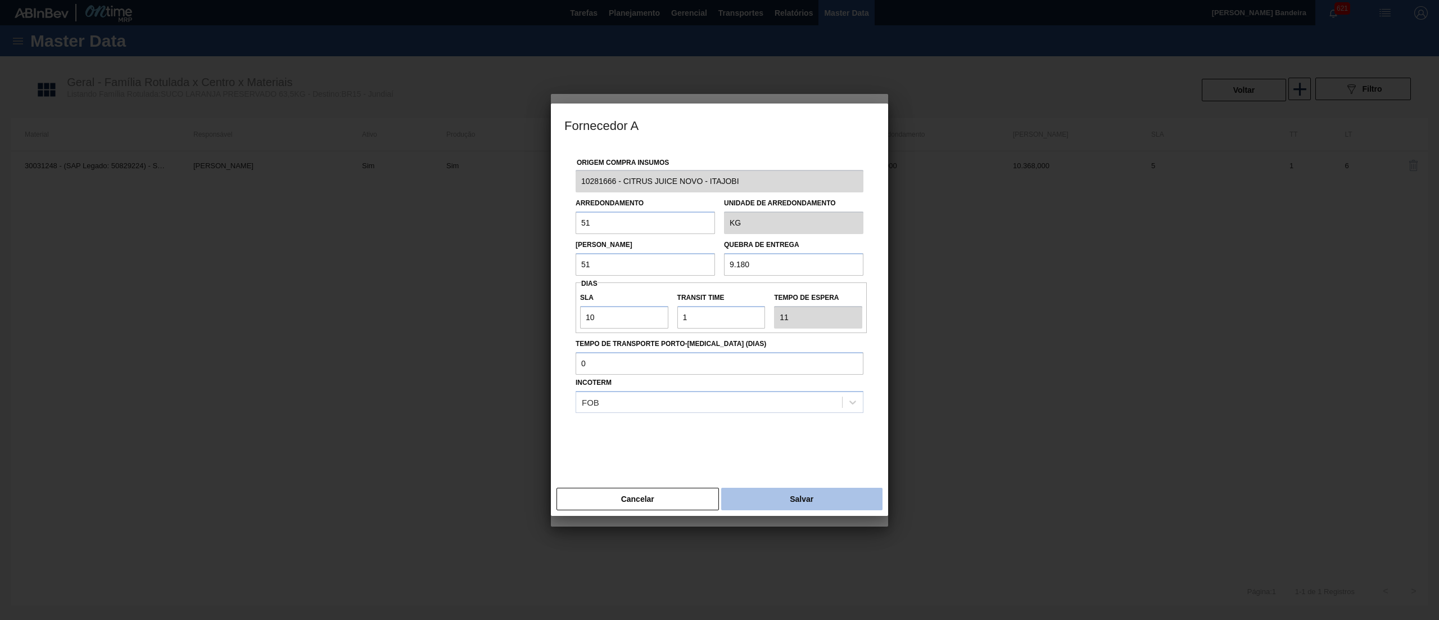
click at [775, 500] on button "Salvar" at bounding box center [801, 498] width 161 height 22
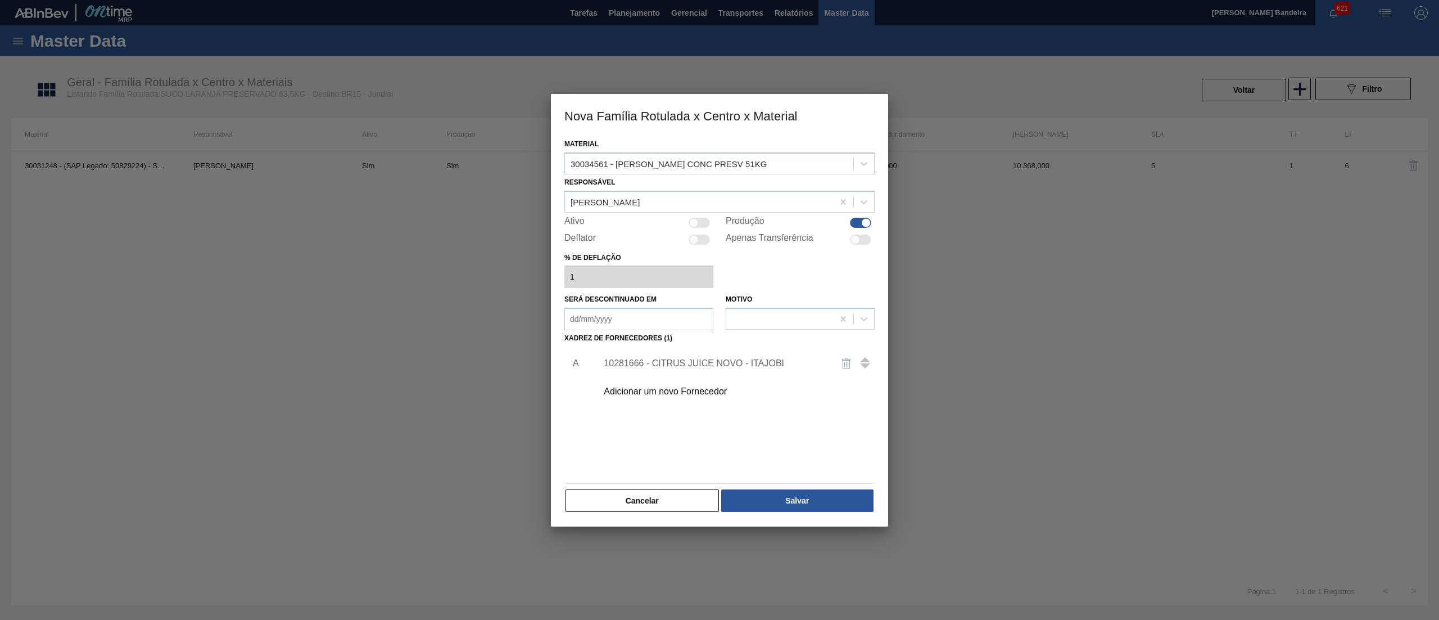
click at [775, 500] on button "Salvar" at bounding box center [797, 500] width 152 height 22
click at [647, 496] on button "Cancelar" at bounding box center [642, 500] width 153 height 22
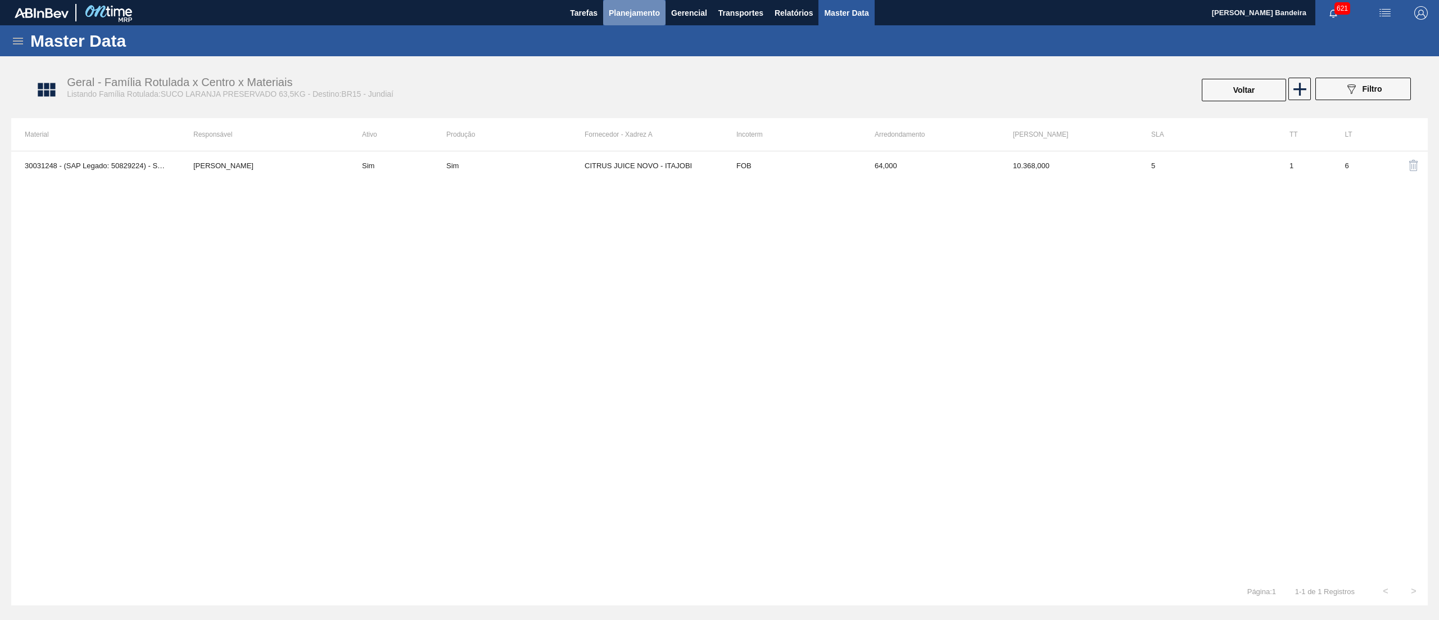
click at [632, 16] on span "Planejamento" at bounding box center [634, 12] width 51 height 13
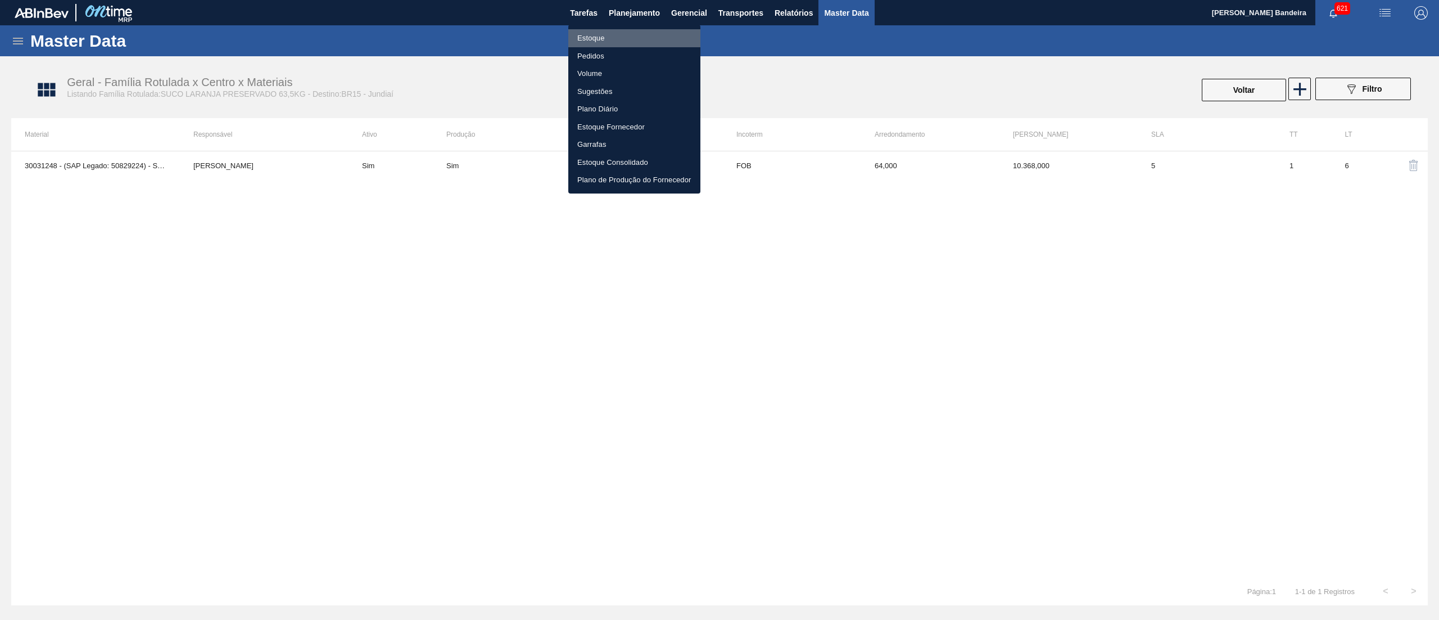
click at [626, 38] on li "Estoque" at bounding box center [634, 38] width 132 height 18
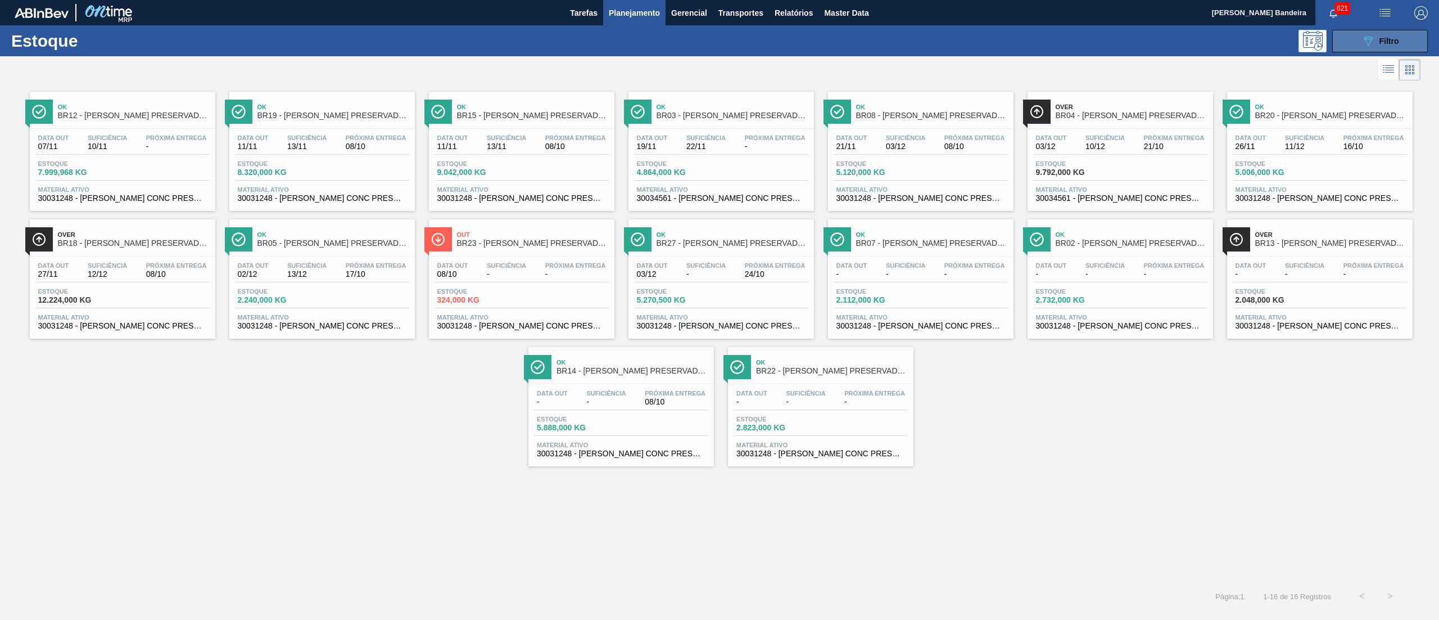
click at [1371, 34] on icon "089F7B8B-B2A5-4AFE-B5C0-19BA573D28AC" at bounding box center [1368, 40] width 13 height 13
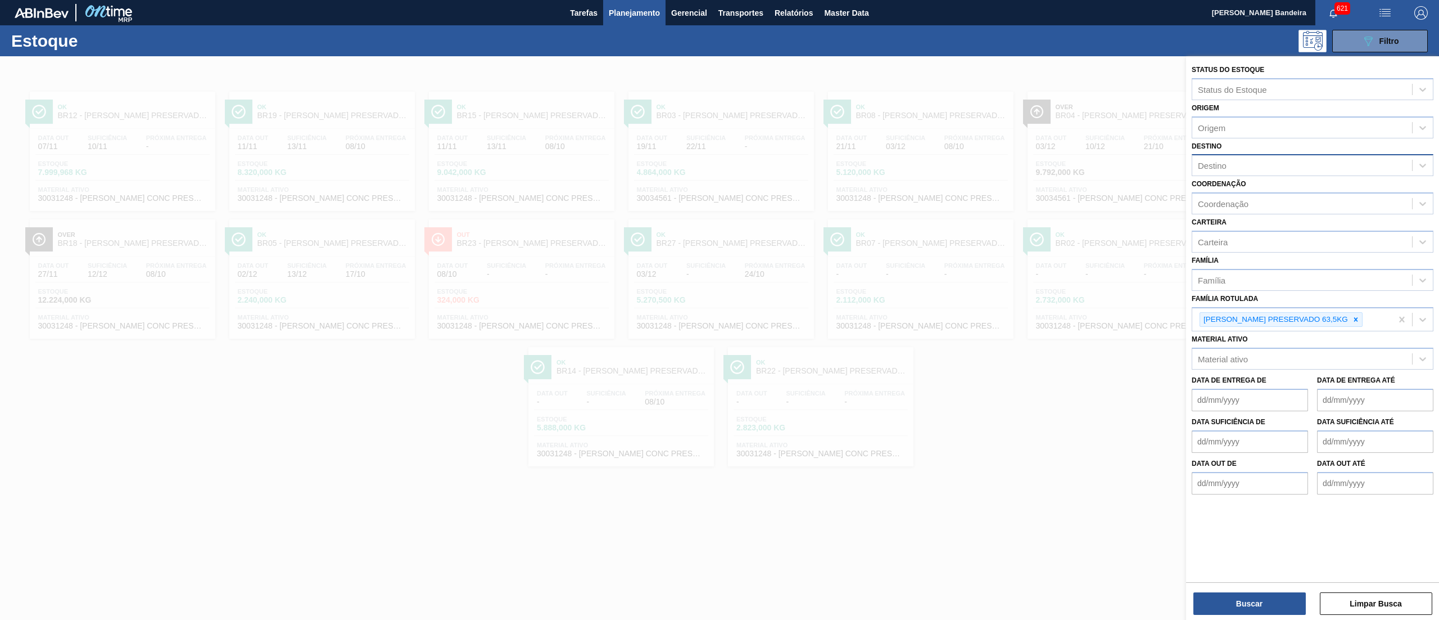
click at [1240, 162] on div "Destino" at bounding box center [1302, 165] width 220 height 16
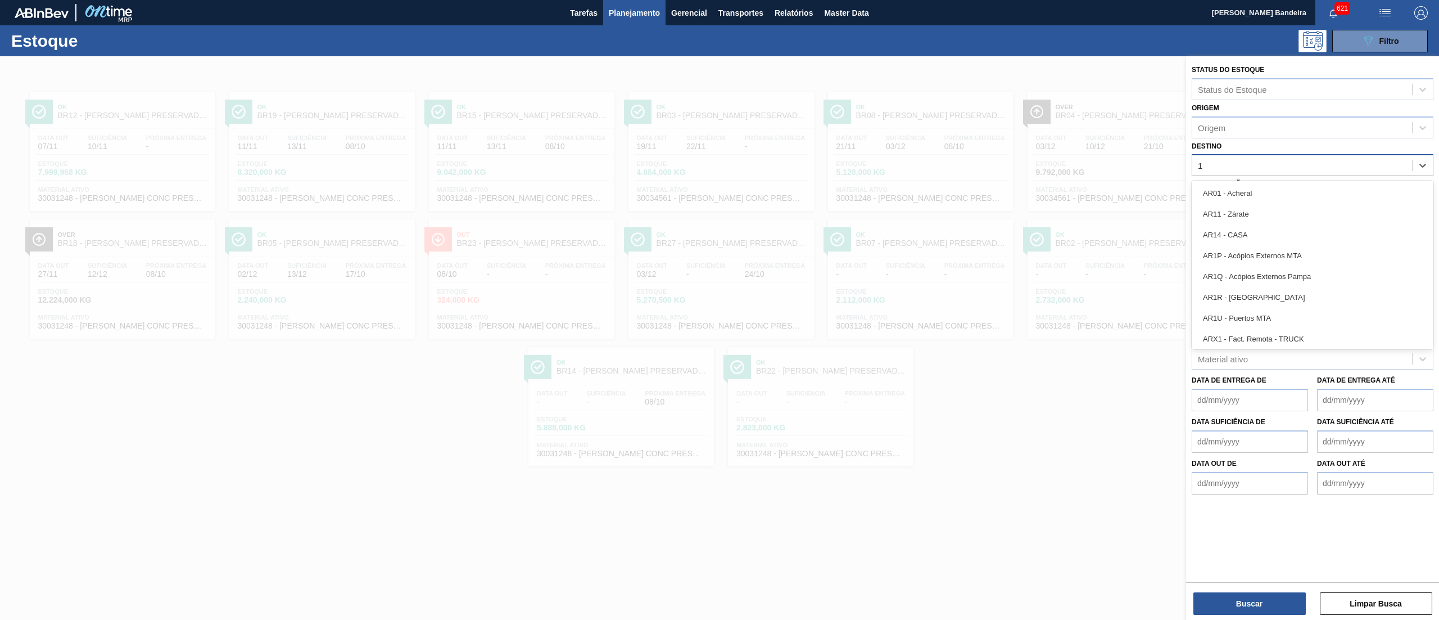
type input "15"
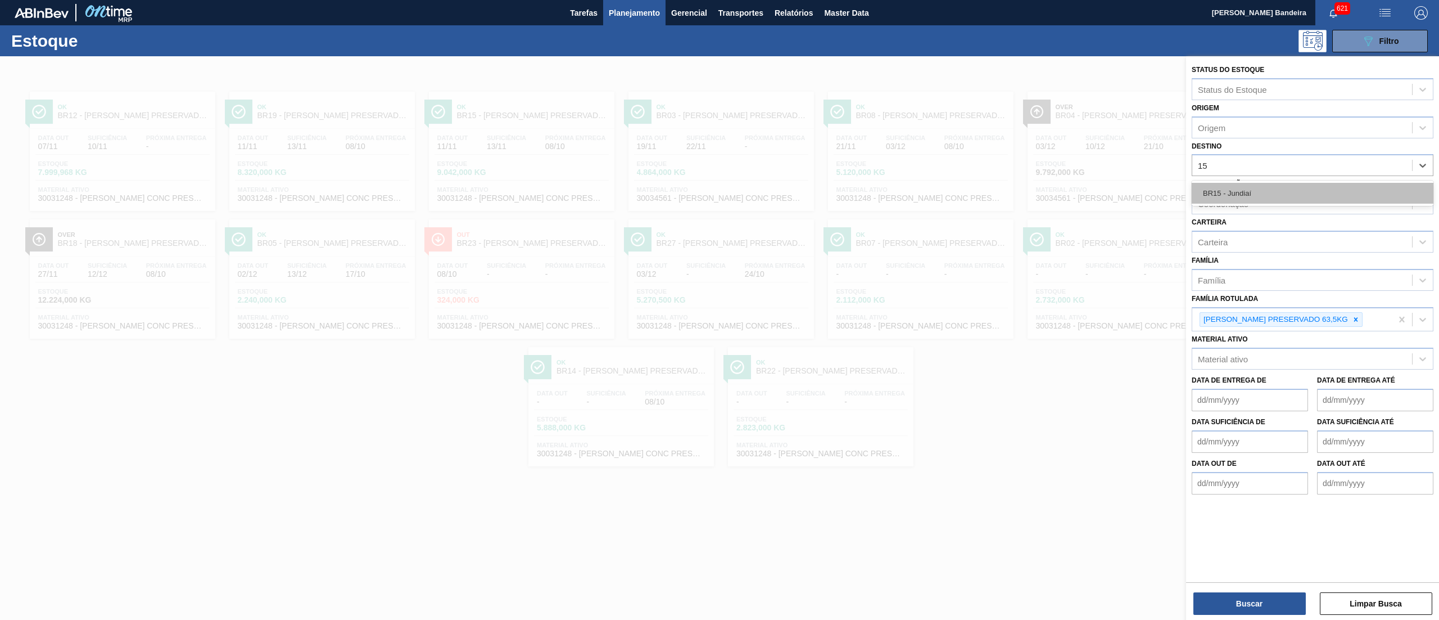
click at [1259, 193] on div "BR15 - Jundiaí" at bounding box center [1313, 193] width 242 height 21
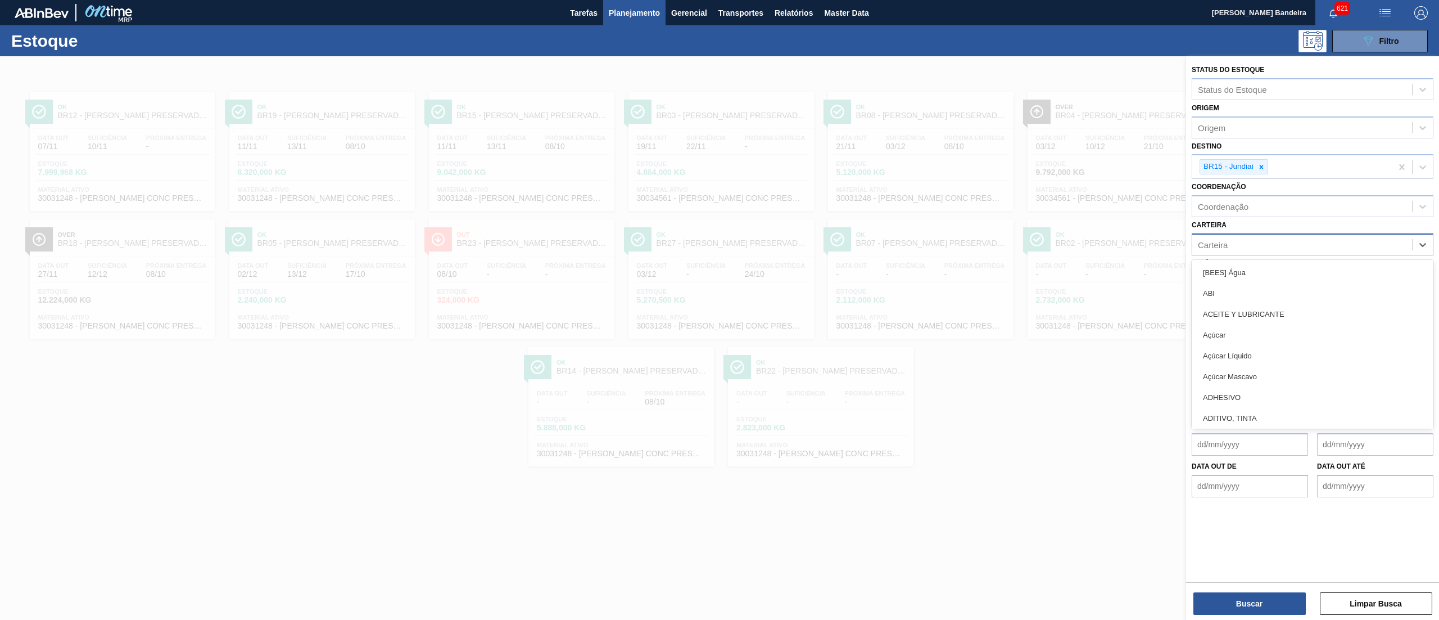
click at [1245, 239] on div "Carteira" at bounding box center [1302, 244] width 220 height 16
type input "suc"
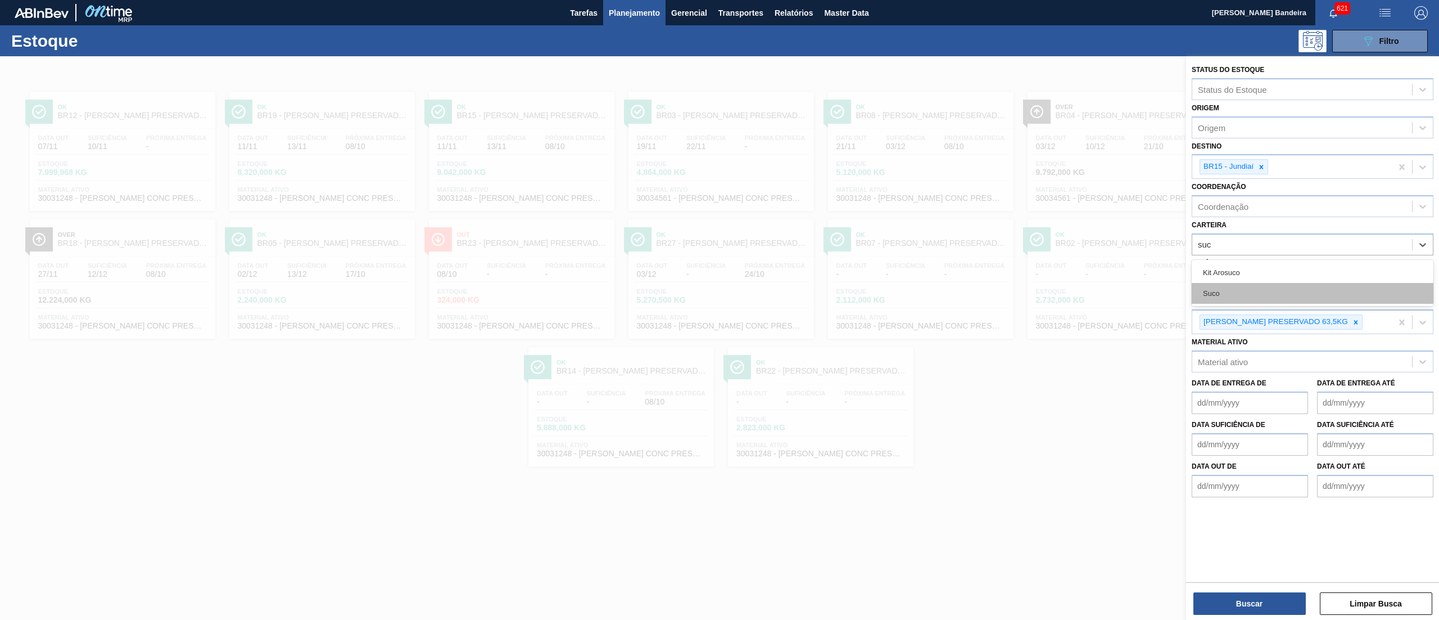
click at [1250, 283] on div "Suco" at bounding box center [1313, 293] width 242 height 21
click at [1354, 318] on div at bounding box center [1356, 325] width 12 height 14
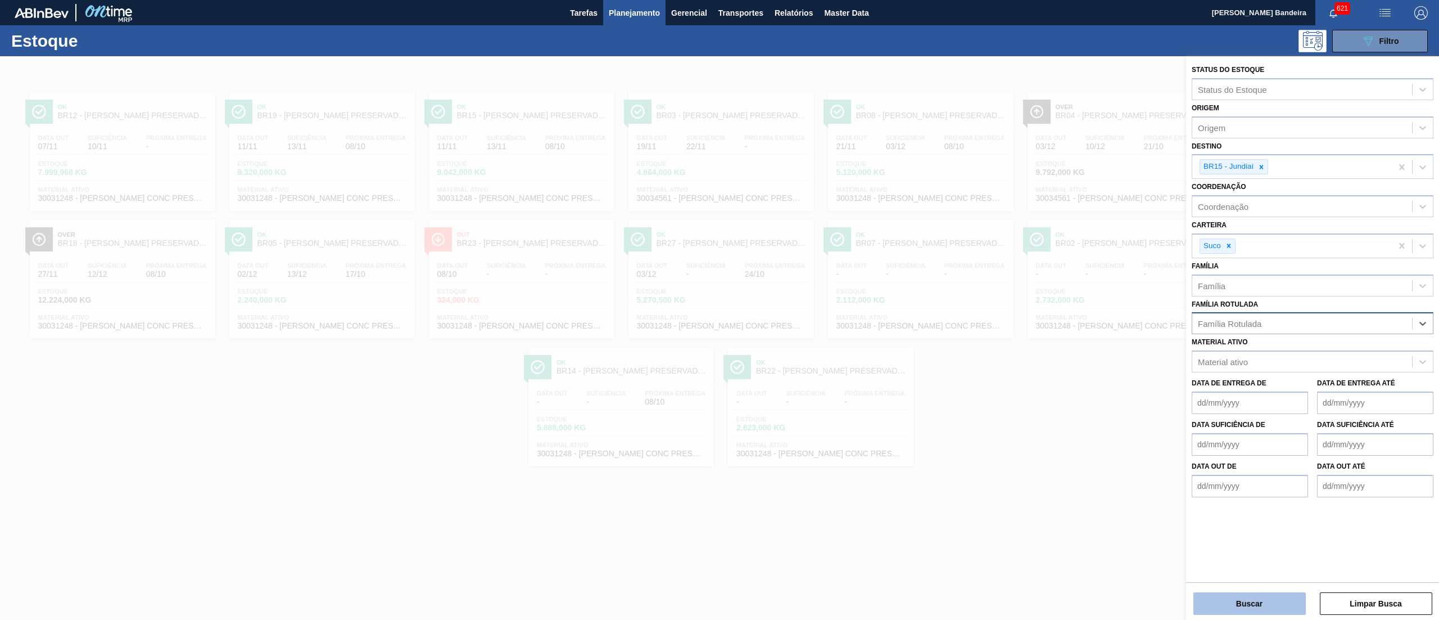
click at [1247, 593] on button "Buscar" at bounding box center [1250, 603] width 112 height 22
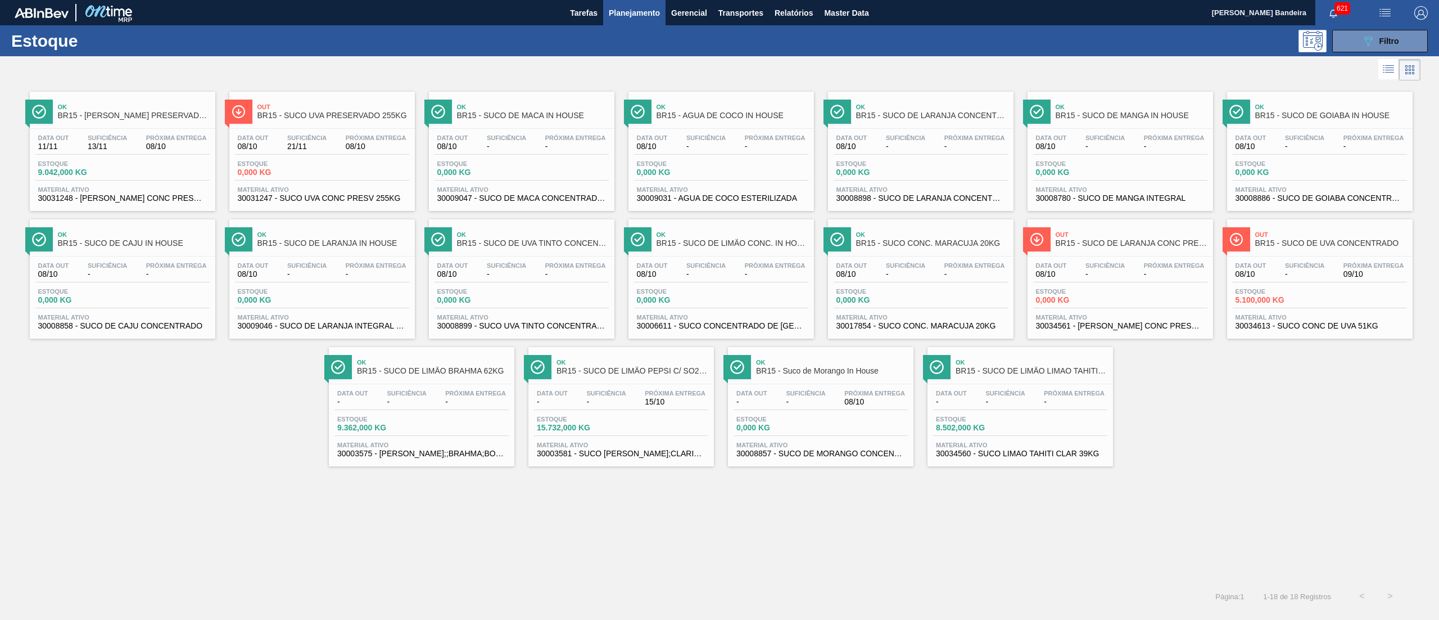
click at [1093, 328] on span "30034561 - [PERSON_NAME] CONC PRESV 51KG" at bounding box center [1120, 326] width 169 height 8
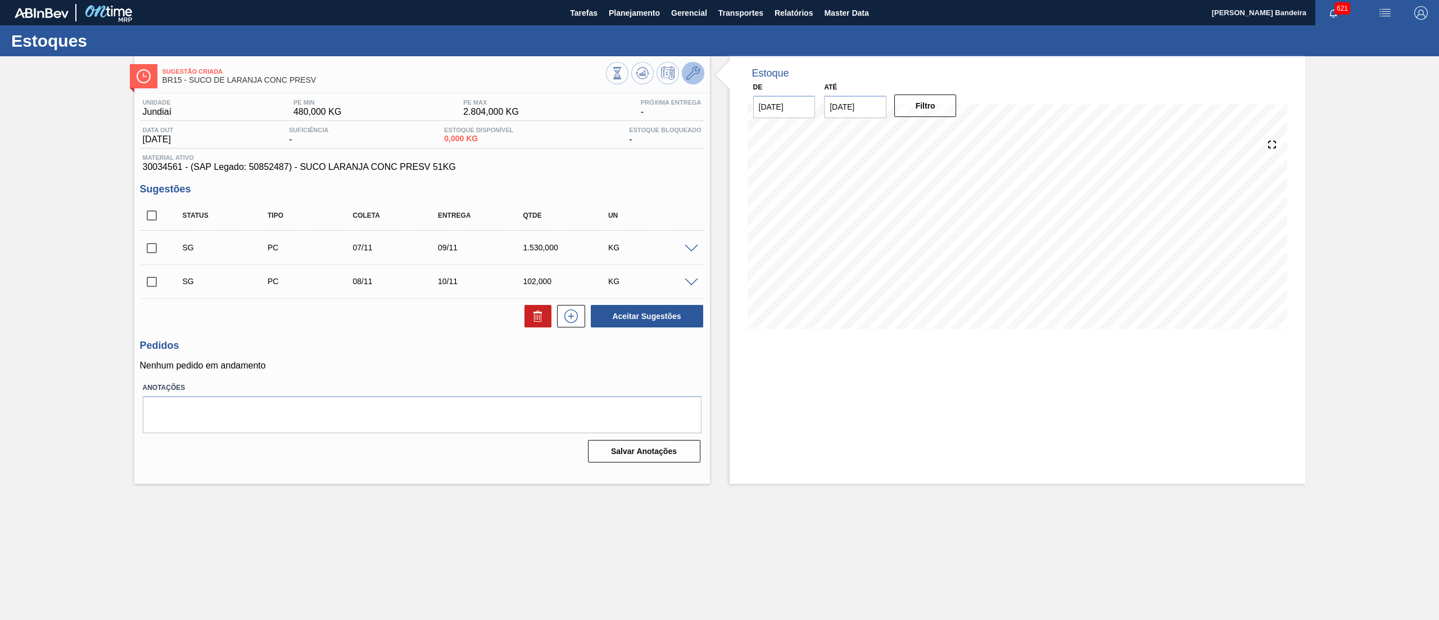
click at [692, 76] on icon at bounding box center [692, 72] width 13 height 13
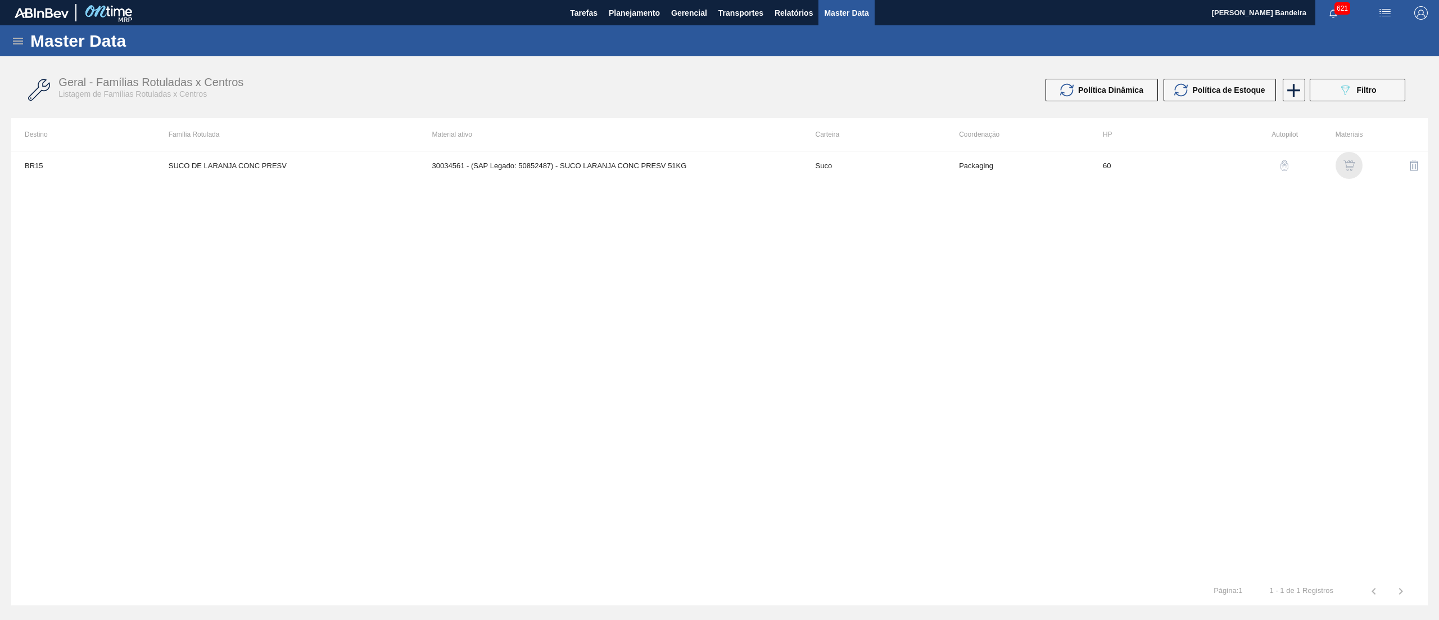
click at [1348, 168] on img "button" at bounding box center [1349, 165] width 11 height 11
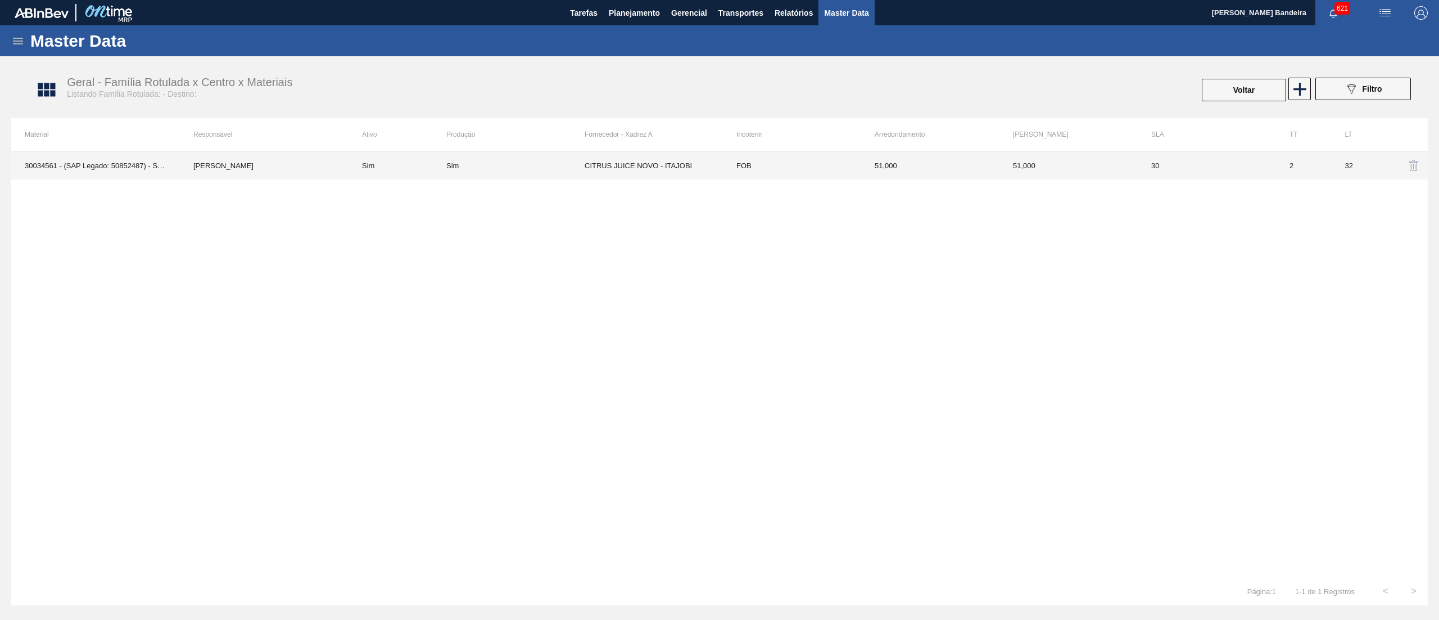
click at [690, 175] on td "CITRUS JUICE NOVO - ITAJOBI" at bounding box center [654, 165] width 138 height 28
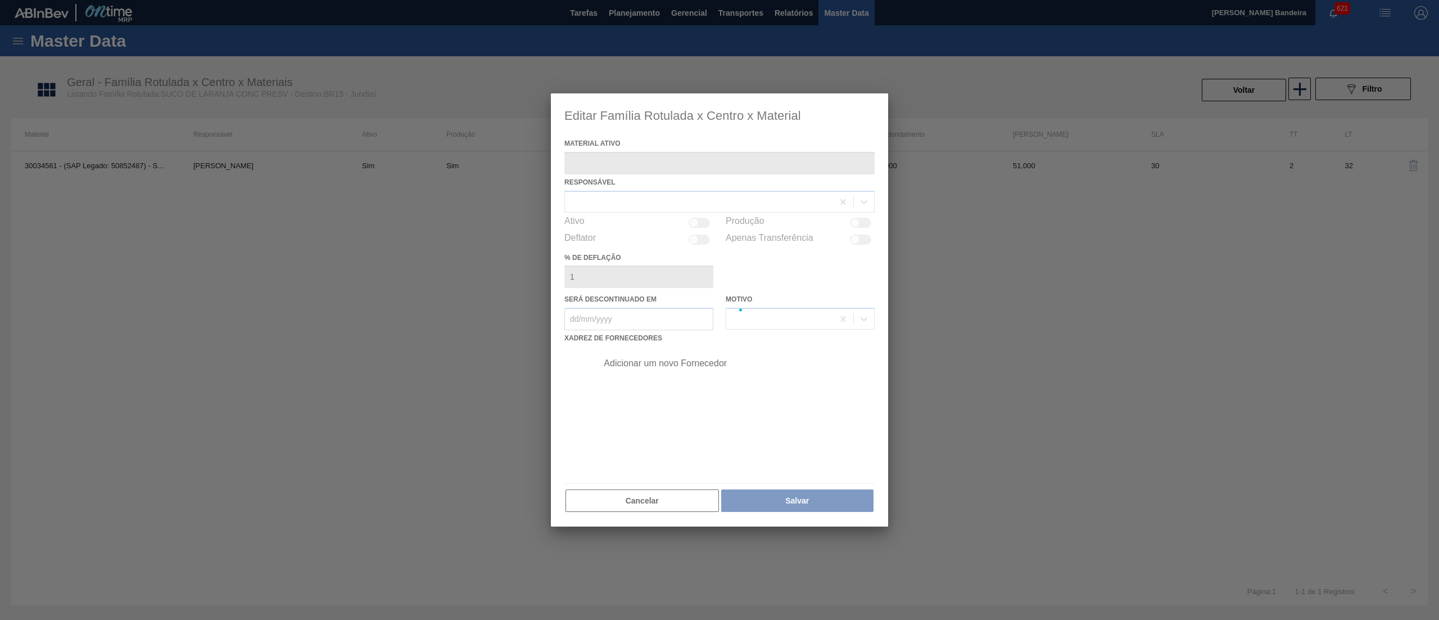
type ativo "30034561 - (SAP Legado: 50852487) - SUCO LARANJA CONC PRESV 51KG"
checkbox input "true"
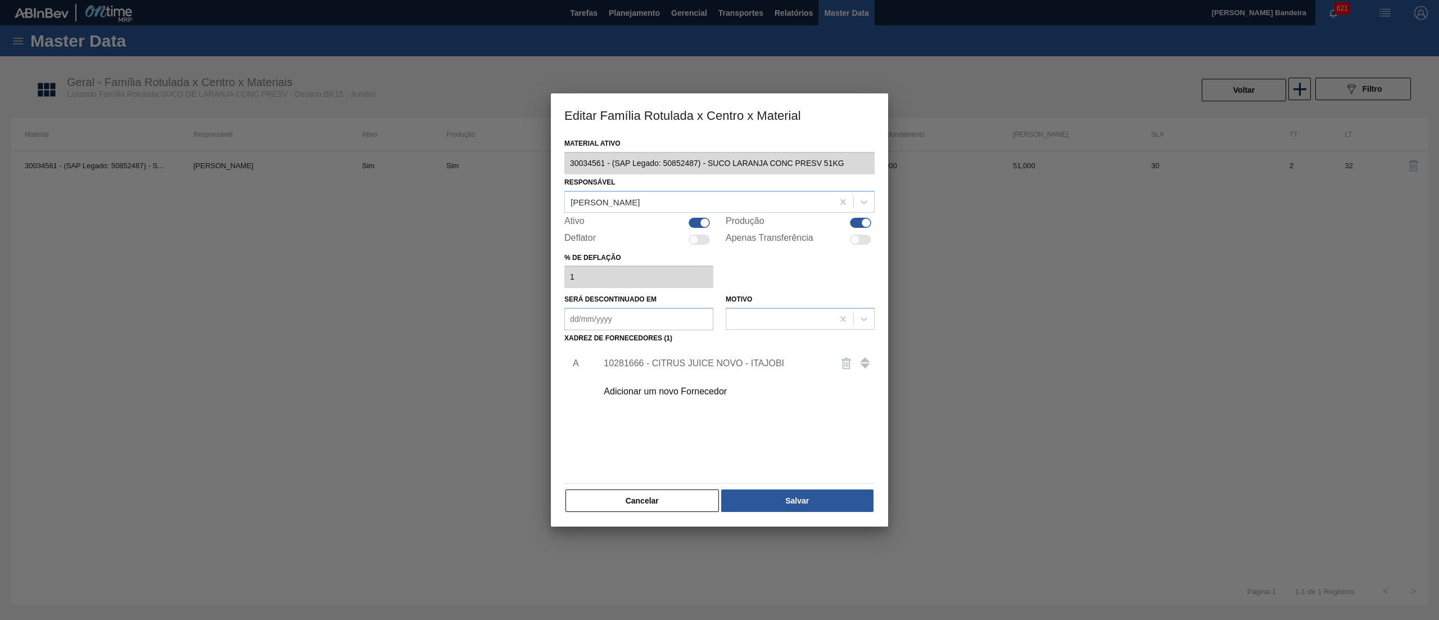
click at [702, 220] on div at bounding box center [705, 223] width 10 height 10
checkbox input "false"
click at [861, 226] on div at bounding box center [860, 223] width 21 height 10
checkbox input "false"
click at [838, 496] on button "Salvar" at bounding box center [797, 500] width 152 height 22
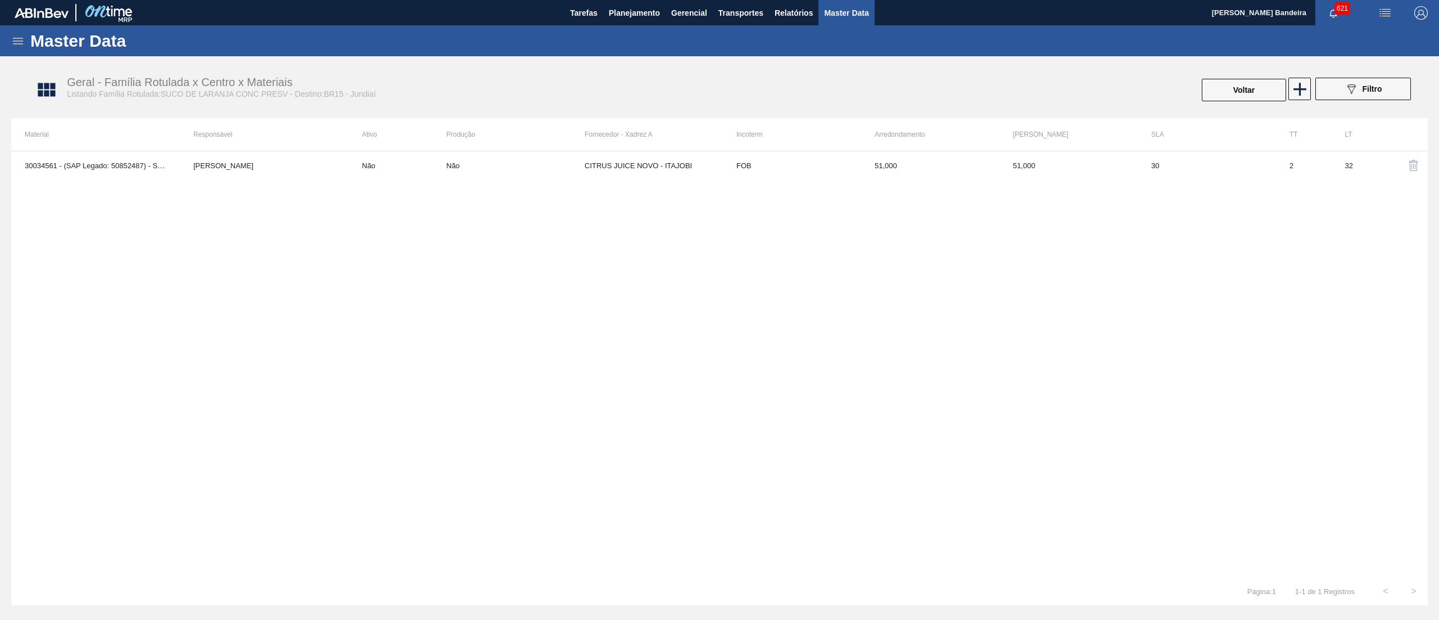
click at [1409, 169] on img "button" at bounding box center [1413, 165] width 13 height 13
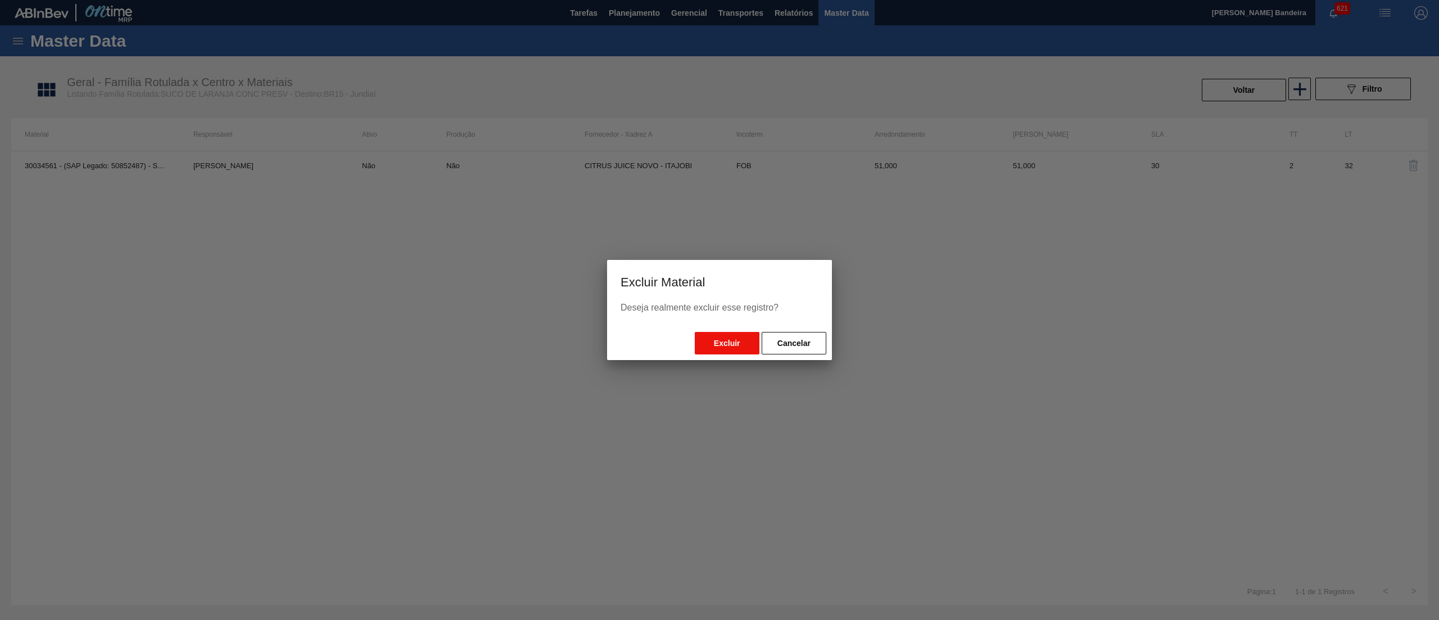
click at [741, 332] on button "Excluir" at bounding box center [727, 343] width 65 height 22
click at [738, 346] on button "Excluir" at bounding box center [727, 343] width 65 height 22
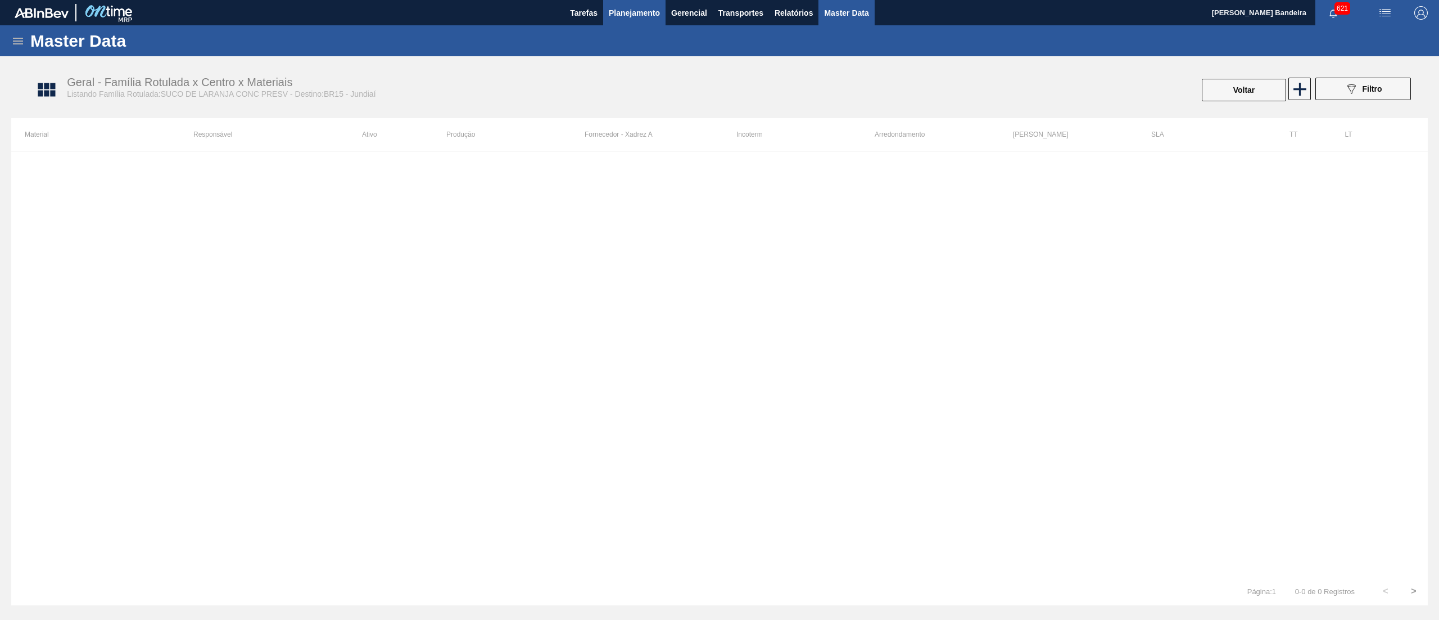
click at [625, 15] on span "Planejamento" at bounding box center [634, 12] width 51 height 13
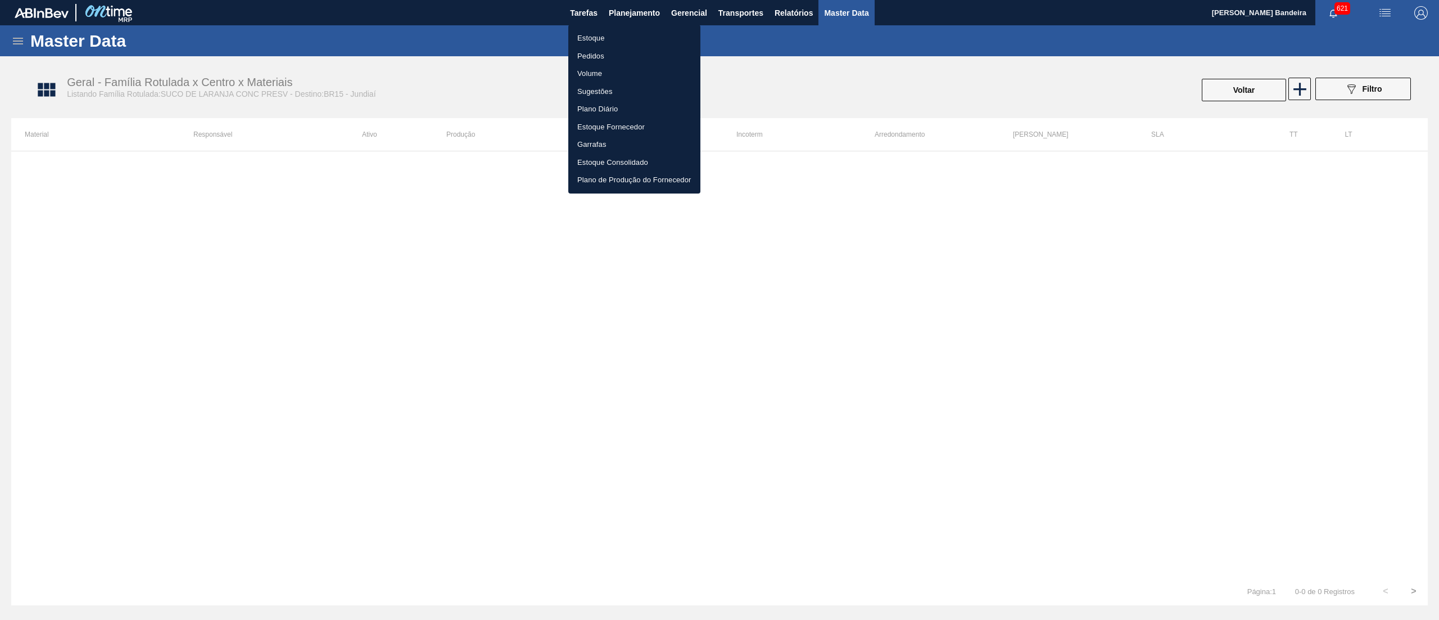
click at [617, 28] on ul "Estoque Pedidos Volume Sugestões Plano Diário Estoque Fornecedor Garrafas Estoq…" at bounding box center [634, 109] width 132 height 169
click at [624, 40] on li "Estoque" at bounding box center [634, 38] width 132 height 18
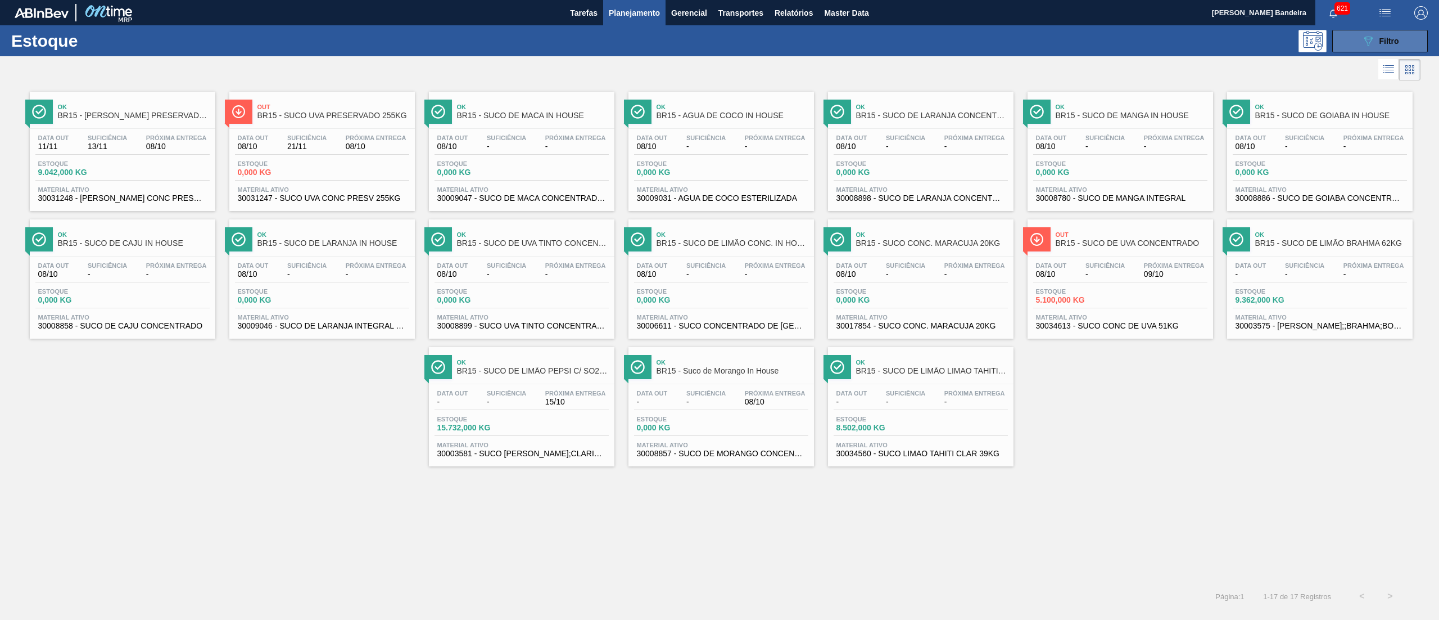
click at [1411, 51] on button "089F7B8B-B2A5-4AFE-B5C0-19BA573D28AC Filtro" at bounding box center [1380, 41] width 96 height 22
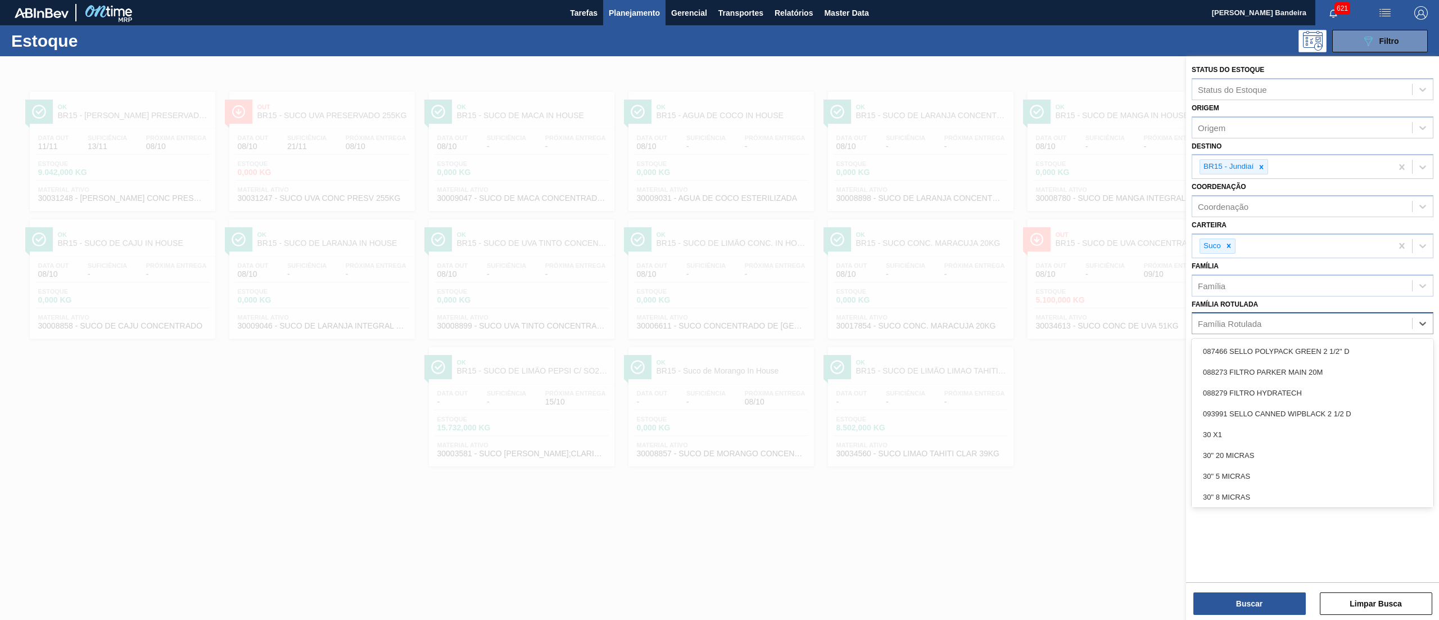
click at [1294, 323] on div "Família Rotulada" at bounding box center [1302, 323] width 220 height 16
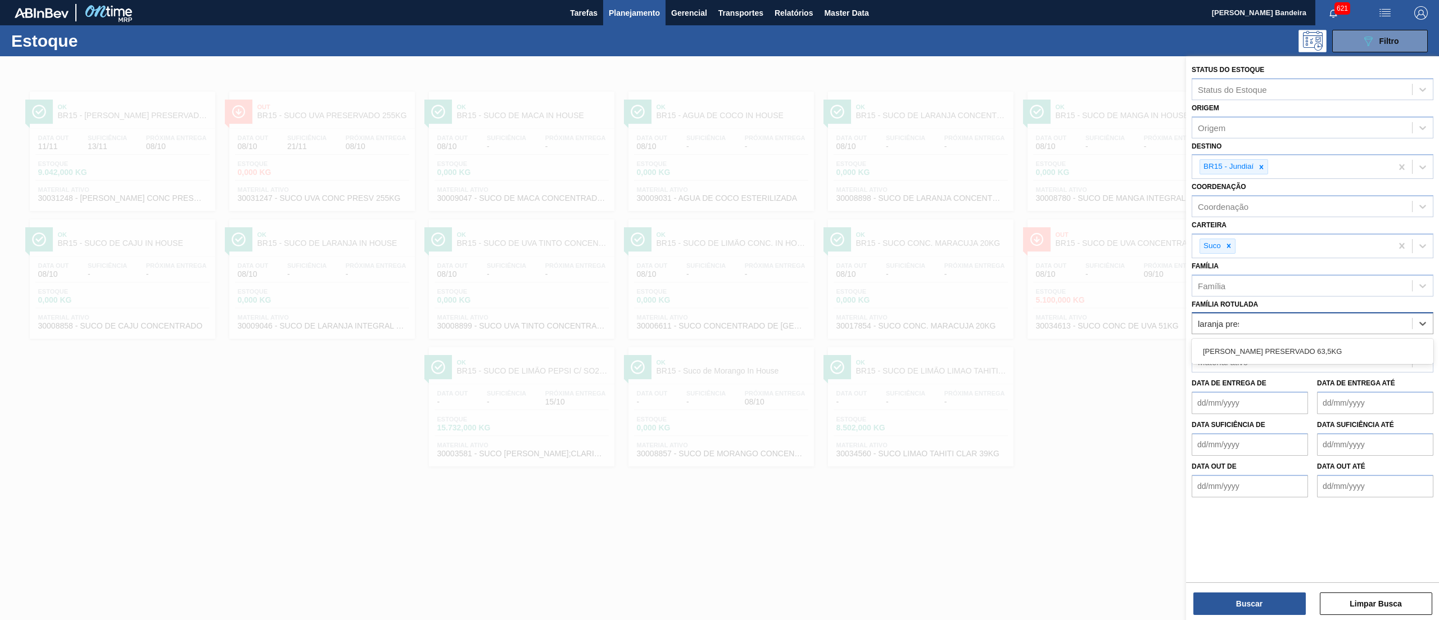
type Rotulada "laranja prese"
click at [1307, 353] on div "[PERSON_NAME] PRESERVADO 63,5KG" at bounding box center [1313, 351] width 242 height 21
click at [1264, 161] on div at bounding box center [1261, 167] width 12 height 14
click at [1232, 609] on button "Buscar" at bounding box center [1250, 603] width 112 height 22
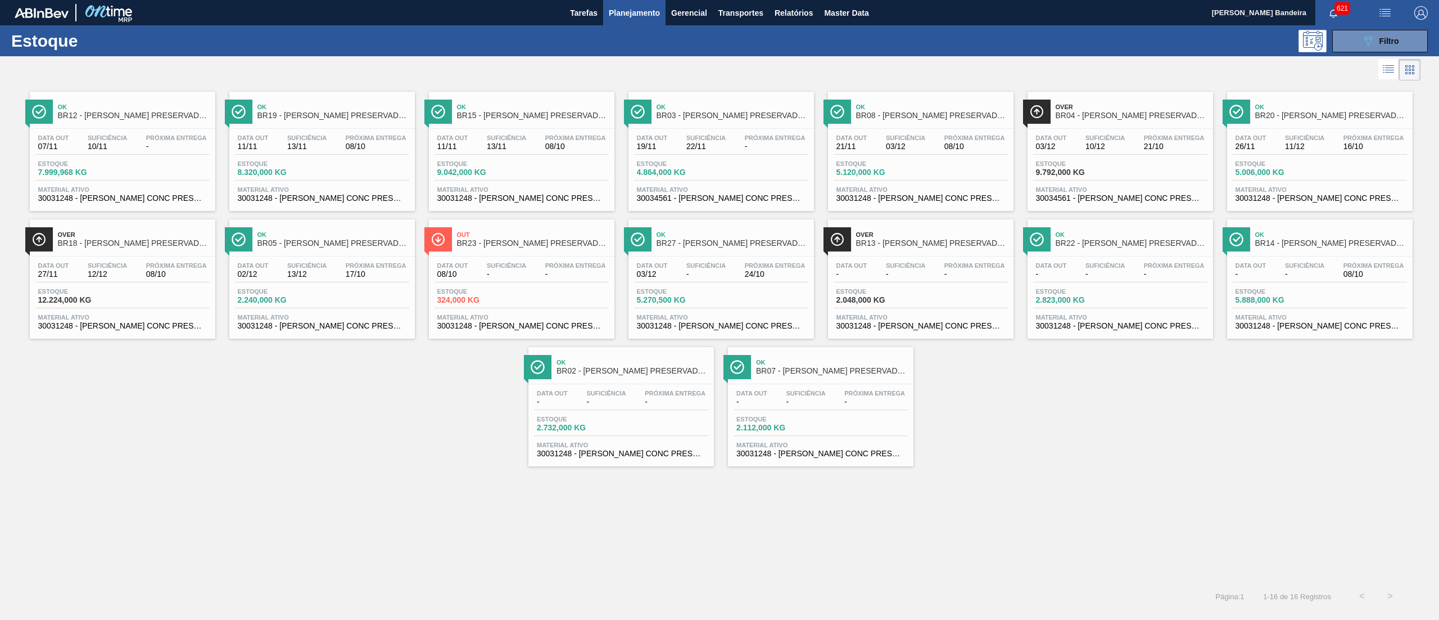
click at [561, 193] on span "Material ativo" at bounding box center [521, 189] width 169 height 7
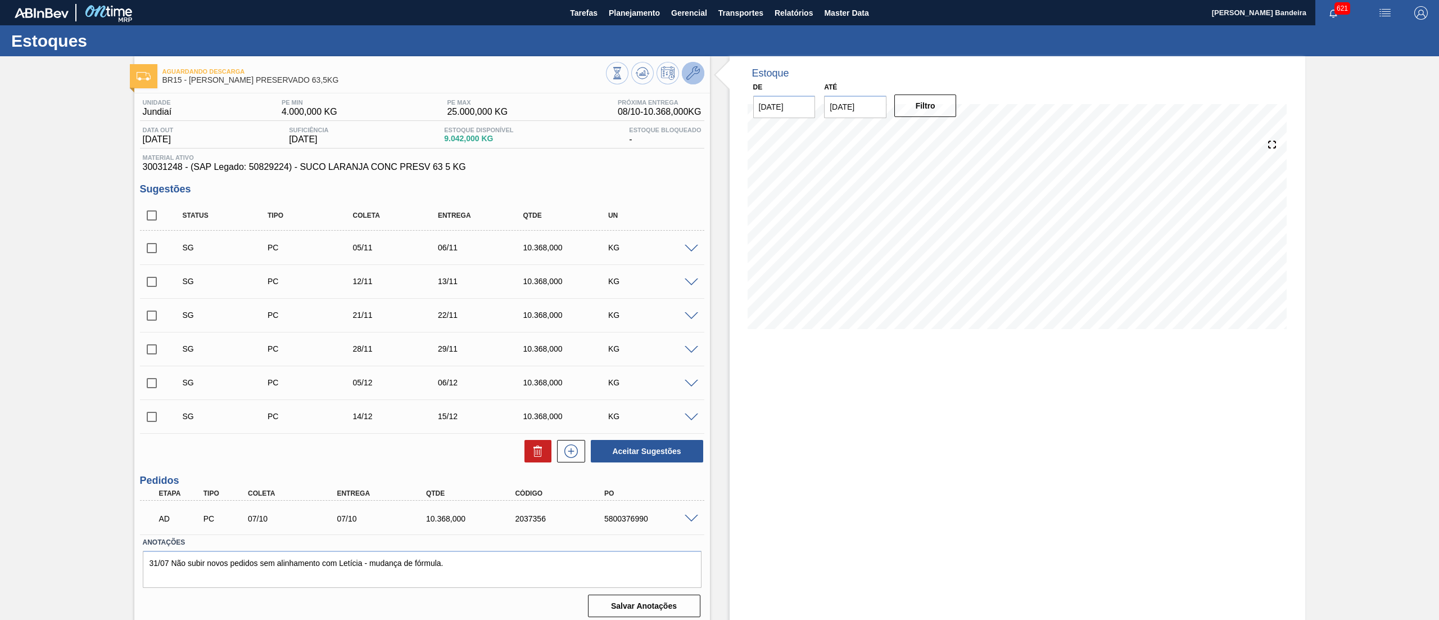
click at [689, 69] on icon at bounding box center [692, 72] width 13 height 13
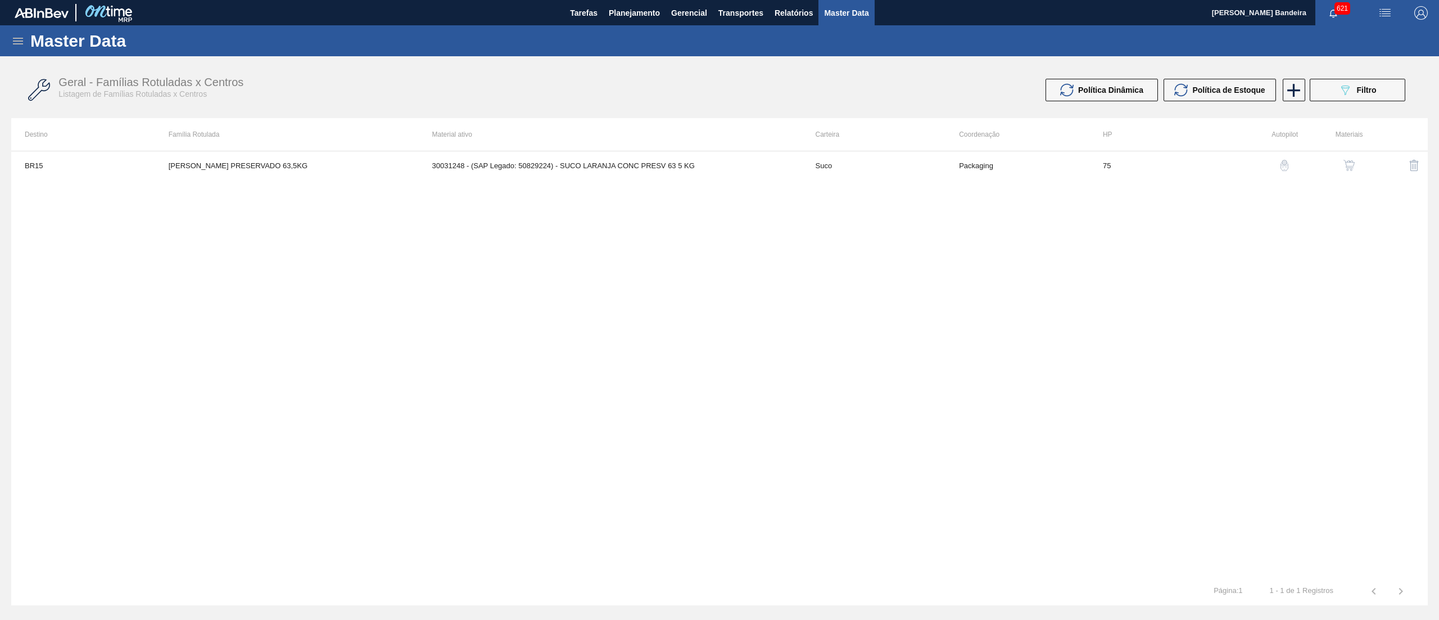
click at [1348, 155] on button "button" at bounding box center [1349, 165] width 27 height 27
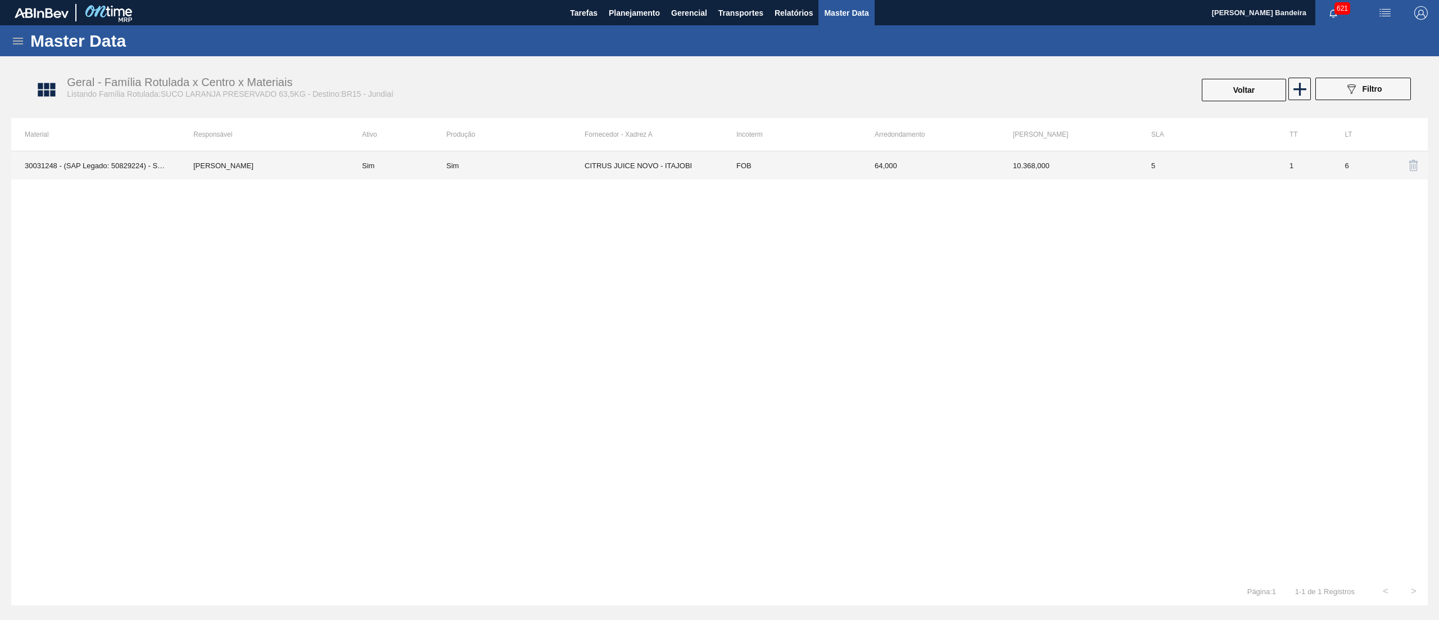
click at [811, 168] on td "FOB" at bounding box center [792, 165] width 138 height 28
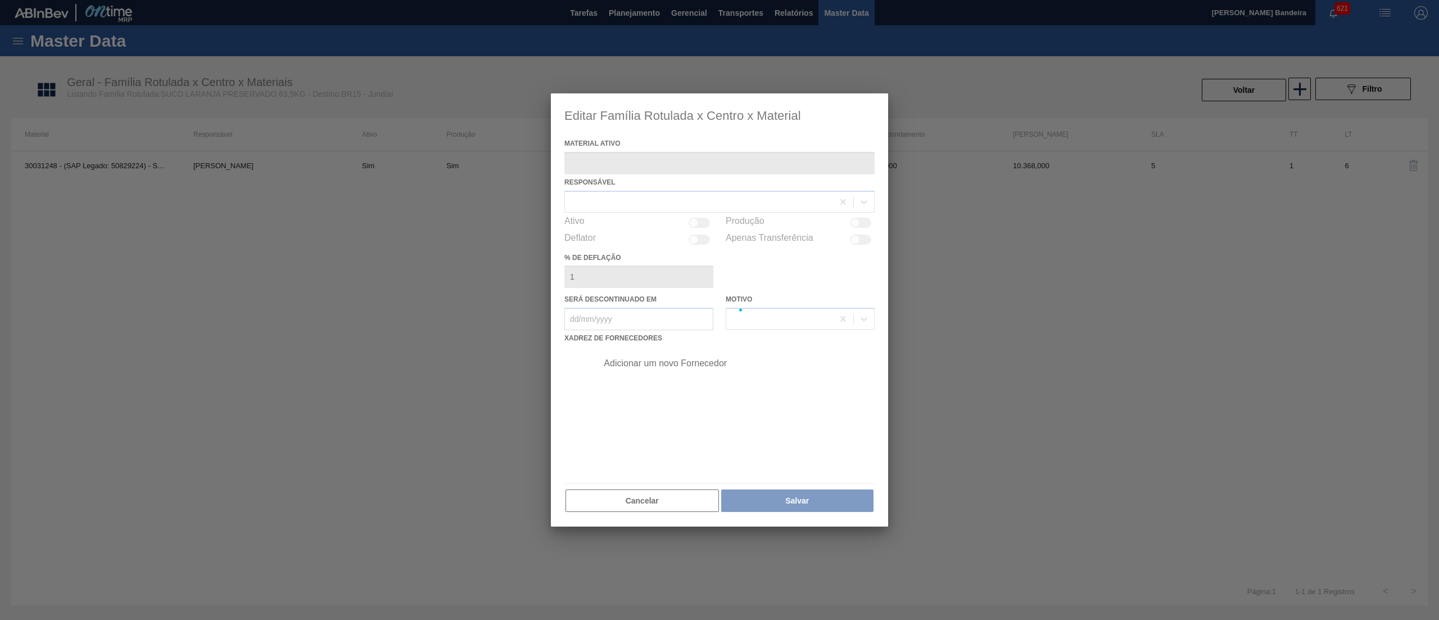
type ativo "30031248 - (SAP Legado: 50829224) - SUCO LARANJA CONC PRESV 63 5 KG"
checkbox input "true"
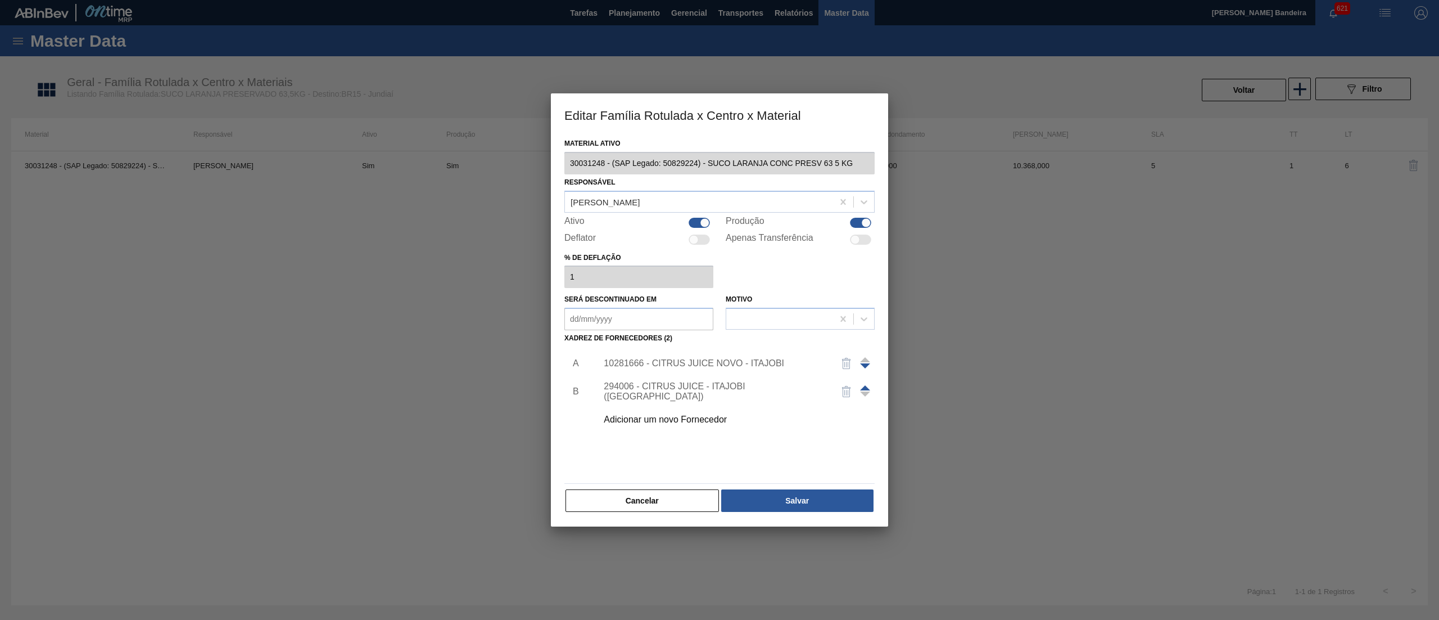
click at [686, 220] on div "Ativo" at bounding box center [638, 222] width 149 height 13
click at [692, 222] on div at bounding box center [699, 223] width 21 height 10
checkbox input "false"
click at [759, 503] on button "Salvar" at bounding box center [797, 500] width 152 height 22
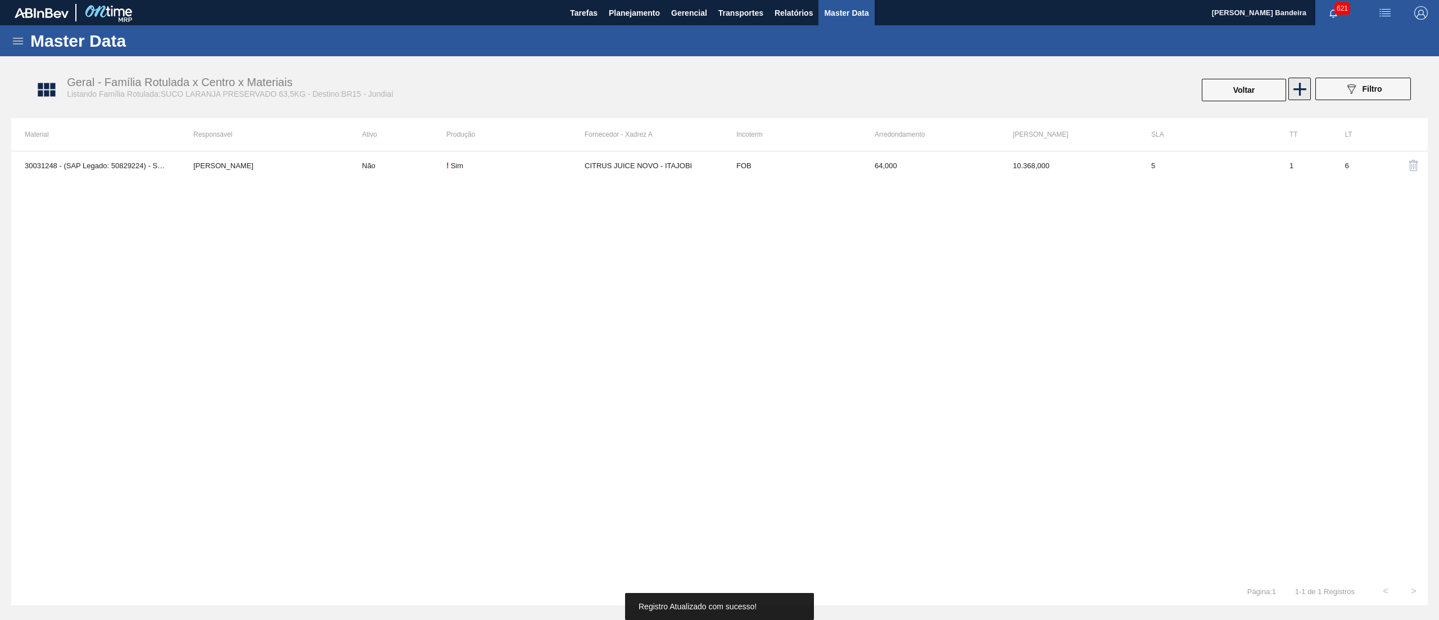
click at [1289, 93] on icon at bounding box center [1300, 89] width 22 height 22
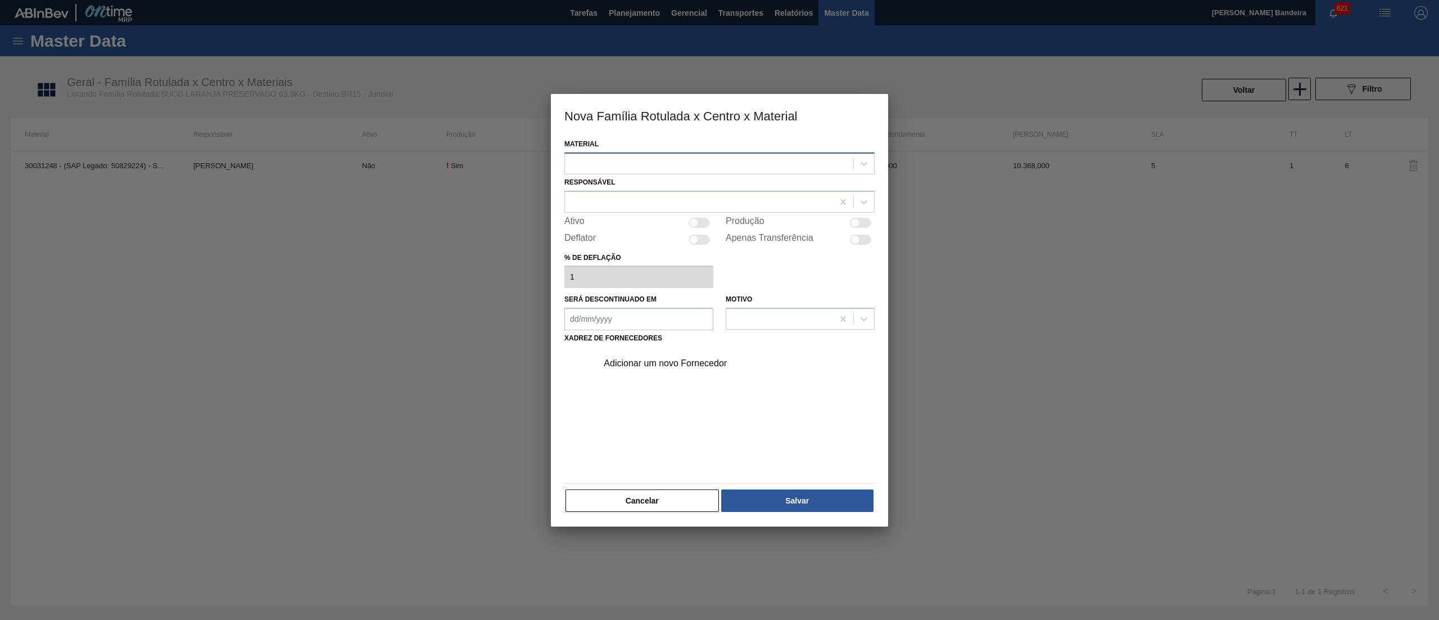
click at [635, 155] on div at bounding box center [709, 163] width 288 height 16
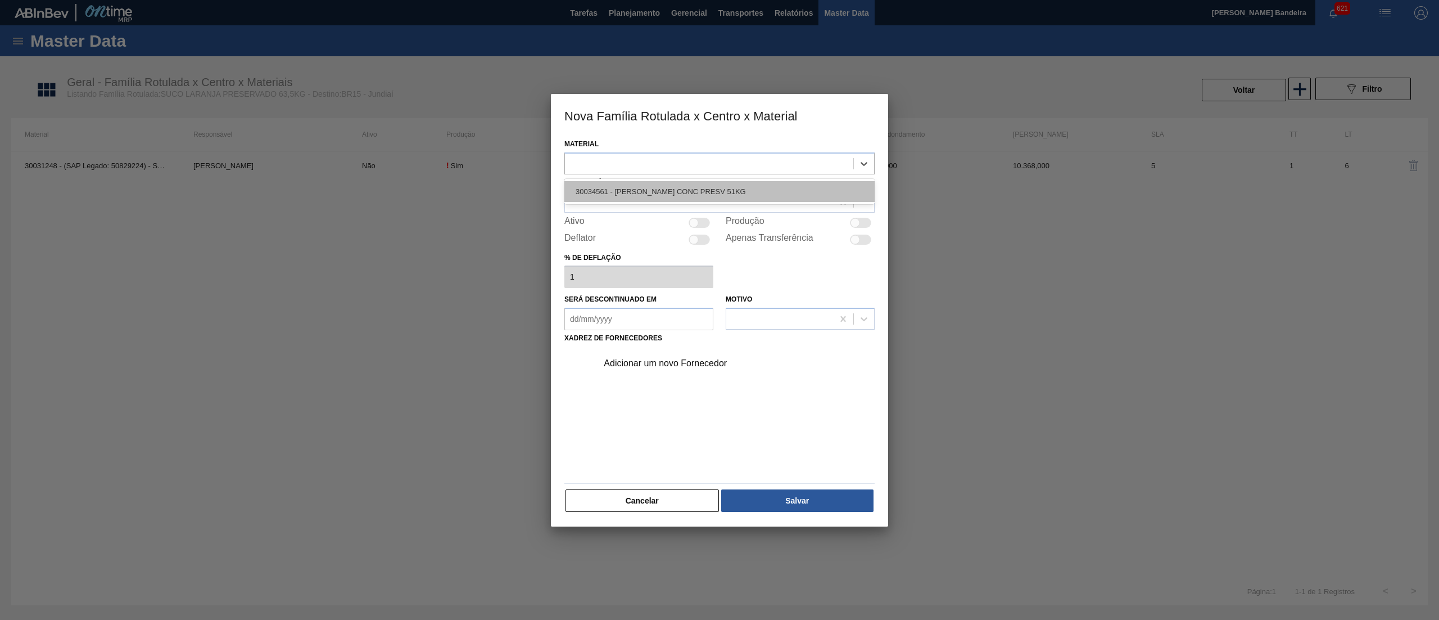
click at [650, 186] on div "30034561 - [PERSON_NAME] CONC PRESV 51KG" at bounding box center [719, 191] width 310 height 21
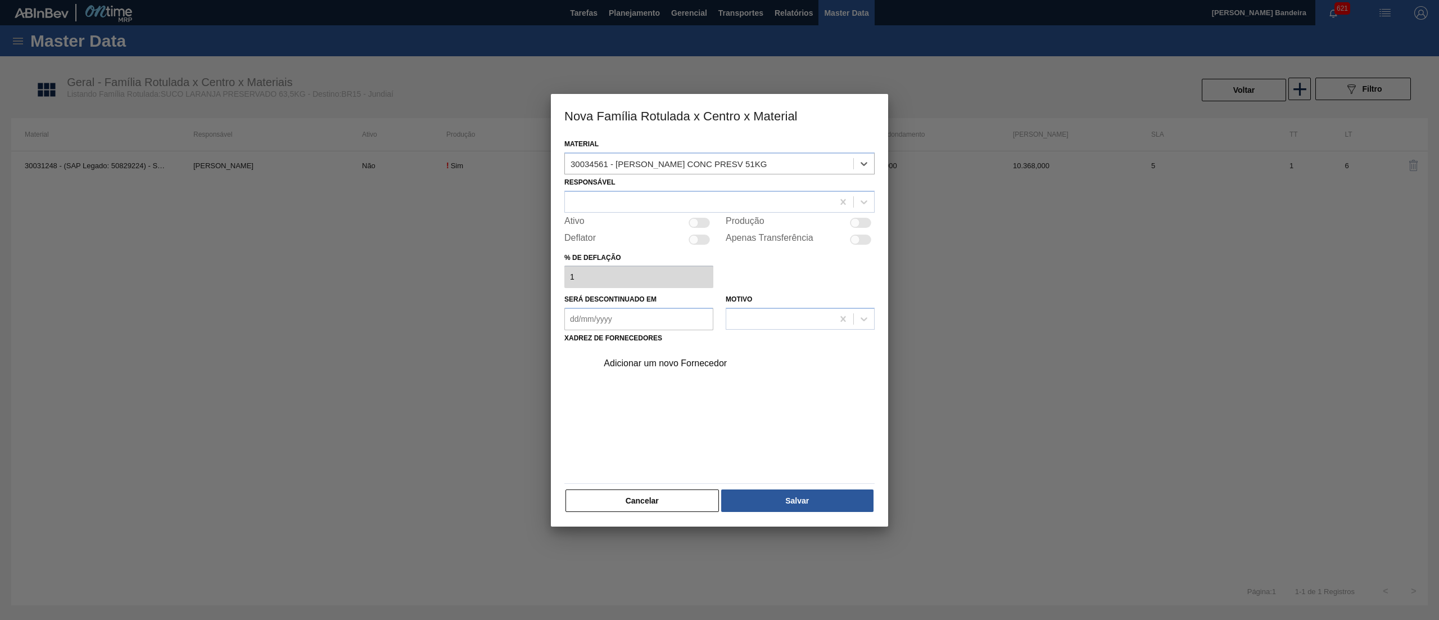
click at [639, 188] on div "Responsável" at bounding box center [719, 193] width 310 height 38
click at [635, 197] on div at bounding box center [699, 201] width 268 height 16
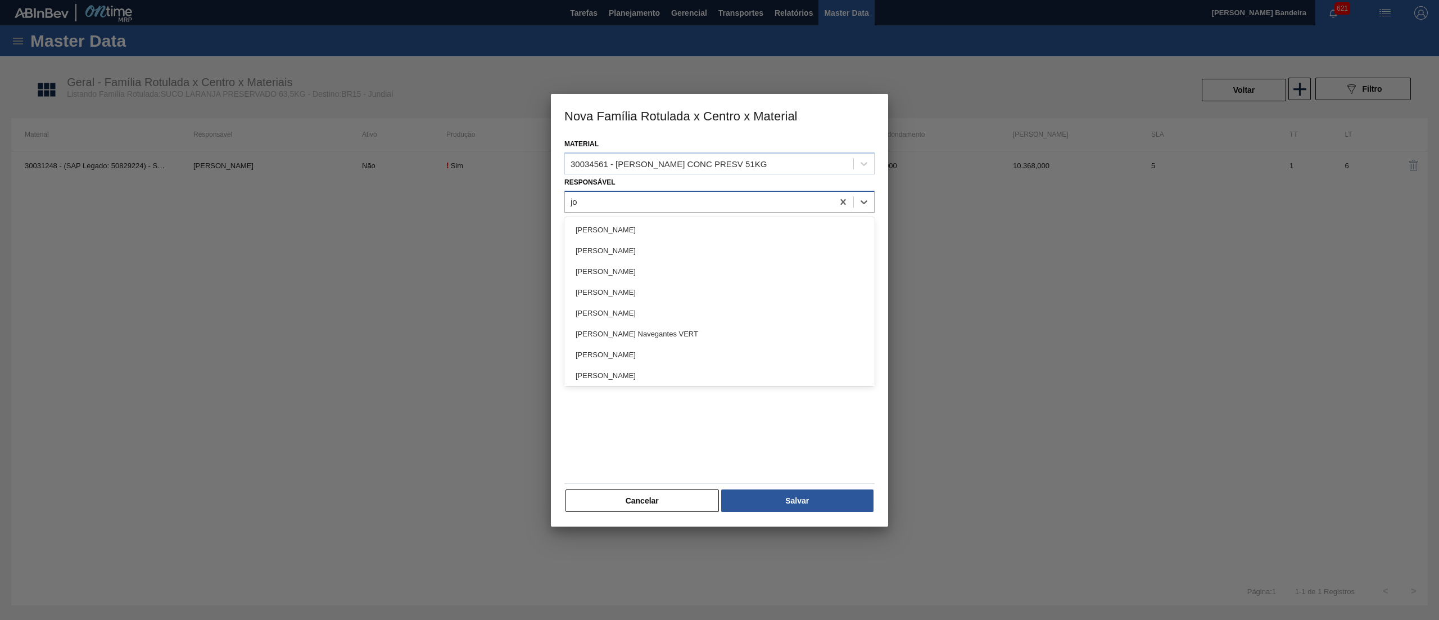
type input "[PERSON_NAME]"
click at [645, 227] on div "[PERSON_NAME]" at bounding box center [719, 229] width 310 height 21
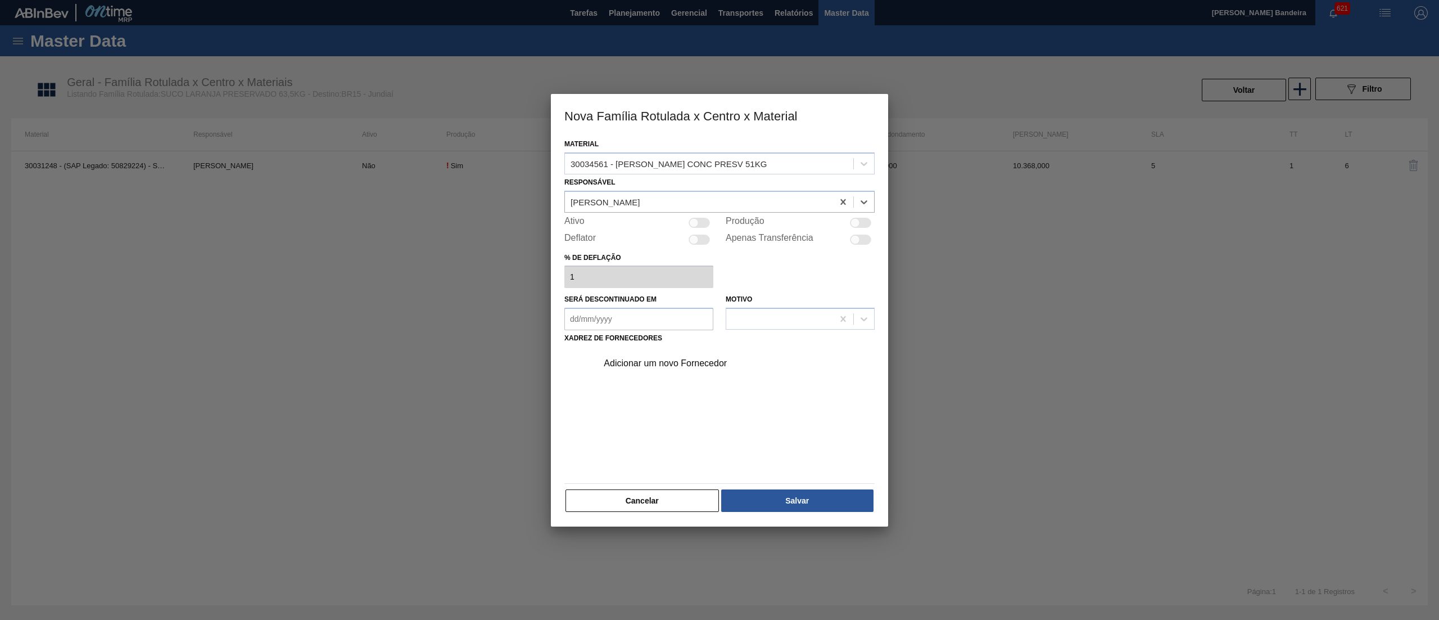
click at [698, 218] on div at bounding box center [699, 223] width 21 height 10
checkbox input "true"
click at [647, 369] on div "Adicionar um novo Fornecedor" at bounding box center [733, 363] width 284 height 28
click at [709, 361] on div "Adicionar um novo Fornecedor" at bounding box center [714, 363] width 220 height 10
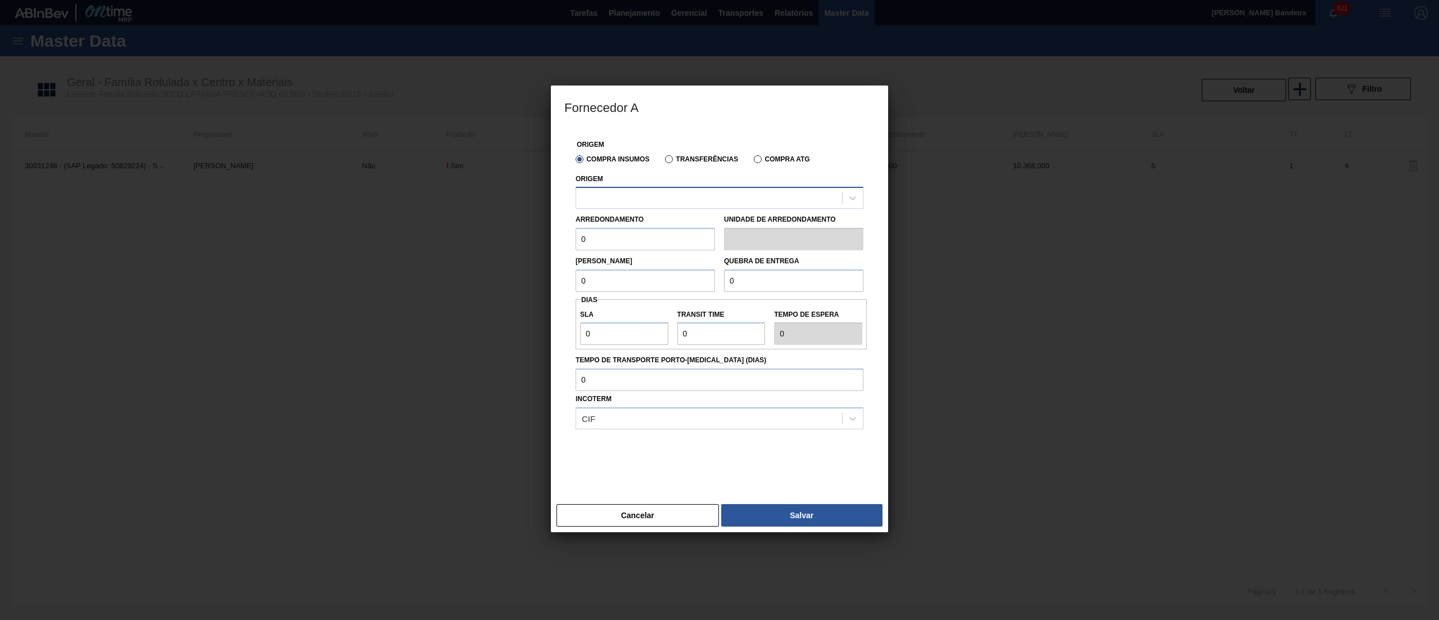
click at [698, 200] on div at bounding box center [709, 198] width 266 height 16
click at [689, 236] on div "10281666 - CITRUS JUICE NOVO - ITAJOBI" at bounding box center [720, 225] width 288 height 21
drag, startPoint x: 632, startPoint y: 237, endPoint x: 439, endPoint y: 265, distance: 195.4
click at [439, 265] on div "Fornecedor A Origem Compra Insumos Transferências Compra ATG Origem 10281666 - …" at bounding box center [719, 310] width 1439 height 620
type input "51"
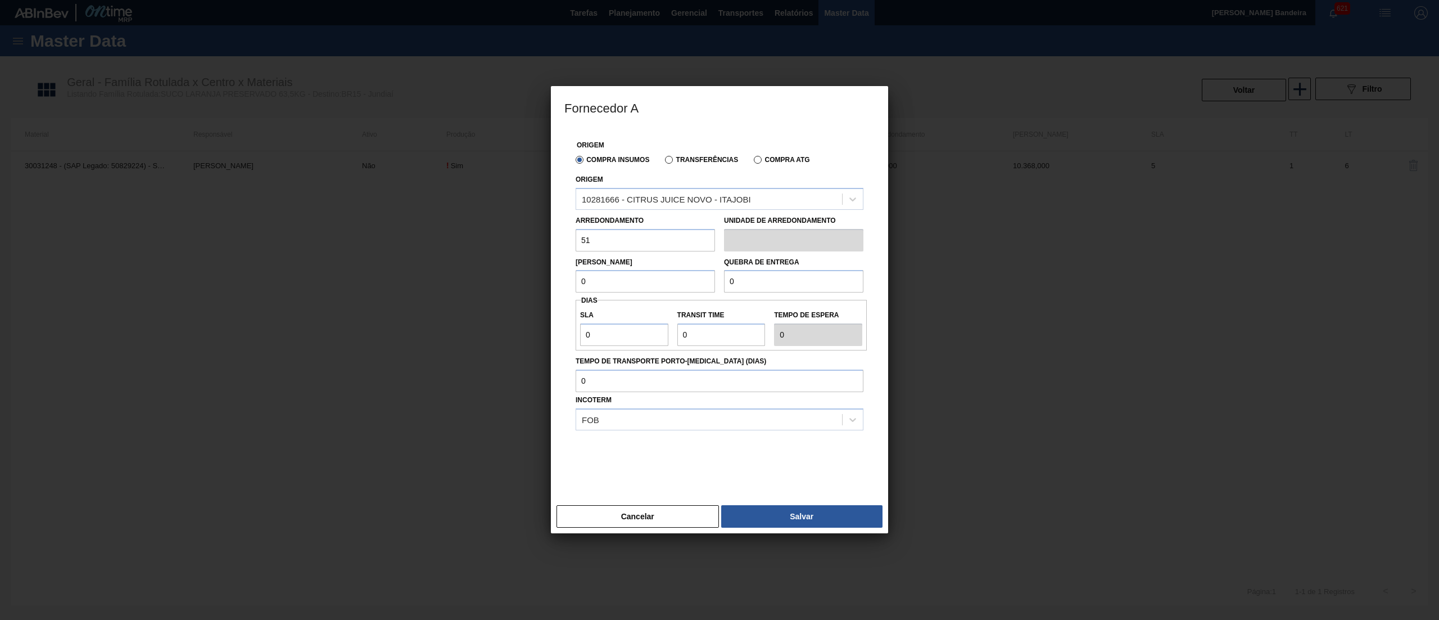
drag, startPoint x: 615, startPoint y: 290, endPoint x: 466, endPoint y: 284, distance: 149.1
click at [466, 284] on div "Fornecedor A Origem Compra Insumos Transferências Compra ATG Origem 10281666 - …" at bounding box center [719, 310] width 1439 height 620
type input "51"
drag, startPoint x: 693, startPoint y: 275, endPoint x: 677, endPoint y: 276, distance: 15.8
click at [677, 276] on div "[PERSON_NAME] 51 Quebra de entrega 0" at bounding box center [719, 272] width 297 height 42
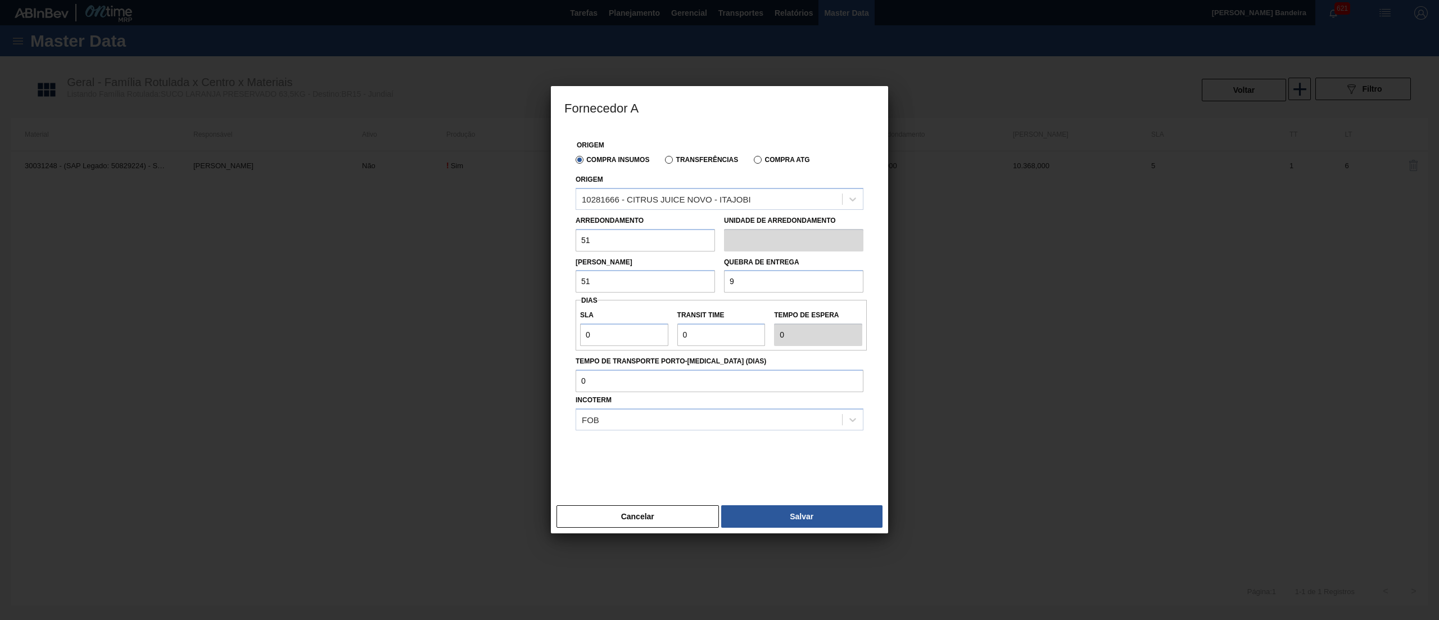
type input "9.180"
drag, startPoint x: 587, startPoint y: 332, endPoint x: 518, endPoint y: 333, distance: 68.6
click at [518, 333] on div "Fornecedor A Origem Compra Insumos Transferências Compra ATG Origem 10281666 - …" at bounding box center [719, 310] width 1439 height 620
type input "3"
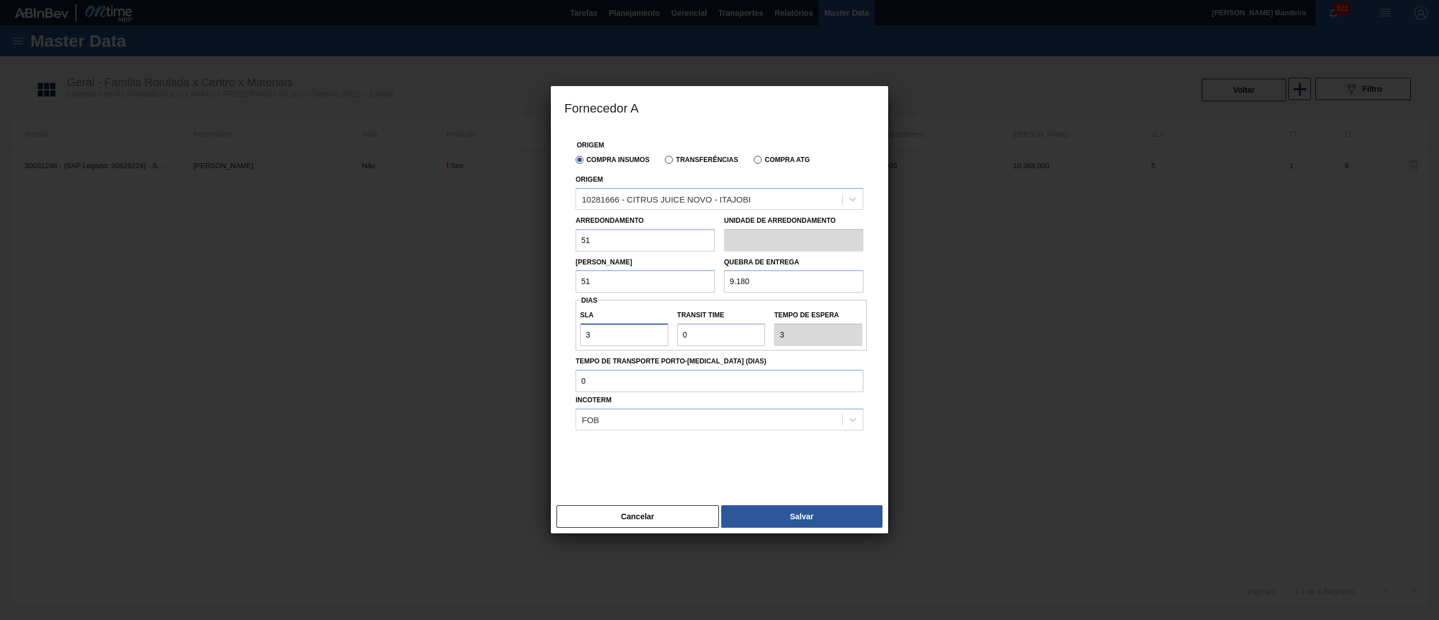
drag, startPoint x: 594, startPoint y: 335, endPoint x: 476, endPoint y: 335, distance: 118.6
click at [476, 335] on div "Fornecedor A Origem Compra Insumos Transferências Compra ATG Origem 10281666 - …" at bounding box center [719, 310] width 1439 height 620
type input "1"
type input "10"
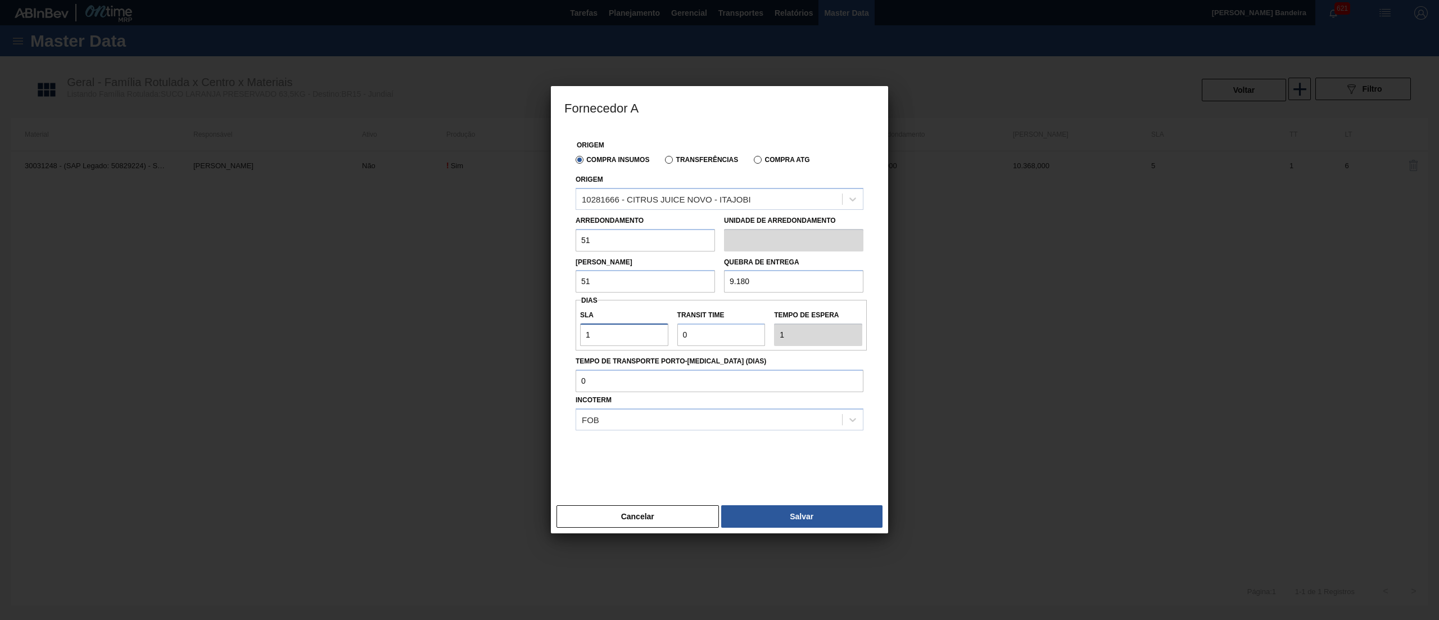
type input "10"
drag, startPoint x: 705, startPoint y: 338, endPoint x: 605, endPoint y: 343, distance: 99.6
click at [605, 343] on div "SLA 10 Transit Time Tempo de espera 10" at bounding box center [721, 325] width 291 height 42
type input "1"
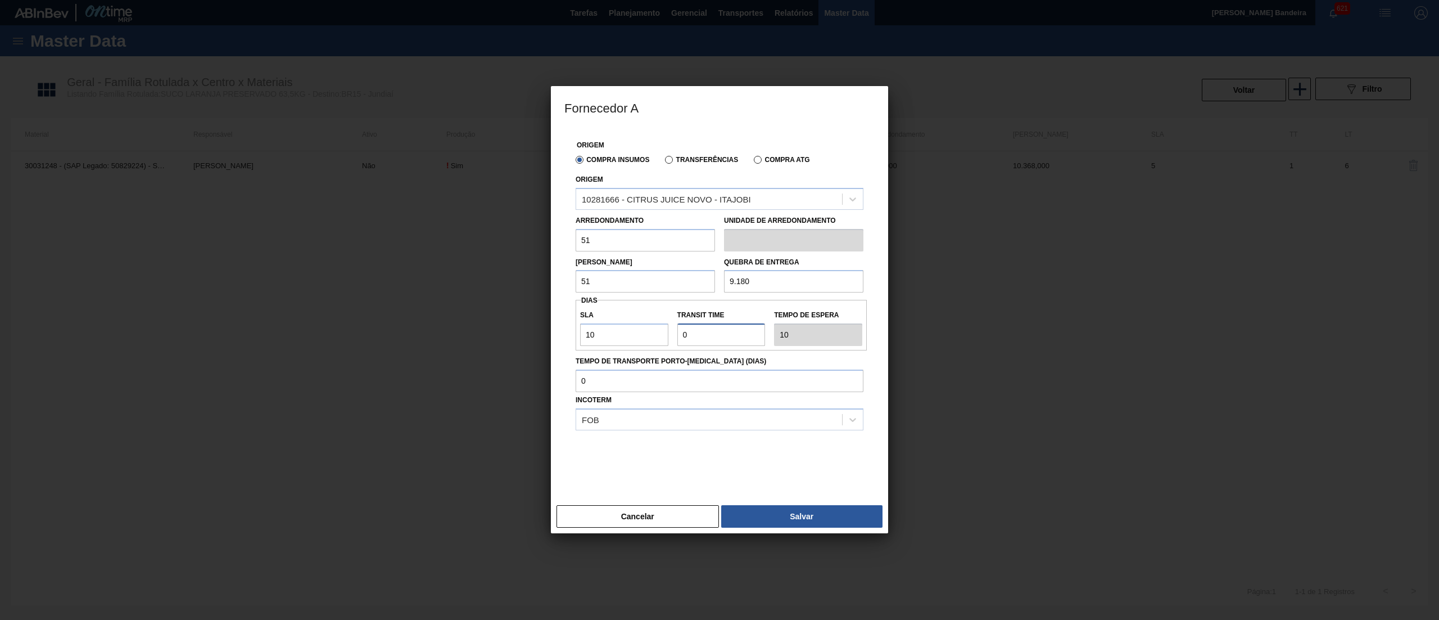
type input "11"
type input "1"
click at [767, 514] on button "Salvar" at bounding box center [801, 516] width 161 height 22
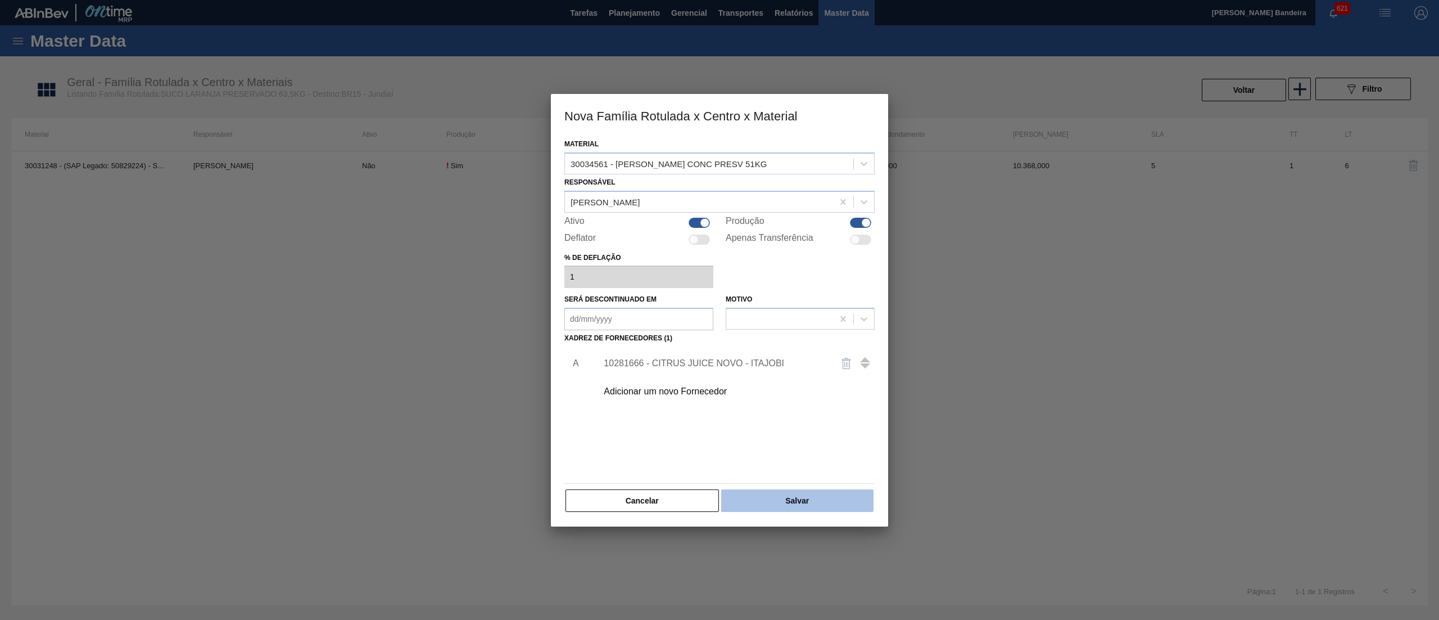
click at [792, 499] on button "Salvar" at bounding box center [797, 500] width 152 height 22
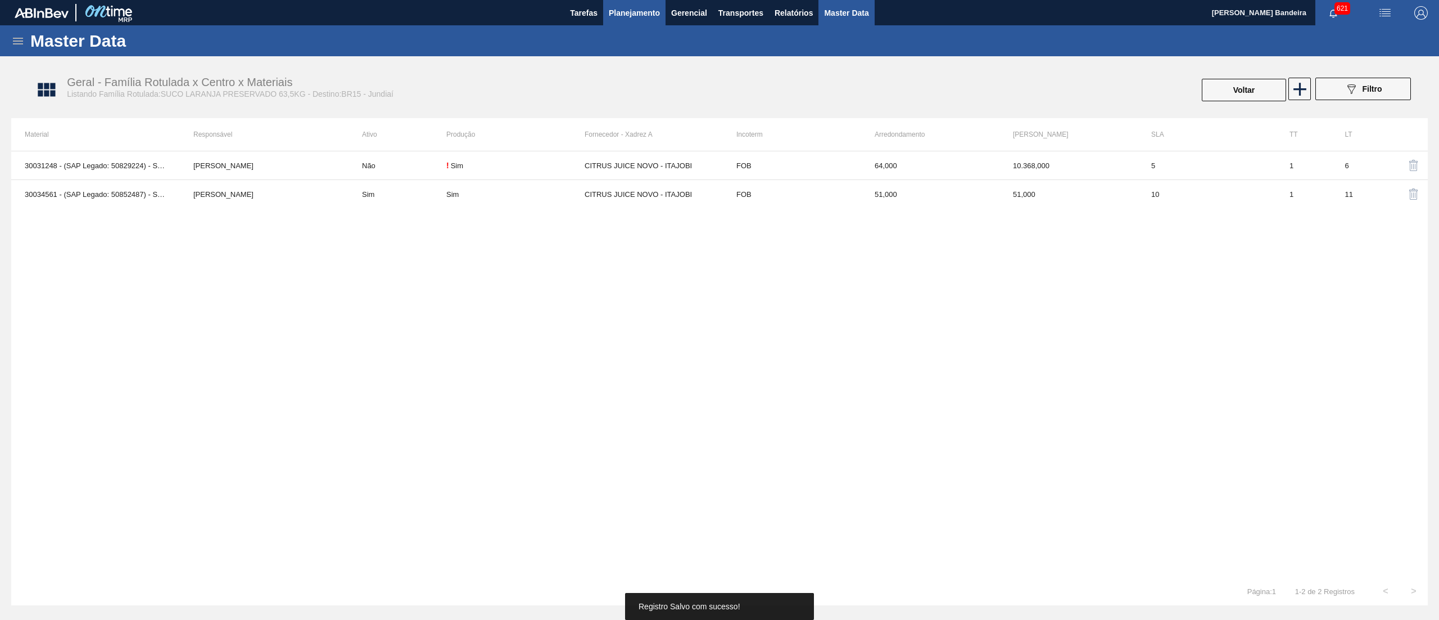
click at [626, 16] on span "Planejamento" at bounding box center [634, 12] width 51 height 13
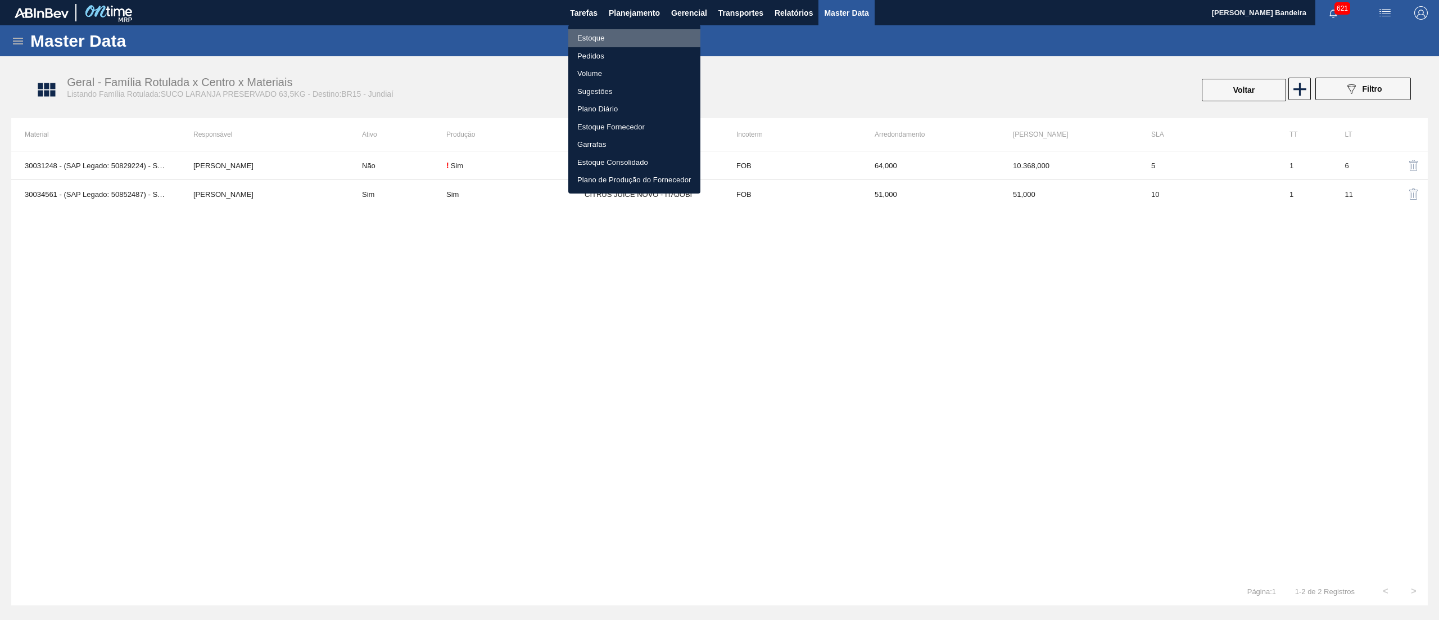
click at [623, 31] on li "Estoque" at bounding box center [634, 38] width 132 height 18
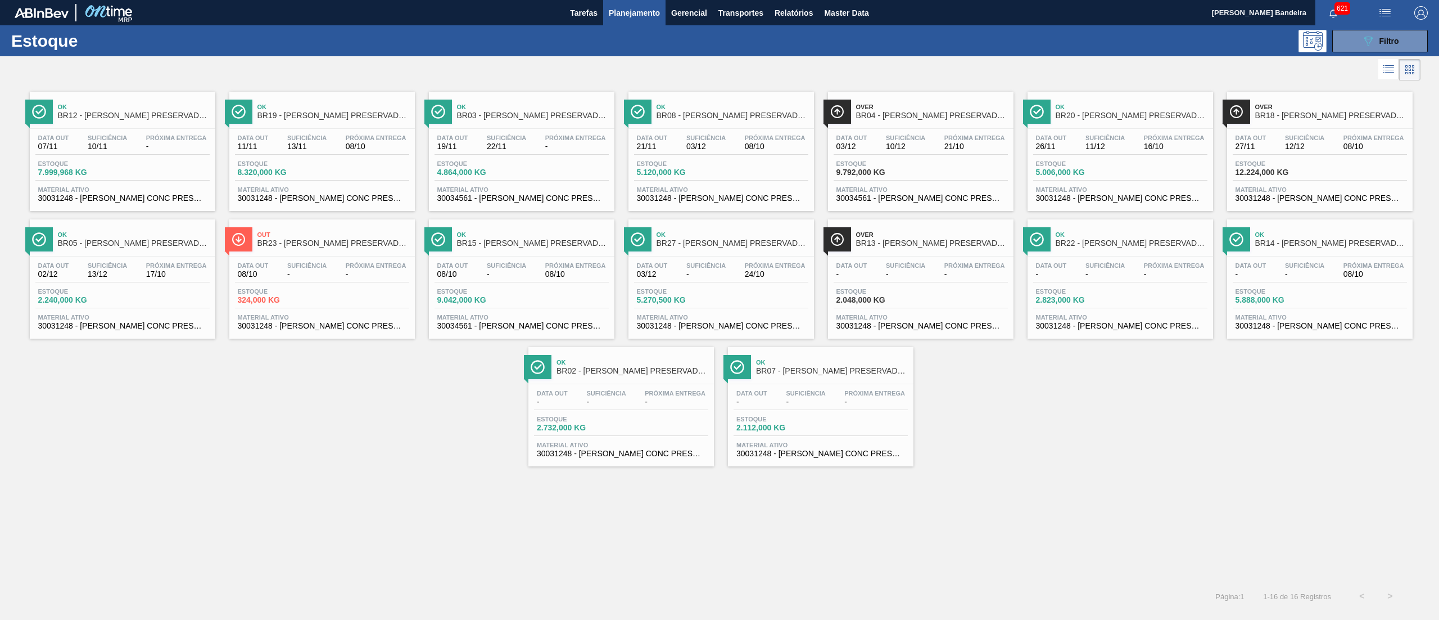
click at [478, 256] on div "Data [DATE] Suficiência - Próxima Entrega 08/10 Estoque 9.042,000 KG Material a…" at bounding box center [522, 294] width 186 height 76
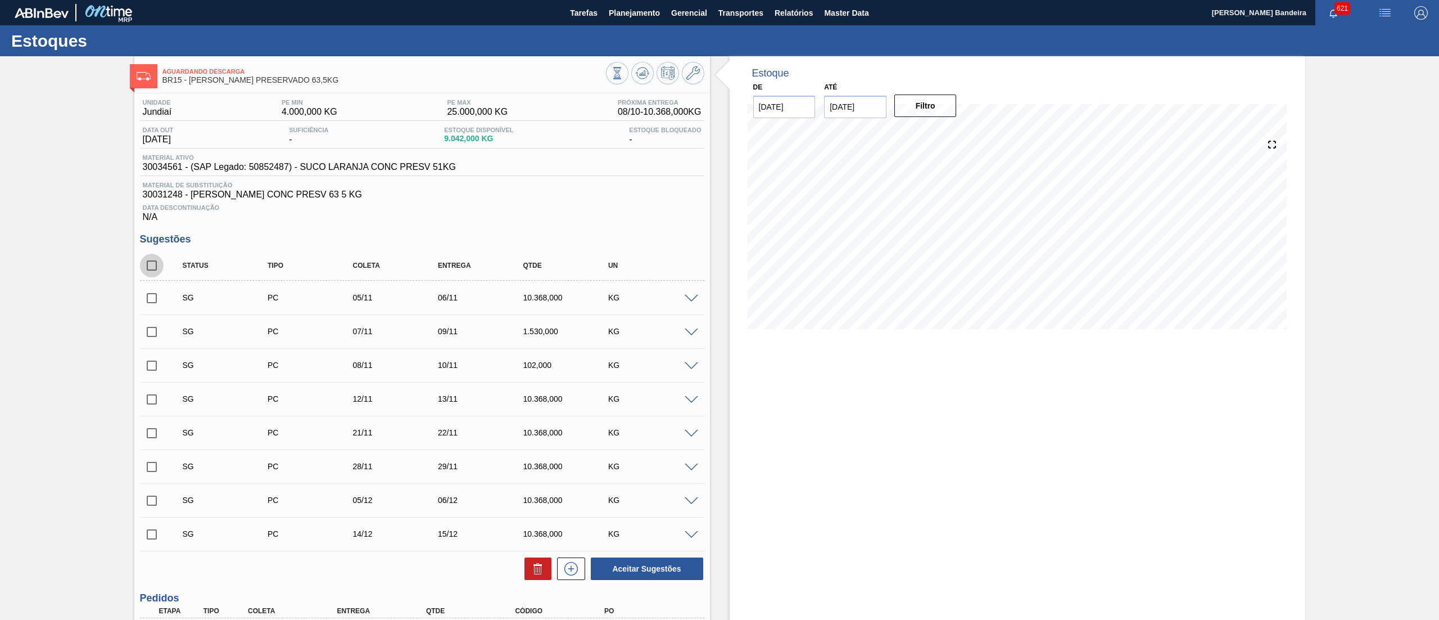
click at [153, 267] on input "checkbox" at bounding box center [152, 266] width 24 height 24
checkbox input "true"
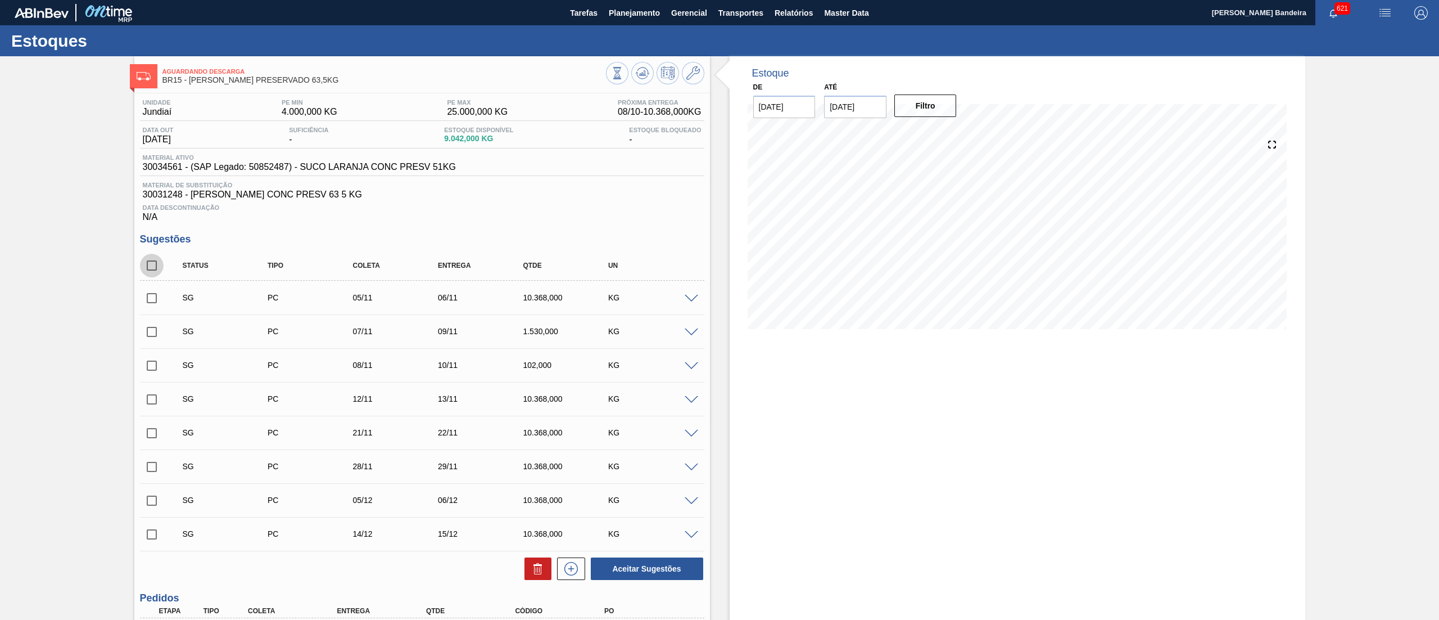
checkbox input "true"
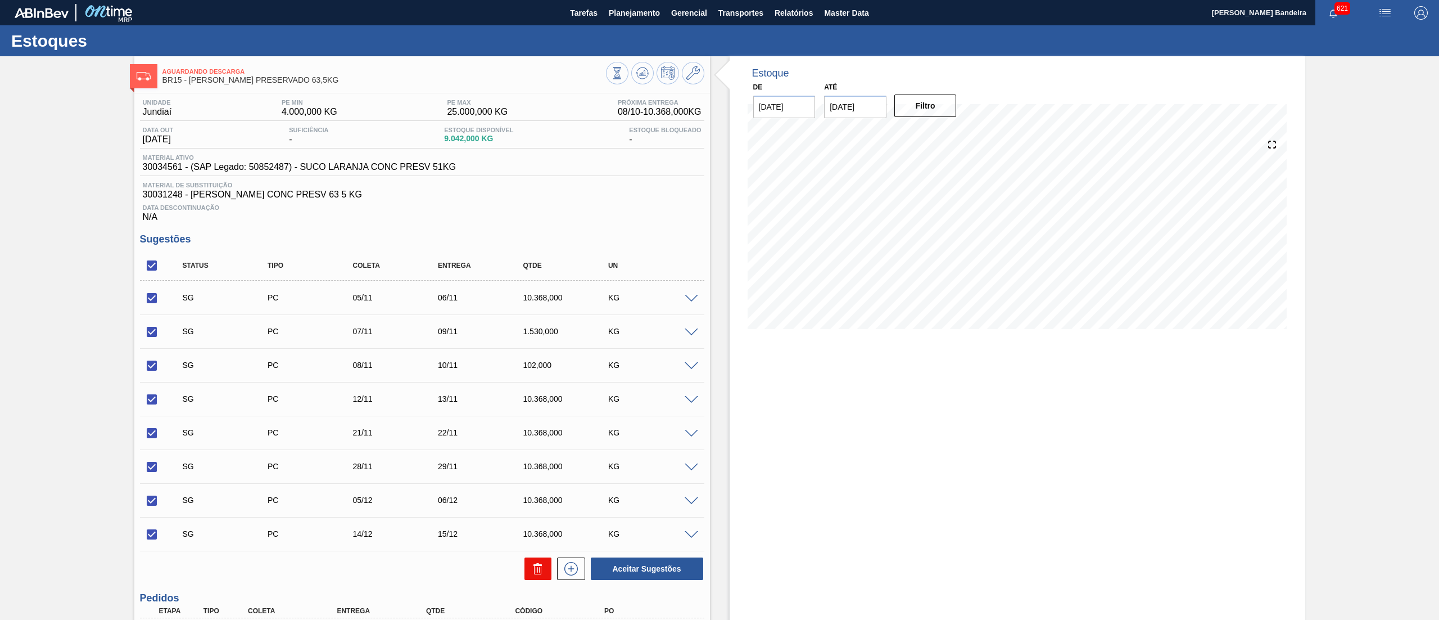
click at [536, 572] on icon at bounding box center [537, 568] width 13 height 13
checkbox input "false"
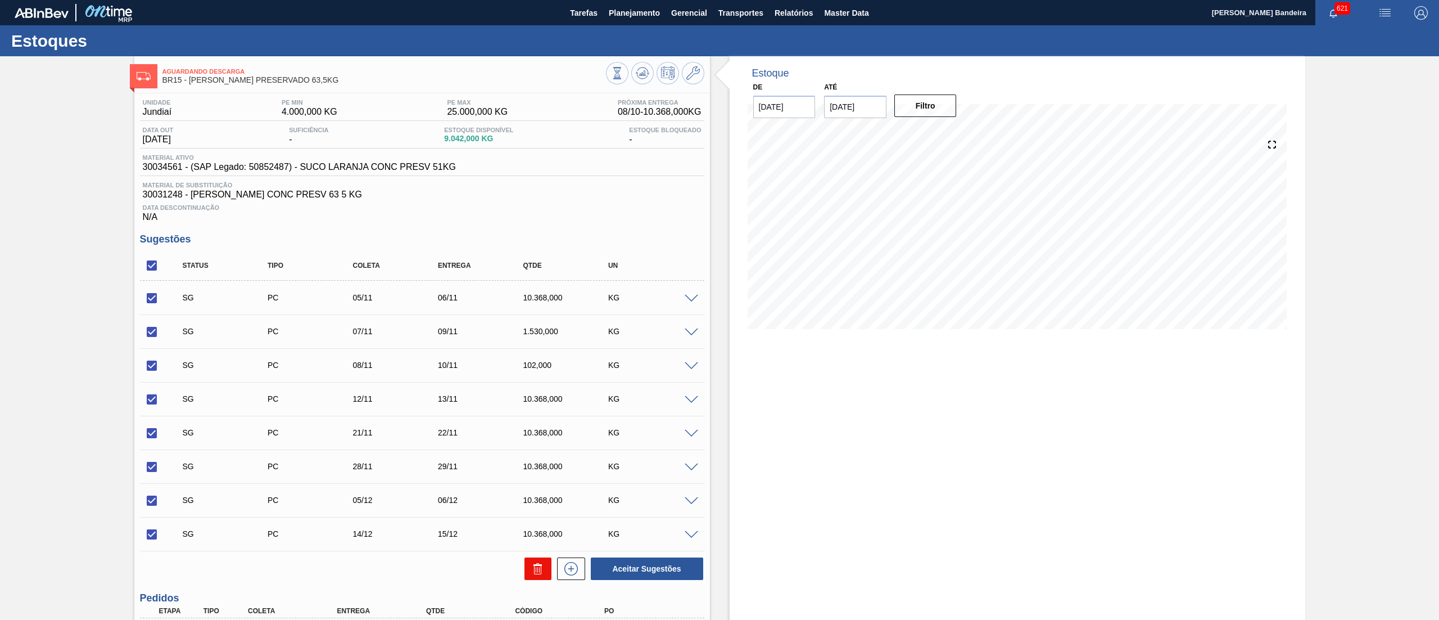
checkbox input "false"
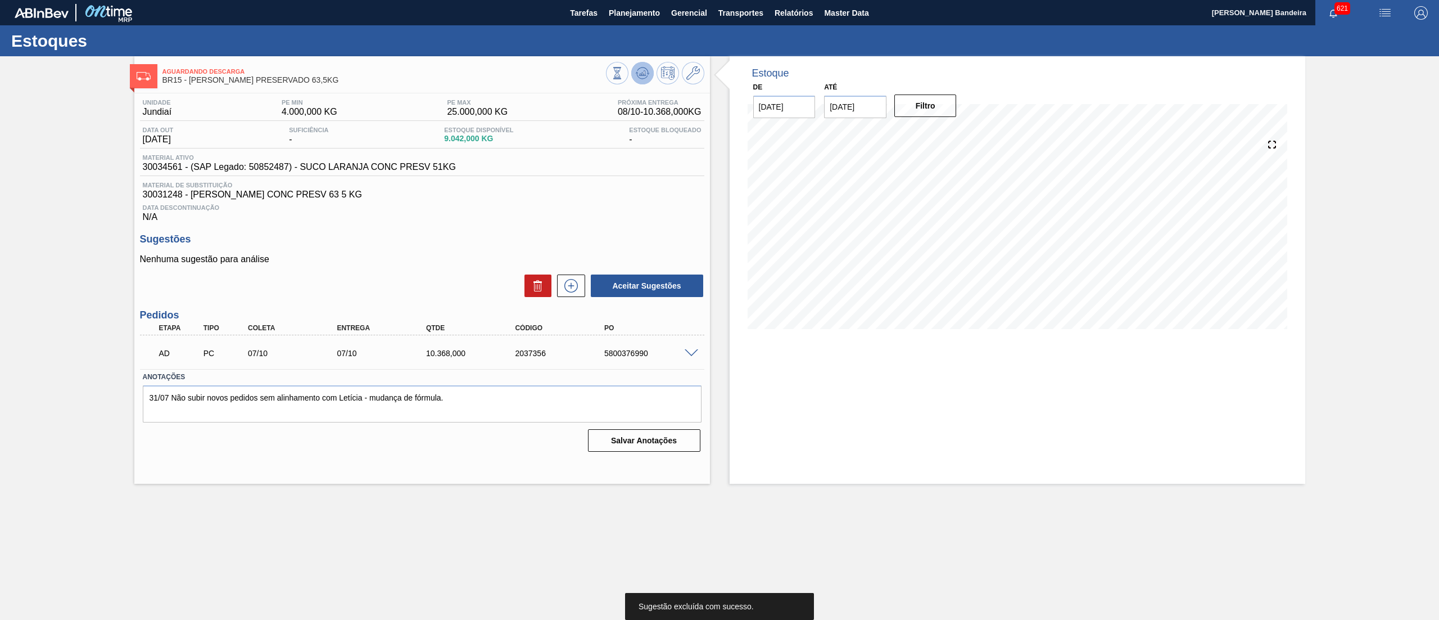
click at [645, 71] on icon at bounding box center [642, 72] width 13 height 13
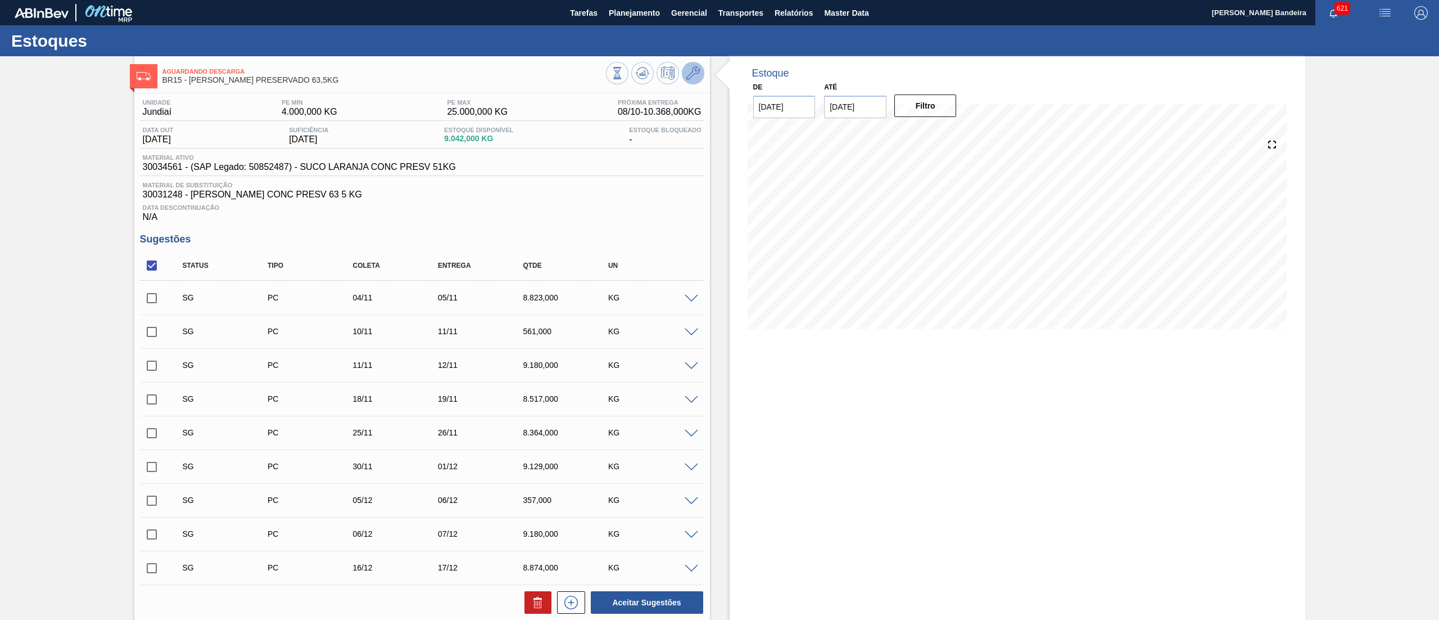
click at [687, 71] on icon at bounding box center [692, 72] width 13 height 13
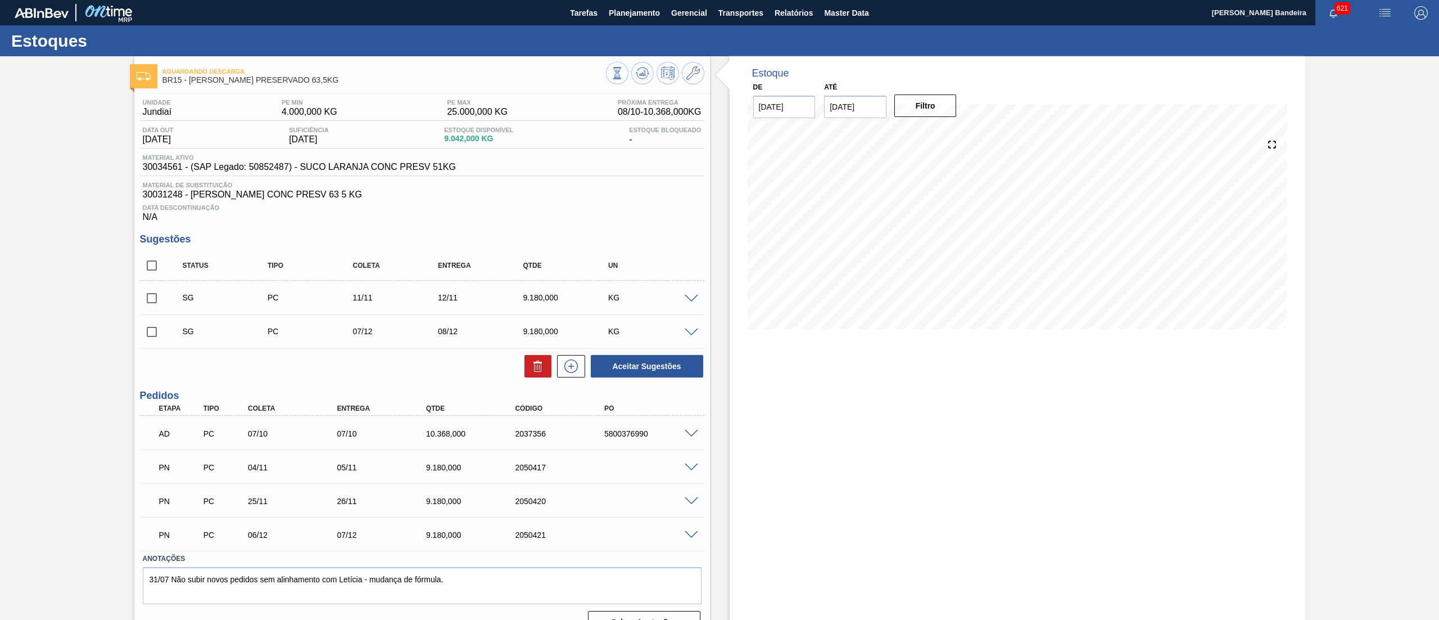
click at [686, 299] on span at bounding box center [691, 299] width 13 height 8
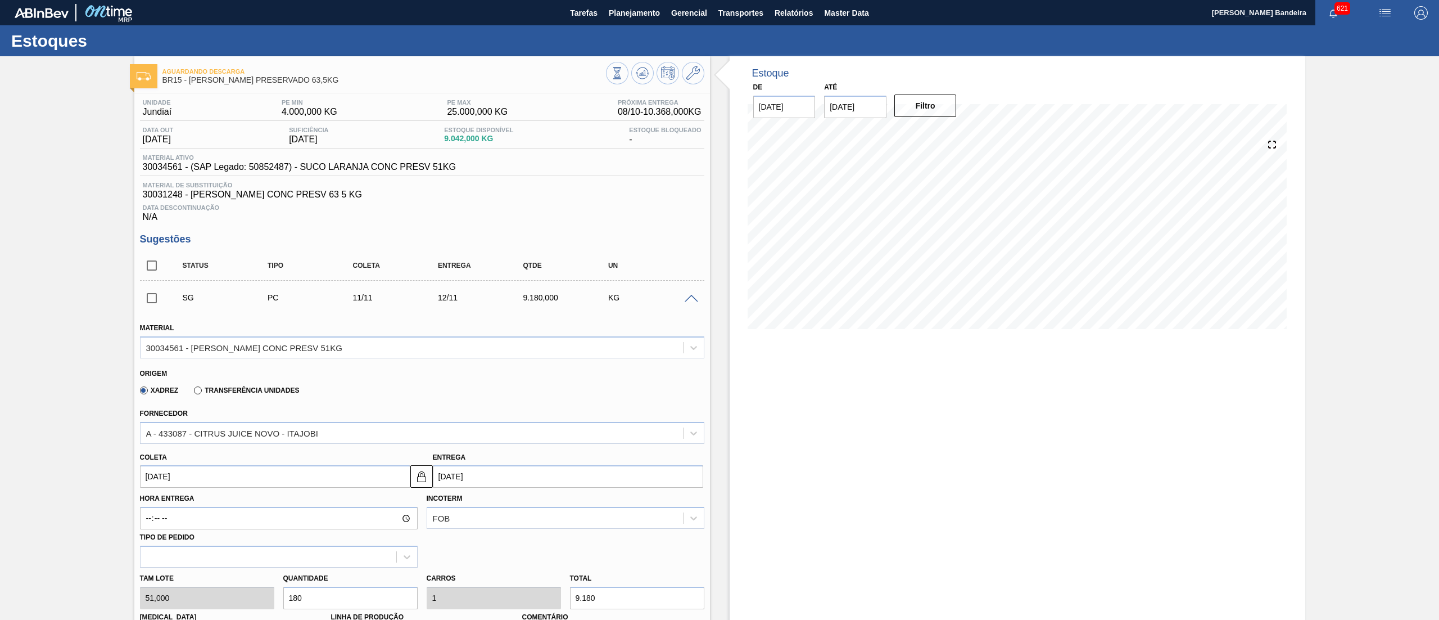
scroll to position [444, 0]
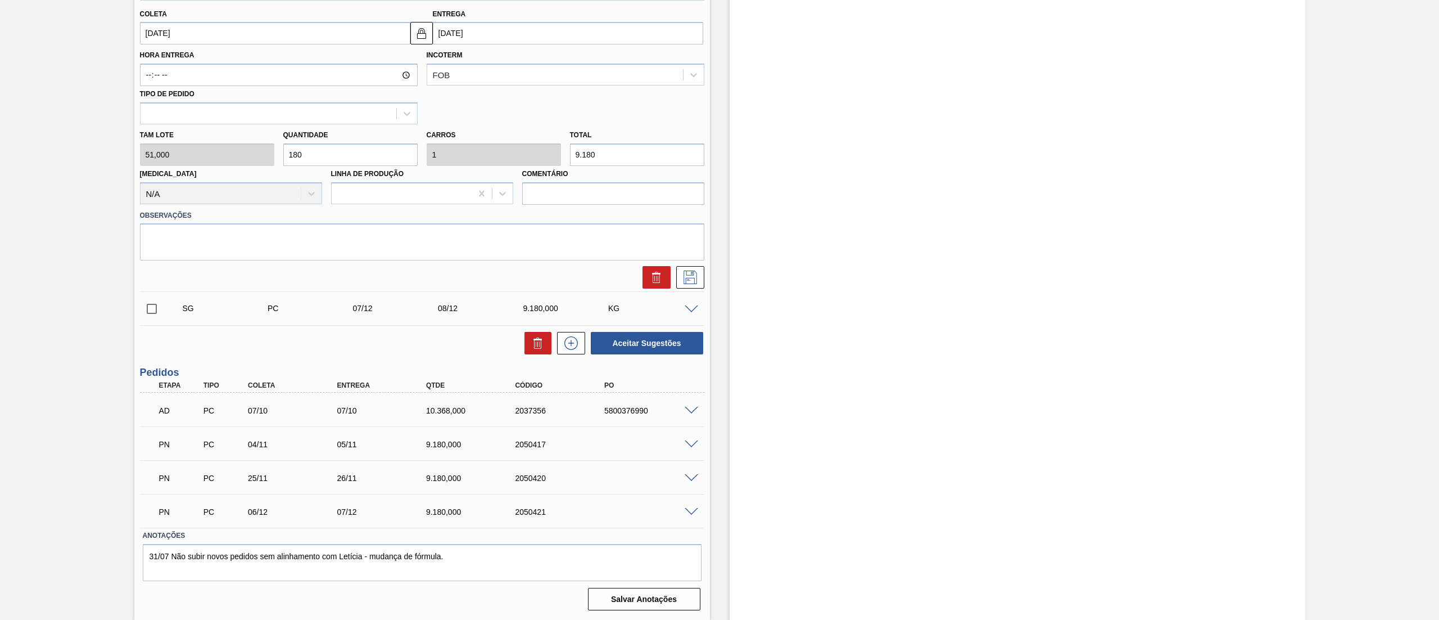
click at [237, 33] on input "[DATE]" at bounding box center [275, 33] width 270 height 22
click at [152, 60] on button "Previous Month" at bounding box center [150, 60] width 8 height 8
click at [205, 132] on div "15" at bounding box center [207, 132] width 15 height 15
type input "15/10/2025"
type input "[DATE]"
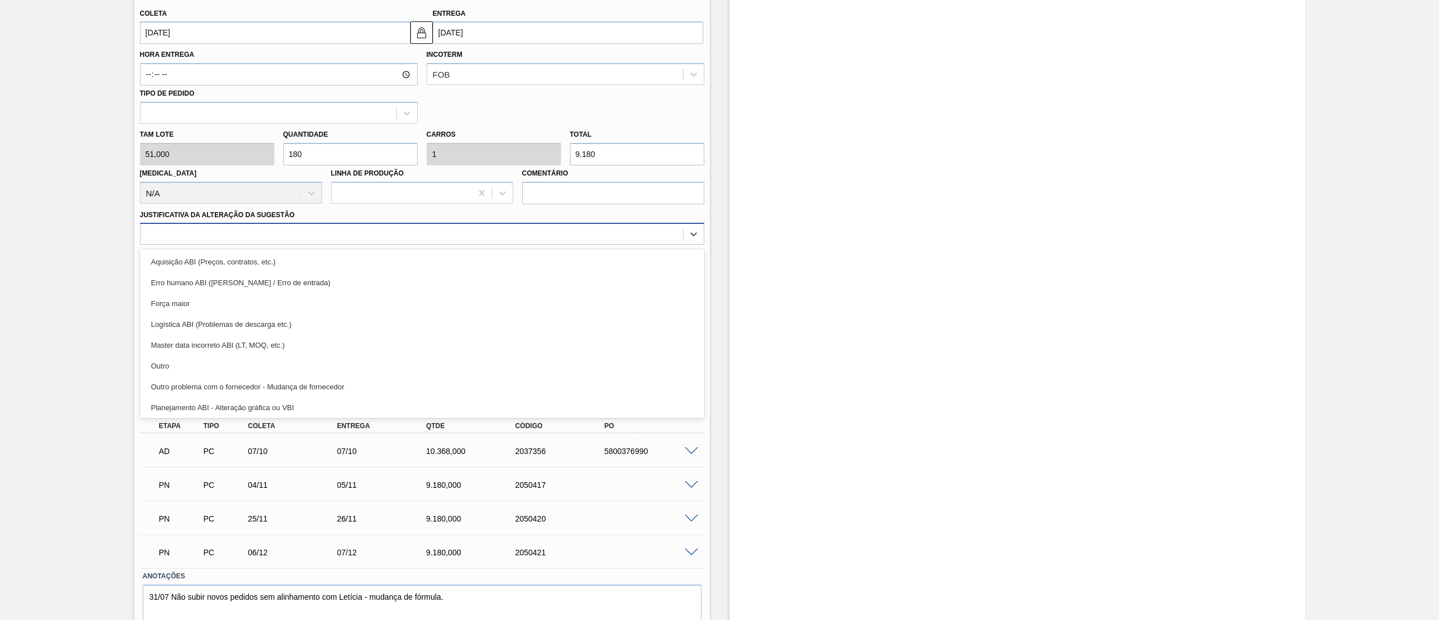
click at [230, 238] on div at bounding box center [412, 234] width 543 height 16
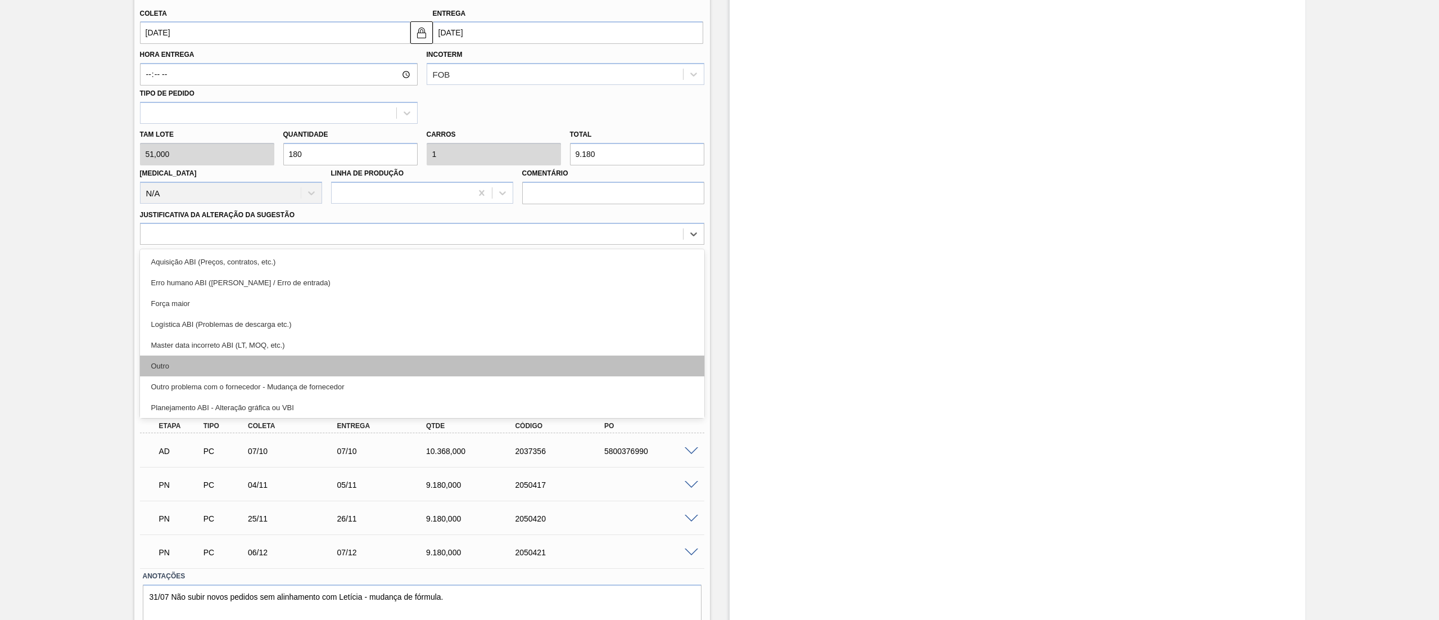
click at [220, 361] on div "Outro" at bounding box center [422, 365] width 564 height 21
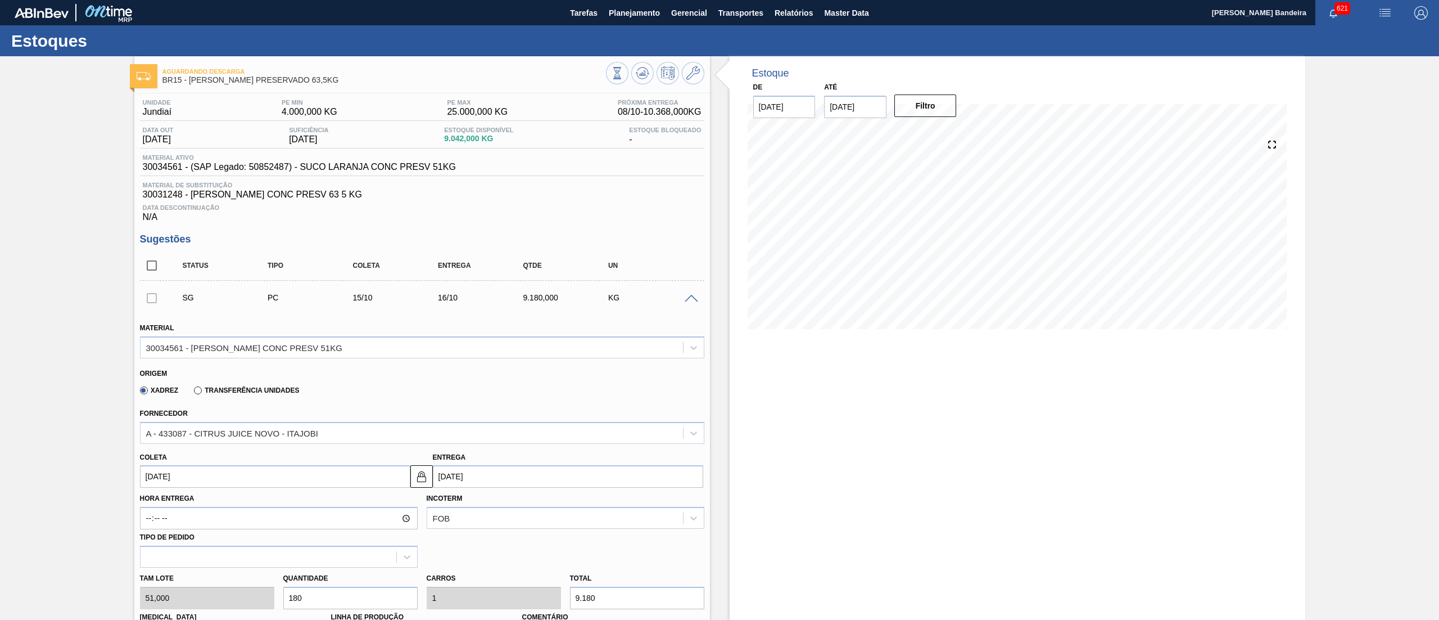
scroll to position [484, 0]
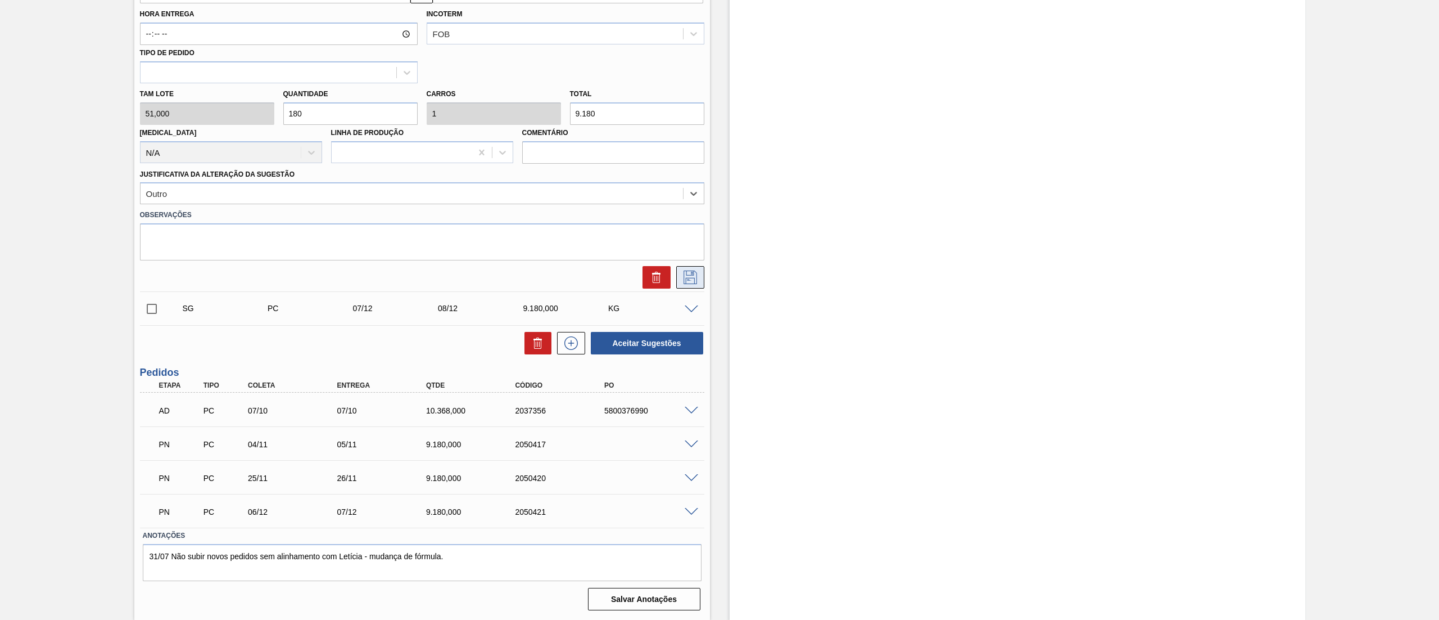
click at [689, 281] on icon at bounding box center [690, 276] width 6 height 9
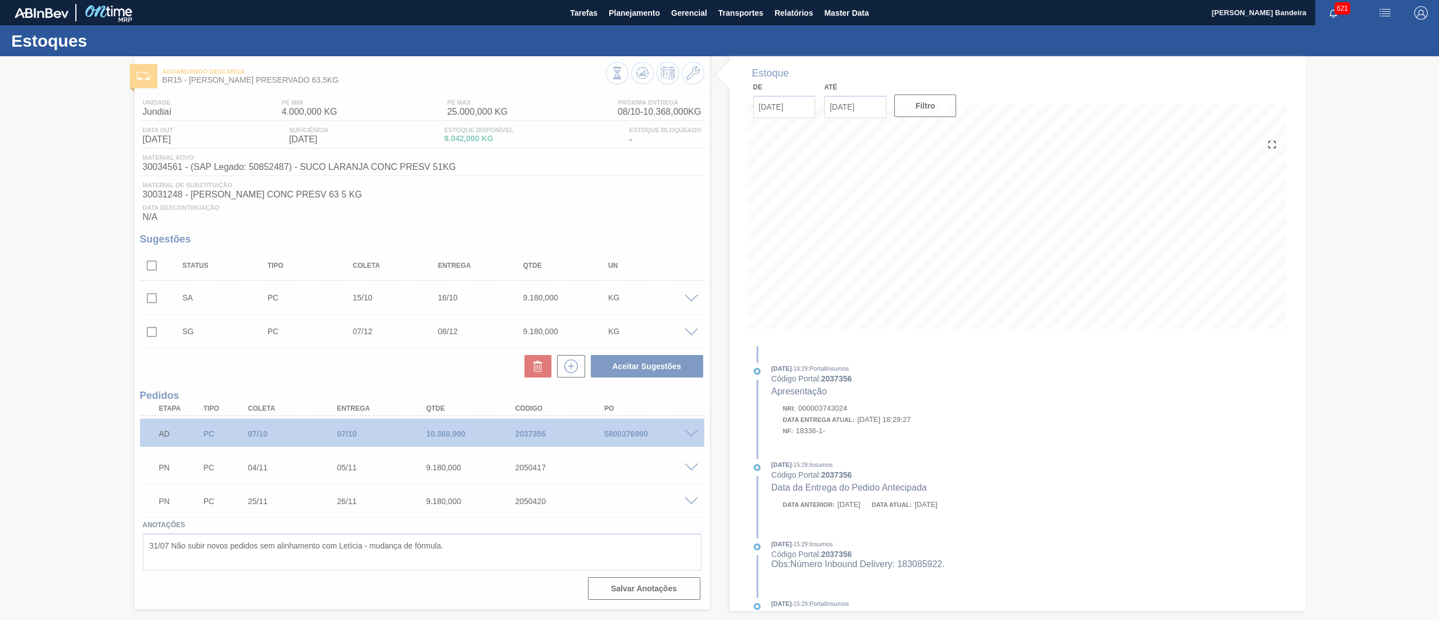
scroll to position [0, 0]
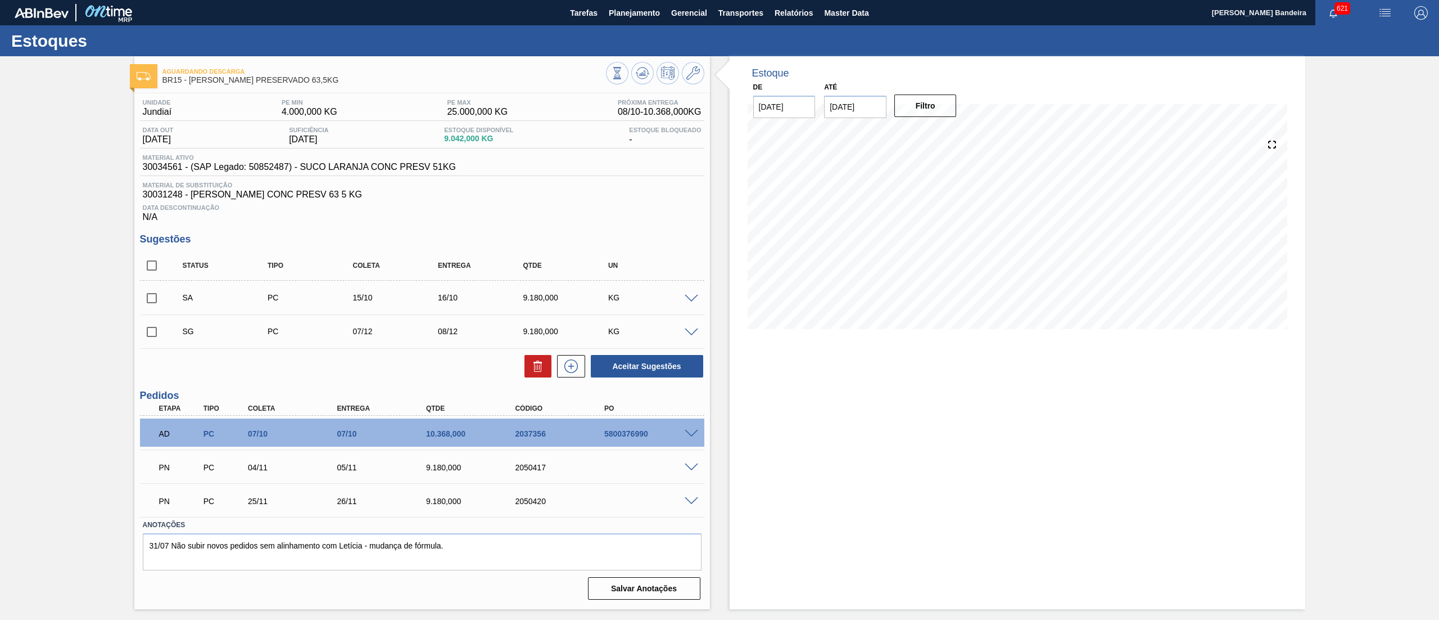
click at [152, 301] on input "checkbox" at bounding box center [152, 298] width 24 height 24
click at [673, 369] on button "Aceitar Sugestões" at bounding box center [647, 366] width 112 height 22
checkbox input "false"
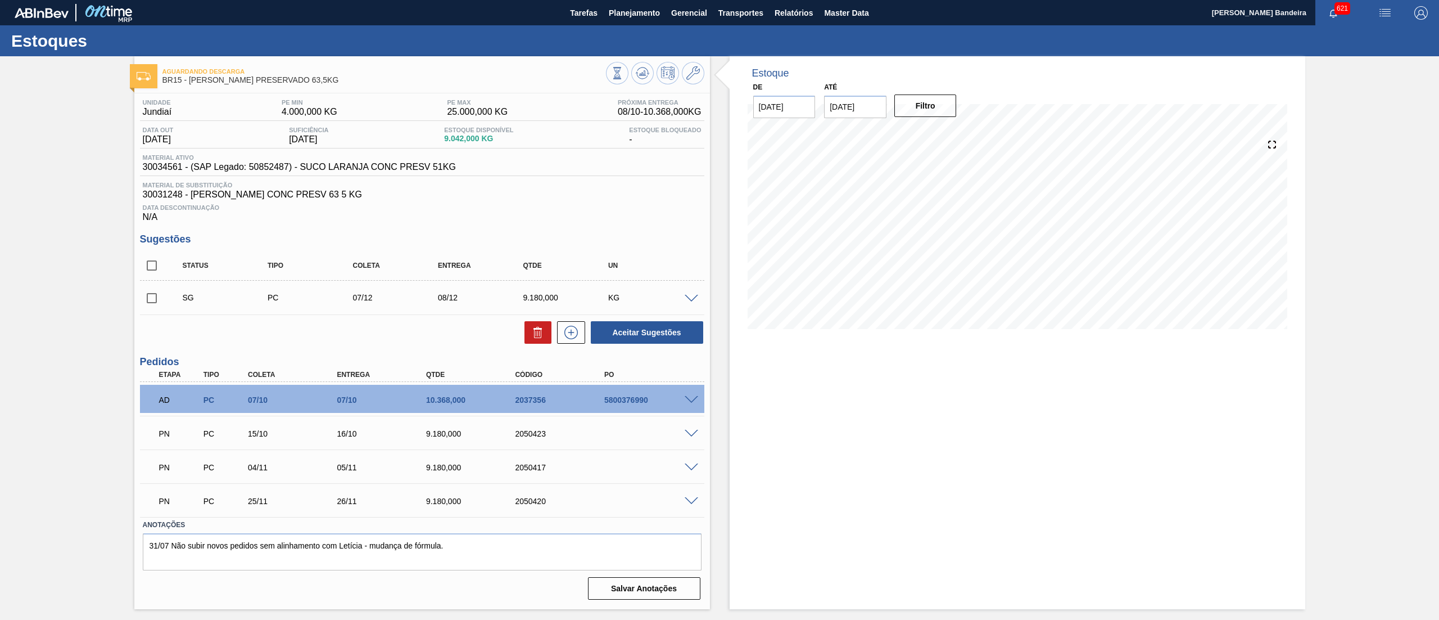
click at [693, 432] on span at bounding box center [691, 434] width 13 height 8
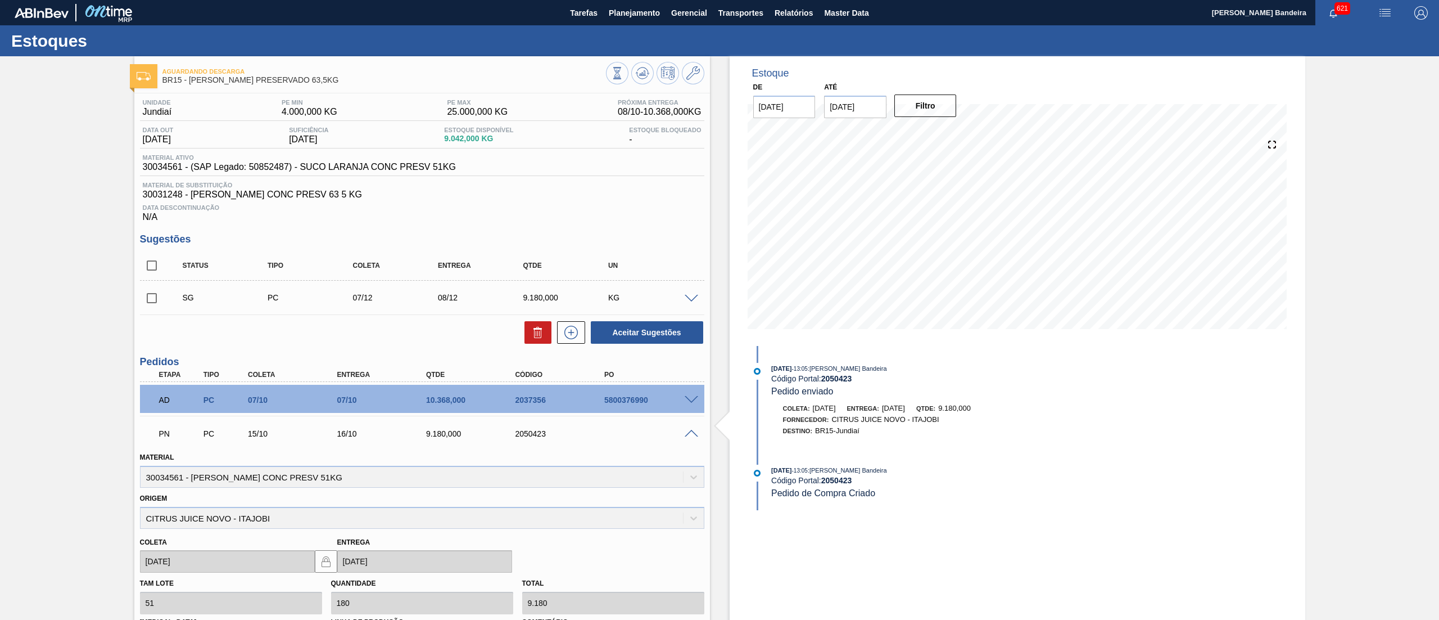
click at [693, 432] on span at bounding box center [691, 434] width 13 height 8
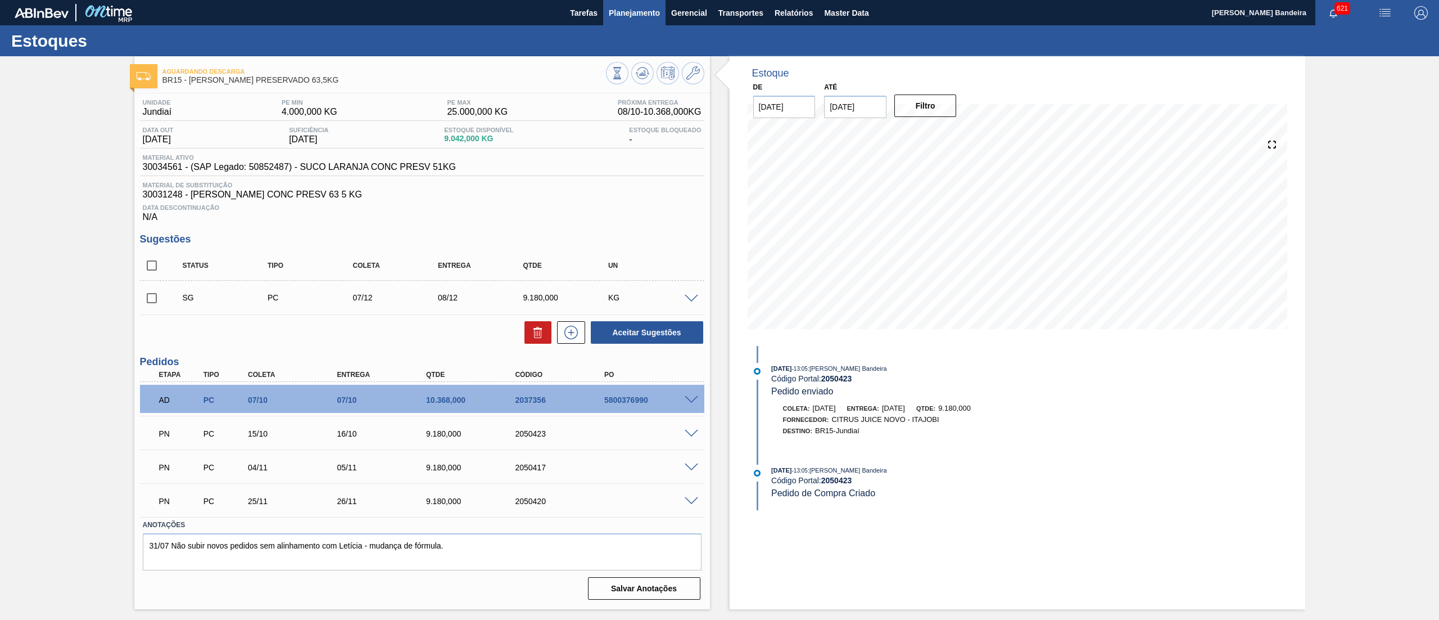
click at [655, 11] on span "Planejamento" at bounding box center [634, 12] width 51 height 13
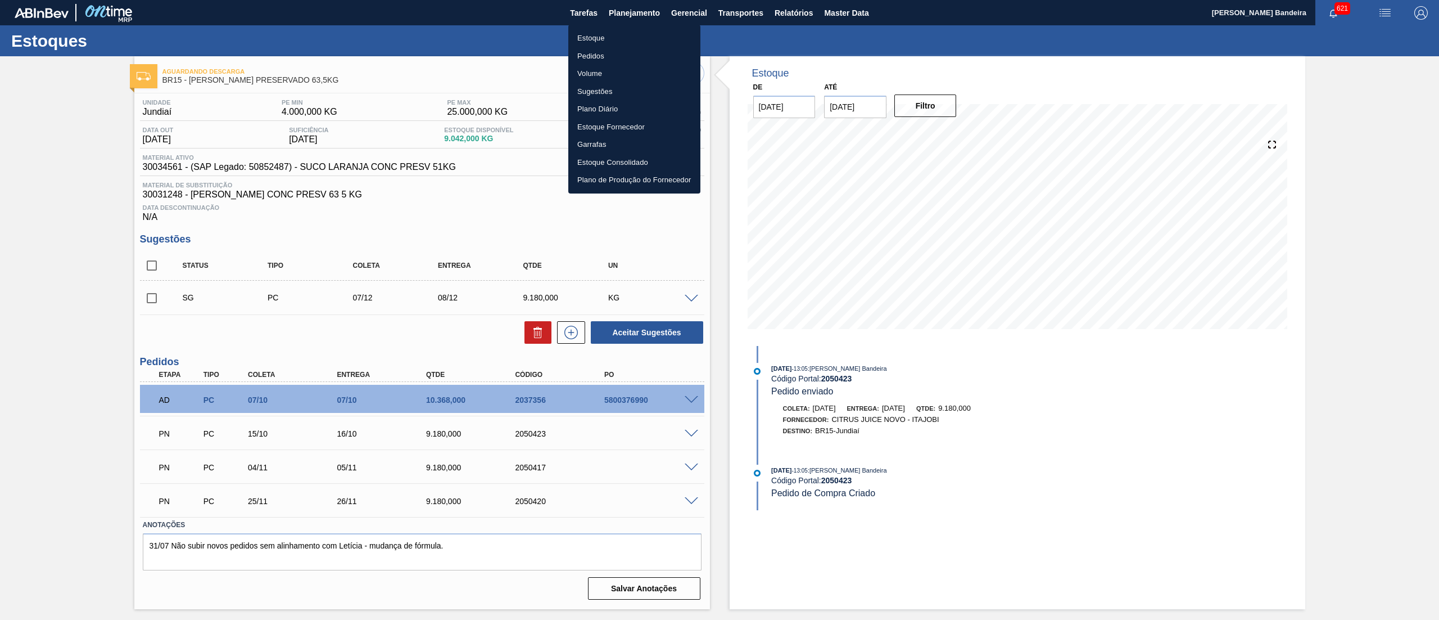
click at [633, 35] on li "Estoque" at bounding box center [634, 38] width 132 height 18
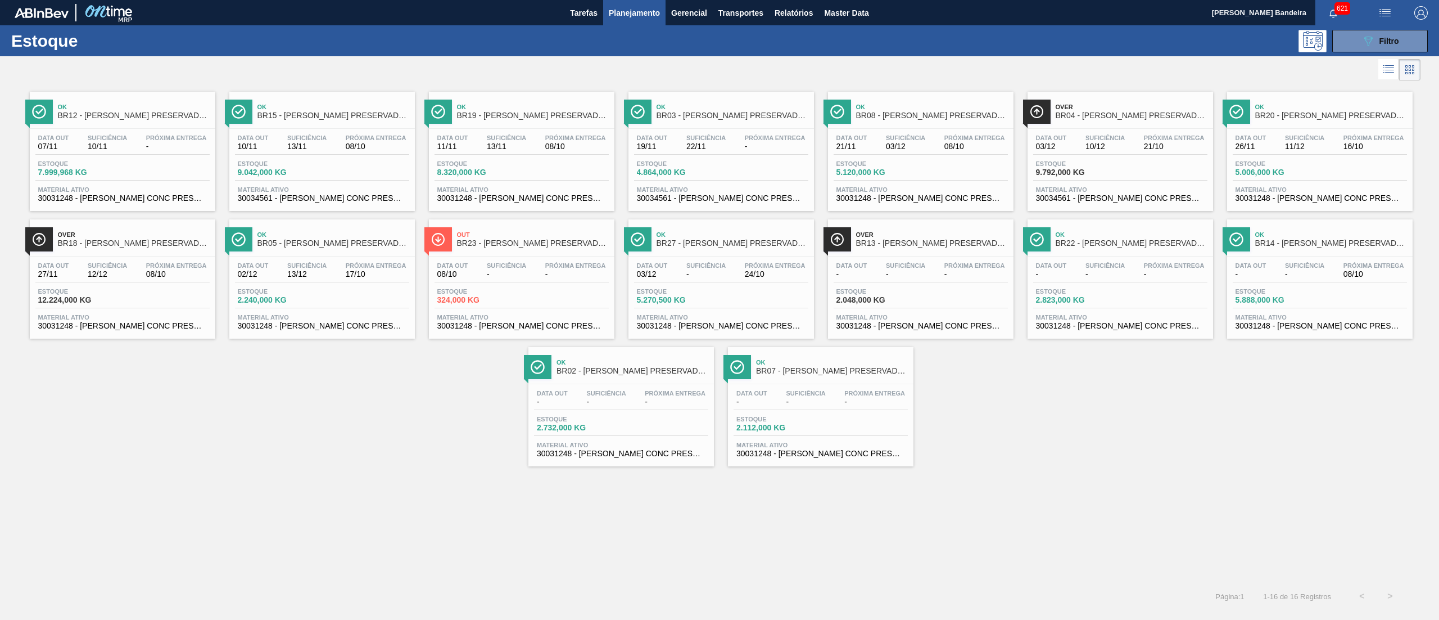
click at [666, 274] on span "03/12" at bounding box center [652, 274] width 31 height 8
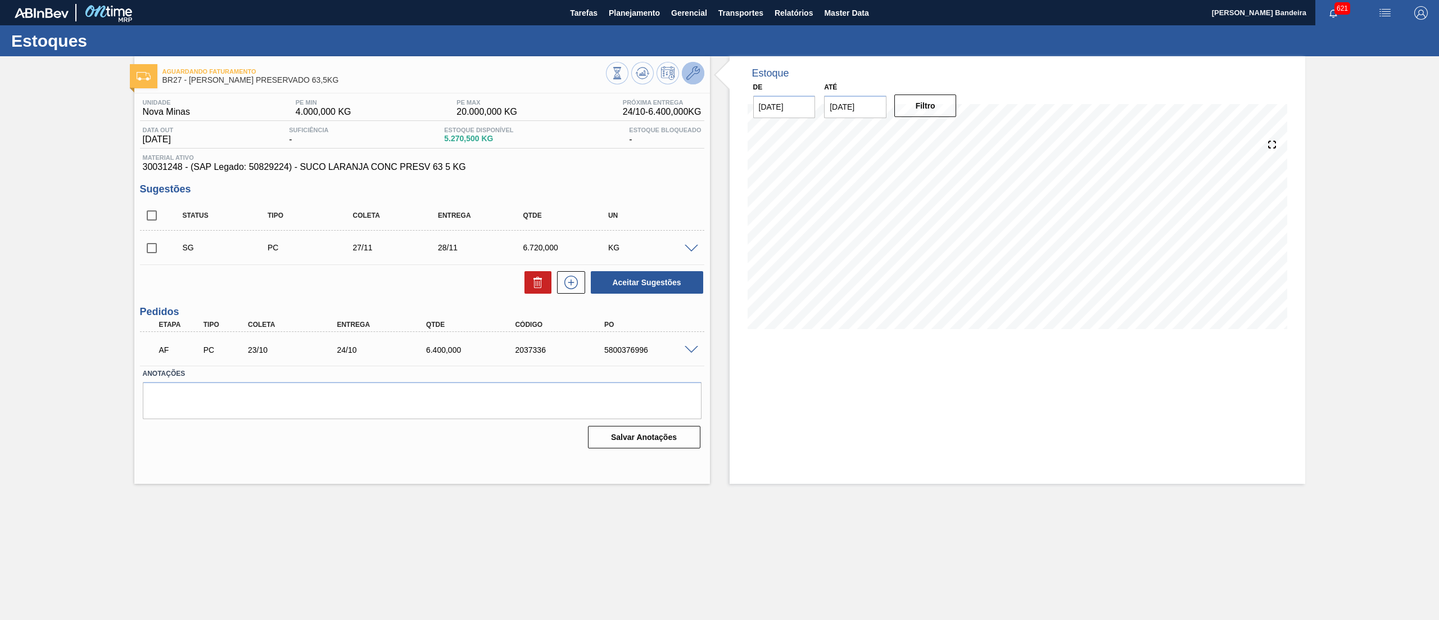
click at [694, 70] on icon at bounding box center [692, 72] width 13 height 13
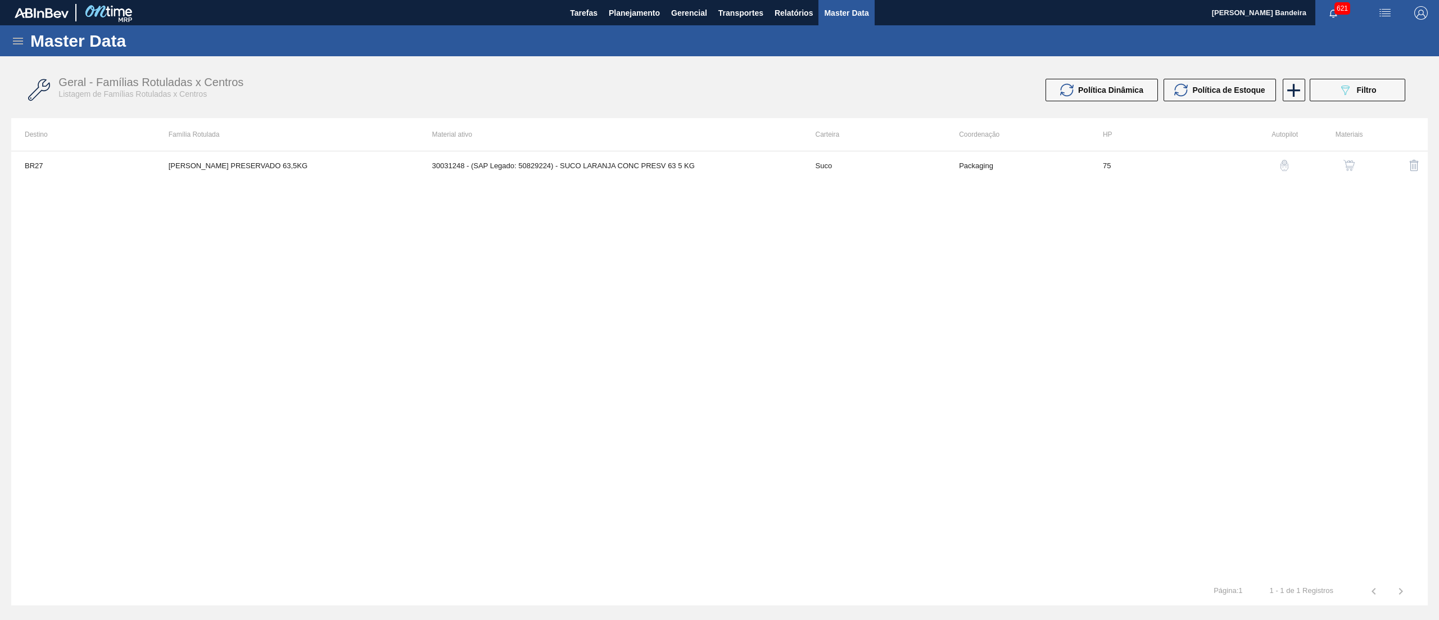
click at [1352, 160] on img "button" at bounding box center [1349, 165] width 11 height 11
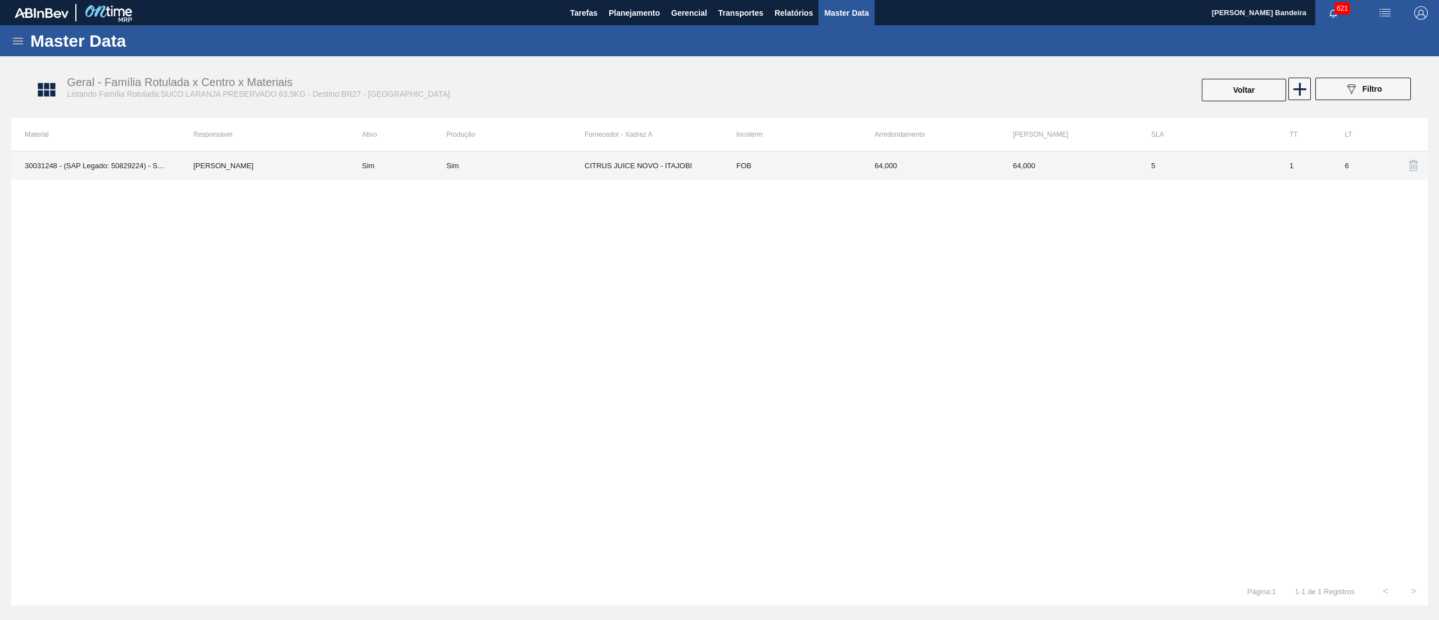
click at [783, 171] on td "FOB" at bounding box center [792, 165] width 138 height 28
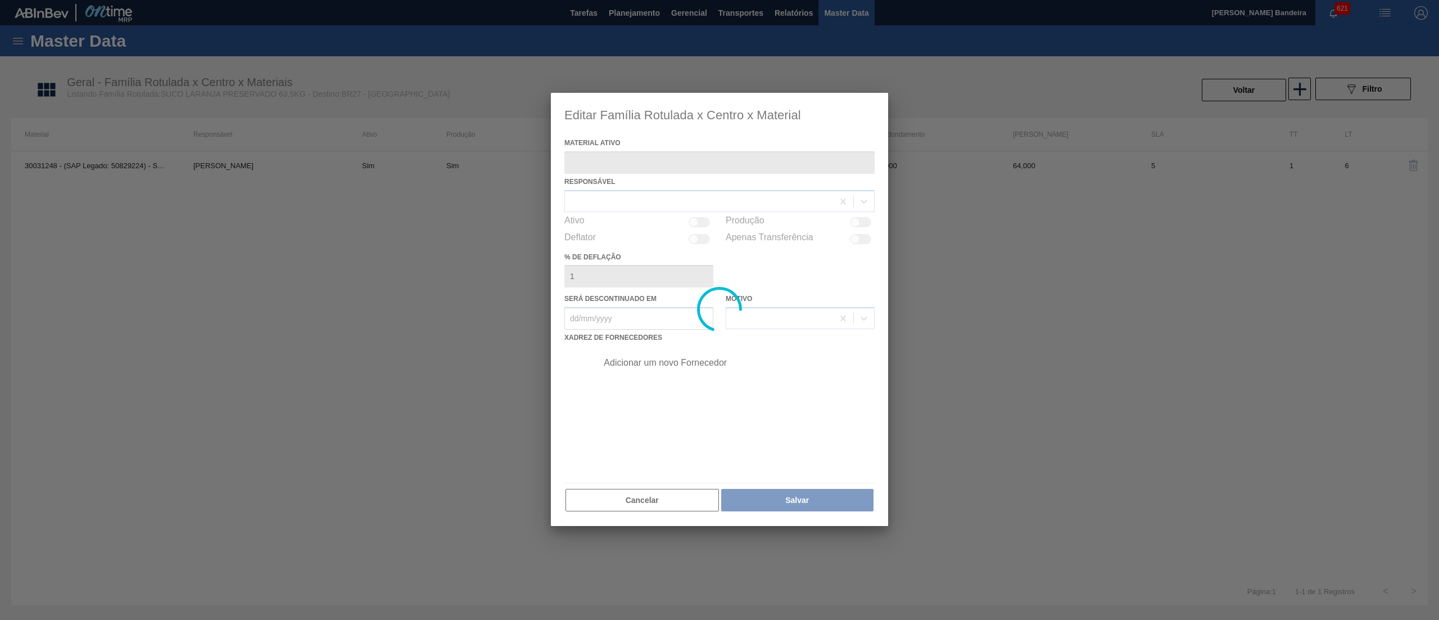
type ativo "30031248 - (SAP Legado: 50829224) - SUCO LARANJA CONC PRESV 63 5 KG"
checkbox input "true"
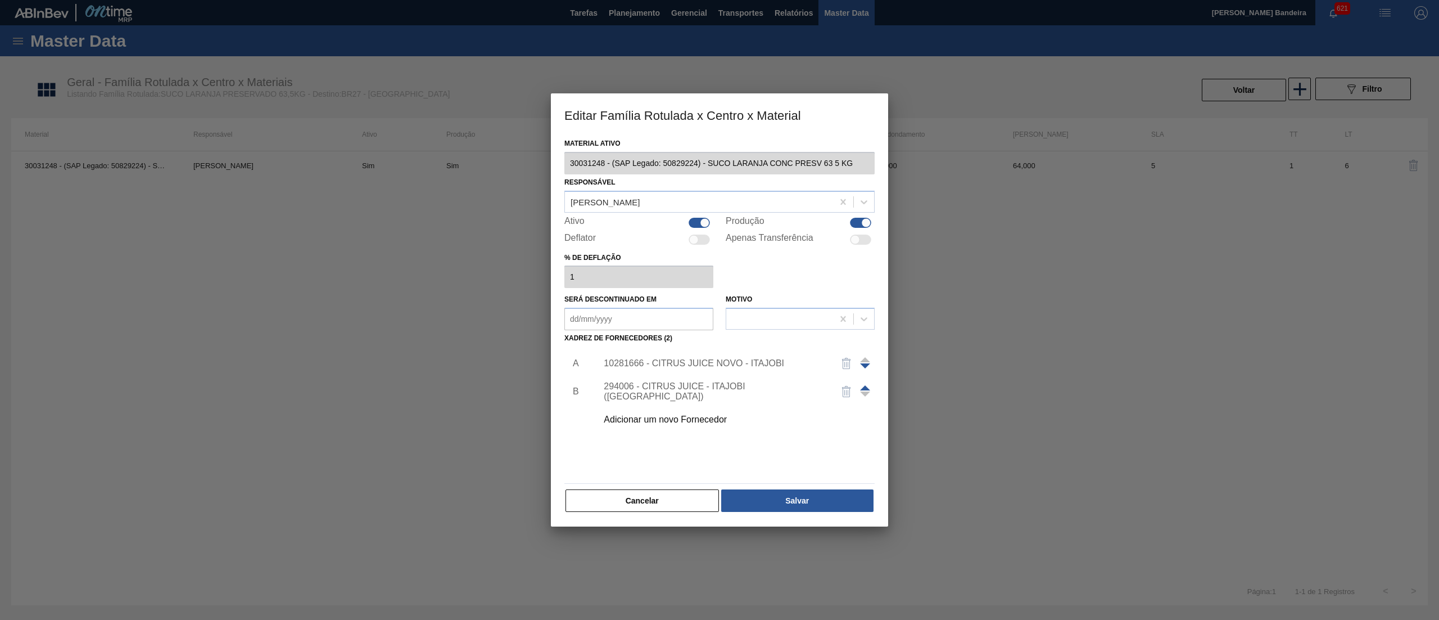
click at [697, 218] on div at bounding box center [699, 223] width 21 height 10
checkbox input "false"
click at [760, 497] on button "Salvar" at bounding box center [797, 500] width 152 height 22
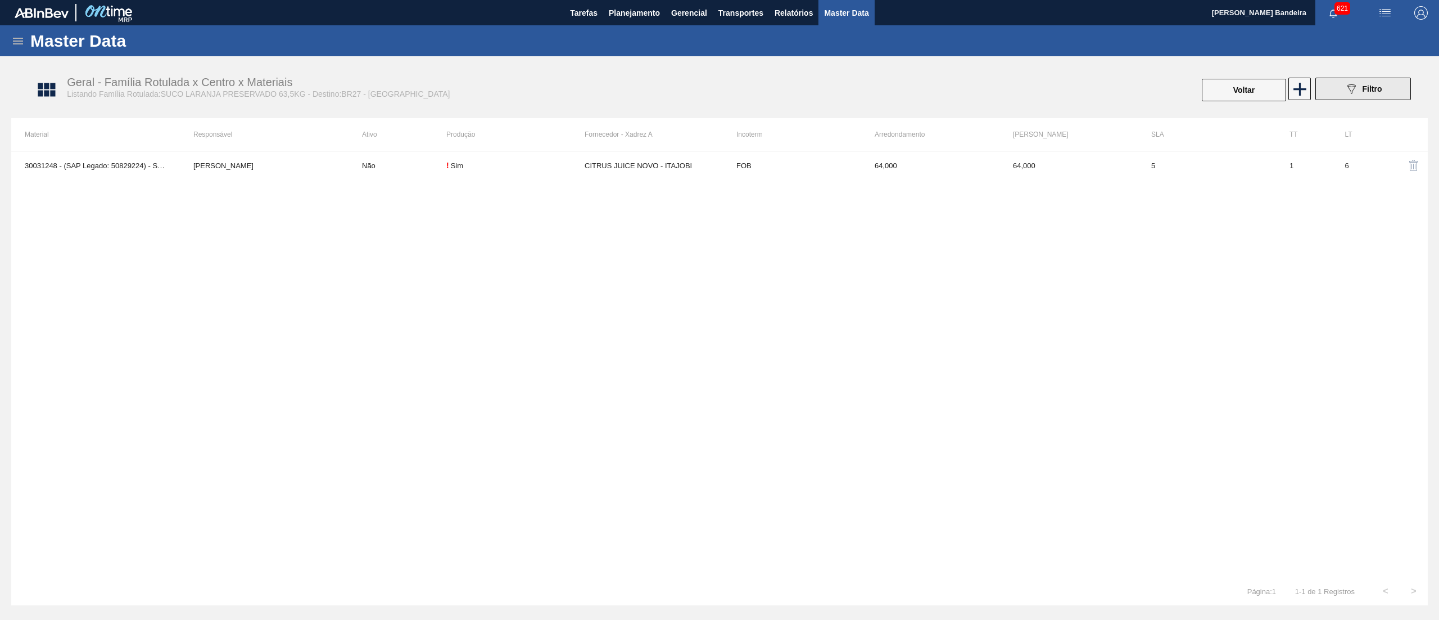
click at [1356, 92] on icon "089F7B8B-B2A5-4AFE-B5C0-19BA573D28AC" at bounding box center [1351, 88] width 13 height 13
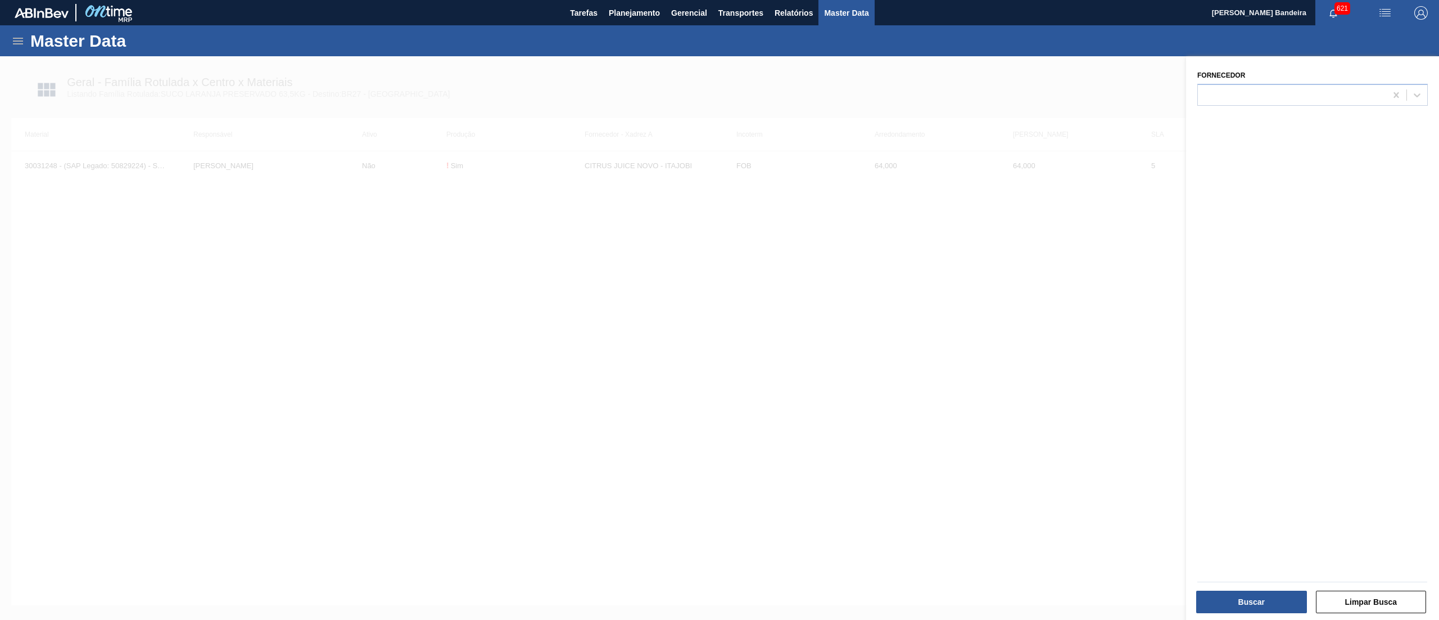
click at [1026, 307] on div at bounding box center [719, 366] width 1439 height 620
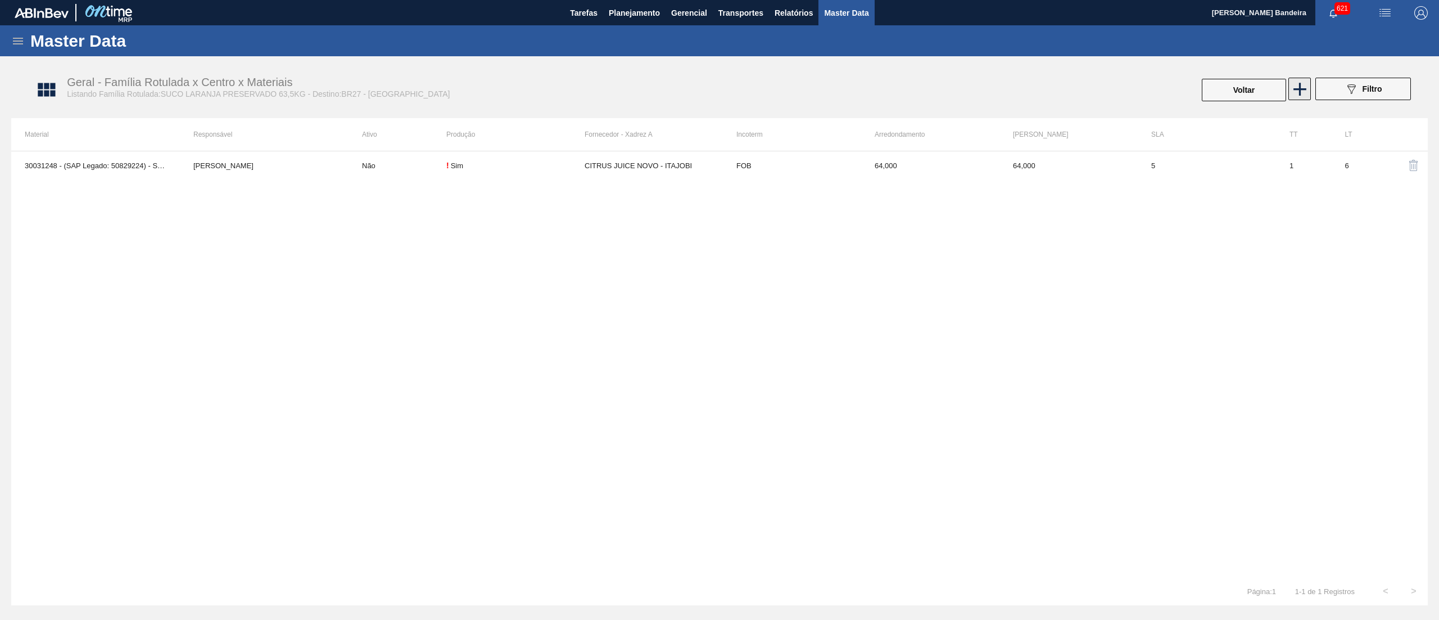
click at [1295, 78] on icon at bounding box center [1300, 89] width 22 height 22
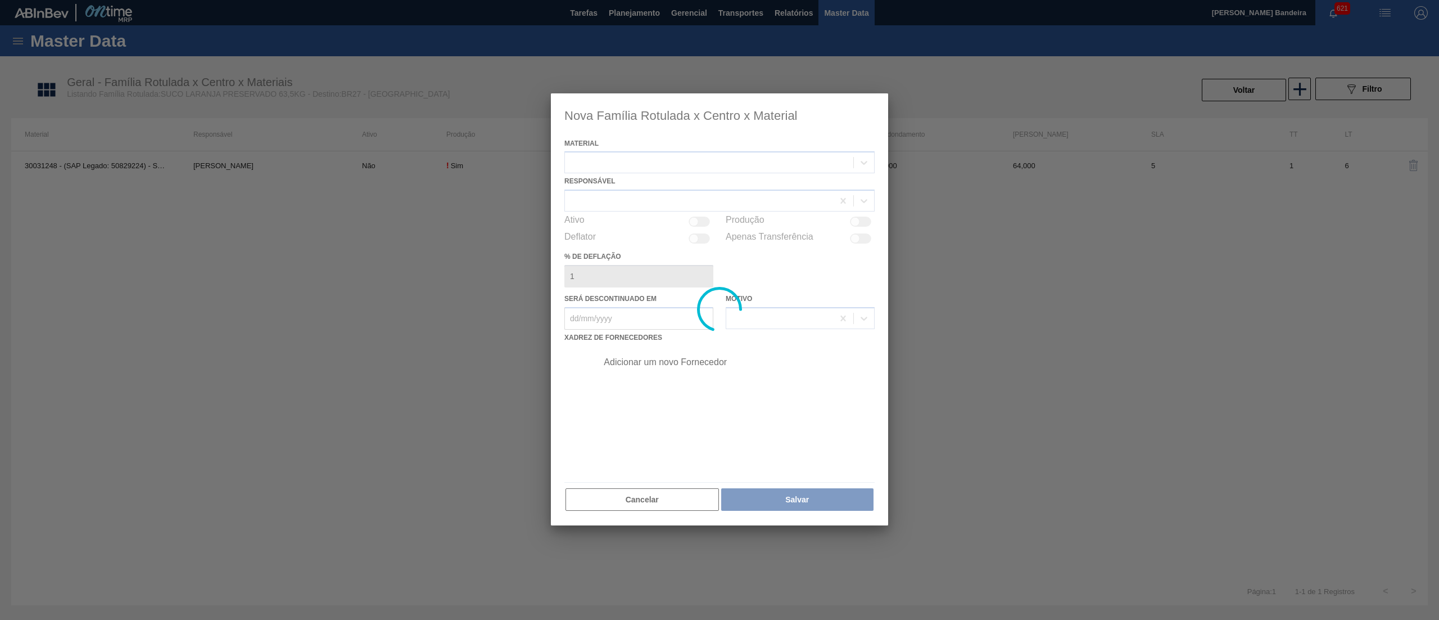
click at [649, 164] on div at bounding box center [719, 309] width 337 height 432
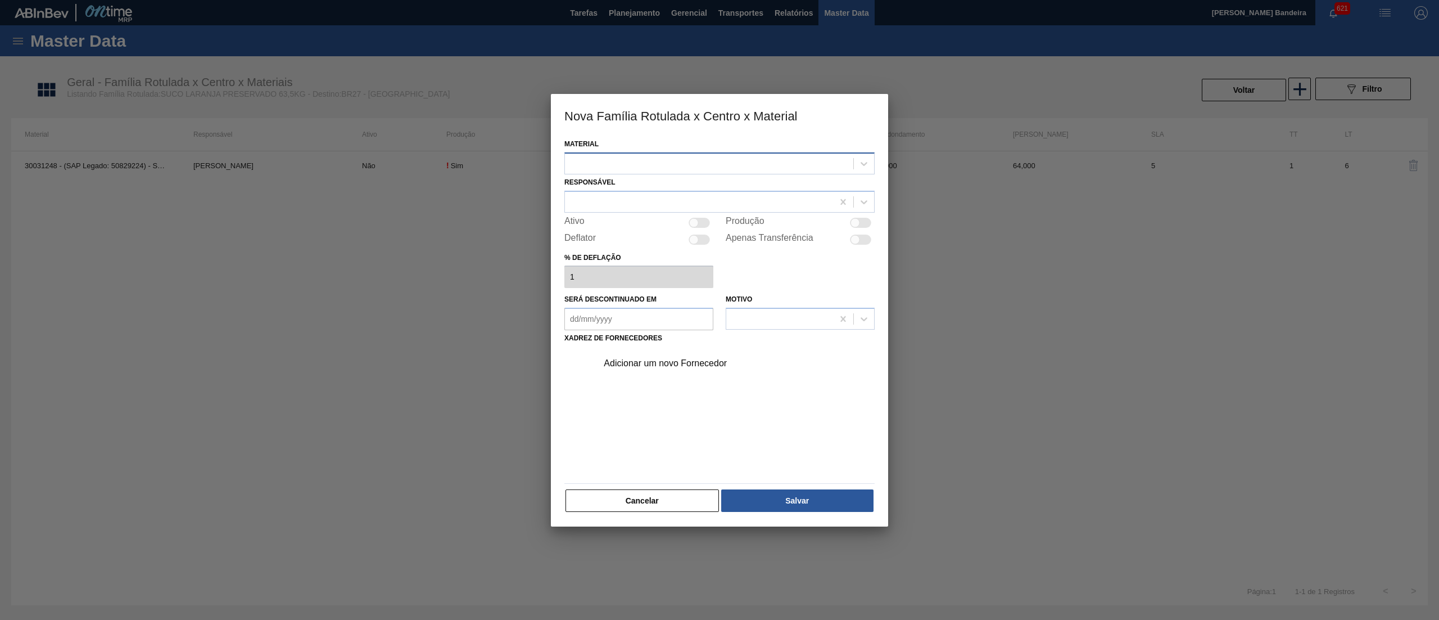
click at [648, 160] on div at bounding box center [709, 163] width 288 height 16
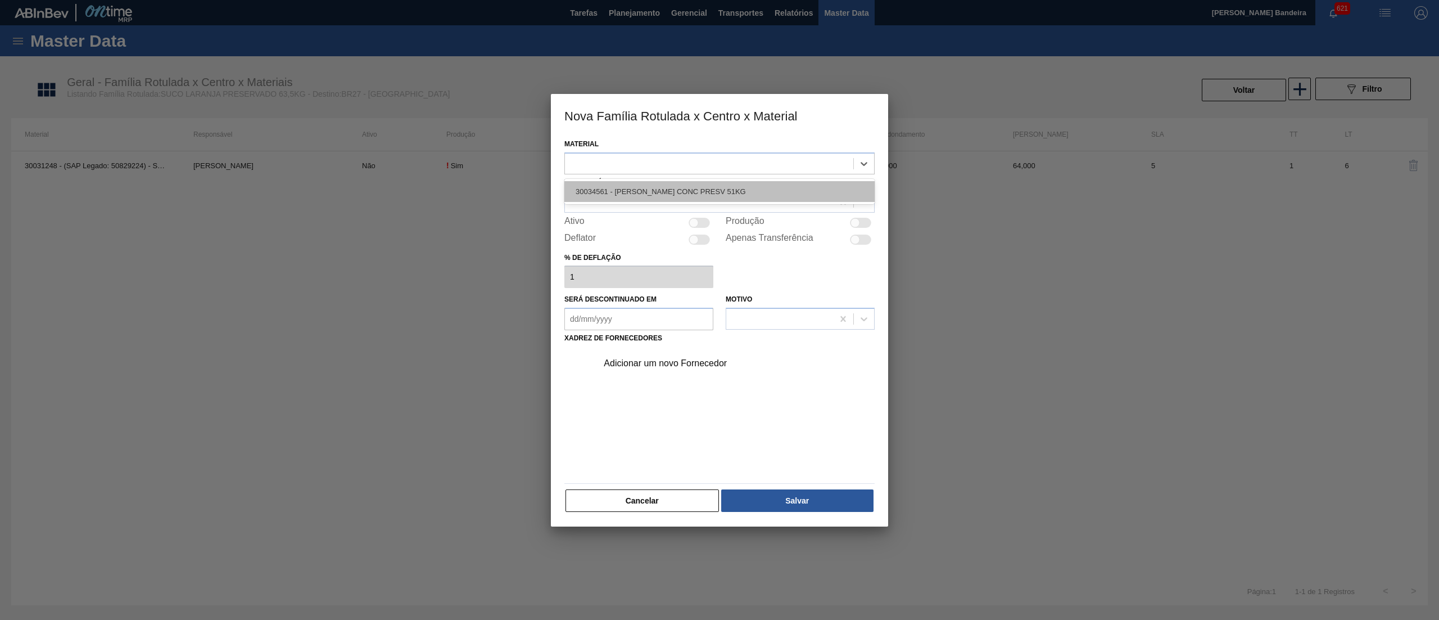
click at [650, 198] on div "30034561 - [PERSON_NAME] CONC PRESV 51KG" at bounding box center [719, 191] width 310 height 21
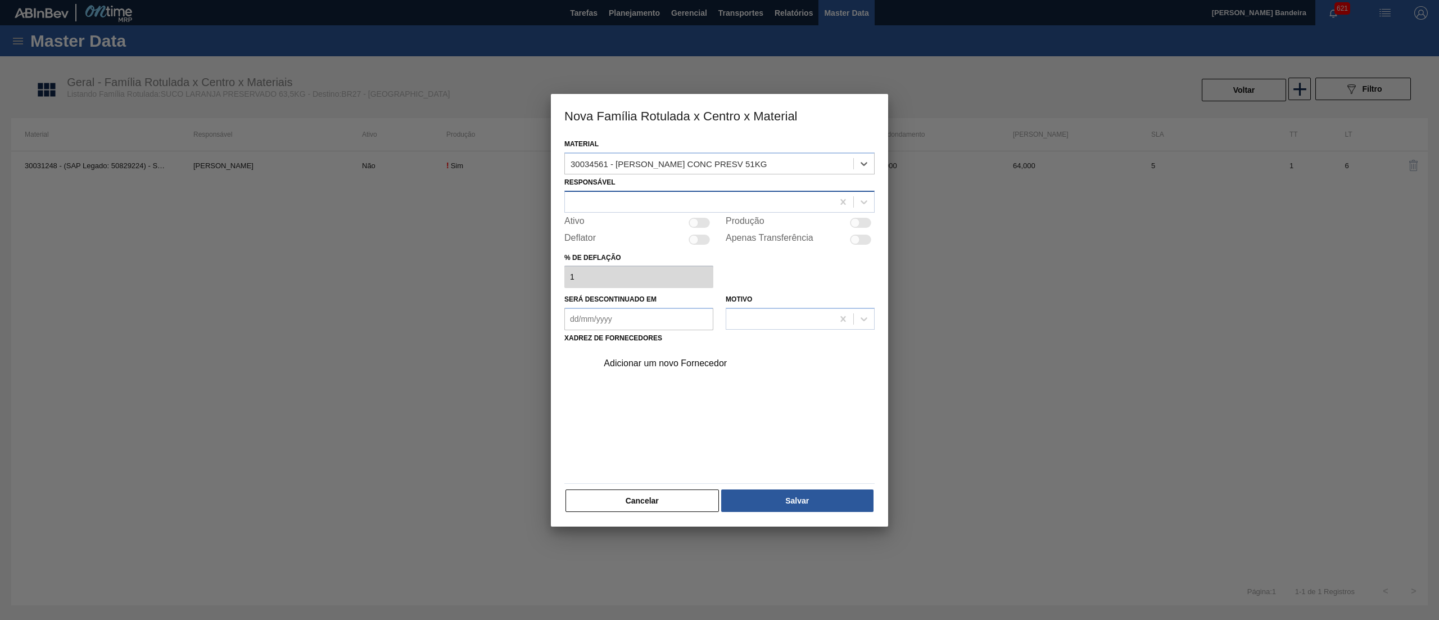
click at [639, 197] on div at bounding box center [699, 201] width 268 height 16
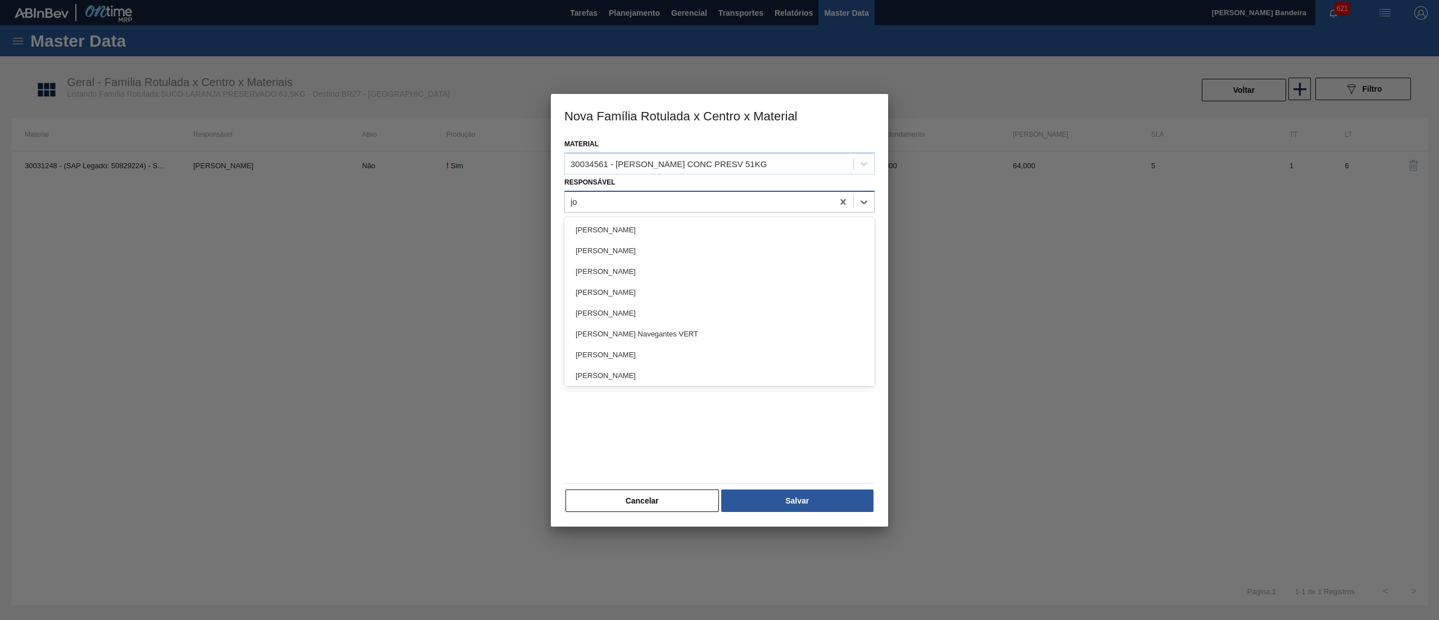
type input "[PERSON_NAME]"
click at [639, 224] on div "[PERSON_NAME]" at bounding box center [719, 229] width 310 height 21
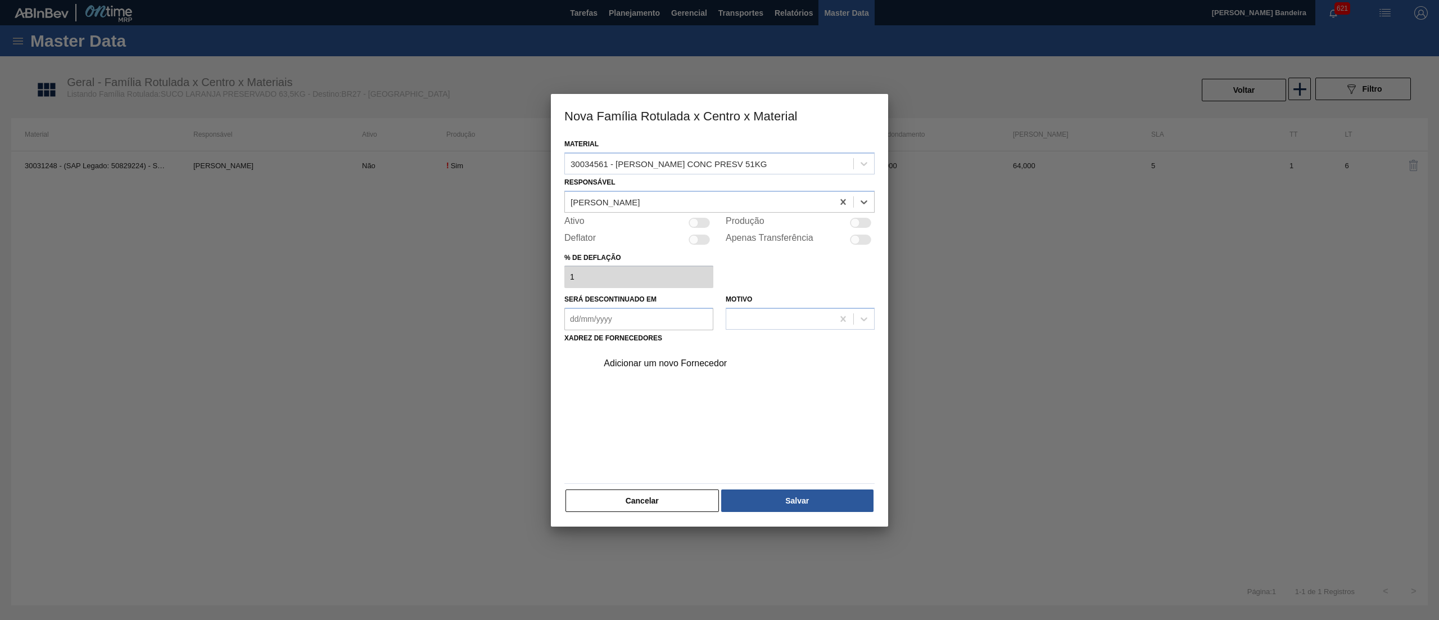
click at [702, 220] on div at bounding box center [699, 223] width 21 height 10
checkbox input "true"
click at [689, 359] on div "Adicionar um novo Fornecedor" at bounding box center [714, 363] width 220 height 10
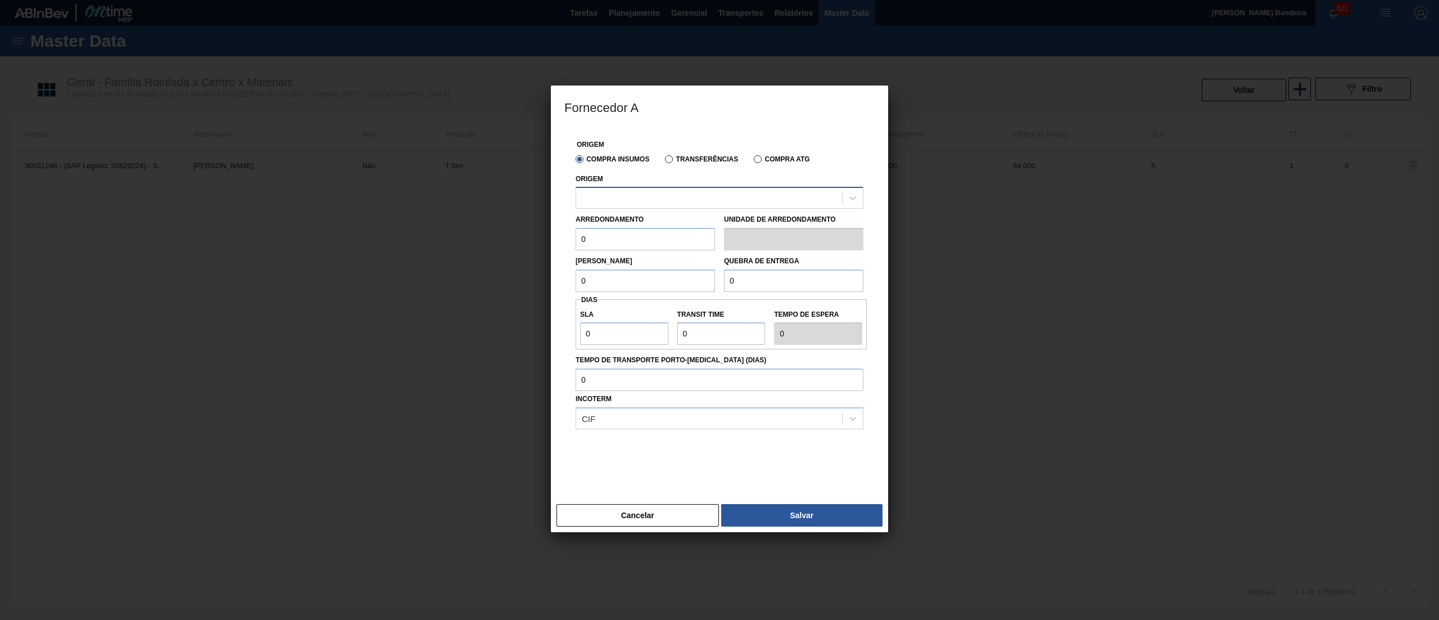
click at [653, 190] on div at bounding box center [709, 198] width 266 height 16
click at [659, 204] on div at bounding box center [709, 198] width 266 height 16
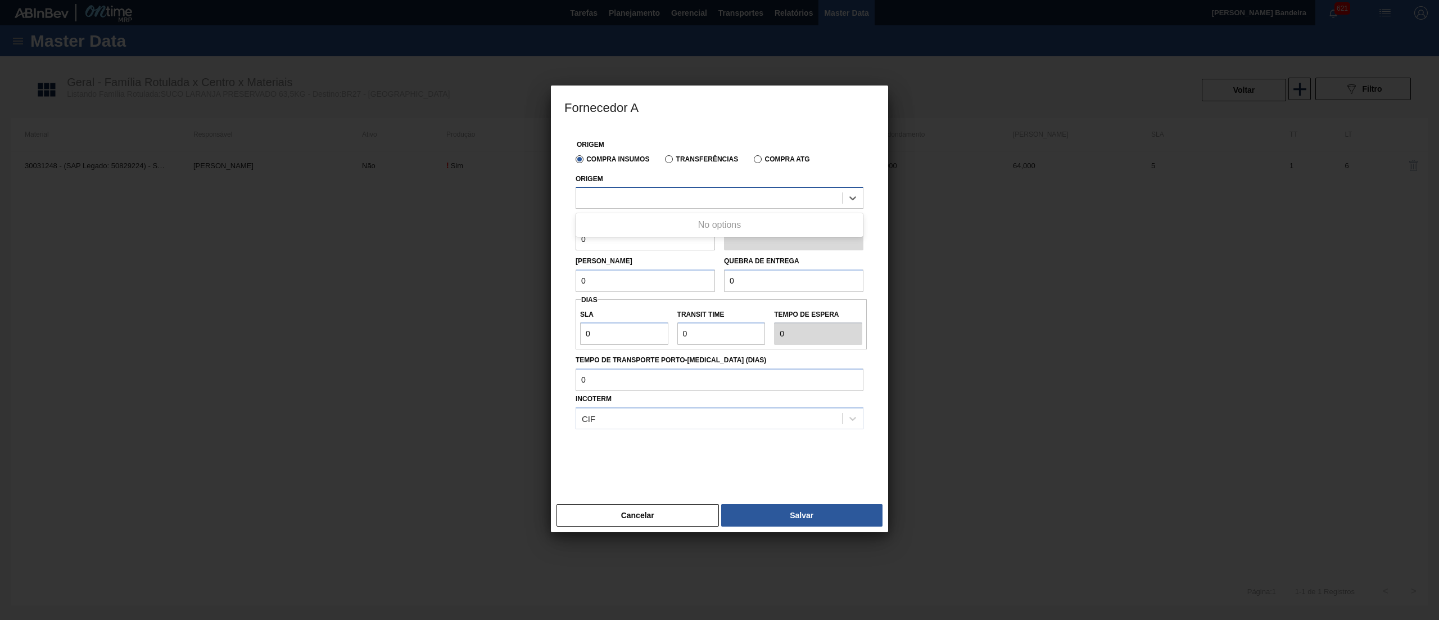
click at [659, 204] on div at bounding box center [709, 198] width 266 height 16
click at [662, 215] on div "10281666 - CITRUS JUICE NOVO - ITAJOBI" at bounding box center [720, 225] width 288 height 21
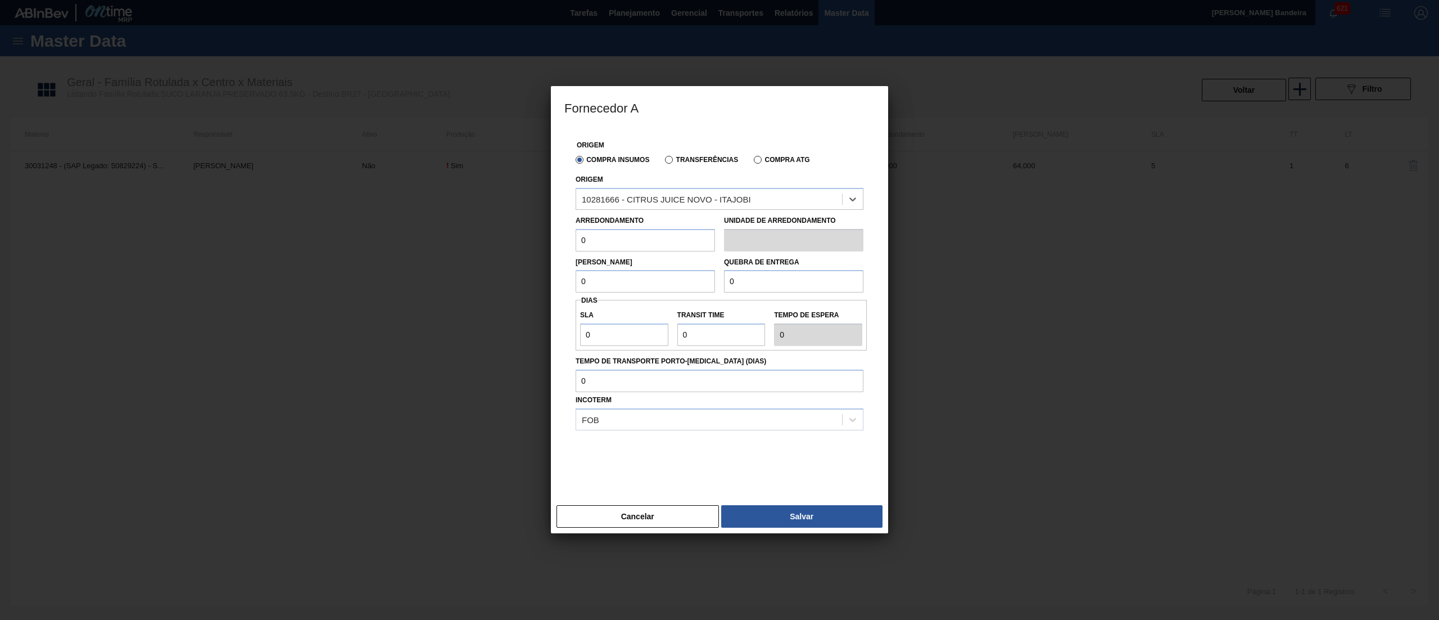
drag, startPoint x: 621, startPoint y: 242, endPoint x: 525, endPoint y: 245, distance: 96.7
click at [525, 245] on div "Fornecedor A Origem Compra Insumos Transferências Compra ATG Origem option 1028…" at bounding box center [719, 310] width 1439 height 620
type input "51"
drag, startPoint x: 630, startPoint y: 286, endPoint x: 493, endPoint y: 290, distance: 137.2
click at [493, 290] on div "Fornecedor A Origem Compra Insumos Transferências Compra ATG Origem 10281666 - …" at bounding box center [719, 310] width 1439 height 620
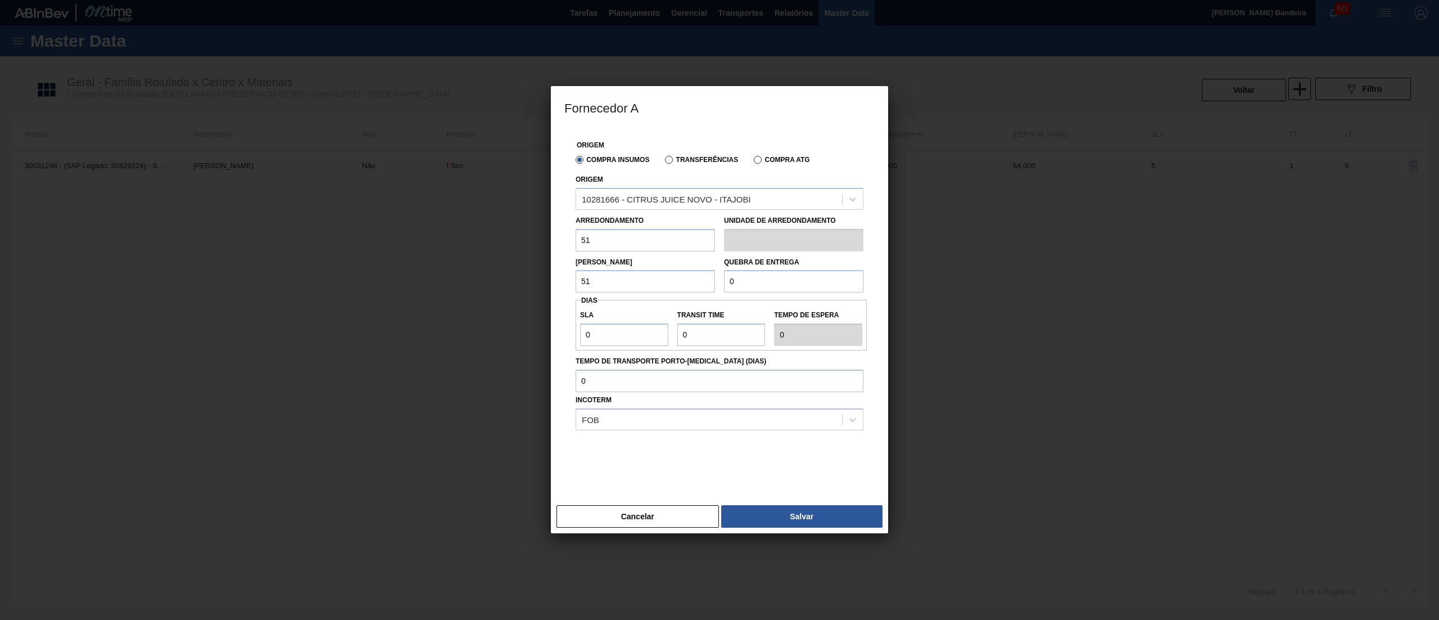
type input "51"
drag, startPoint x: 752, startPoint y: 275, endPoint x: 670, endPoint y: 286, distance: 82.7
click at [670, 286] on div "[PERSON_NAME] 51 Quebra de entrega 0" at bounding box center [719, 272] width 297 height 42
type input "9.180"
drag, startPoint x: 622, startPoint y: 334, endPoint x: 510, endPoint y: 341, distance: 111.5
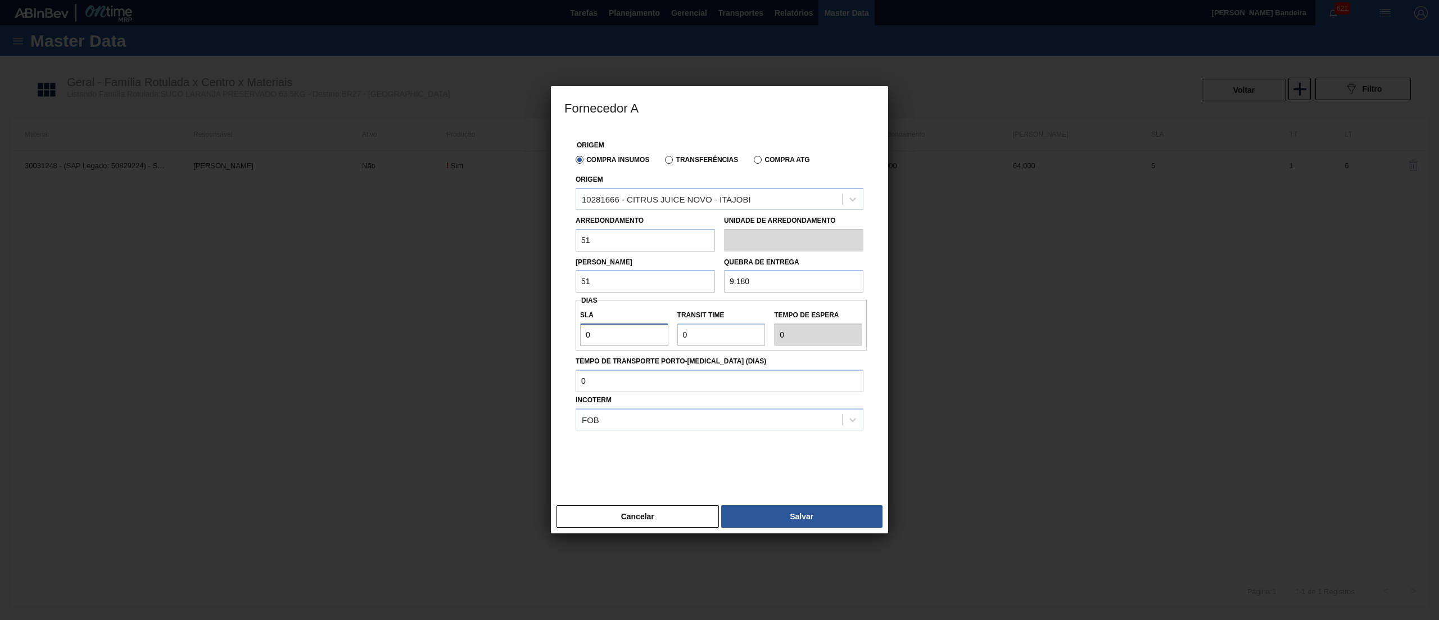
click at [512, 341] on div "Fornecedor A Origem Compra Insumos Transferências Compra ATG Origem 10281666 - …" at bounding box center [719, 310] width 1439 height 620
type input "1"
type input "10"
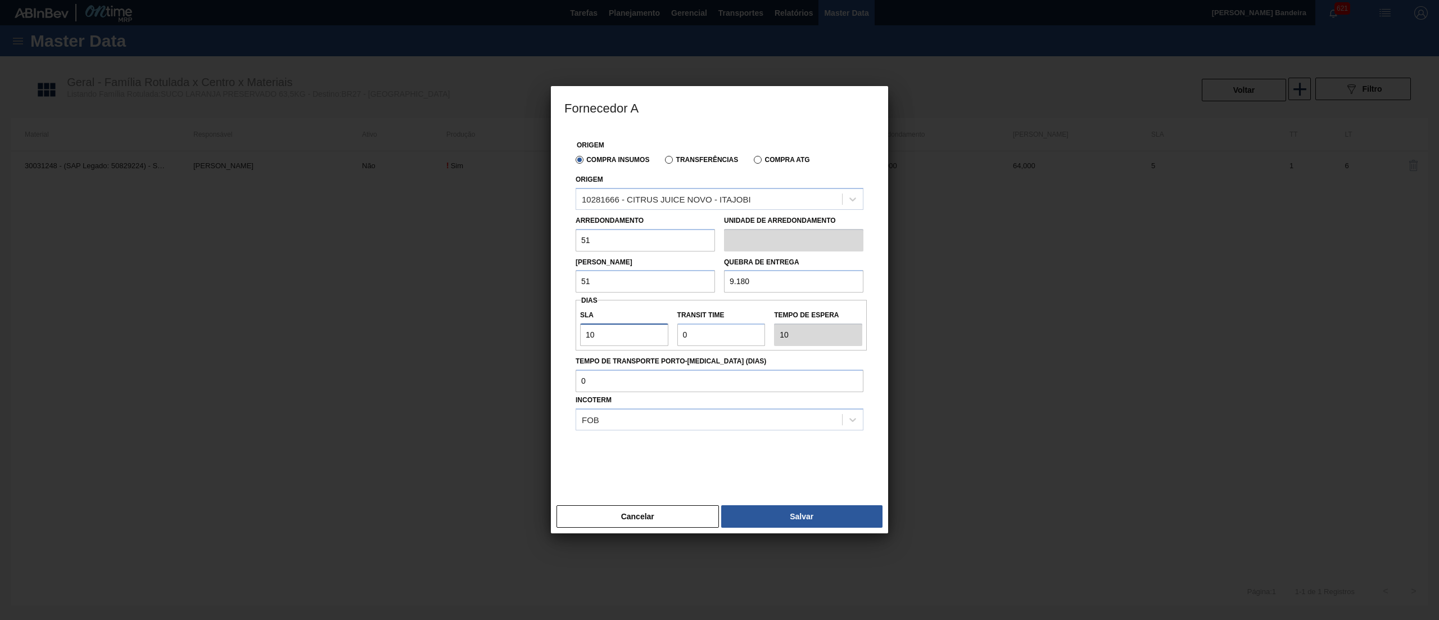
type input "10"
drag, startPoint x: 704, startPoint y: 330, endPoint x: 635, endPoint y: 337, distance: 70.0
click at [635, 337] on div "SLA 10 Transit Time Tempo de espera 10" at bounding box center [721, 325] width 291 height 42
type input "2"
type input "12"
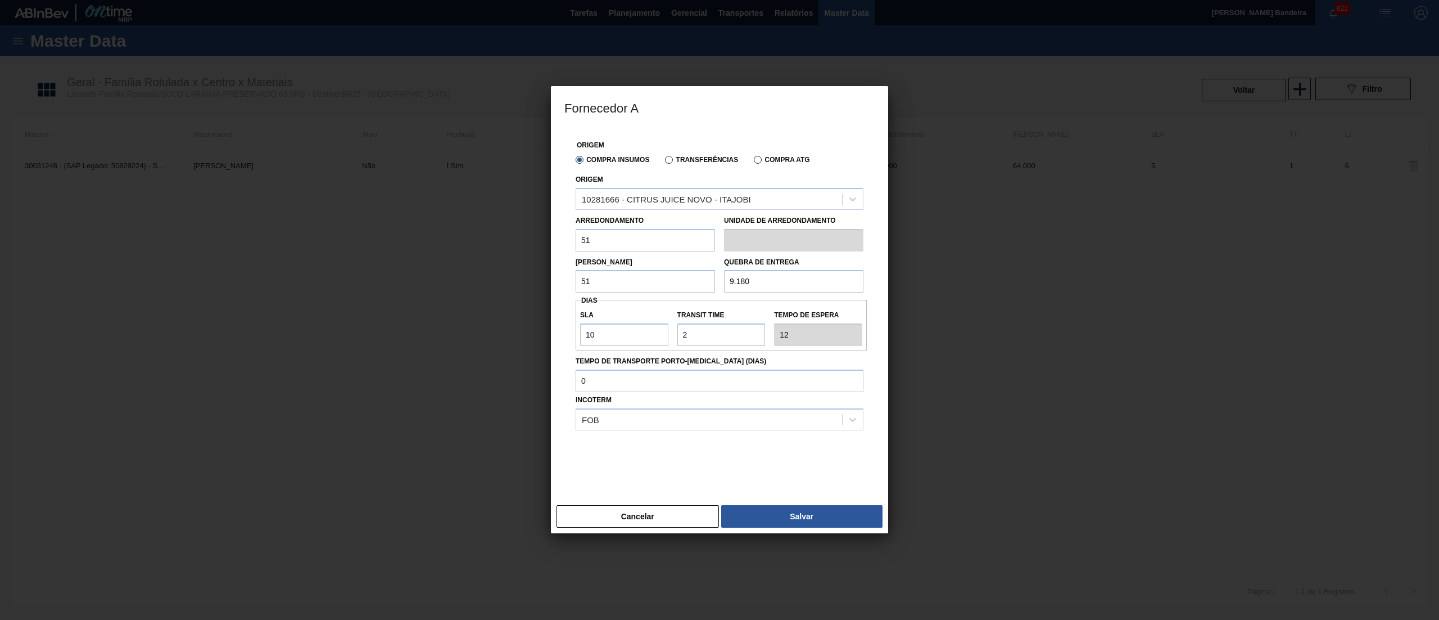
click at [645, 494] on div "Origem Compra Insumos Transferências Compra ATG Origem 10281666 - CITRUS JUICE …" at bounding box center [719, 314] width 337 height 372
drag, startPoint x: 630, startPoint y: 344, endPoint x: 594, endPoint y: 350, distance: 36.5
click at [594, 350] on div "SLA 10 Transit Time Tempo de espera 12" at bounding box center [721, 325] width 291 height 51
type input "1"
type input "11"
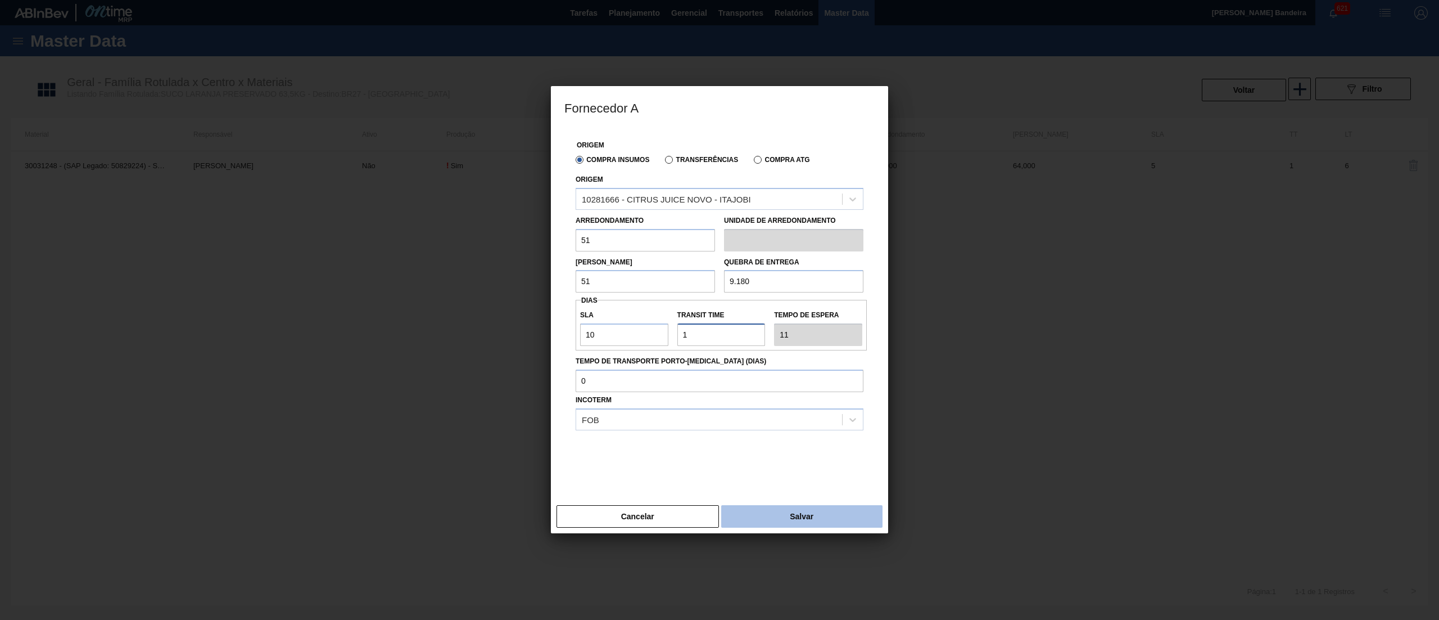
type input "1"
click at [825, 526] on button "Salvar" at bounding box center [801, 516] width 161 height 22
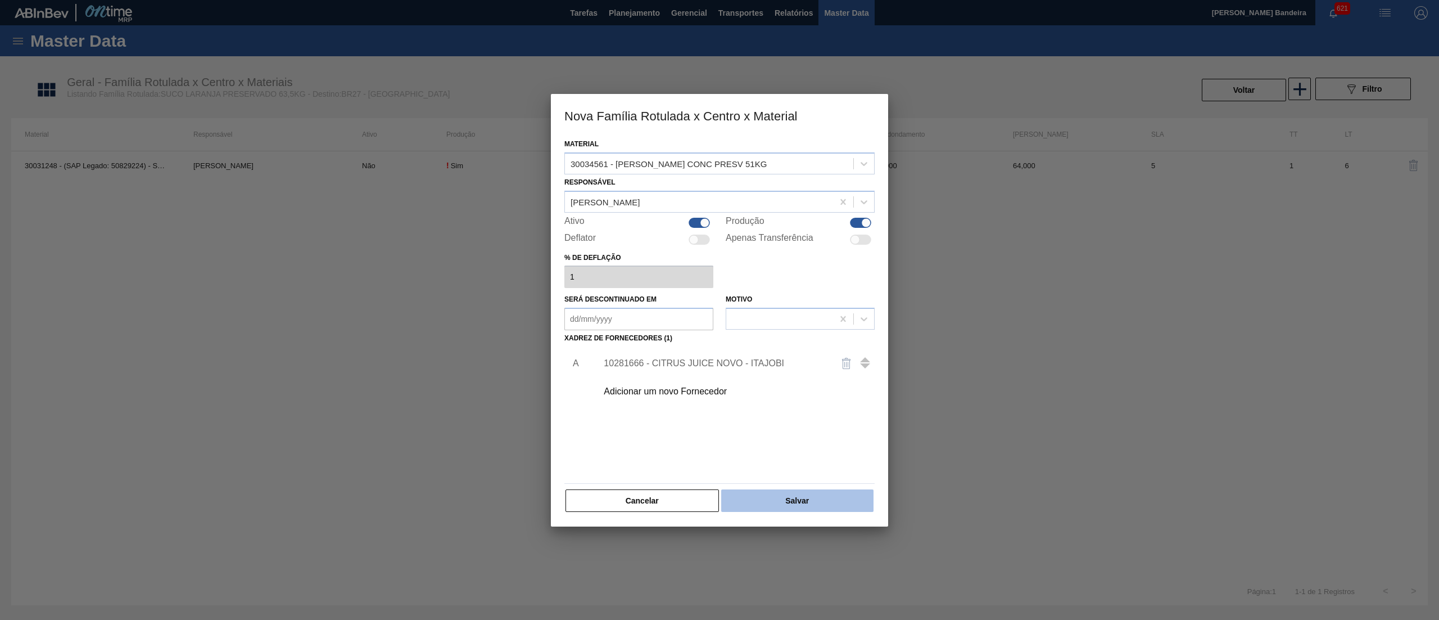
click at [825, 507] on button "Salvar" at bounding box center [797, 500] width 152 height 22
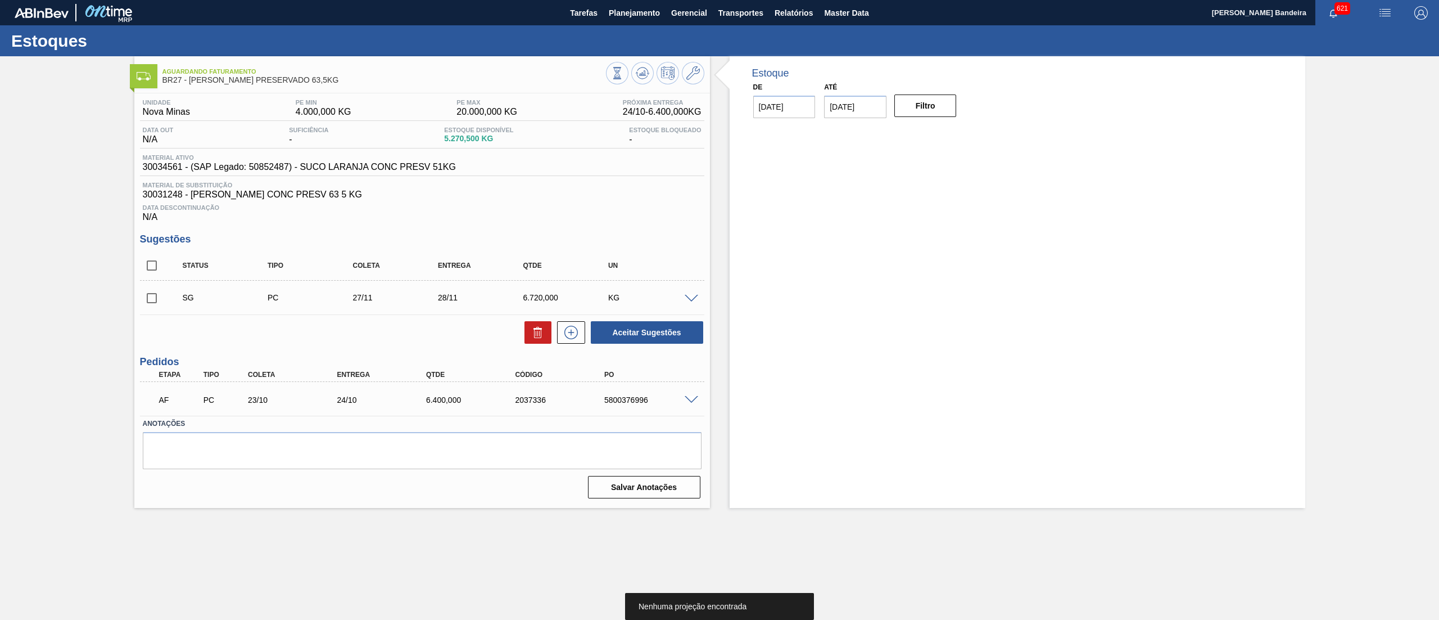
click at [151, 296] on input "checkbox" at bounding box center [152, 298] width 24 height 24
click at [536, 335] on icon at bounding box center [537, 332] width 13 height 13
checkbox input "false"
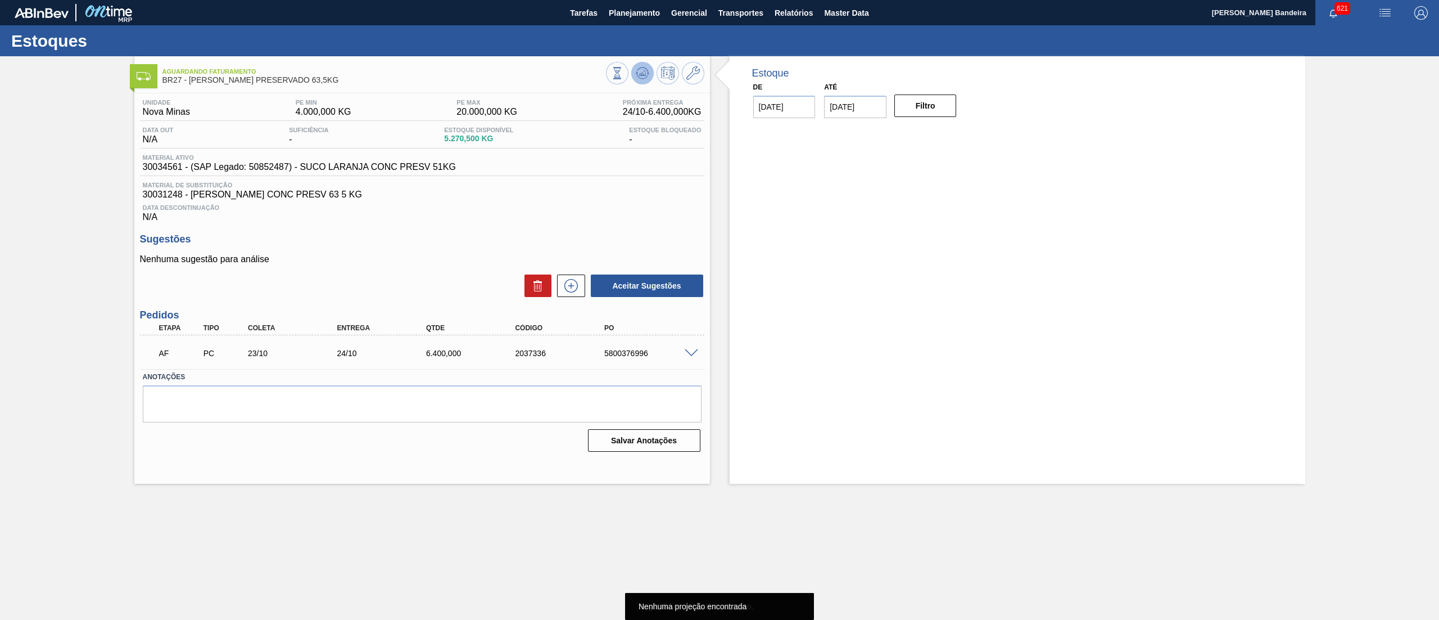
click at [643, 78] on icon at bounding box center [642, 72] width 13 height 13
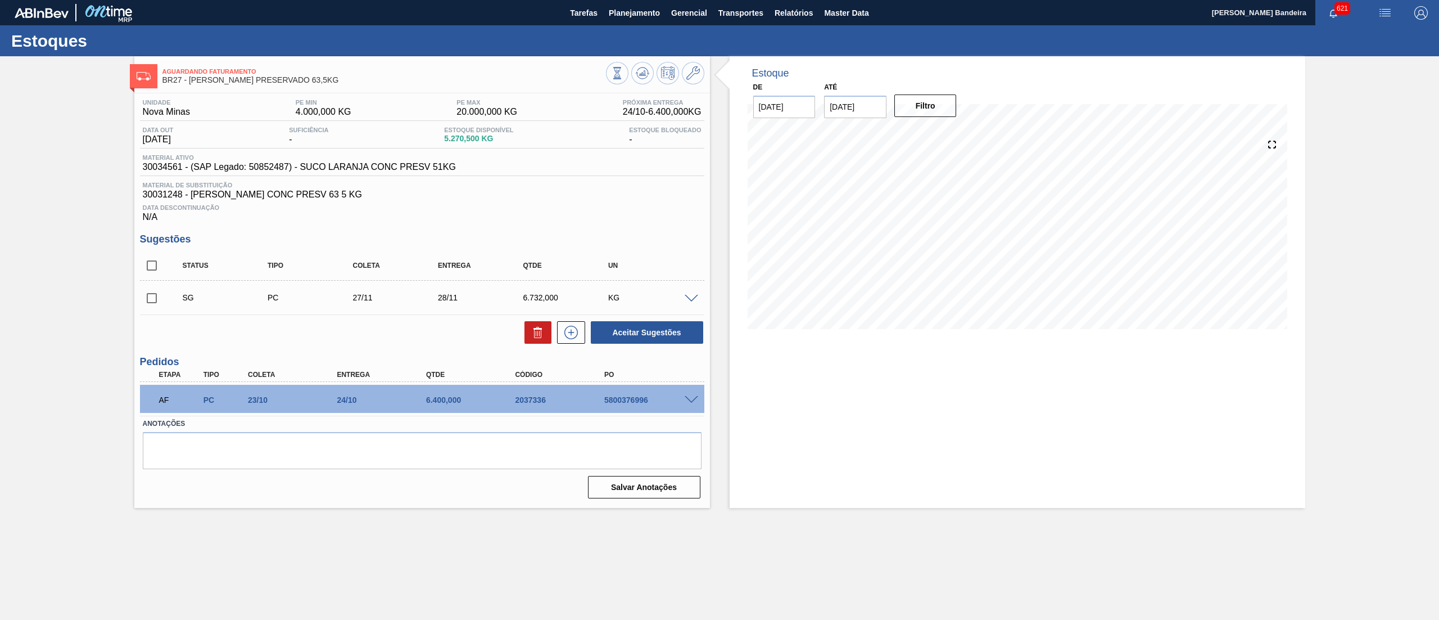
click at [688, 304] on div "SG PC 27/11 28/11 6.732,000 KG" at bounding box center [422, 297] width 564 height 28
click at [693, 302] on span at bounding box center [691, 299] width 13 height 8
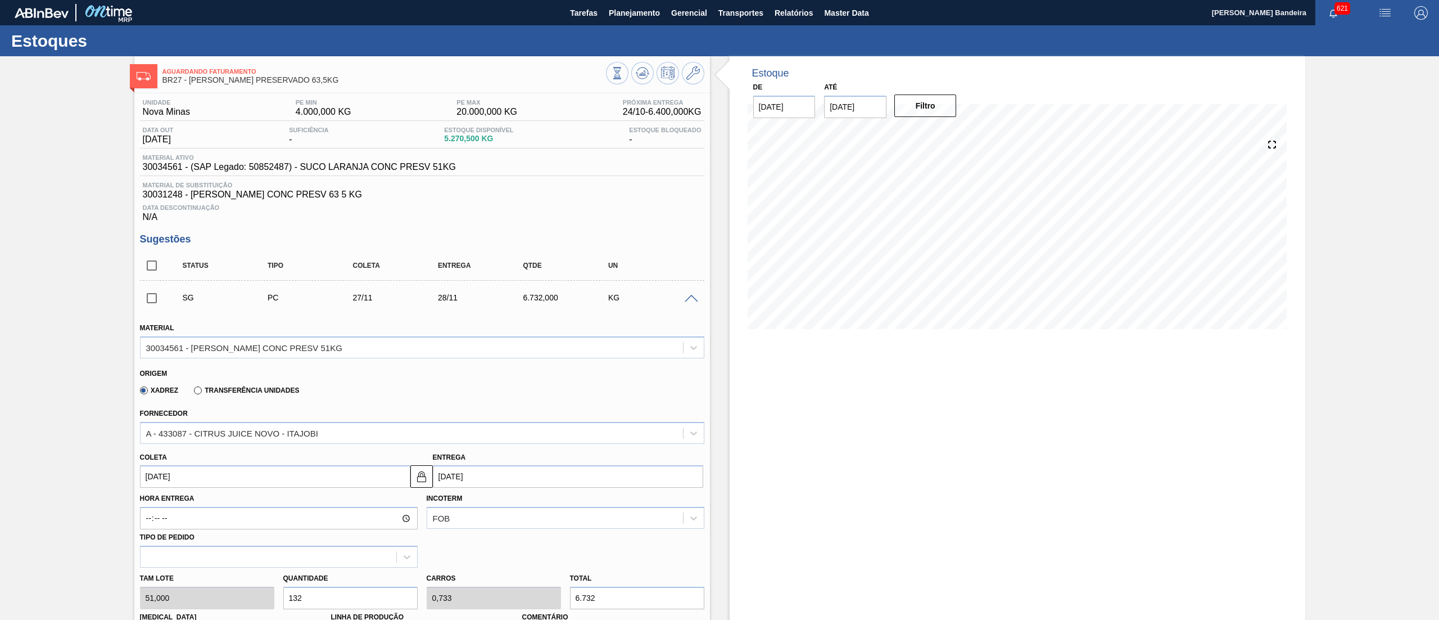
scroll to position [309, 0]
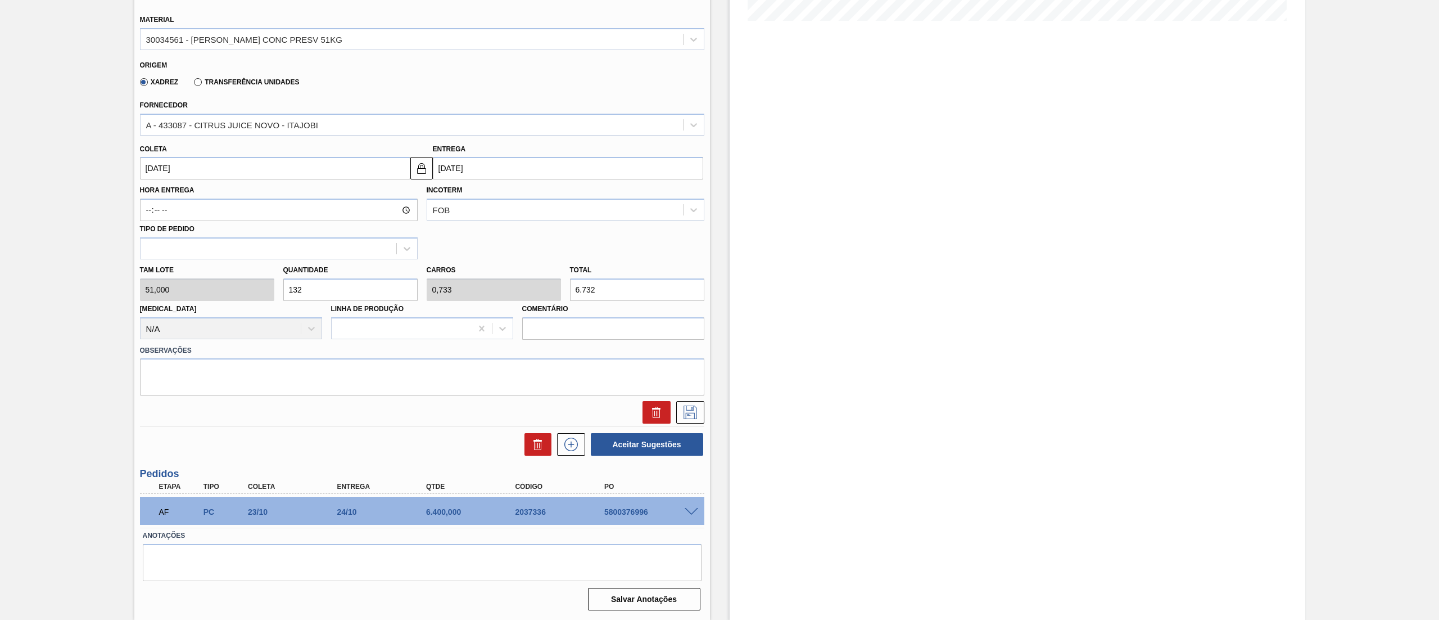
click at [224, 164] on input "[DATE]" at bounding box center [275, 168] width 270 height 22
click at [257, 291] on div "Tam lote 51,000 Quantidade 132 Carros 0,733 Total 6.732 Doca N/A Linha de Produ…" at bounding box center [421, 299] width 573 height 80
type input "1"
type input "0,006"
type input "51"
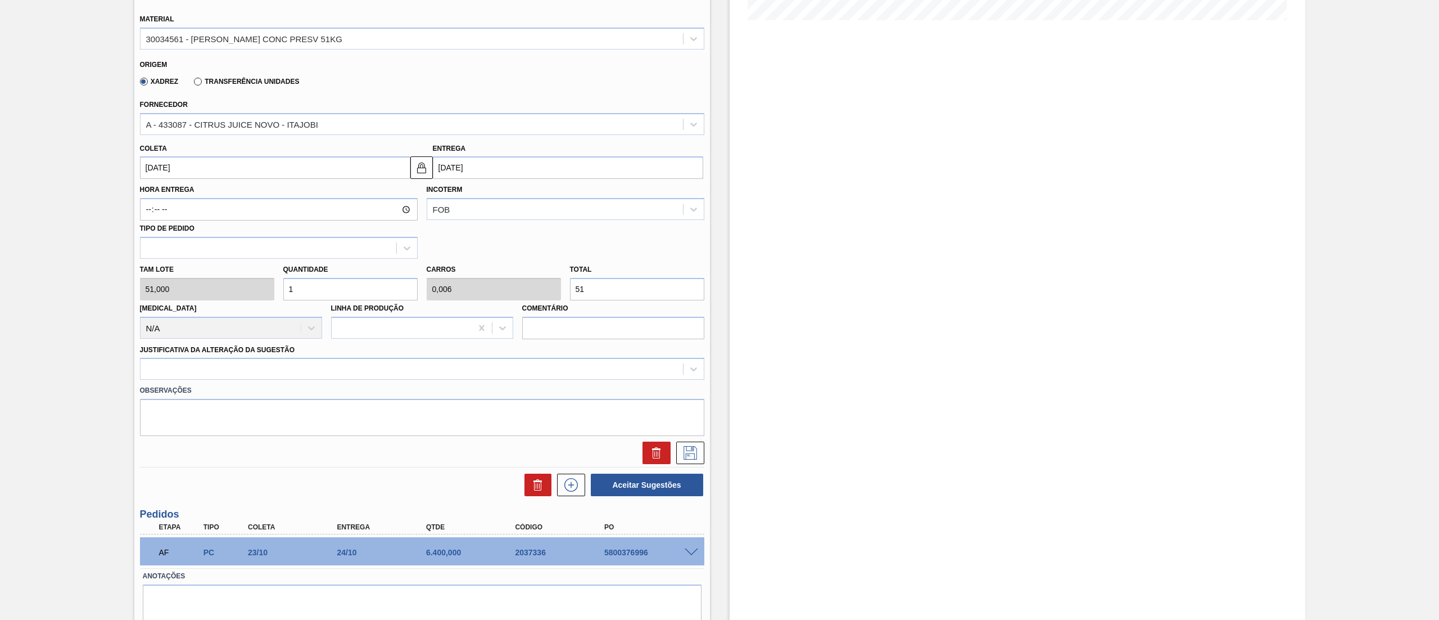
type input "10"
type input "0,056"
type input "510"
type input "100"
type input "0,556"
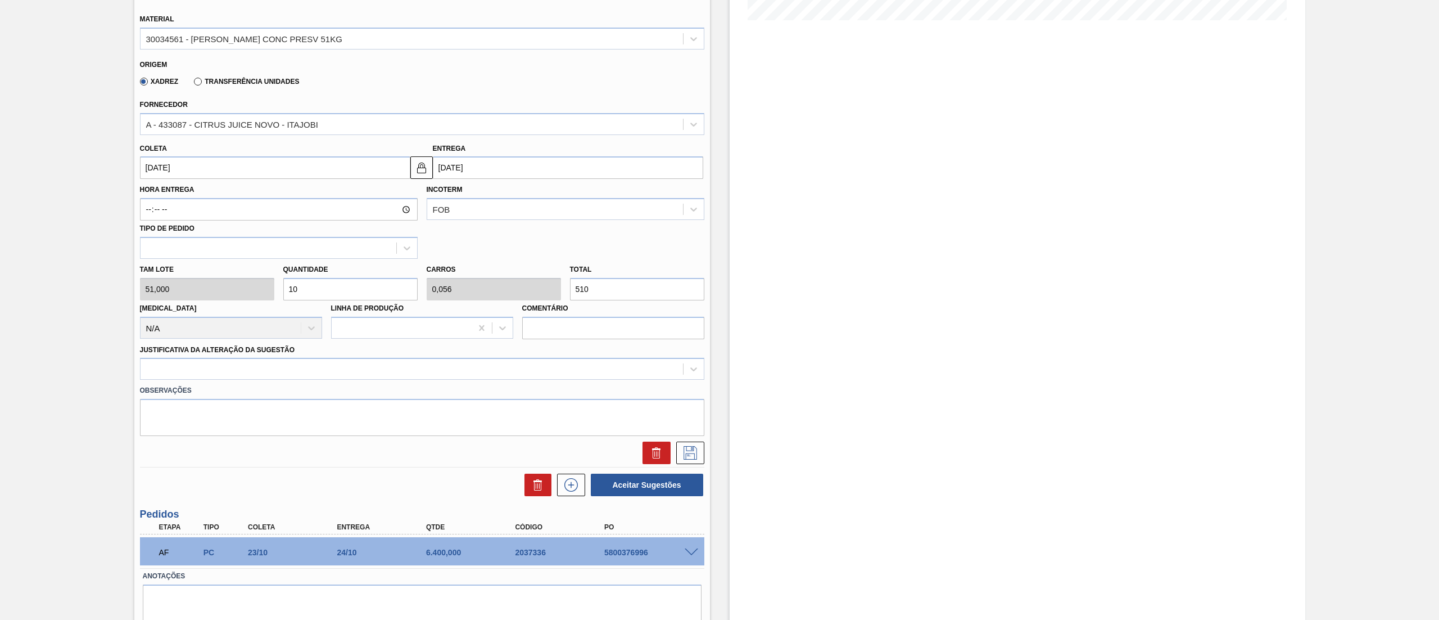
type input "5.100"
click at [226, 287] on div "Tam lote 51,000 Quantidade 100 Carros 0,556 Total 5.100 Doca N/A Linha de Produ…" at bounding box center [421, 299] width 573 height 80
type input "8"
type input "0,044"
type input "408"
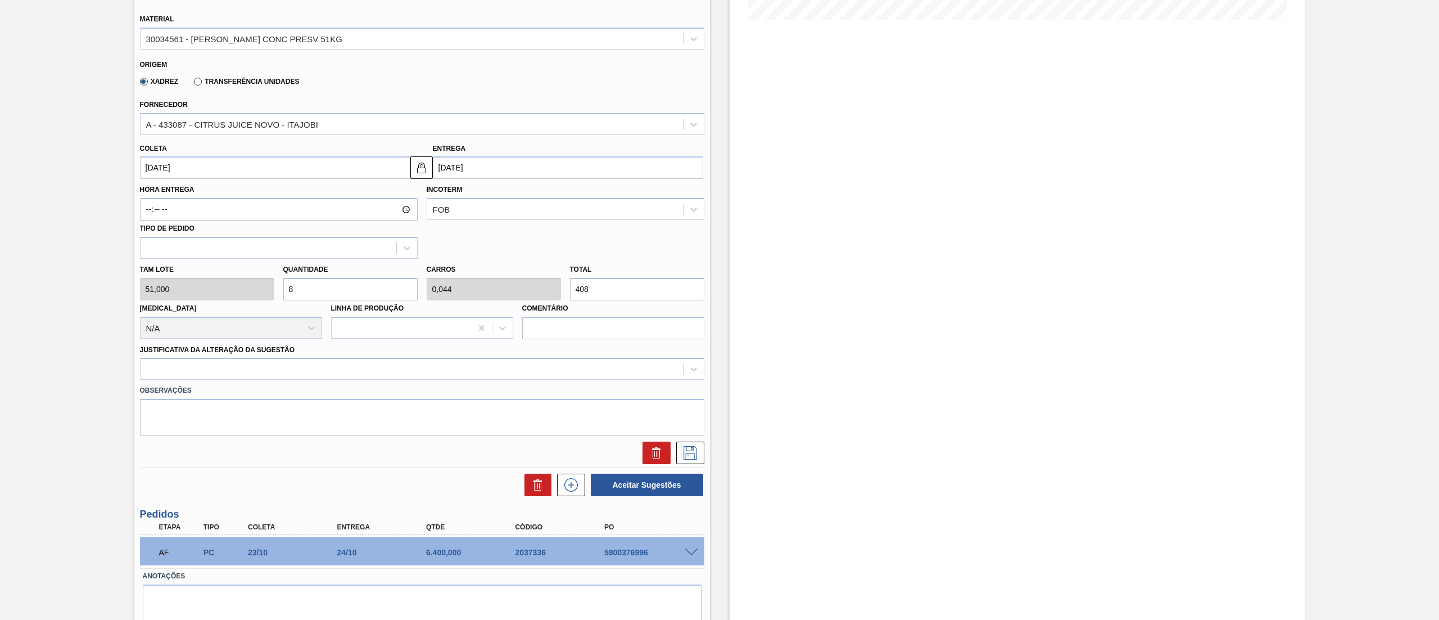
type input "80"
type input "0,444"
type input "4.080"
click at [213, 281] on div "Tam lote 51,000 Quantidade 80 Carros 0,444 Total 4.080 Doca N/A Linha de Produç…" at bounding box center [421, 299] width 573 height 80
type input "1"
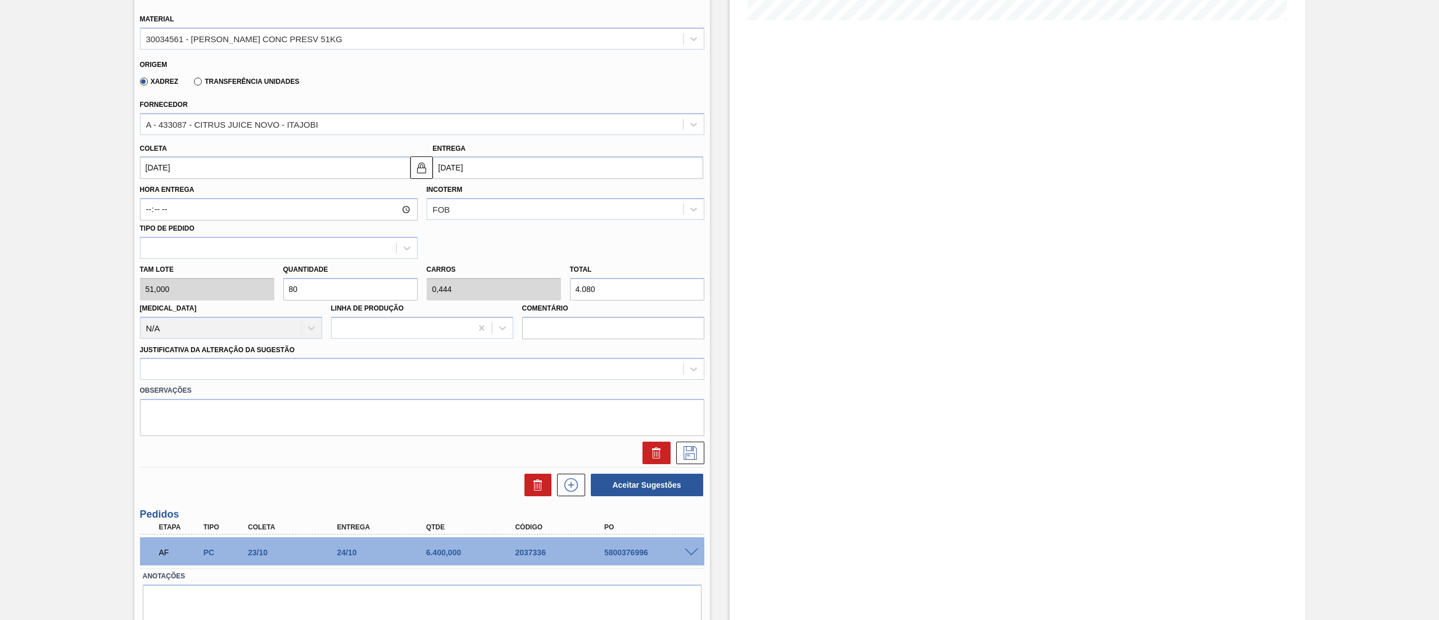
type input "0,006"
type input "51"
type input "10"
type input "0,056"
type input "510"
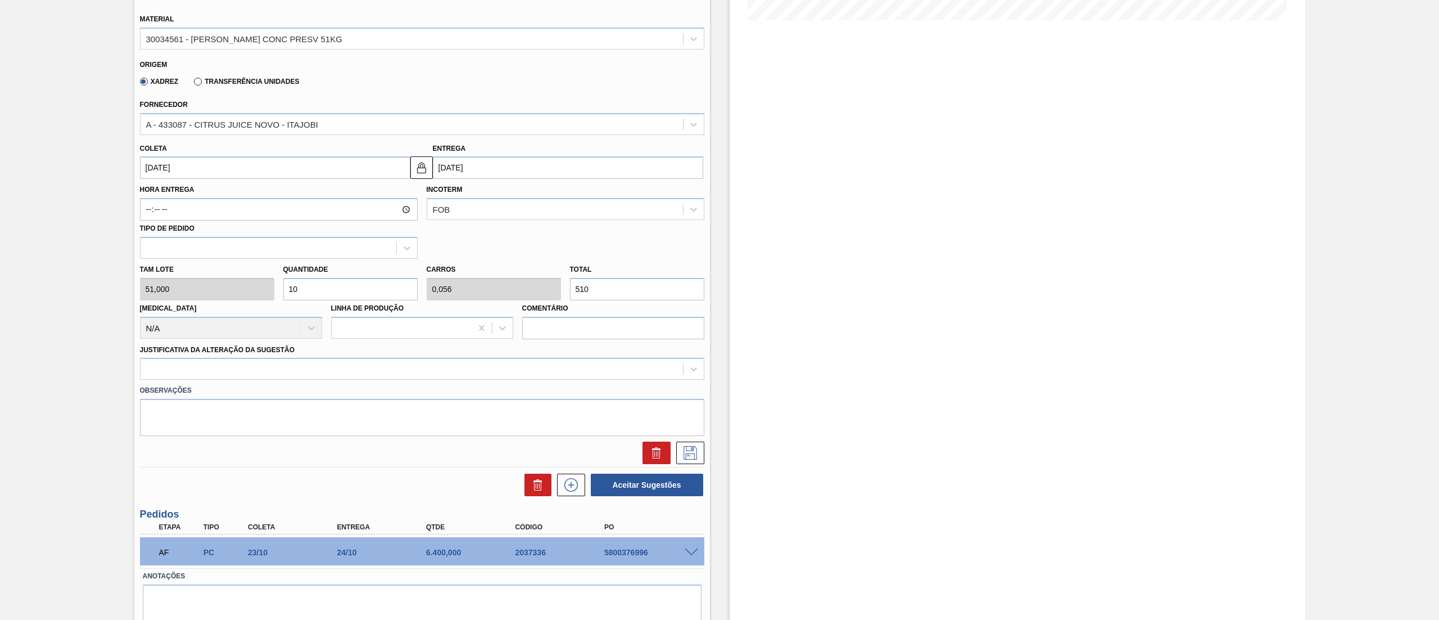
type input "100"
type input "0,556"
type input "5.100"
type input "100"
click at [259, 370] on div at bounding box center [412, 369] width 543 height 16
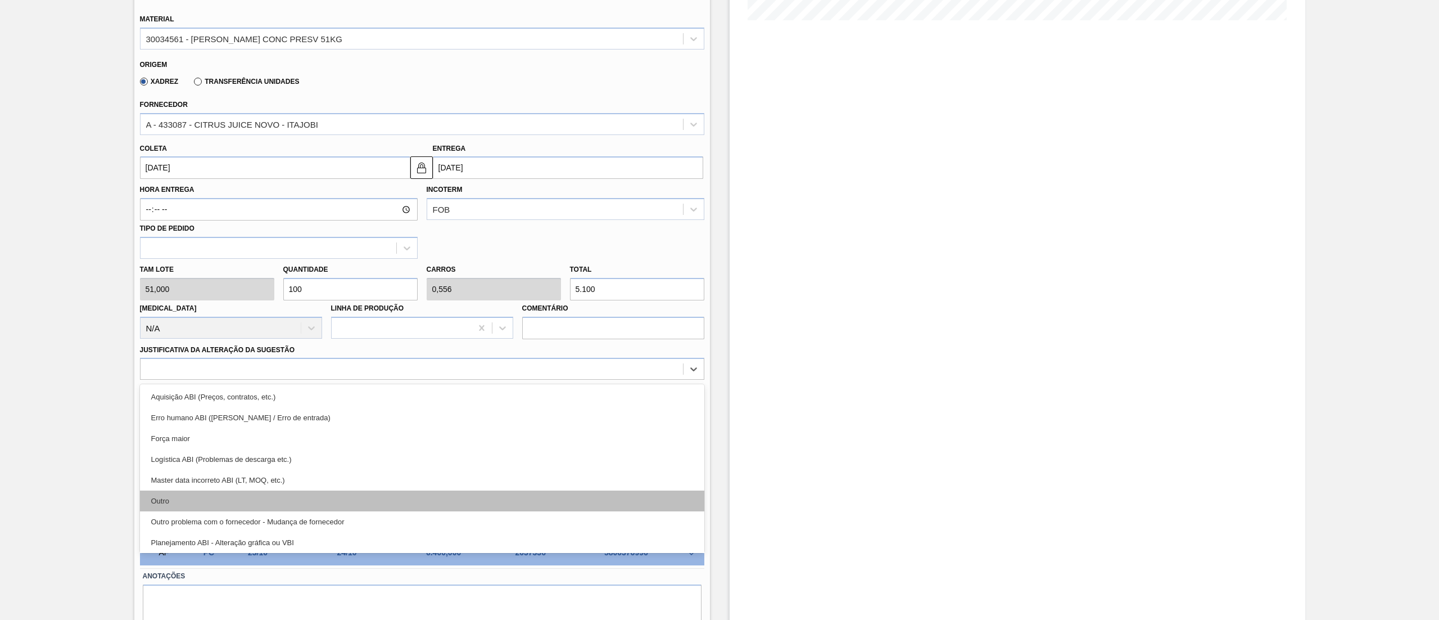
click at [246, 496] on div "Outro" at bounding box center [422, 500] width 564 height 21
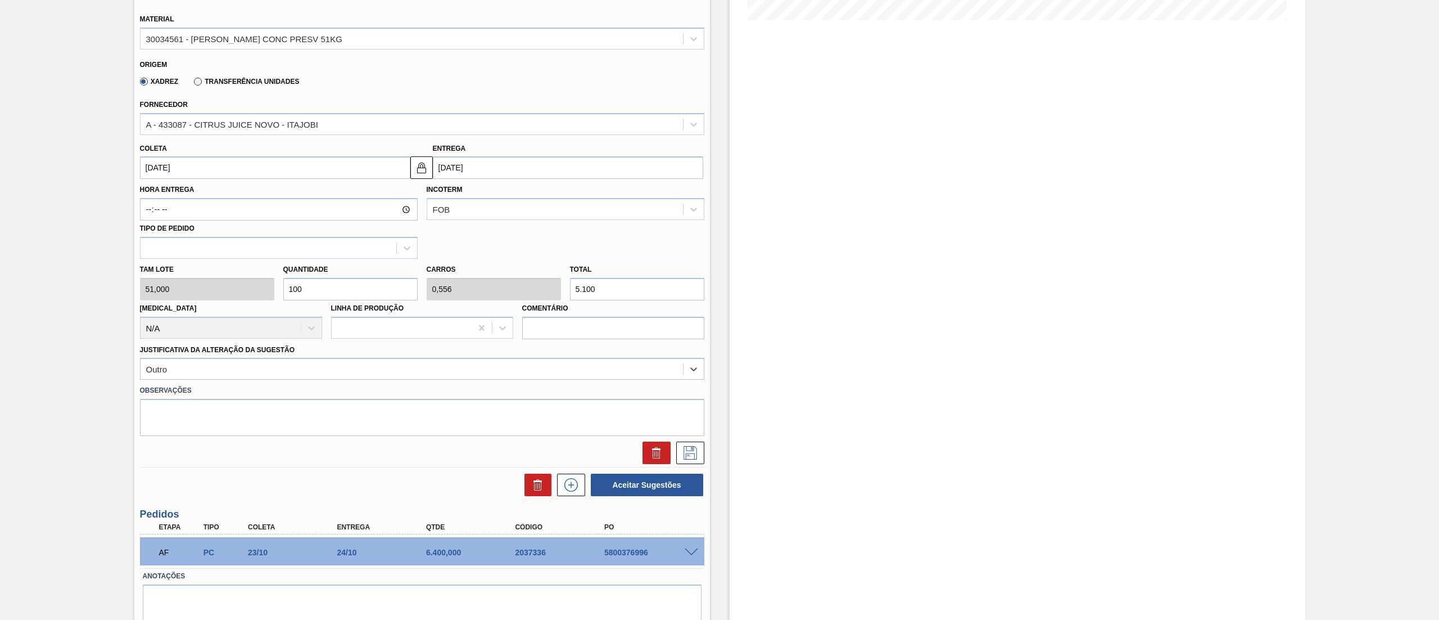
click at [270, 173] on input "[DATE]" at bounding box center [275, 167] width 270 height 22
click at [150, 193] on button "Previous Month" at bounding box center [150, 195] width 8 height 8
click at [205, 272] on div "15" at bounding box center [207, 267] width 15 height 15
type input "15/10/2025"
type input "[DATE]"
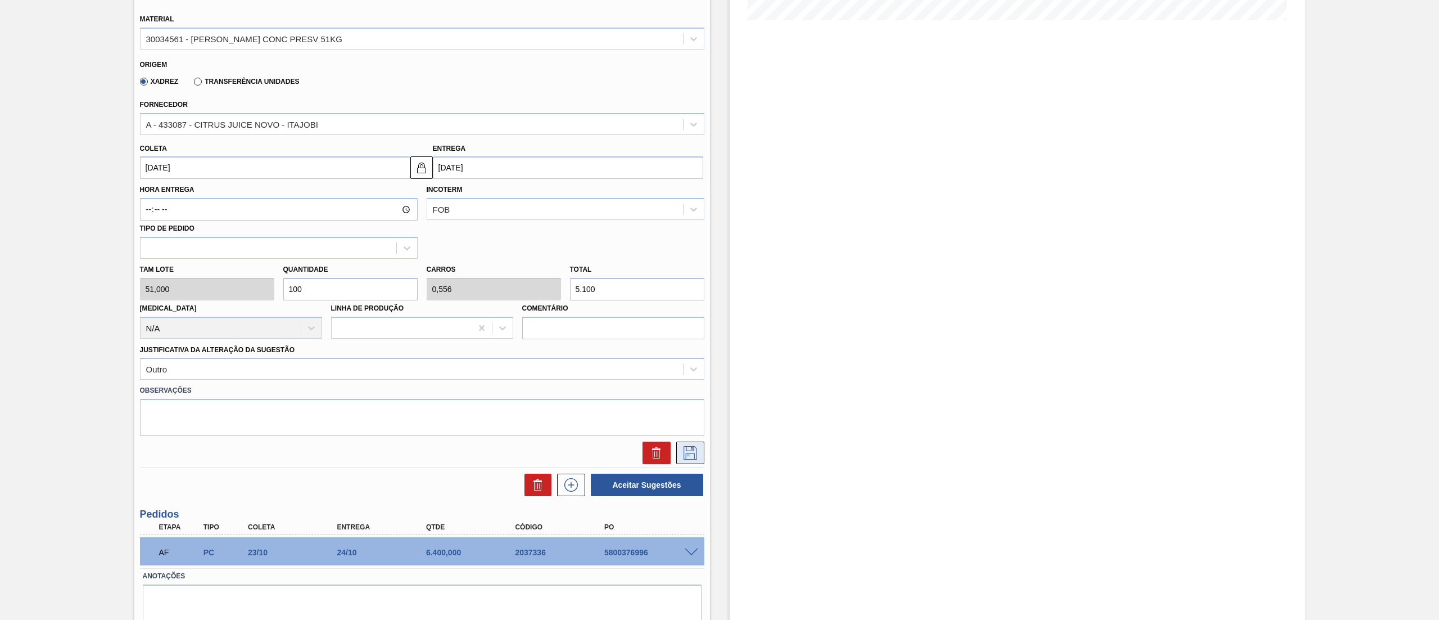
click at [684, 452] on icon at bounding box center [690, 452] width 18 height 13
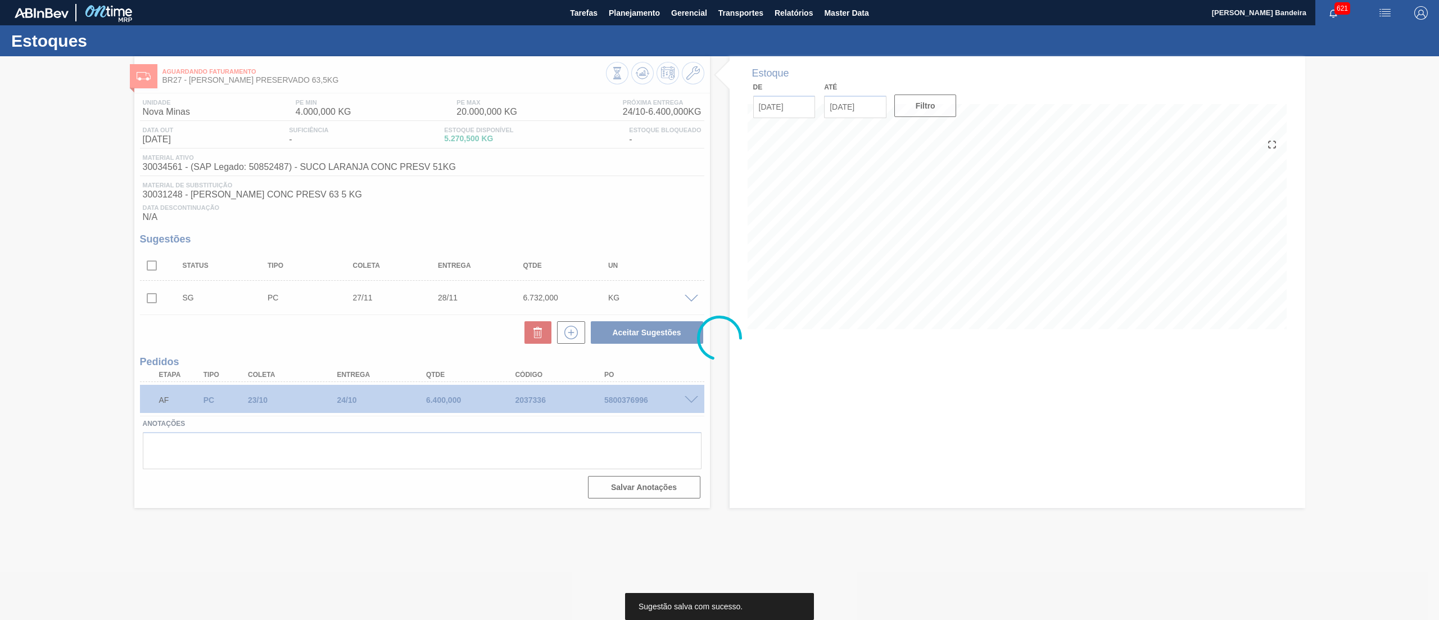
scroll to position [0, 0]
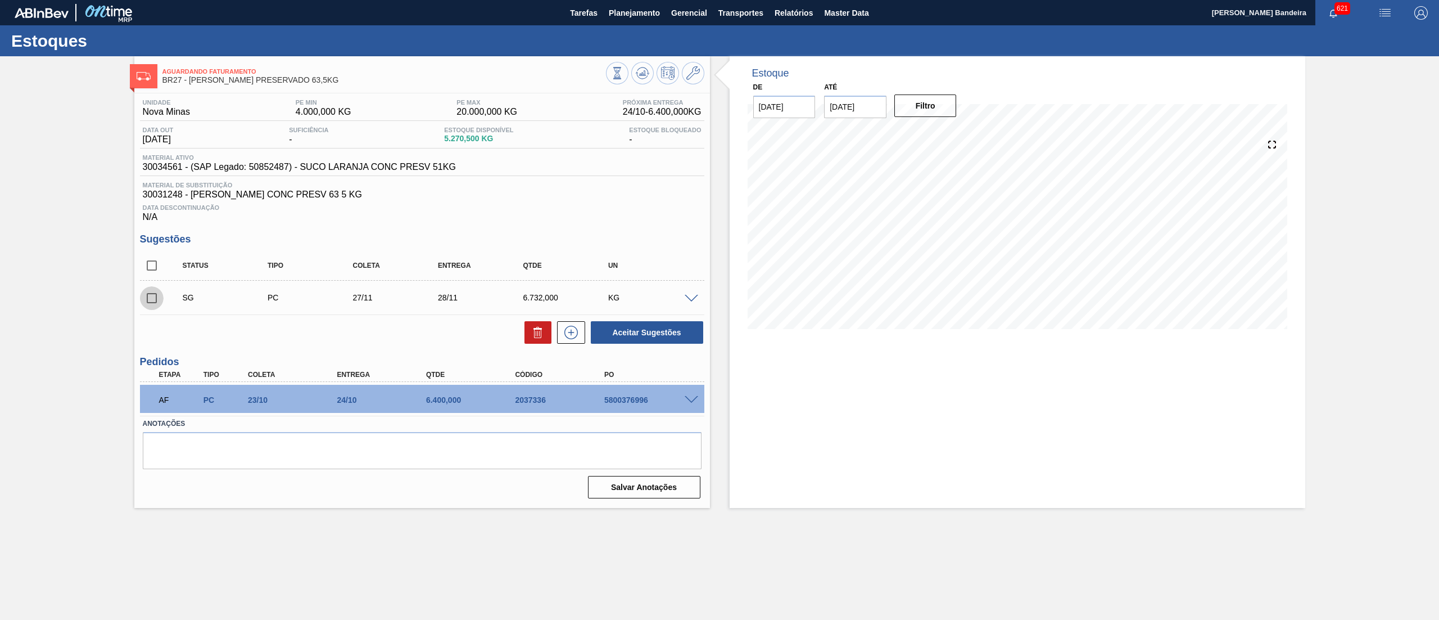
click at [155, 298] on input "checkbox" at bounding box center [152, 298] width 24 height 24
checkbox input "true"
click at [621, 332] on button "Aceitar Sugestões" at bounding box center [647, 332] width 112 height 22
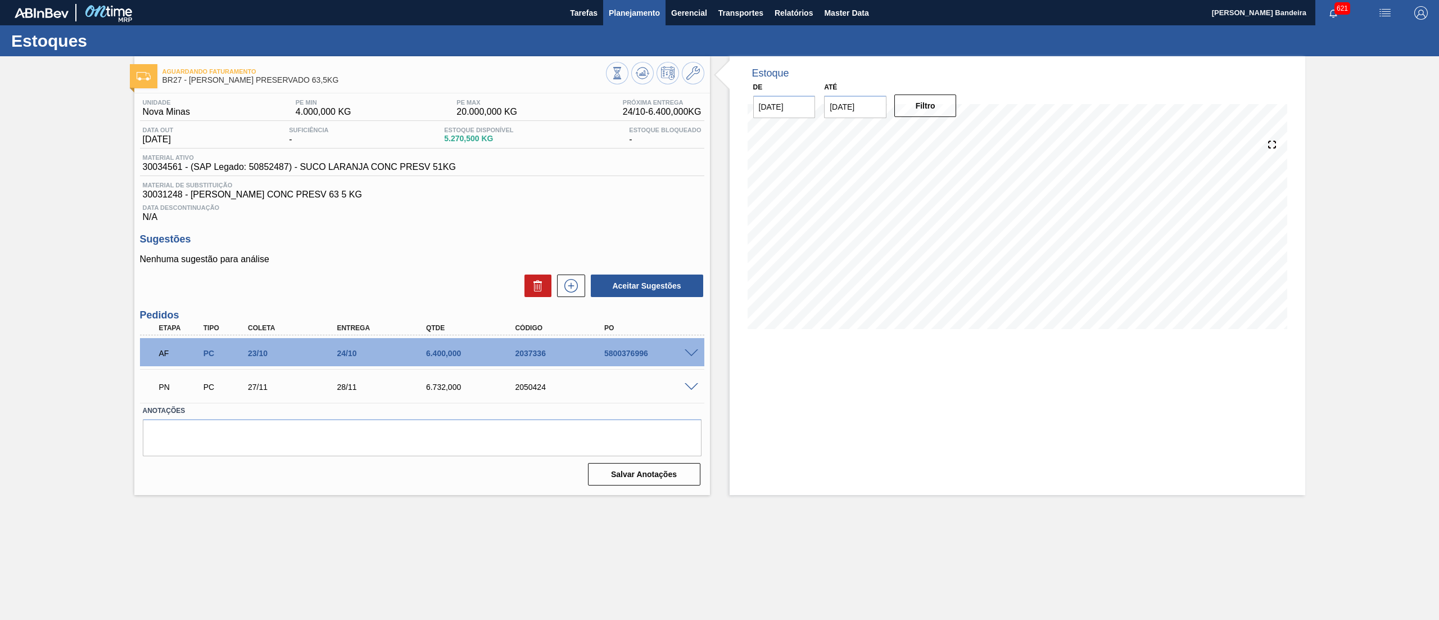
click at [641, 17] on span "Planejamento" at bounding box center [634, 12] width 51 height 13
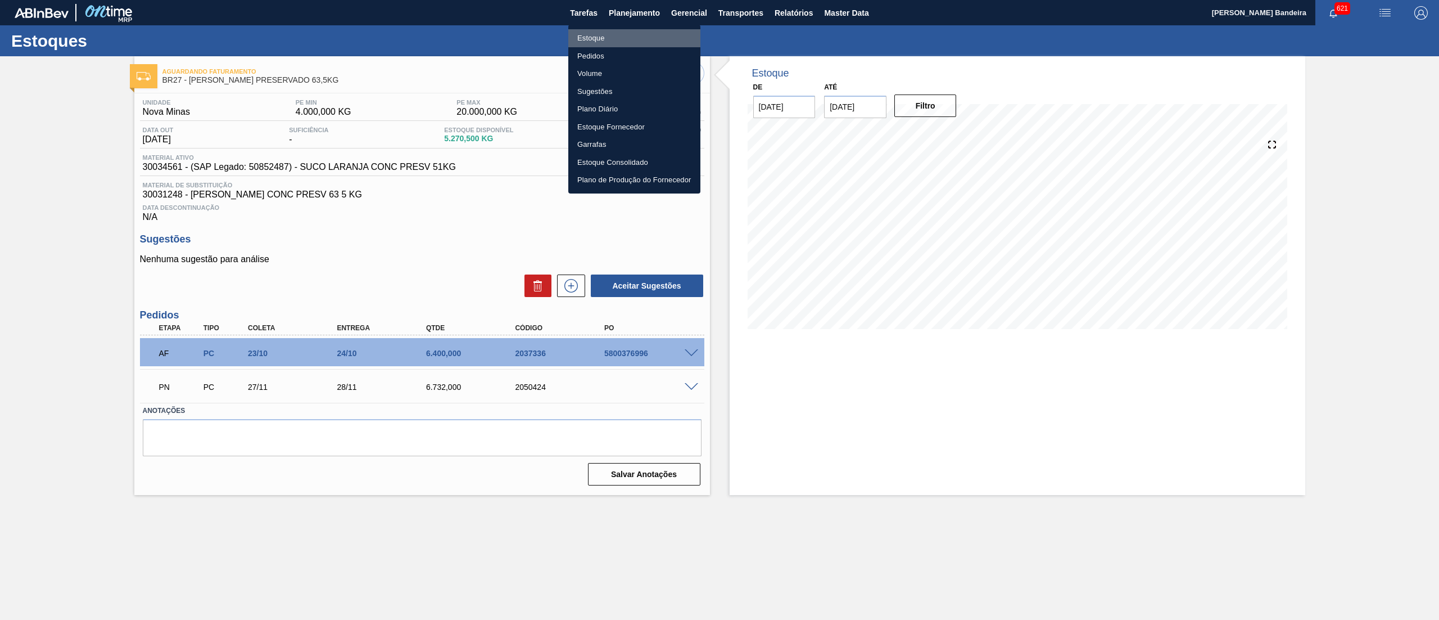
click at [602, 36] on li "Estoque" at bounding box center [634, 38] width 132 height 18
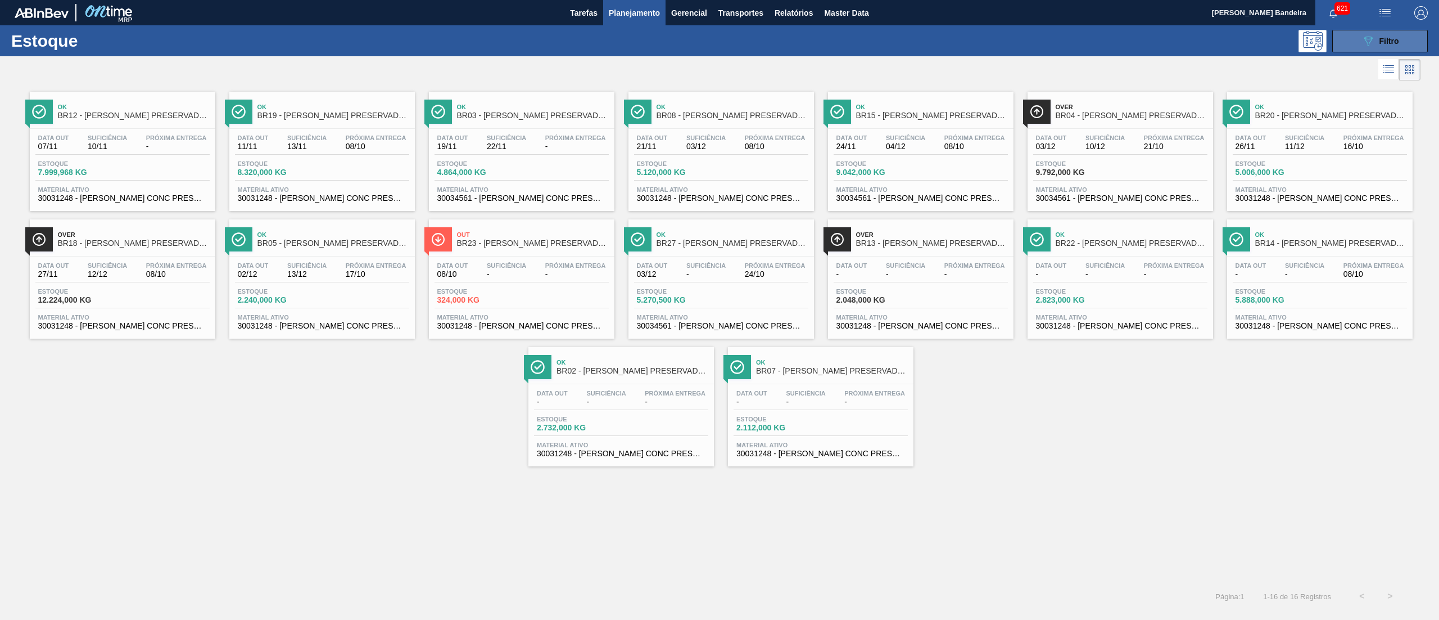
click at [1358, 46] on button "089F7B8B-B2A5-4AFE-B5C0-19BA573D28AC Filtro" at bounding box center [1380, 41] width 96 height 22
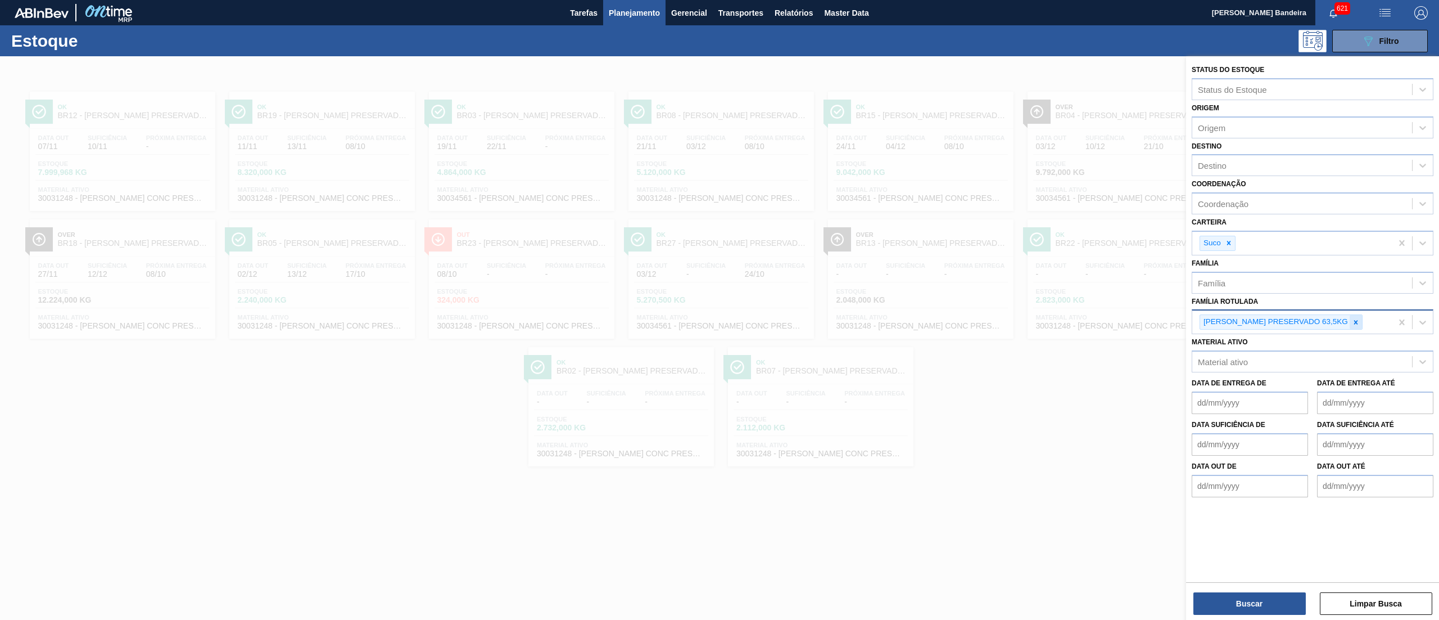
click at [1354, 321] on icon at bounding box center [1356, 322] width 4 height 4
click at [1233, 243] on div at bounding box center [1229, 243] width 12 height 14
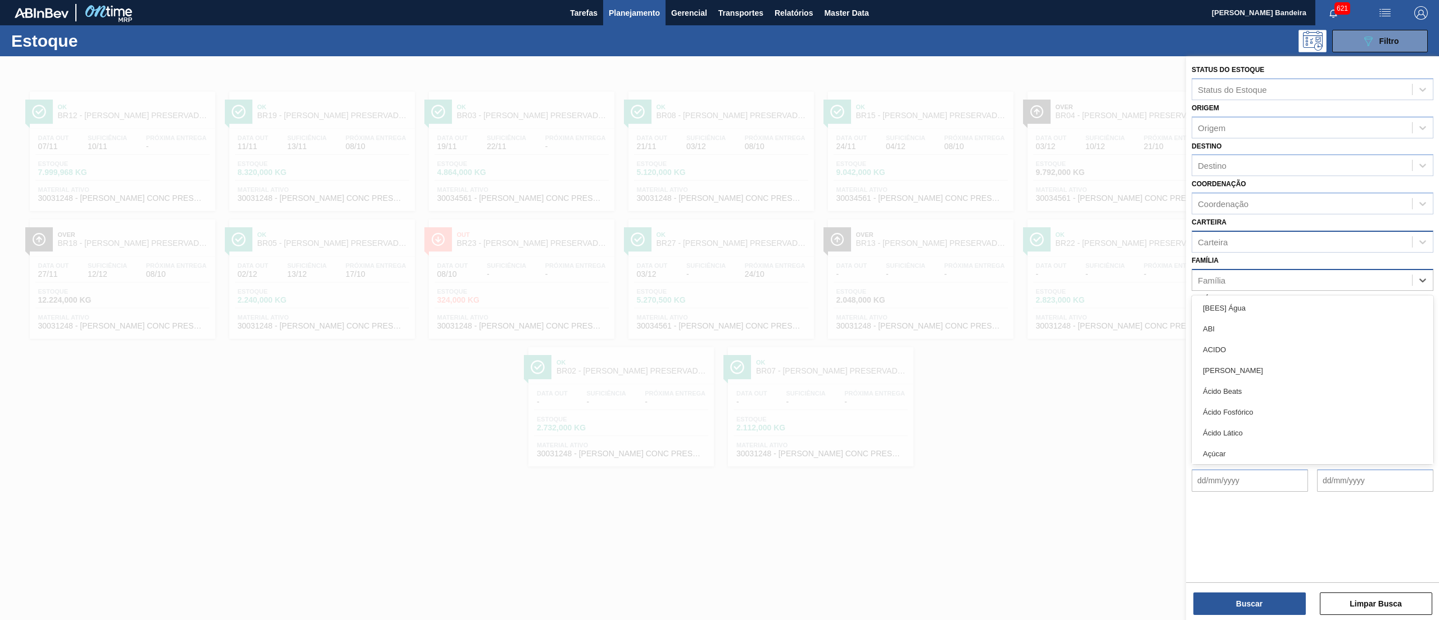
click at [1242, 272] on div "Família" at bounding box center [1302, 280] width 220 height 16
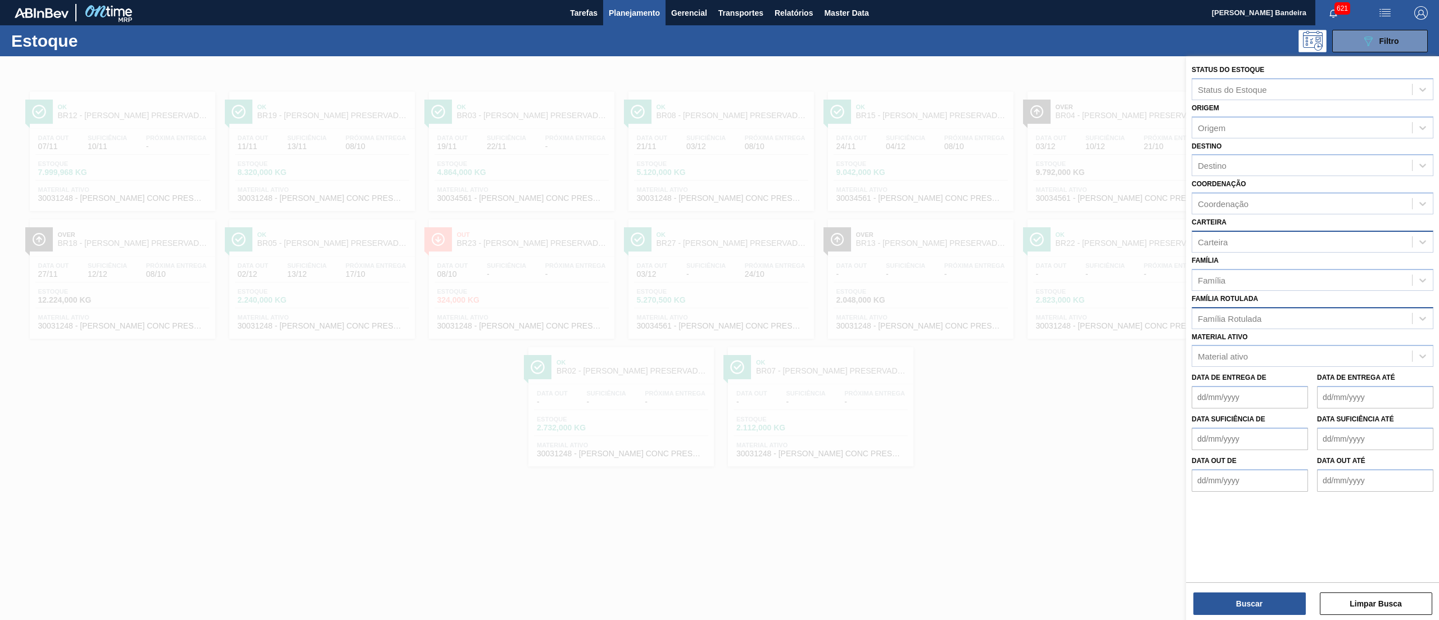
click at [1263, 252] on div "Família Família" at bounding box center [1313, 271] width 242 height 38
click at [1236, 322] on div "Família Rotulada" at bounding box center [1302, 318] width 220 height 16
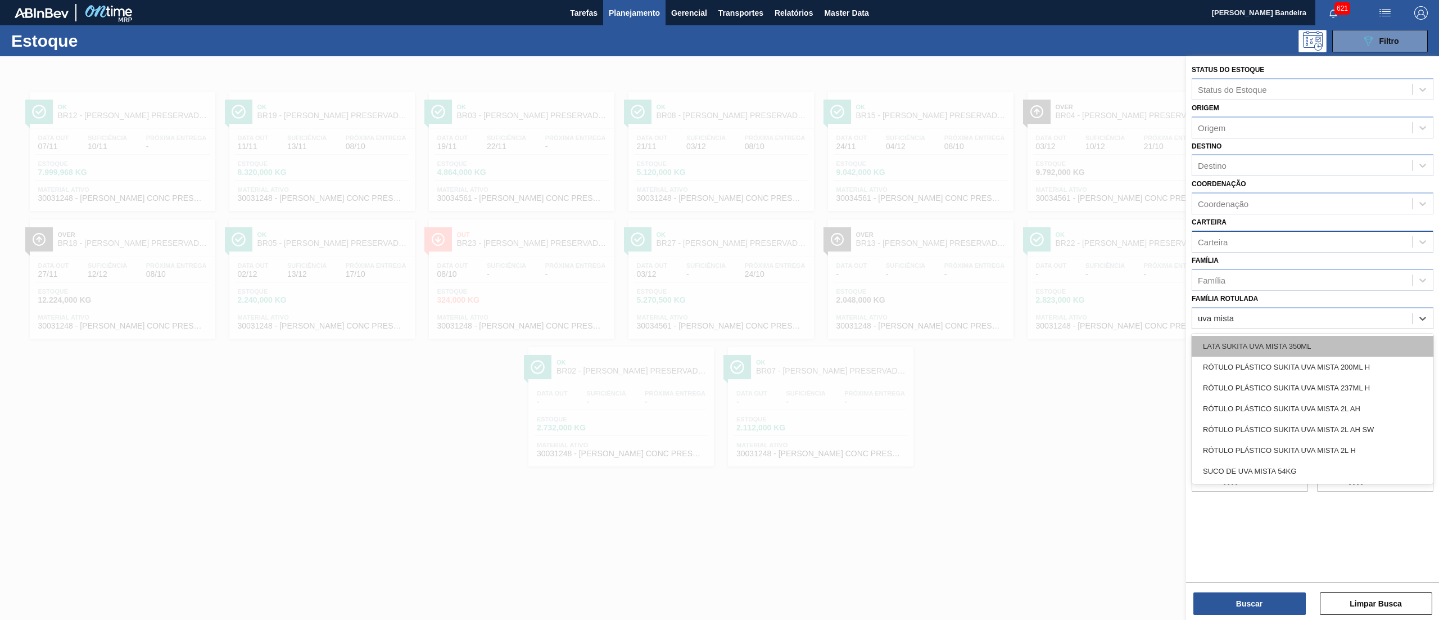
type Rotulada "uva mista 2"
click at [1248, 341] on div "RÓTULO PLÁSTICO SUKITA UVA MISTA 200ML H" at bounding box center [1313, 346] width 242 height 21
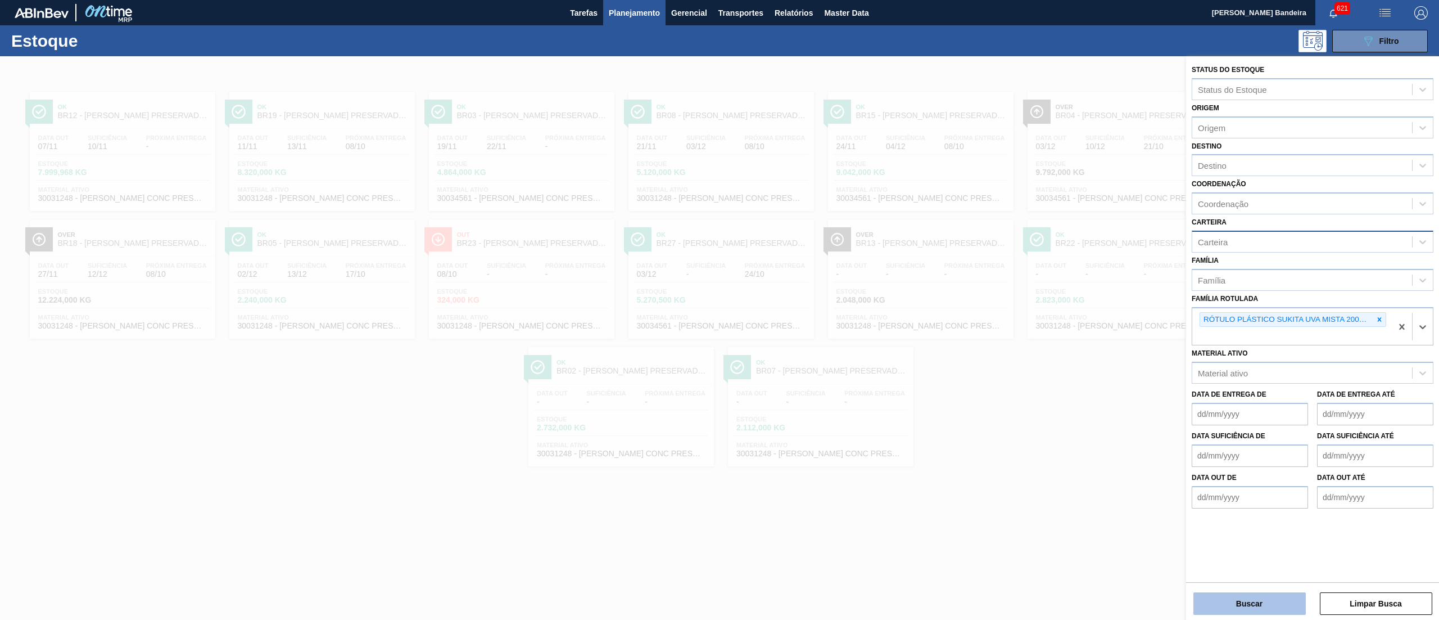
click at [1224, 607] on button "Buscar" at bounding box center [1250, 603] width 112 height 22
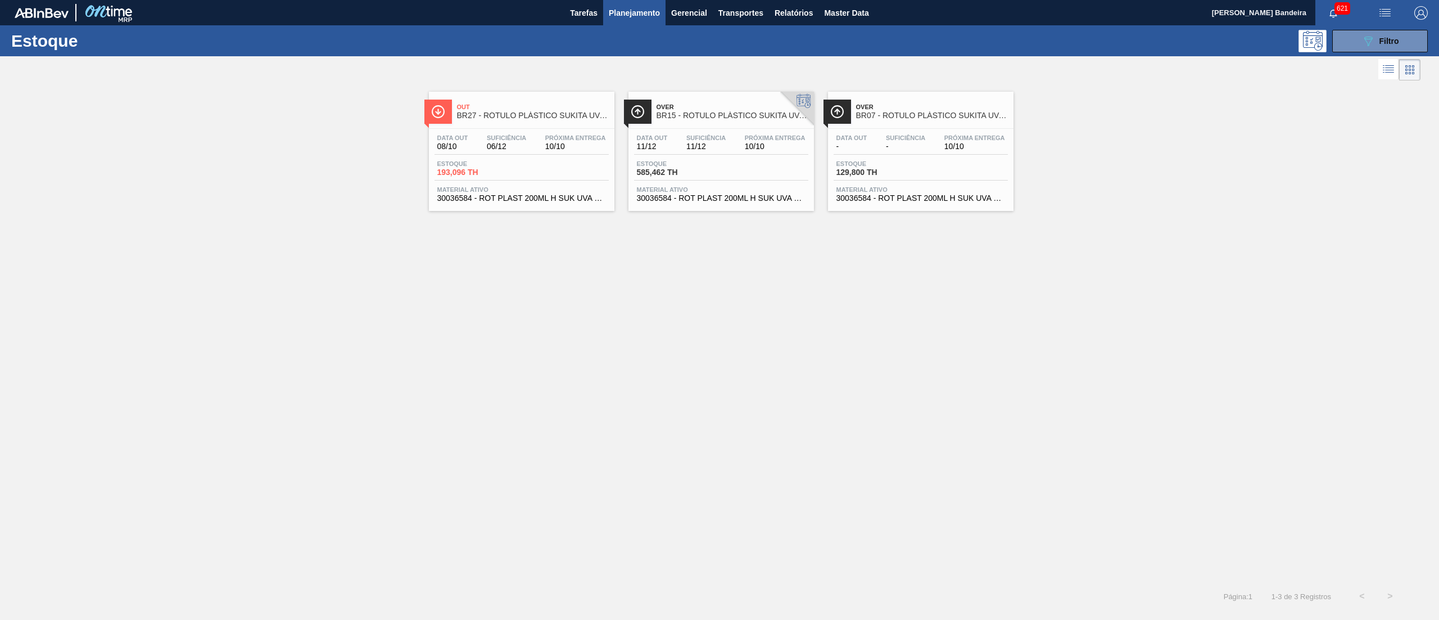
click at [539, 196] on span "30036584 - ROT PLAST 200ML H SUK UVA NIV25" at bounding box center [521, 198] width 169 height 8
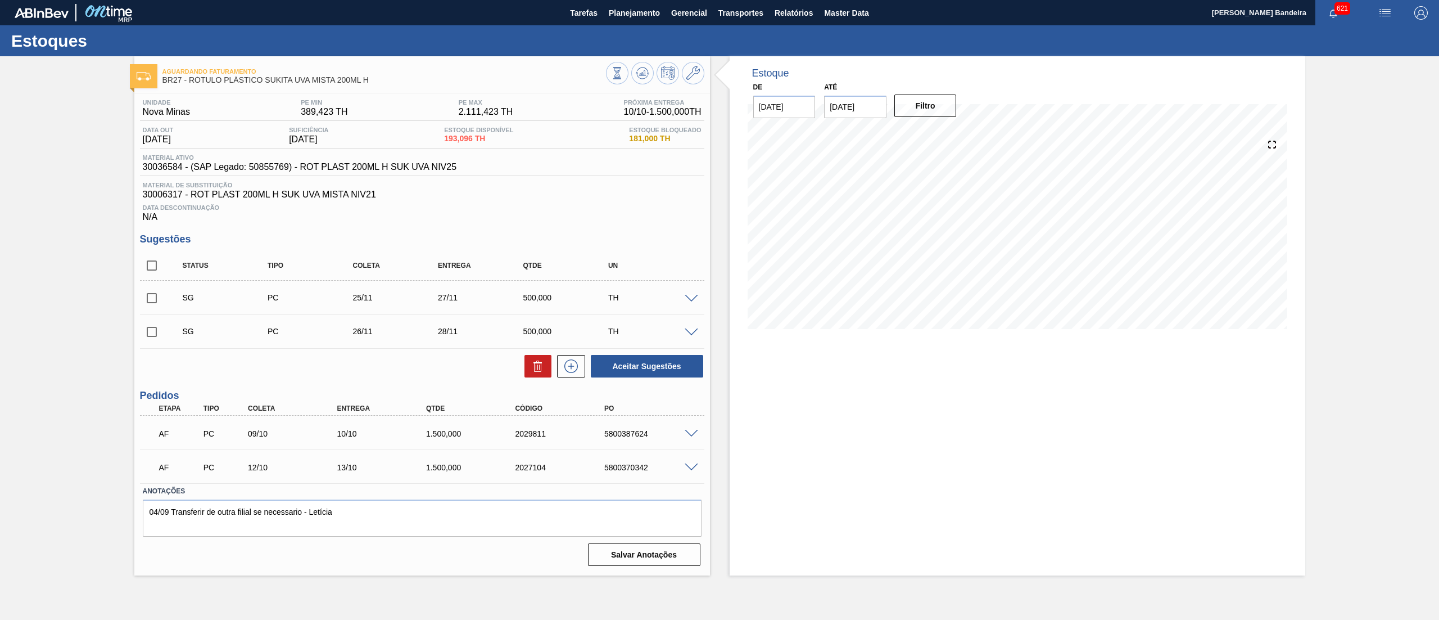
click at [689, 462] on div "AF PC 12/10 13/10 1.500,000 2027104 5800370342" at bounding box center [422, 466] width 564 height 28
click at [690, 465] on span at bounding box center [691, 467] width 13 height 8
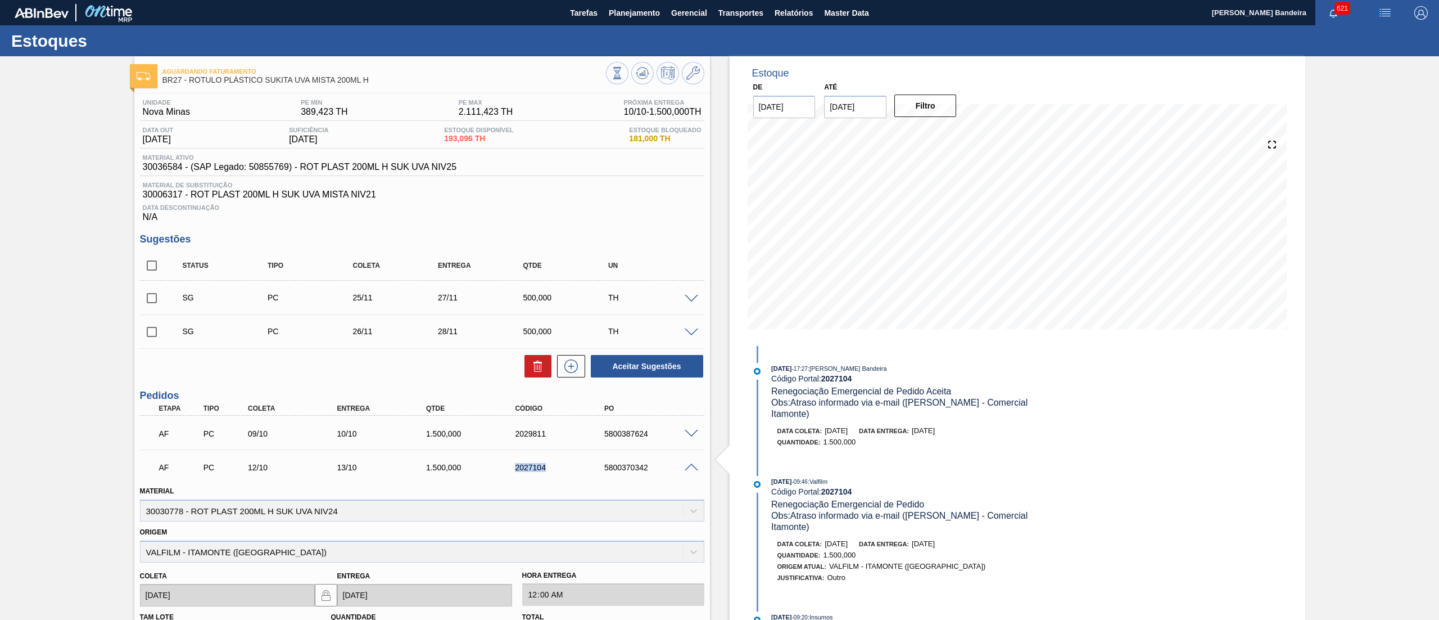
drag, startPoint x: 563, startPoint y: 464, endPoint x: 493, endPoint y: 464, distance: 69.7
click at [493, 464] on div "AF PC 12/10 13/10 1.500,000 2027104 5800370342" at bounding box center [419, 466] width 535 height 22
copy div "2027104"
click at [151, 267] on input "checkbox" at bounding box center [152, 266] width 24 height 24
checkbox input "true"
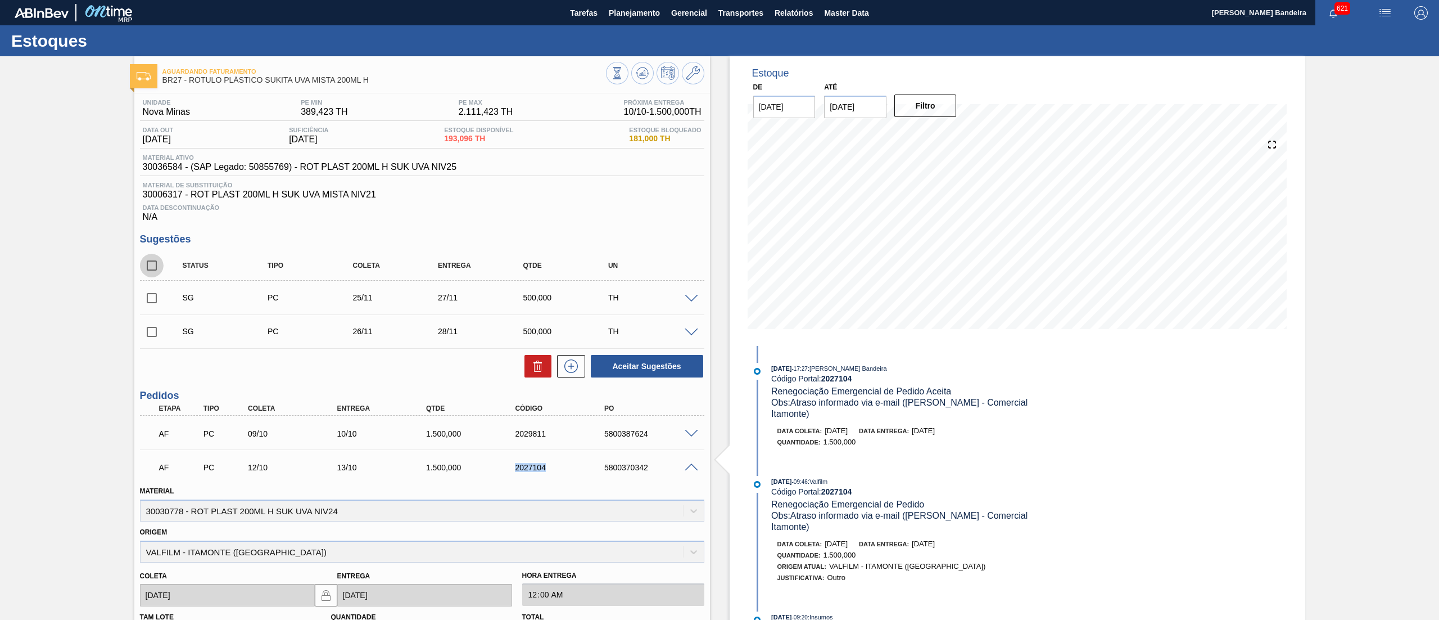
checkbox input "true"
click at [531, 367] on icon at bounding box center [537, 365] width 13 height 13
checkbox input "false"
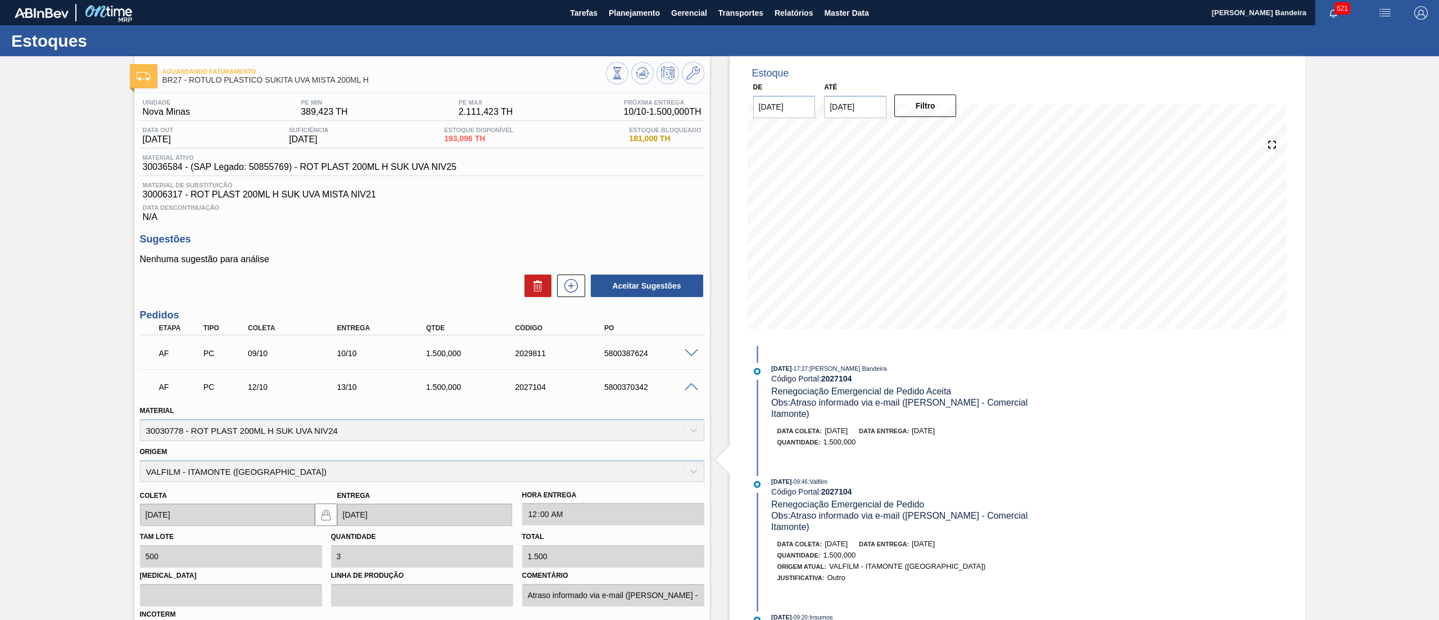
click at [687, 389] on span at bounding box center [691, 387] width 13 height 8
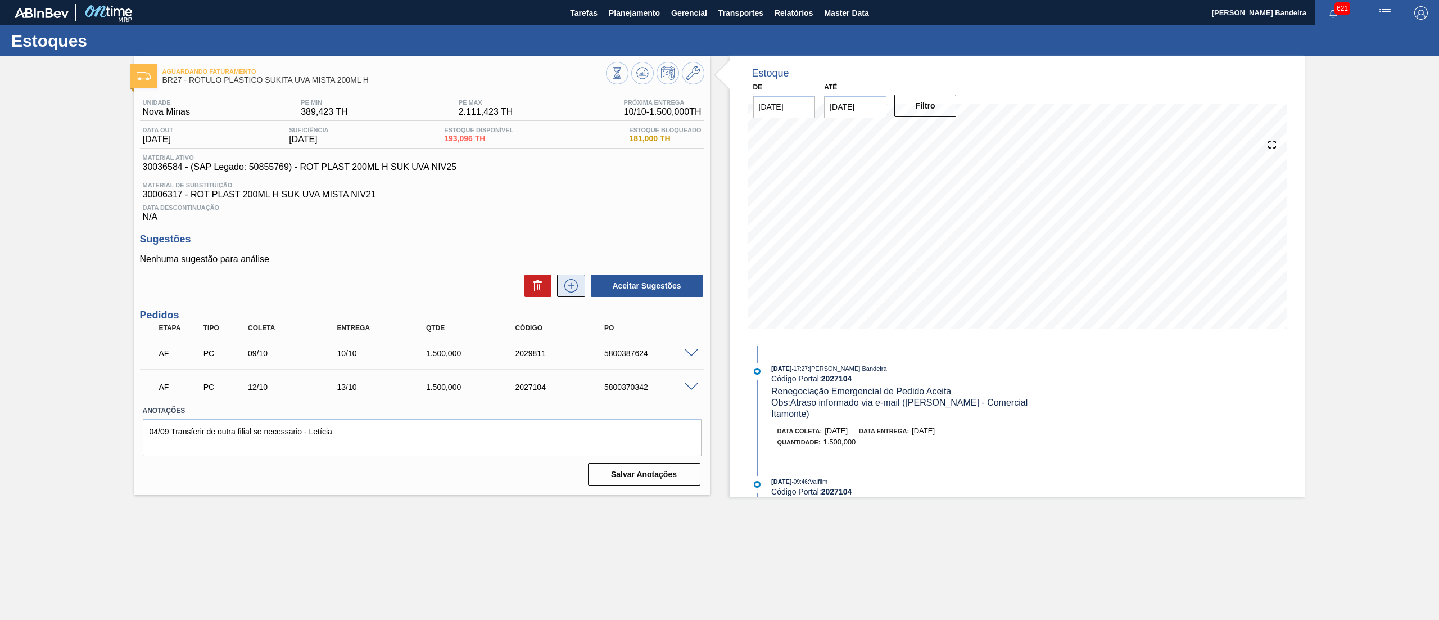
click at [570, 286] on icon at bounding box center [571, 285] width 6 height 1
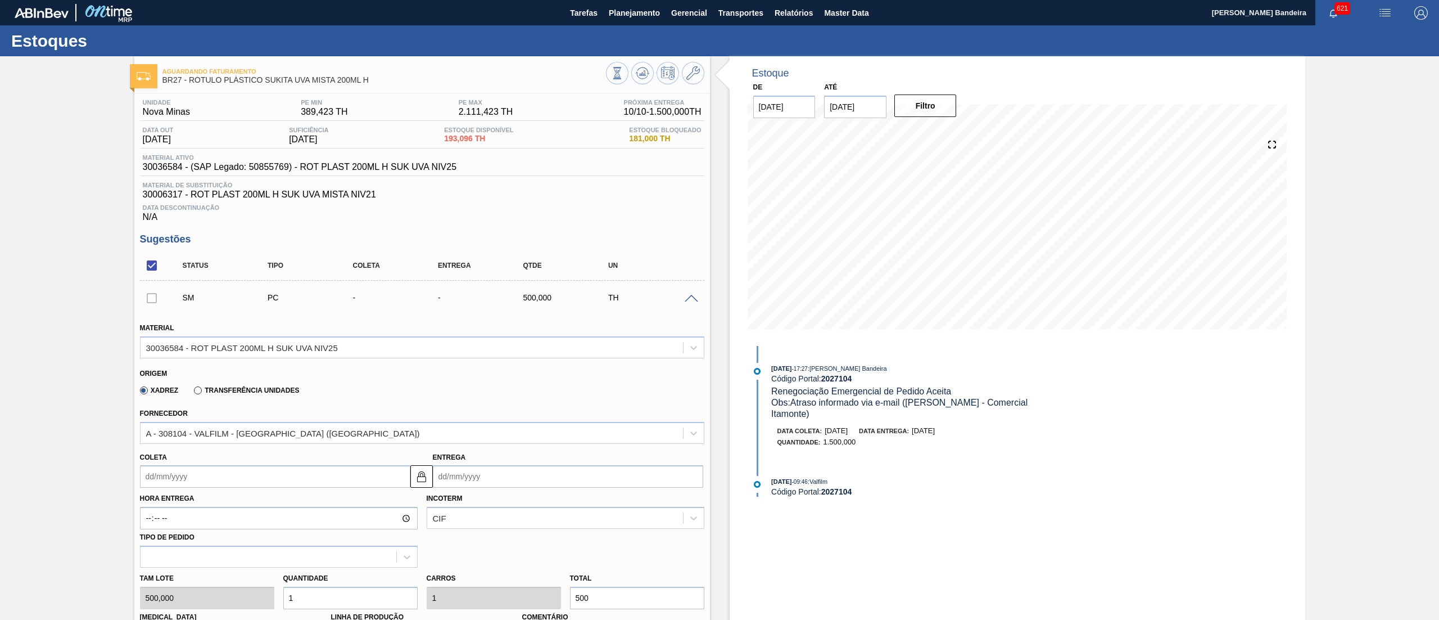
scroll to position [383, 0]
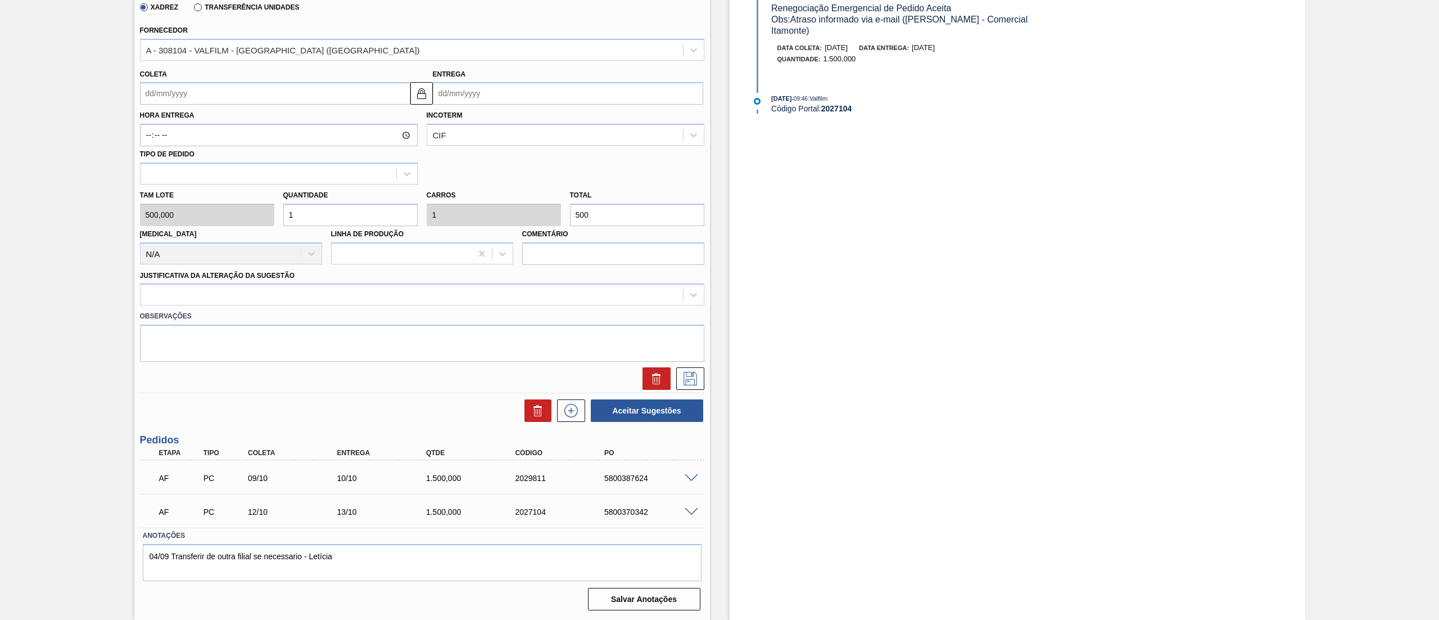
click at [237, 96] on input "Coleta" at bounding box center [275, 93] width 270 height 22
click at [265, 119] on button "Next Month" at bounding box center [266, 120] width 8 height 8
click at [172, 247] on div "1" at bounding box center [171, 247] width 15 height 15
type input "[DATE]"
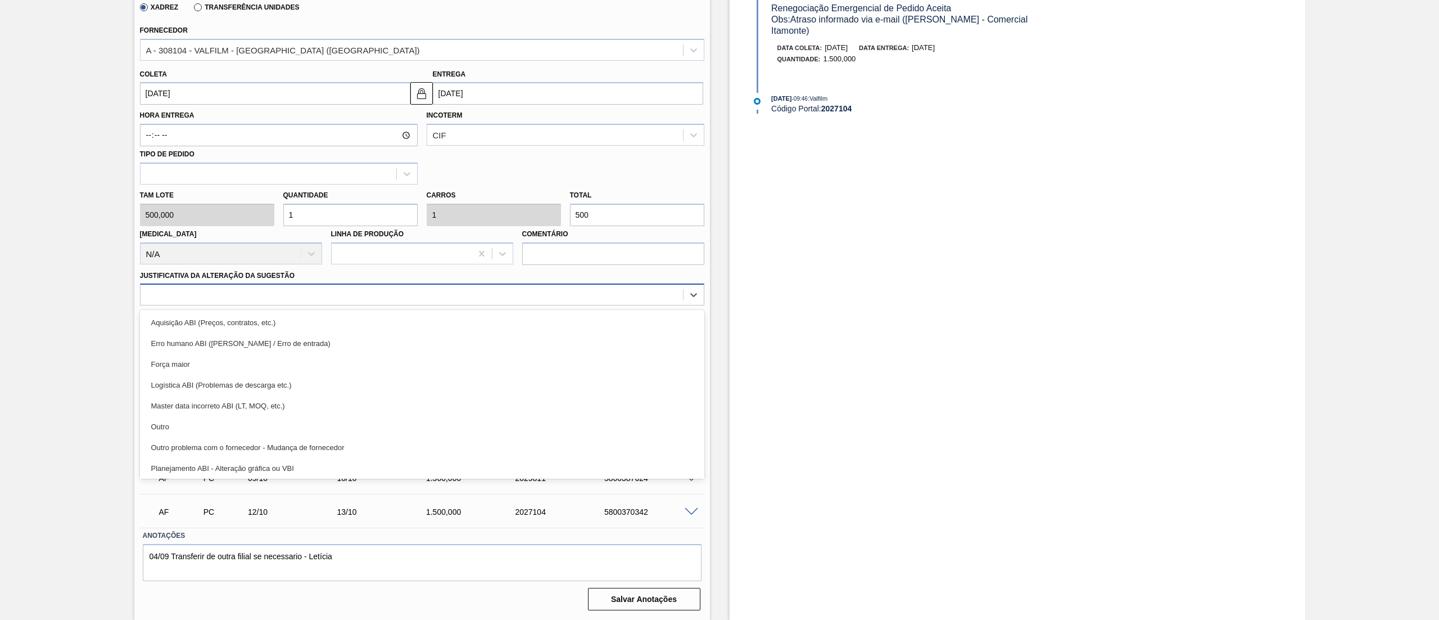
click at [248, 297] on div at bounding box center [412, 295] width 543 height 16
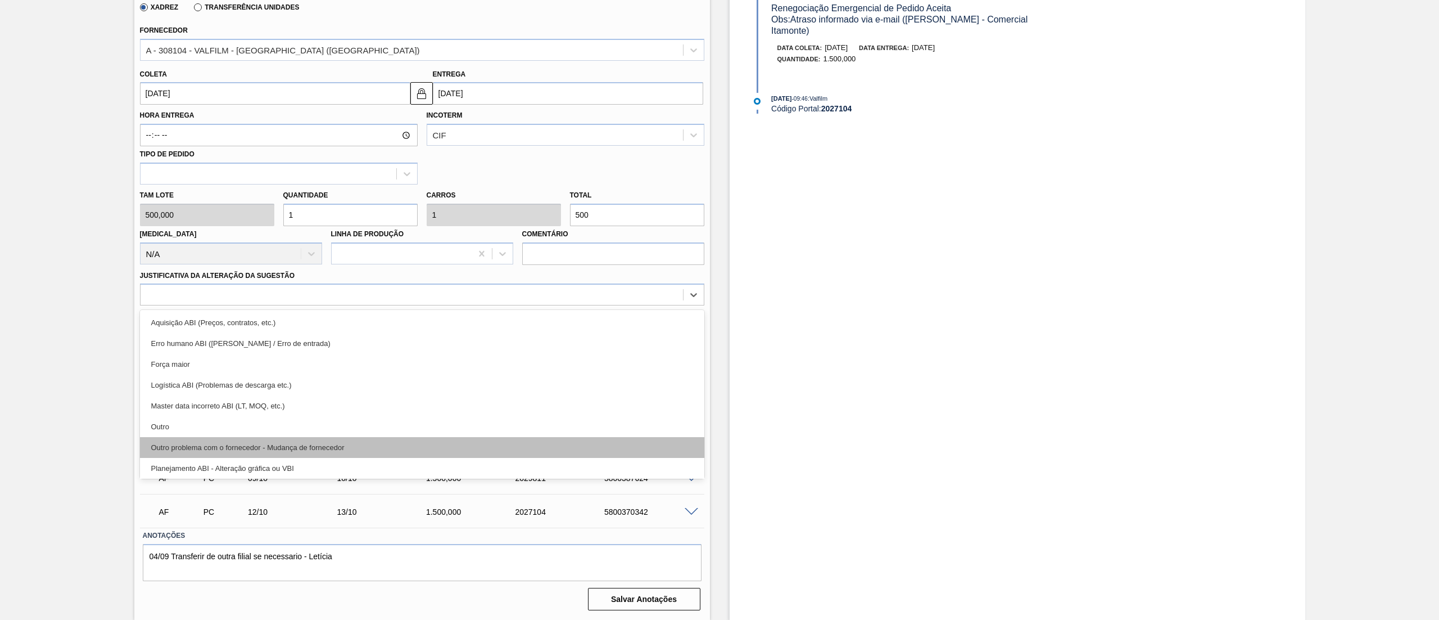
click at [196, 438] on div "Outro problema com o fornecedor - Mudança de fornecedor" at bounding box center [422, 447] width 564 height 21
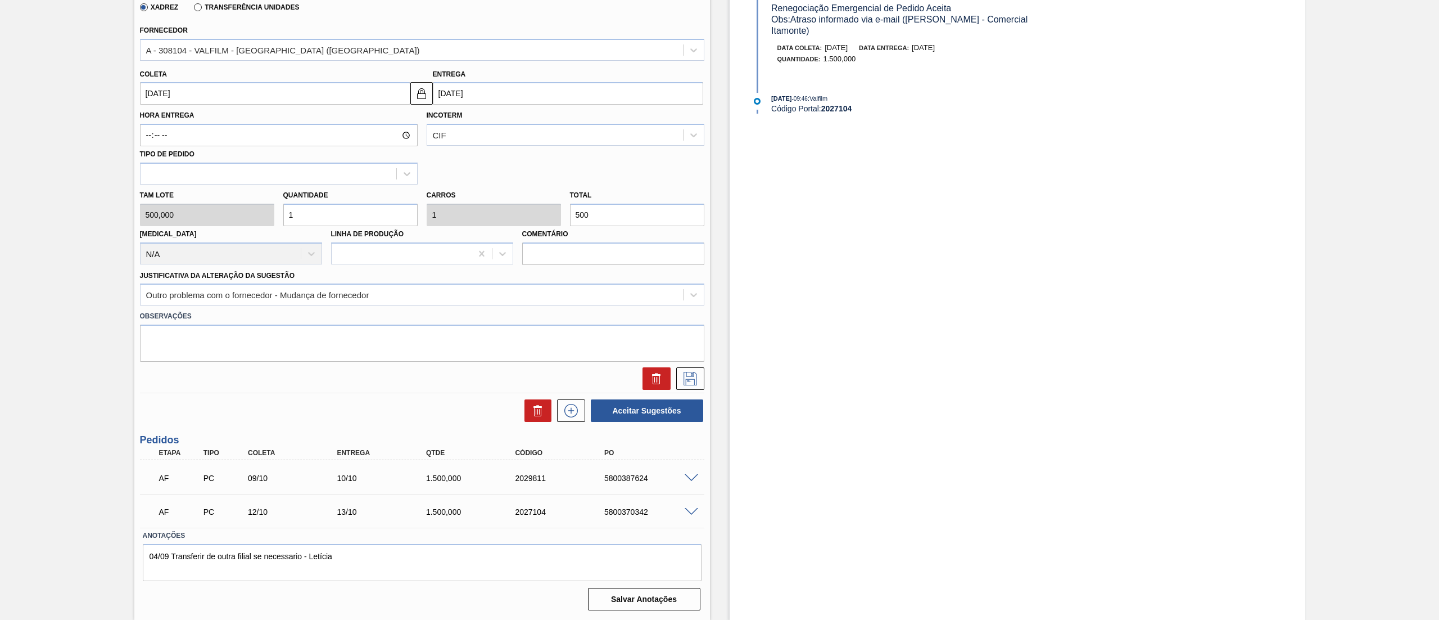
click at [261, 220] on div "Tam lote 500,000 Quantidade 1 Carros 1 Total 500 Doca N/A Linha de Produção Com…" at bounding box center [421, 224] width 573 height 80
type input "2"
type input "1.000"
type input "2"
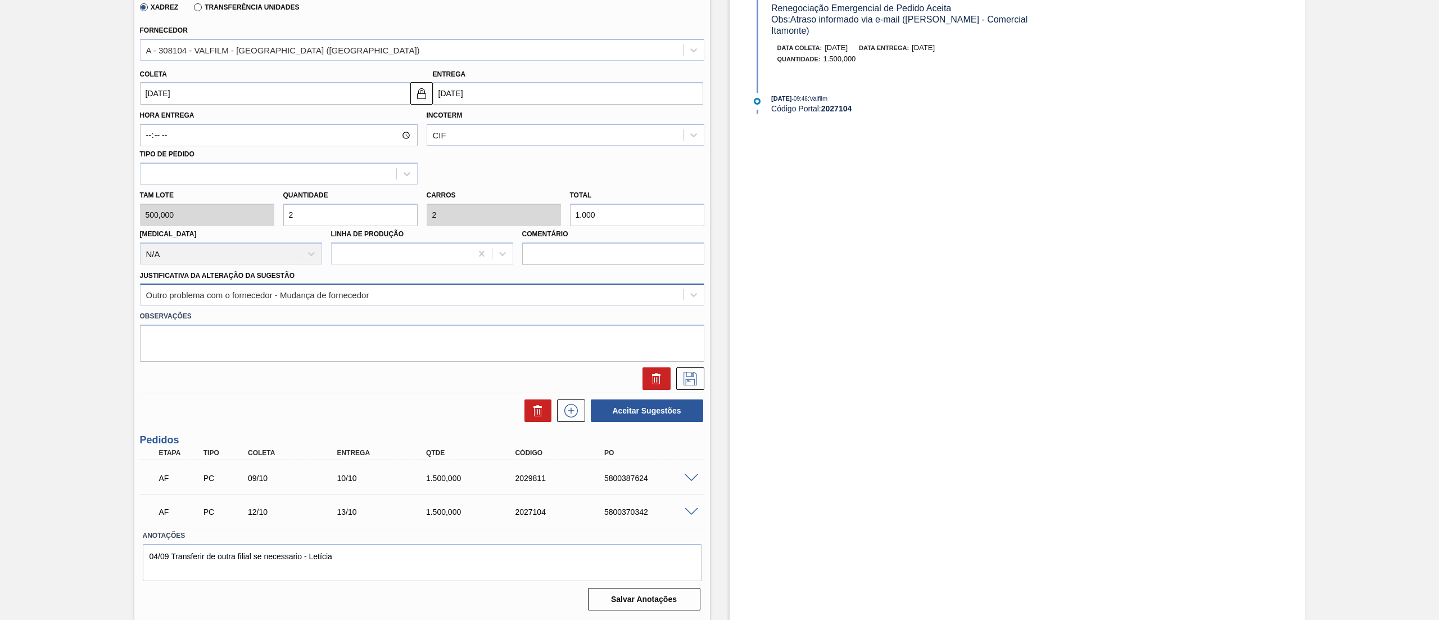
click at [432, 299] on div "Outro problema com o fornecedor - Mudança de fornecedor" at bounding box center [412, 295] width 543 height 16
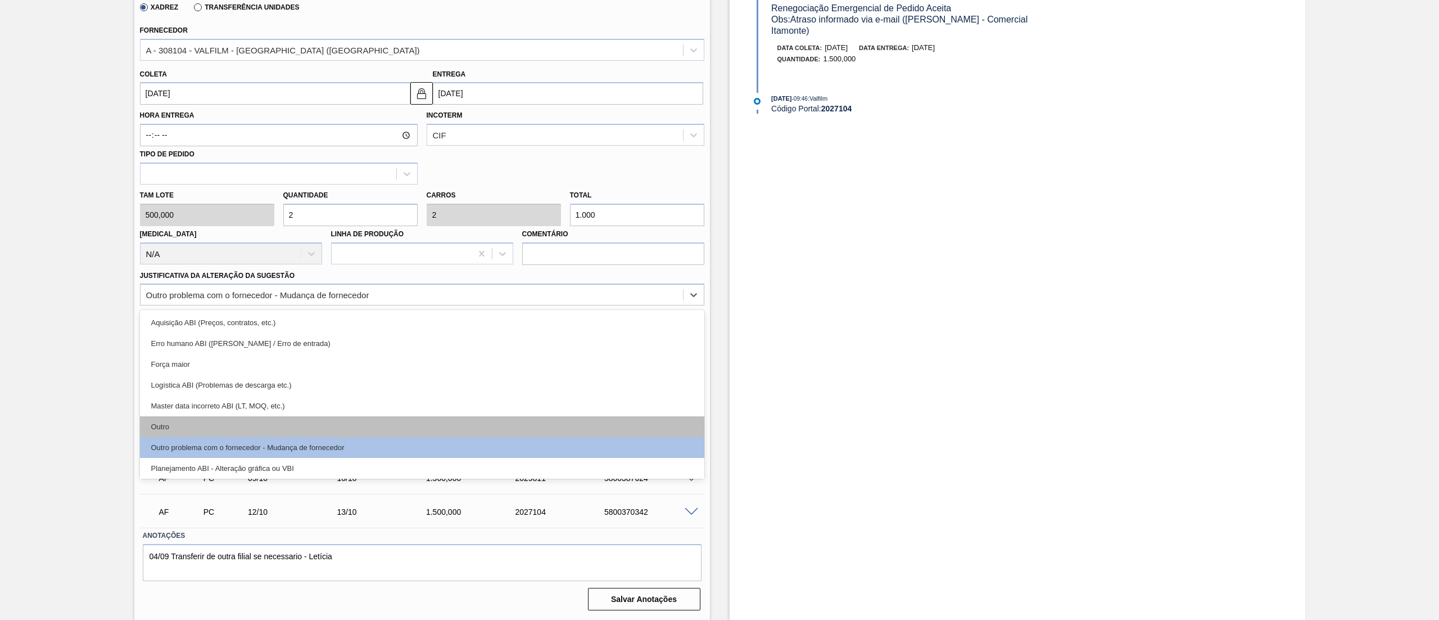
click at [229, 418] on div "Outro" at bounding box center [422, 426] width 564 height 21
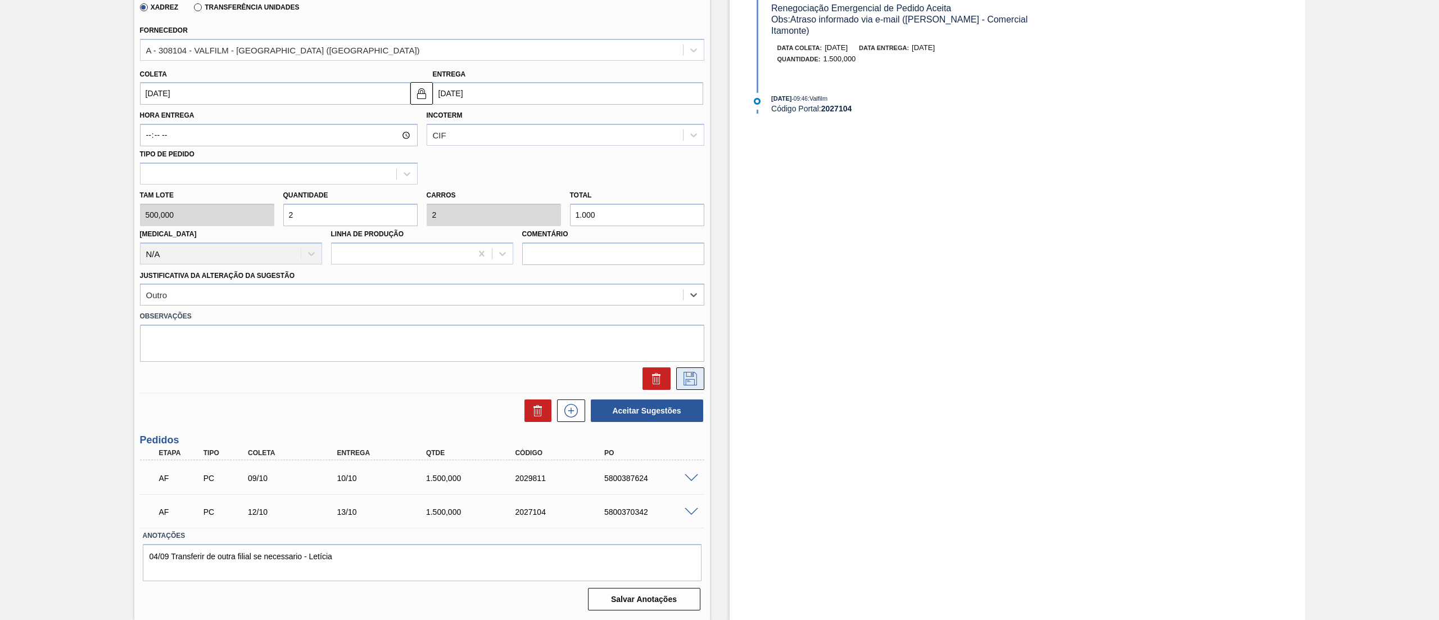
click at [689, 375] on icon at bounding box center [690, 378] width 18 height 13
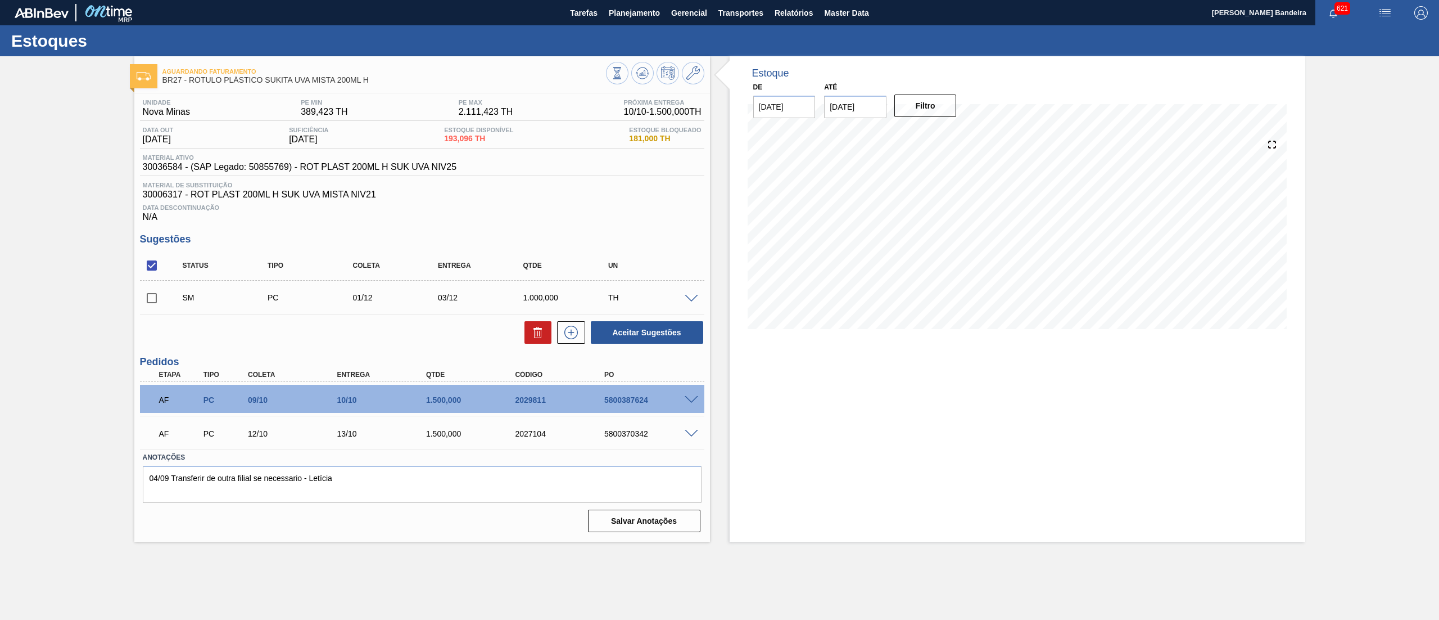
scroll to position [0, 0]
click at [147, 308] on input "checkbox" at bounding box center [152, 298] width 24 height 24
checkbox input "true"
click at [665, 340] on button "Aceitar Sugestões" at bounding box center [647, 332] width 112 height 22
